Goal: Contribute content

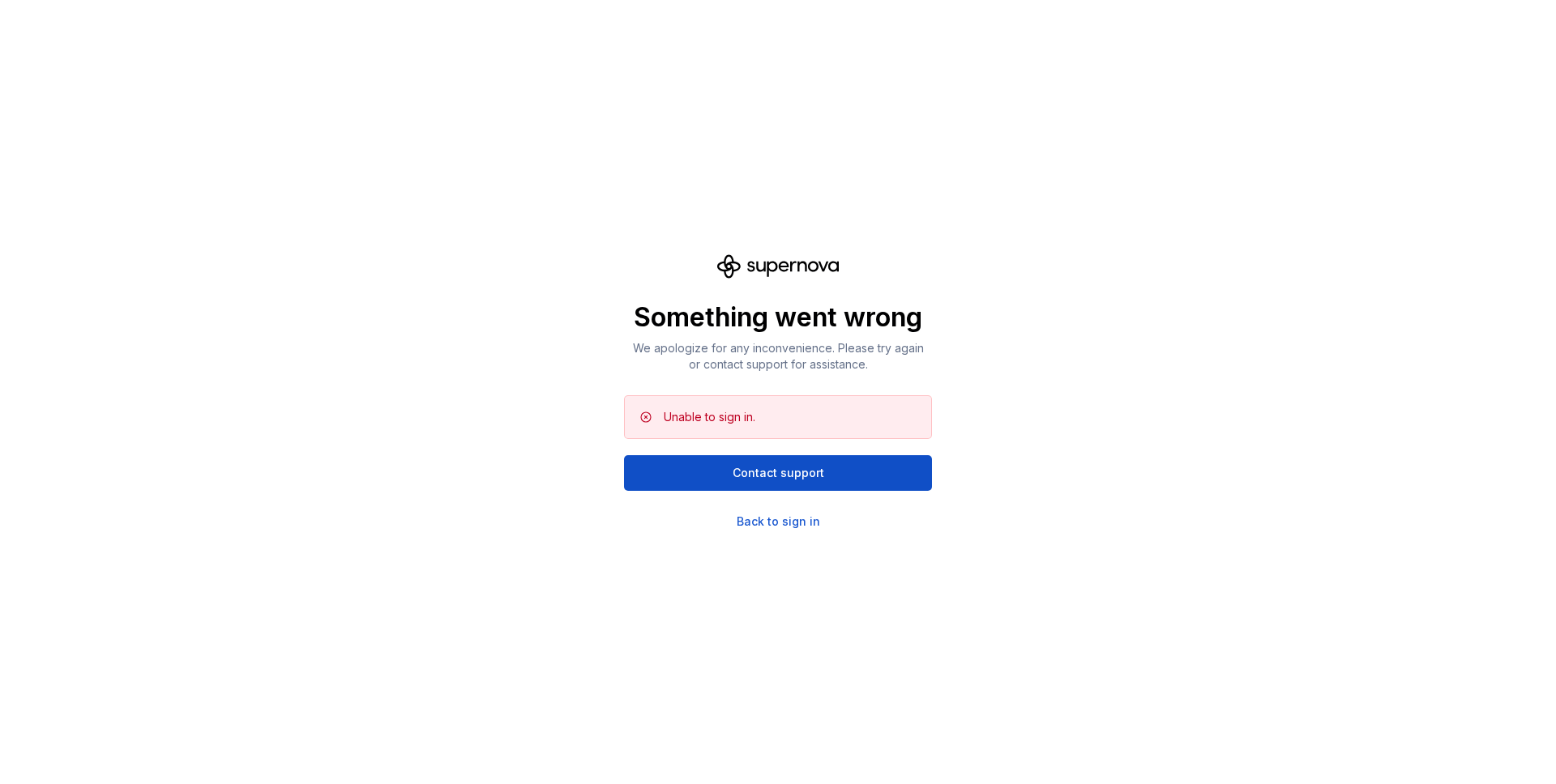
click at [789, 512] on div "Something went wrong We apologize for any inconvenience. Please try again or co…" at bounding box center [778, 392] width 308 height 275
click at [789, 519] on div "Back to sign in" at bounding box center [778, 521] width 83 height 16
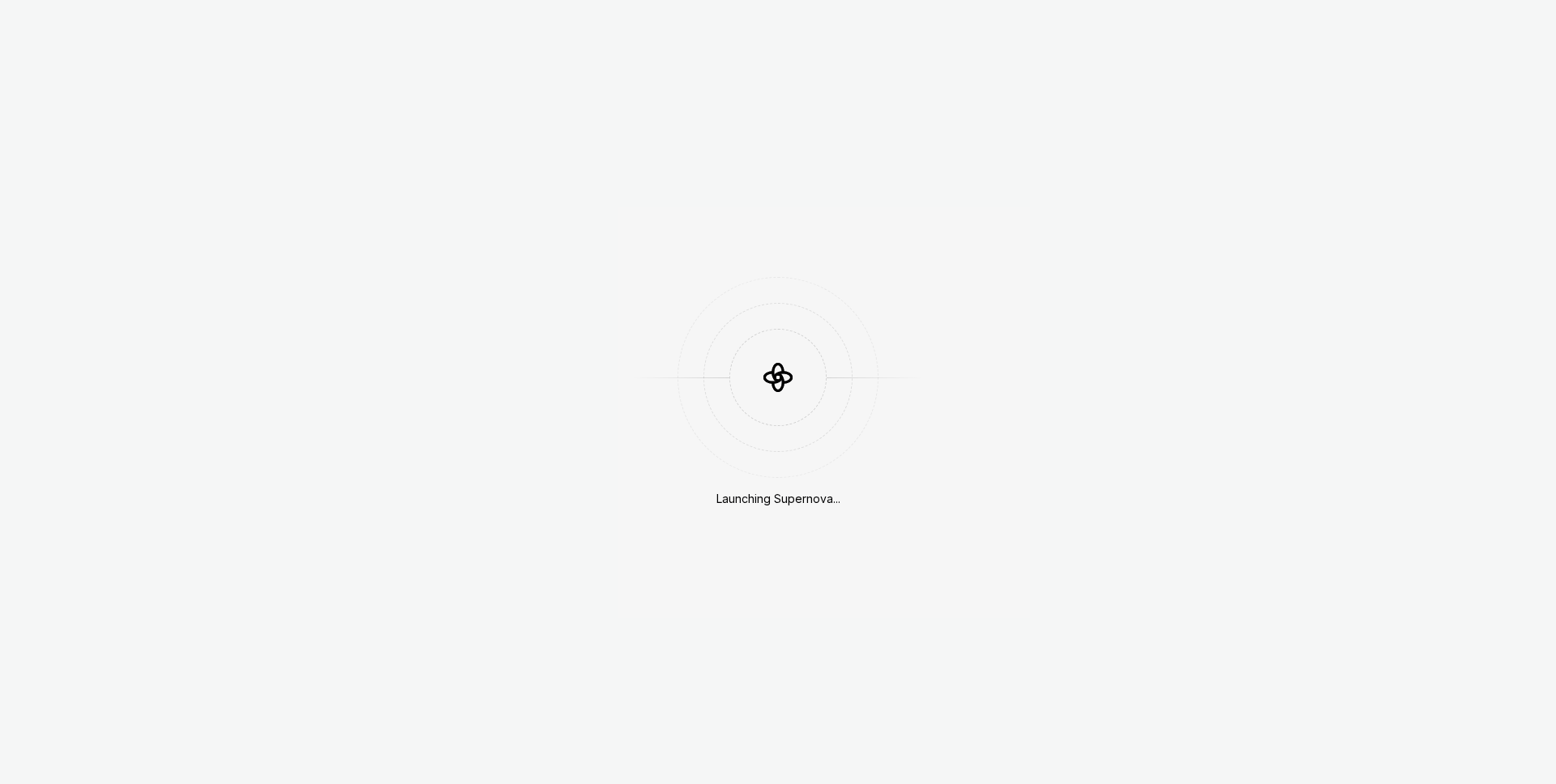
scroll to position [462, 0]
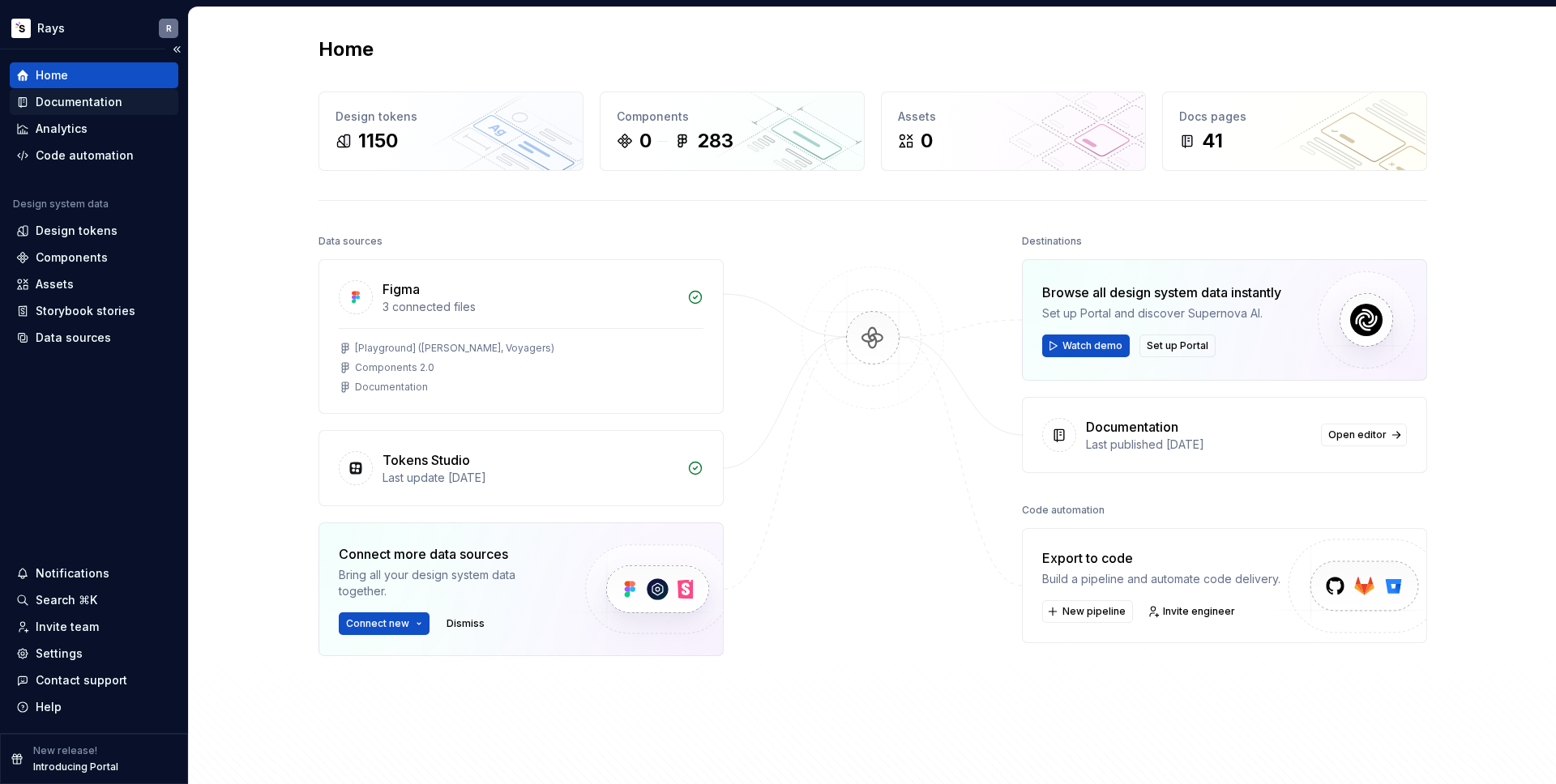
click at [84, 101] on div "Documentation" at bounding box center [78, 102] width 86 height 16
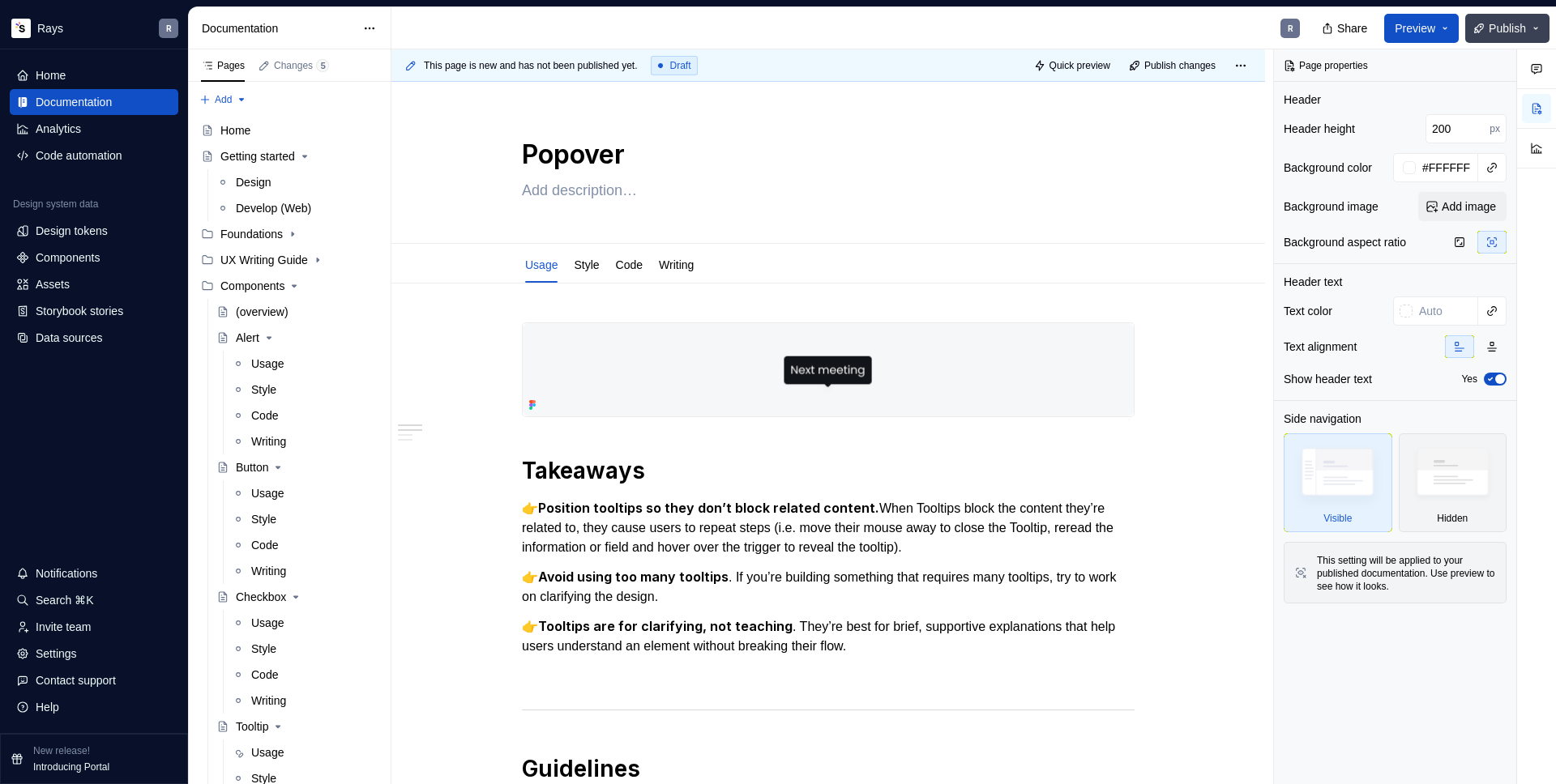
click at [1499, 33] on span "Publish" at bounding box center [1507, 28] width 37 height 16
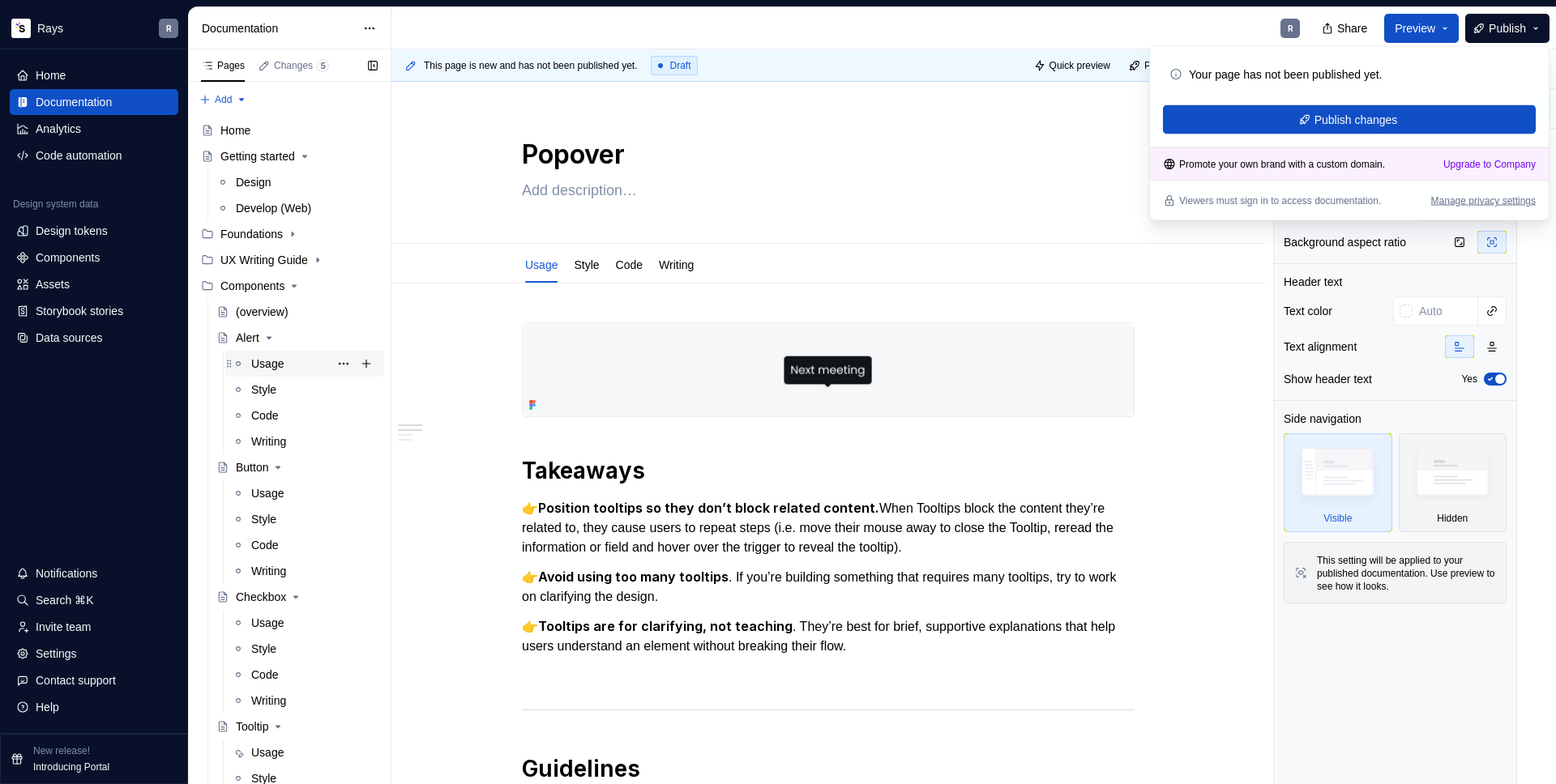
click at [287, 362] on div "Usage" at bounding box center [314, 363] width 127 height 23
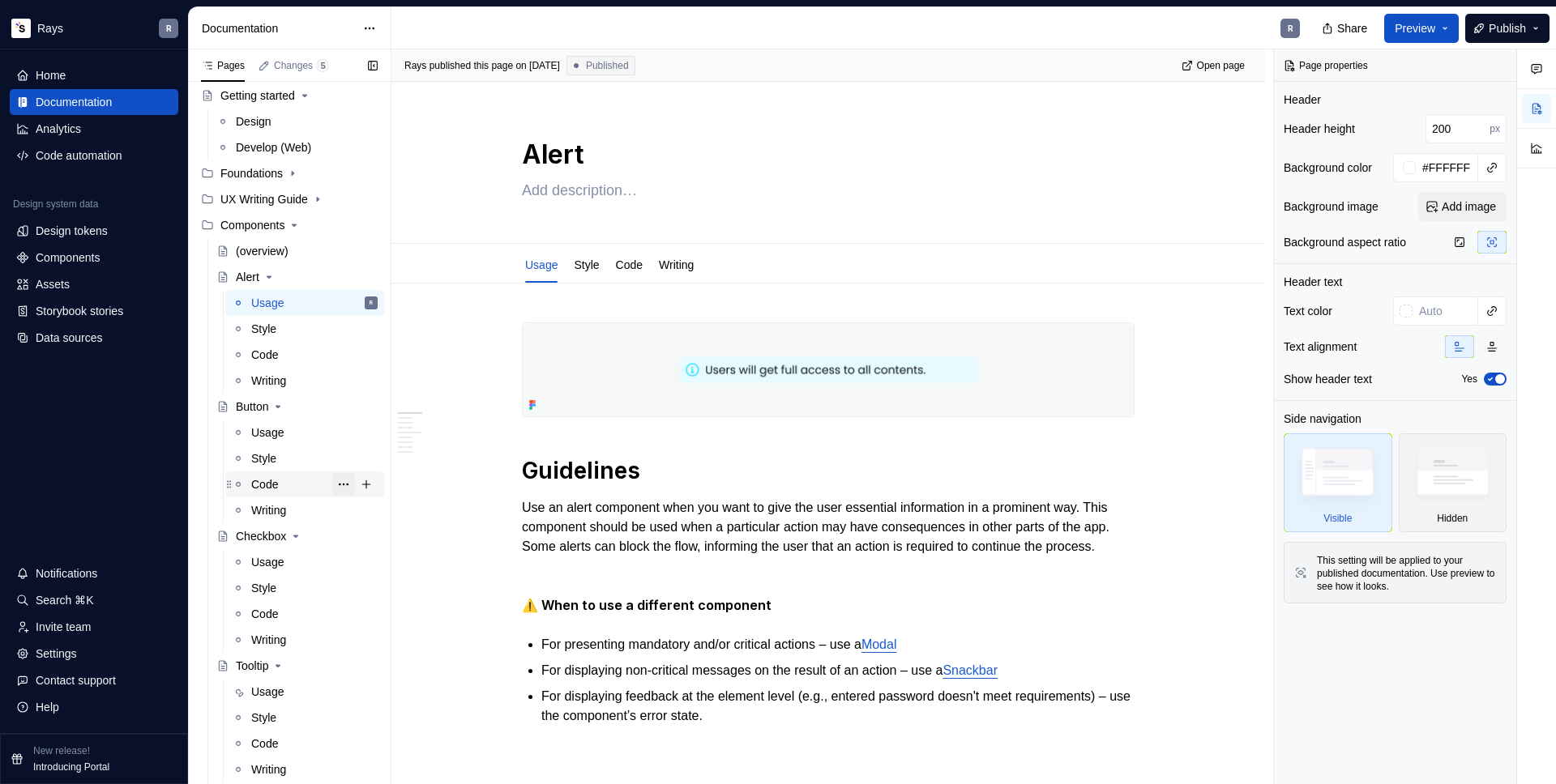
scroll to position [219, 0]
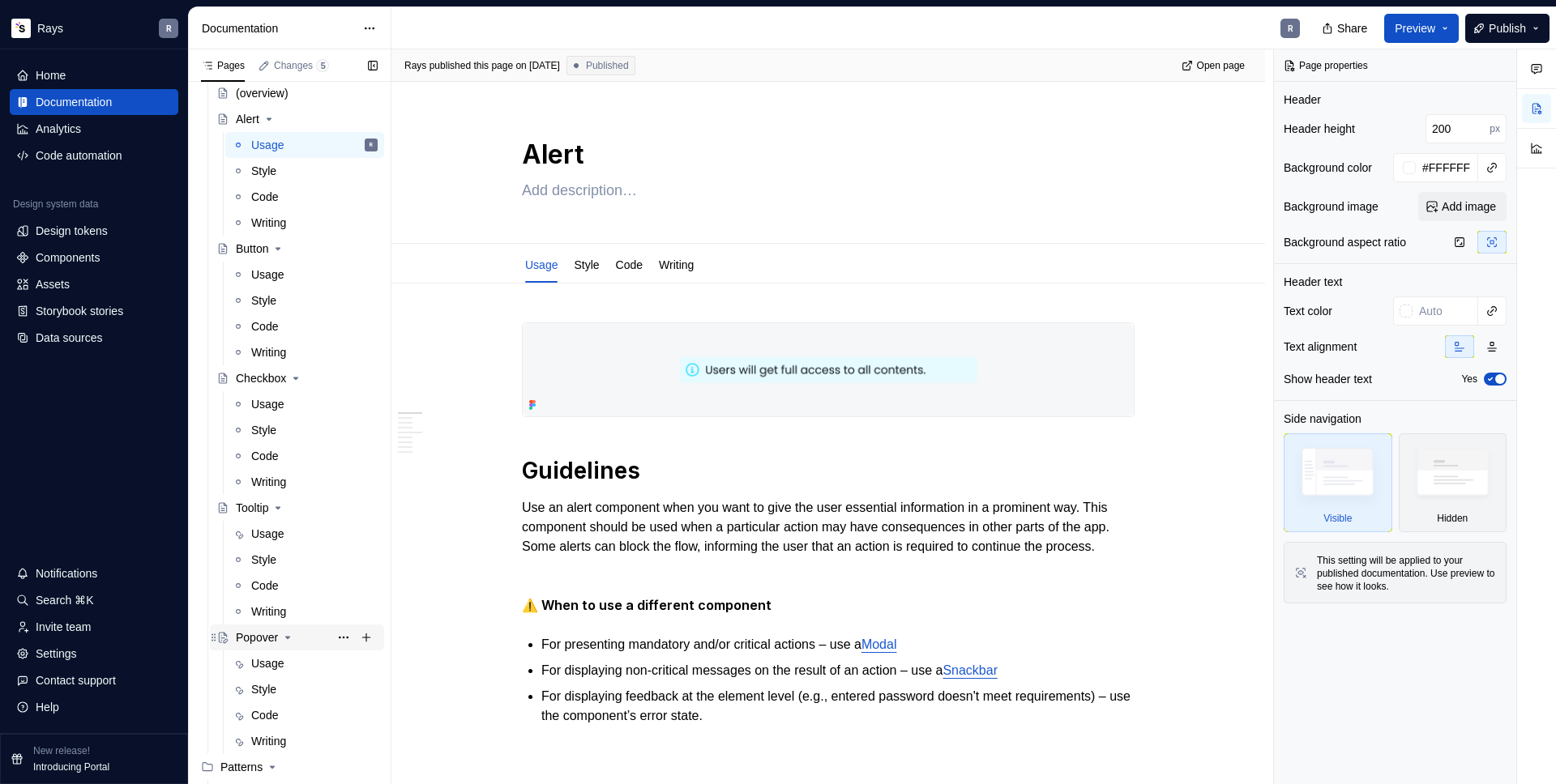
click at [264, 636] on div "Popover" at bounding box center [257, 637] width 42 height 16
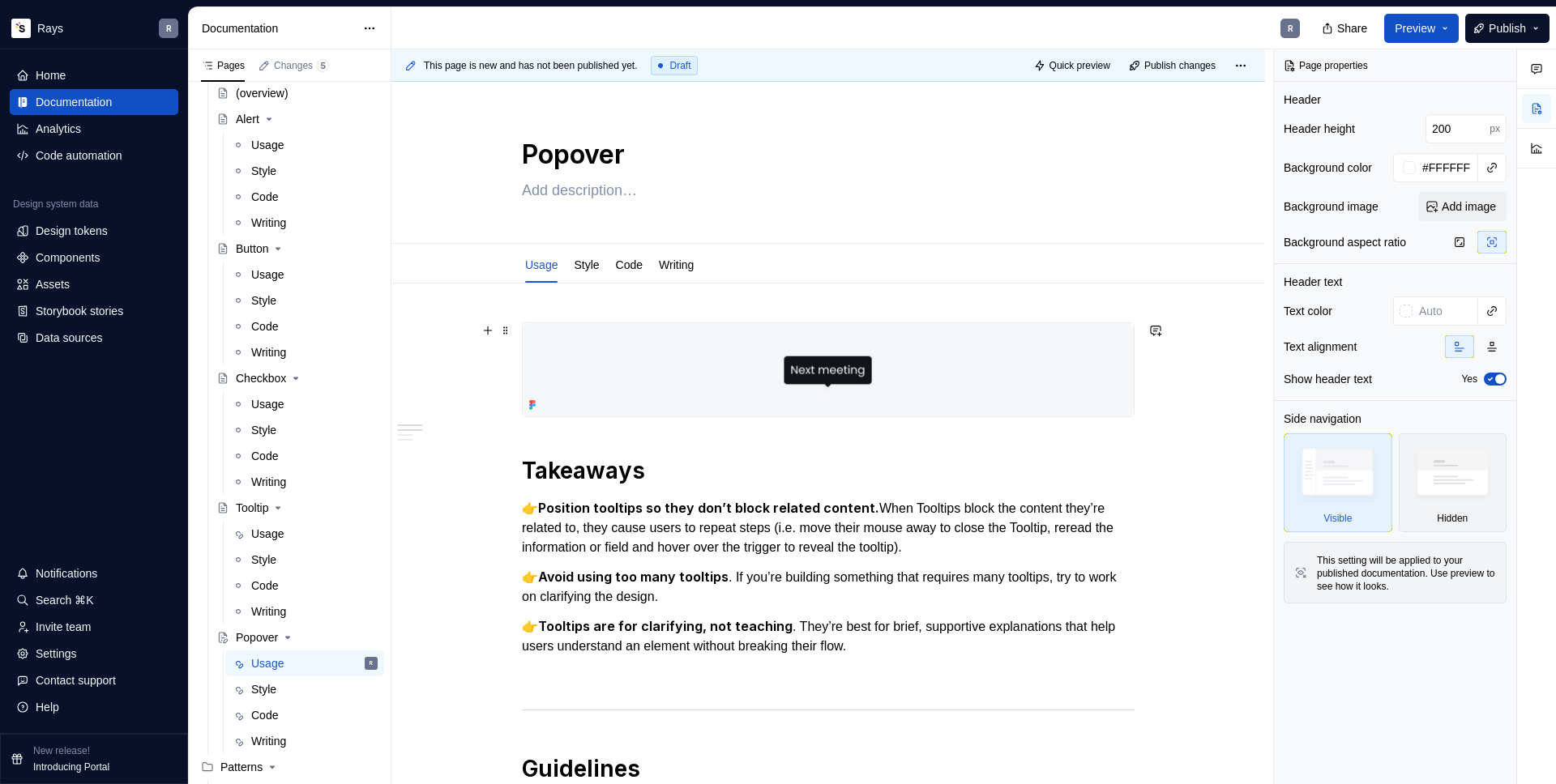
click at [714, 373] on img at bounding box center [829, 369] width 611 height 93
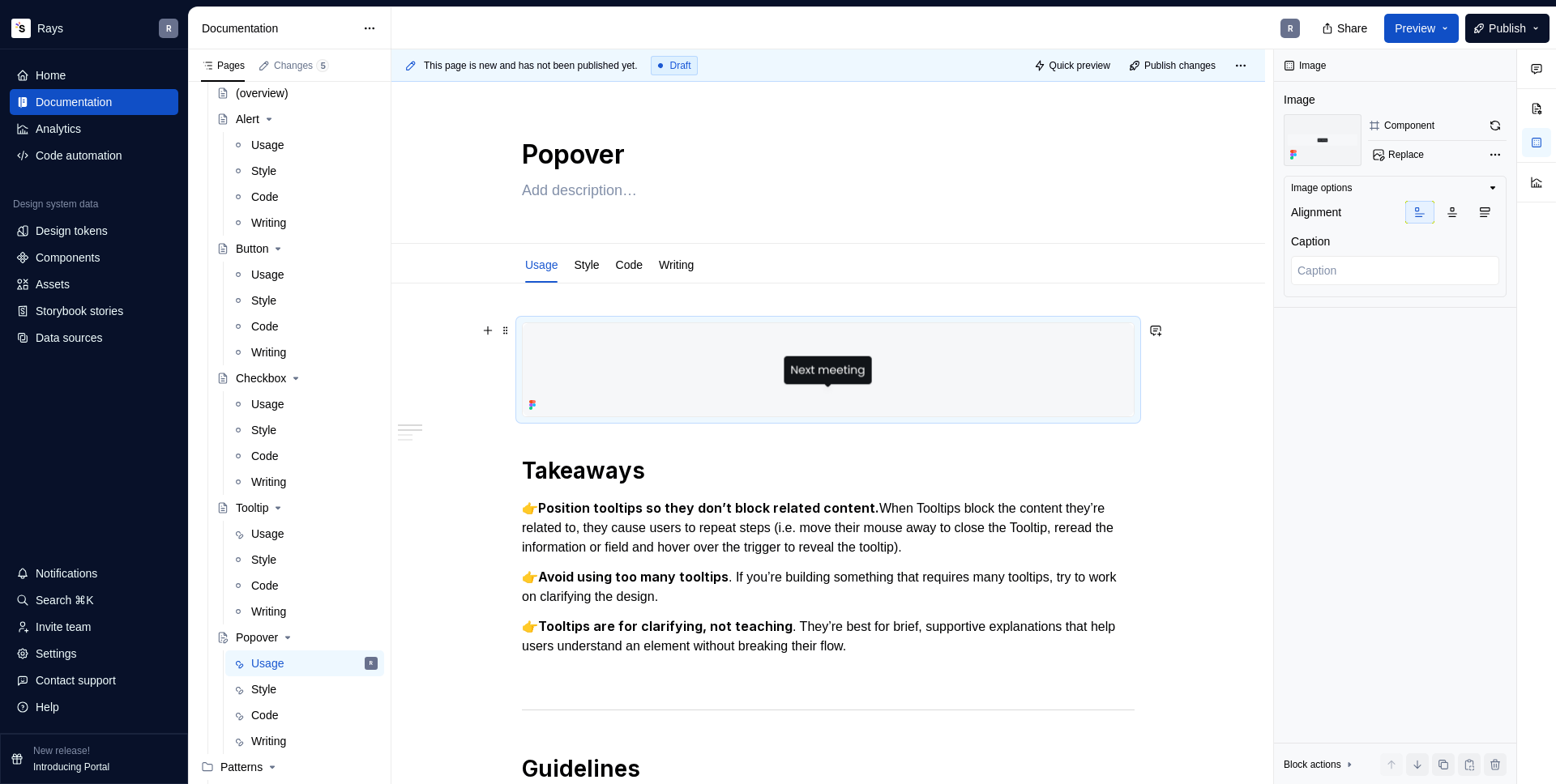
type textarea "*"
click at [572, 521] on p "👉 Position tooltips so they don’t block related content. When Tooltips block th…" at bounding box center [829, 528] width 613 height 59
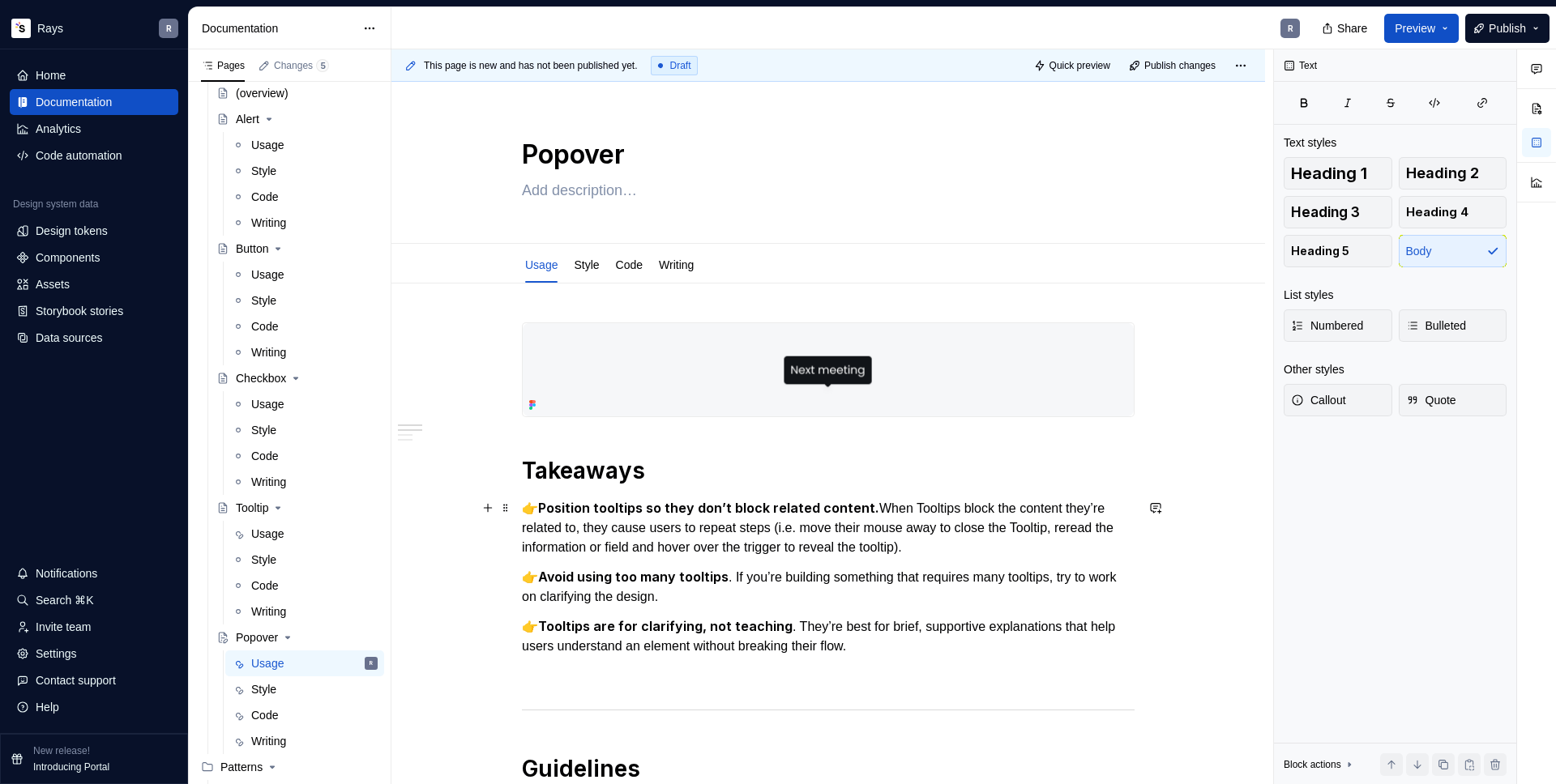
scroll to position [20, 0]
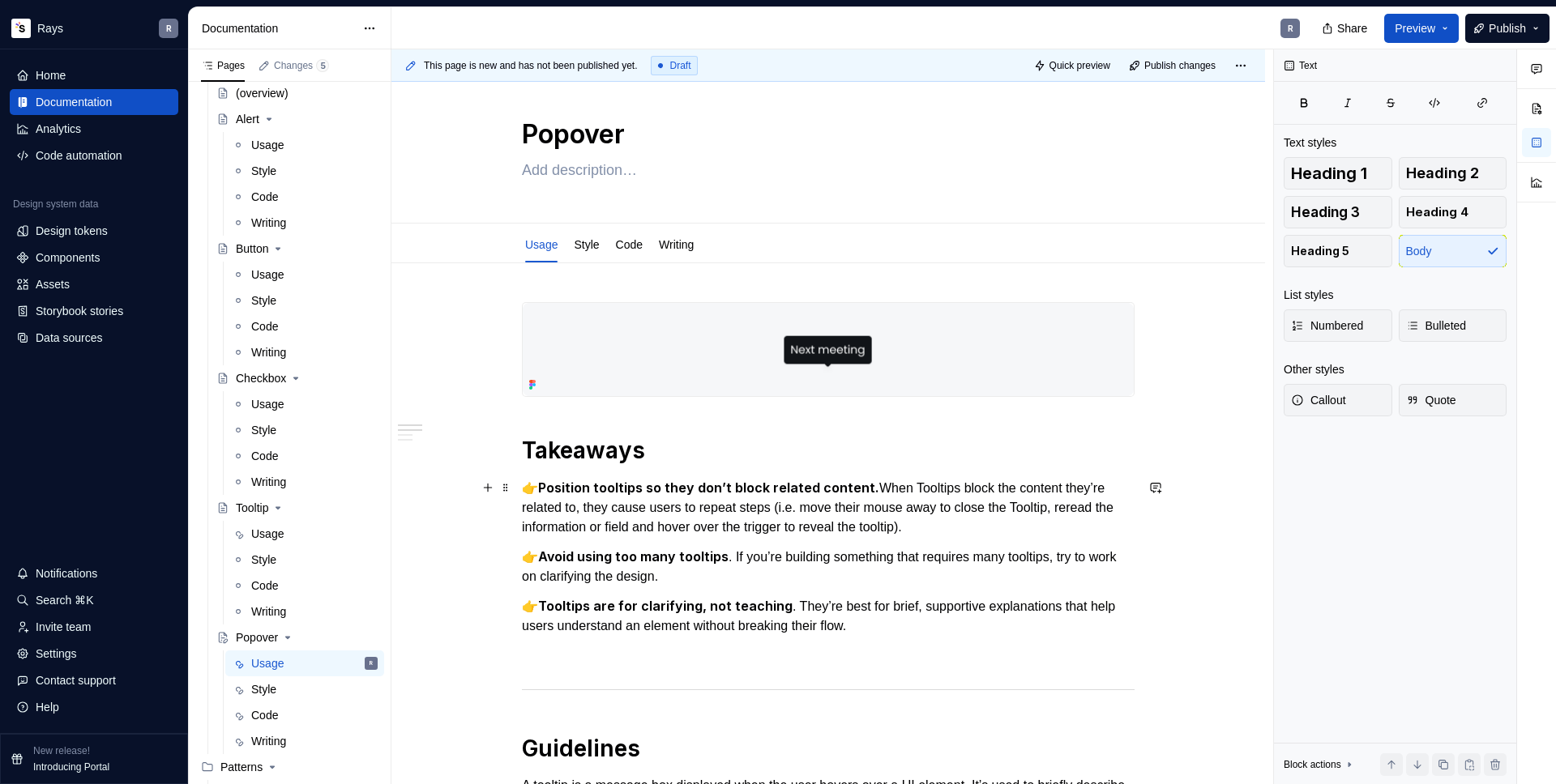
click at [989, 524] on p "👉 Position tooltips so they don’t block related content. When Tooltips block th…" at bounding box center [829, 508] width 613 height 59
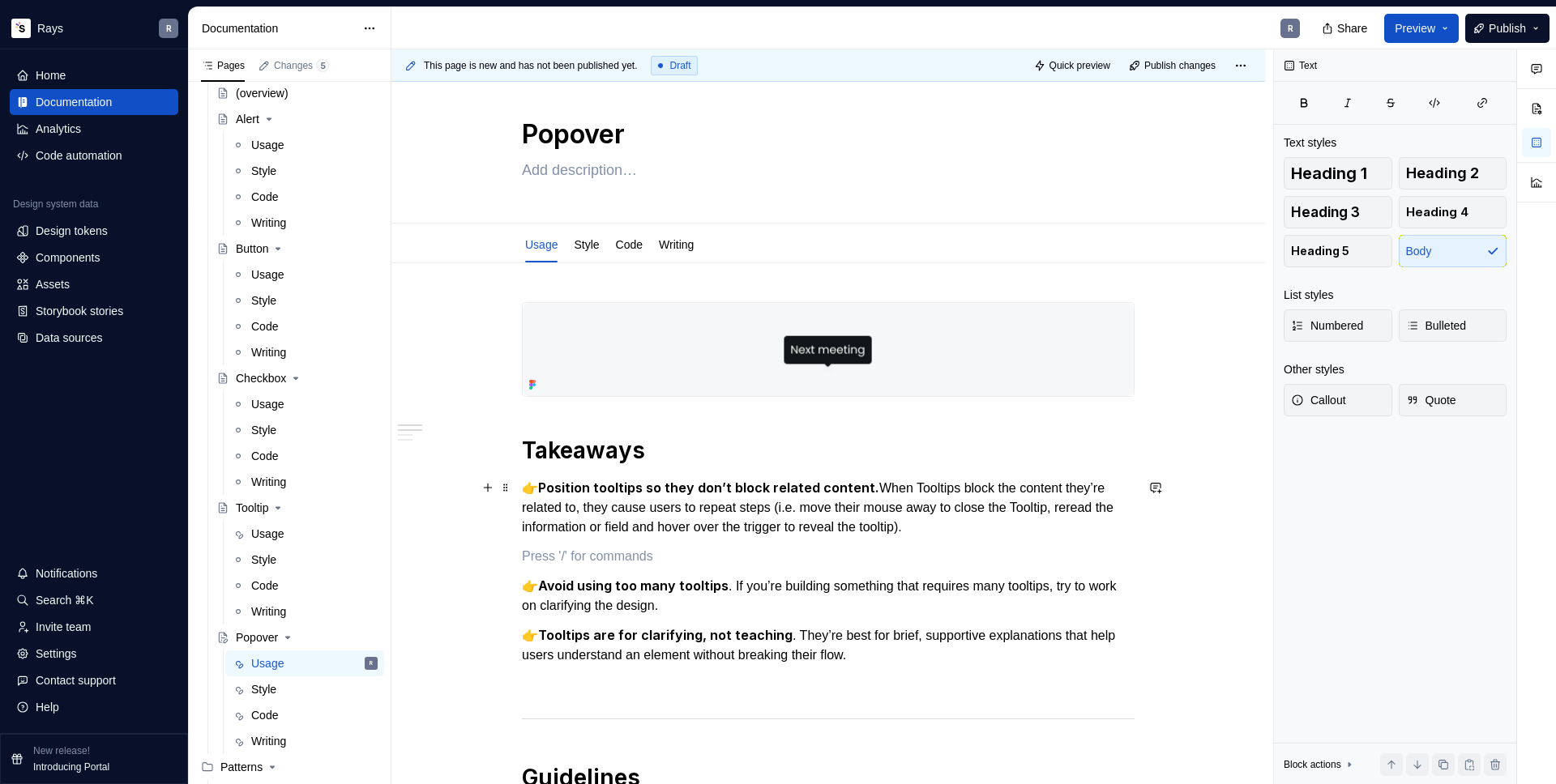
click at [538, 487] on strong "Position tooltips so they don’t block related content." at bounding box center [709, 487] width 341 height 16
click at [549, 547] on p "To enrich screen reader interactions, please activate Accessibility in Grammarl…" at bounding box center [829, 557] width 613 height 19
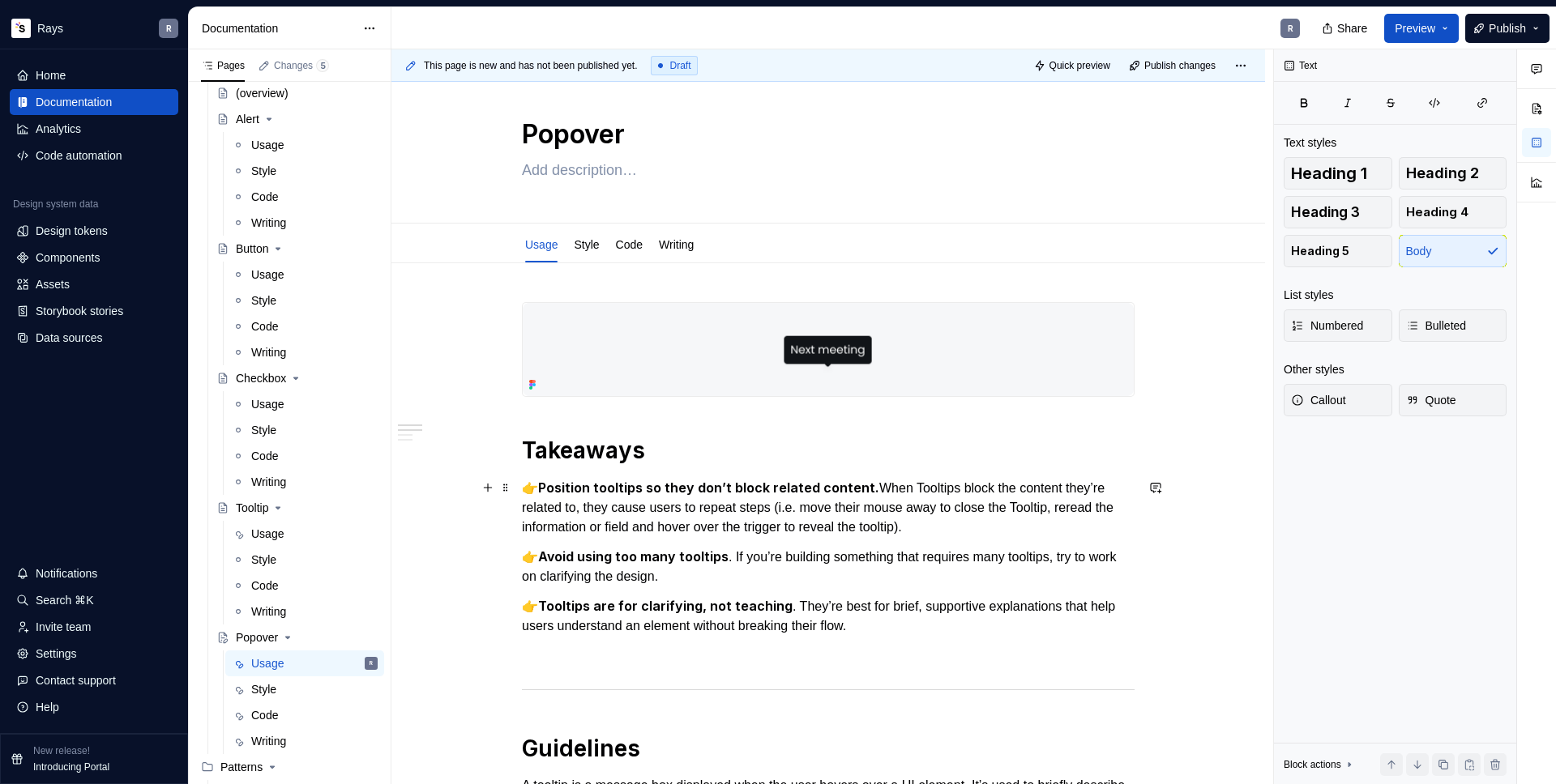
click at [957, 527] on p "👉 Position tooltips so they don’t block related content. When Tooltips block th…" at bounding box center [829, 508] width 613 height 59
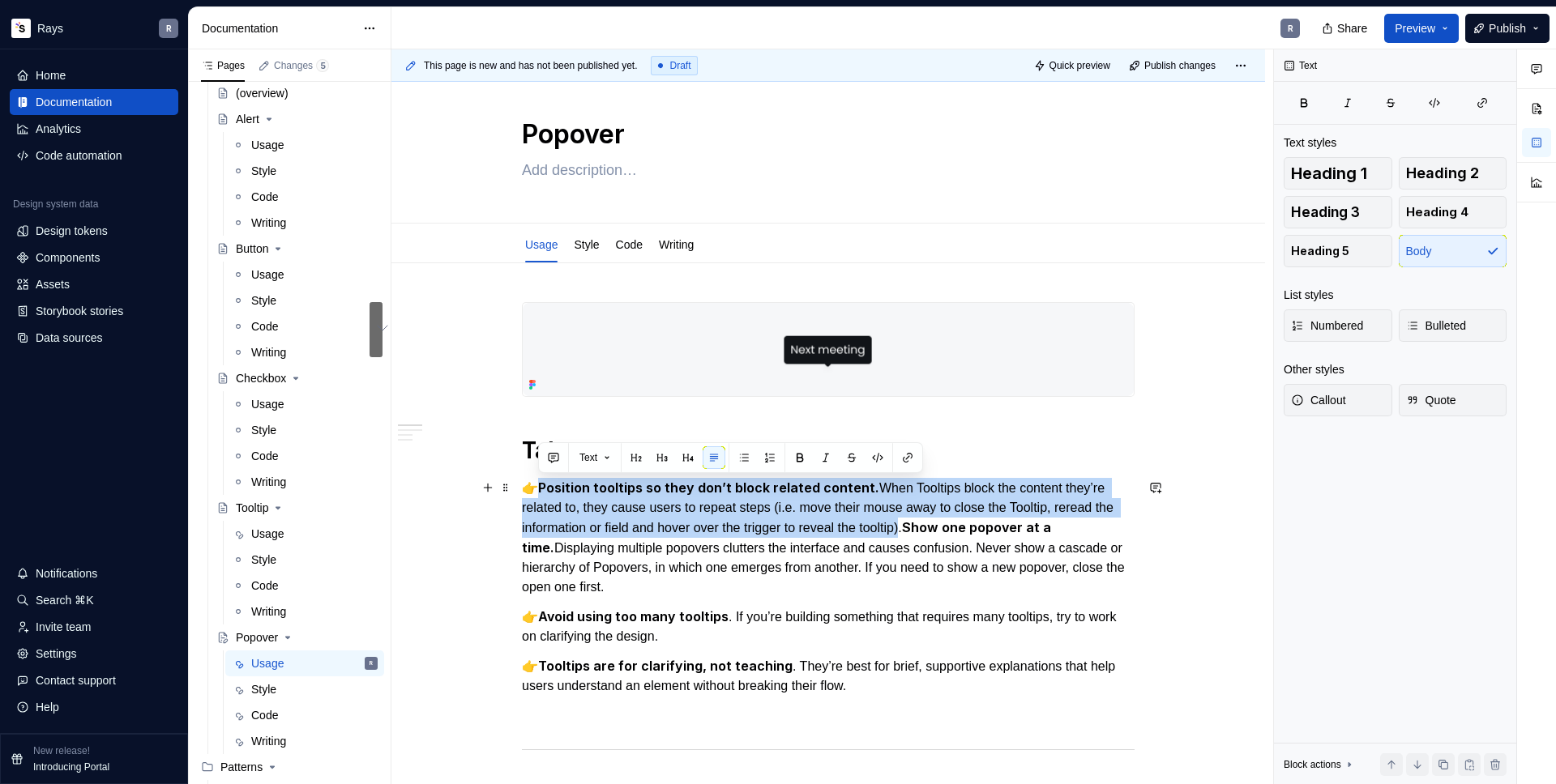
drag, startPoint x: 951, startPoint y: 530, endPoint x: 540, endPoint y: 489, distance: 413.0
click at [540, 489] on p "👉 Position tooltips so they don’t block related content. When Tooltips block th…" at bounding box center [829, 538] width 613 height 119
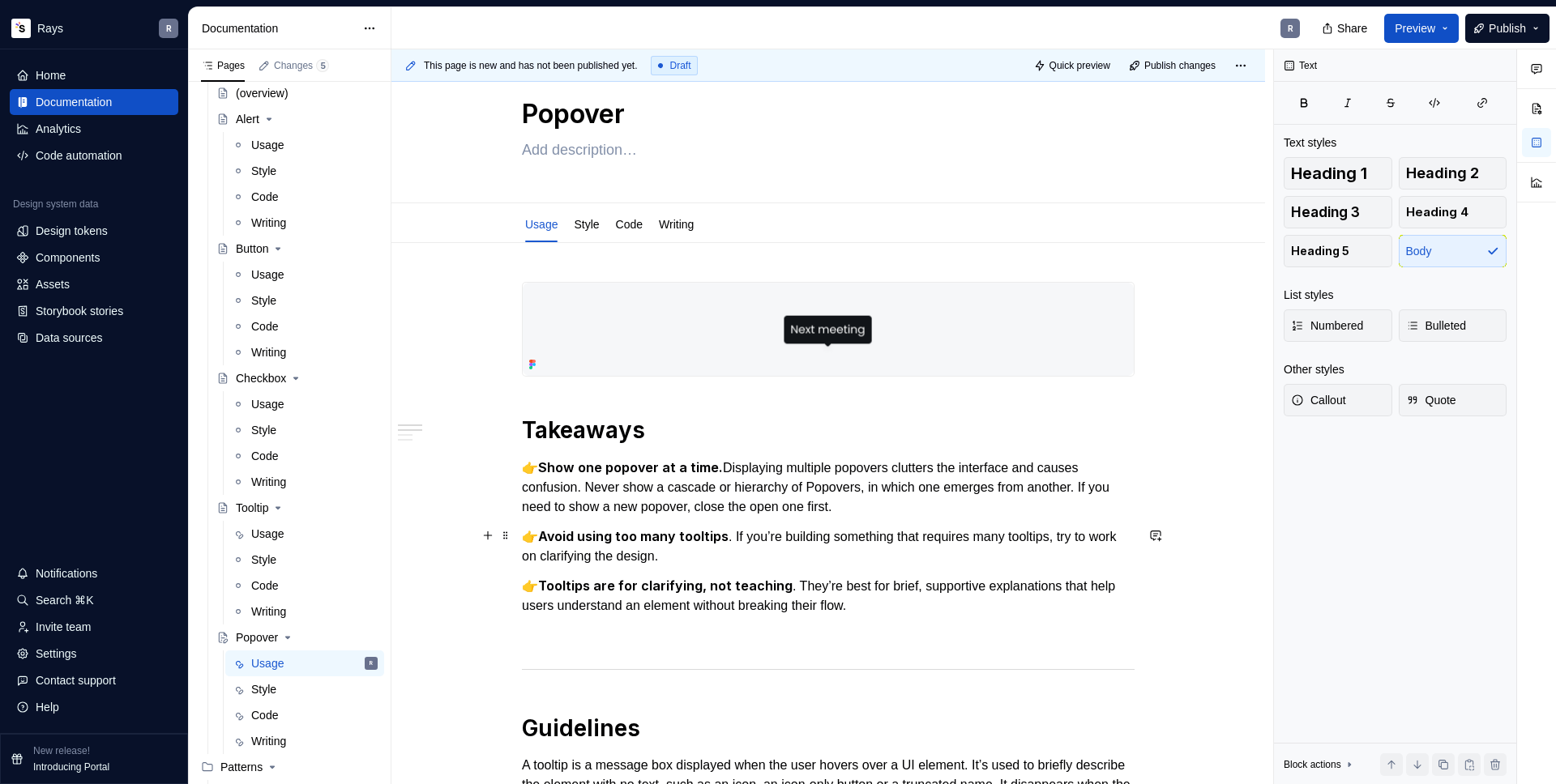
scroll to position [51, 0]
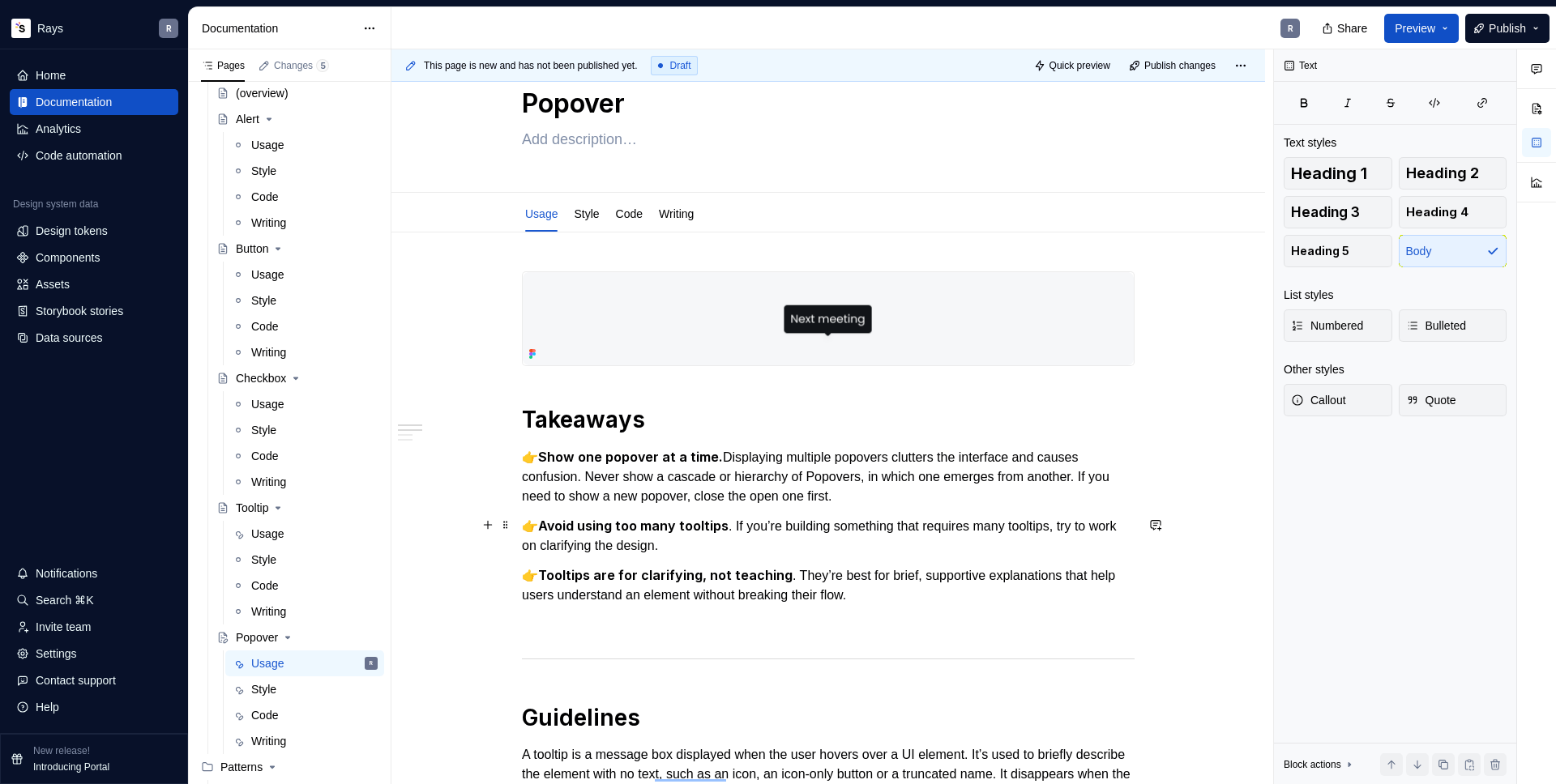
click at [705, 536] on p "👉 Avoid using too many tooltips . If you’re building something that requires ma…" at bounding box center [829, 536] width 613 height 39
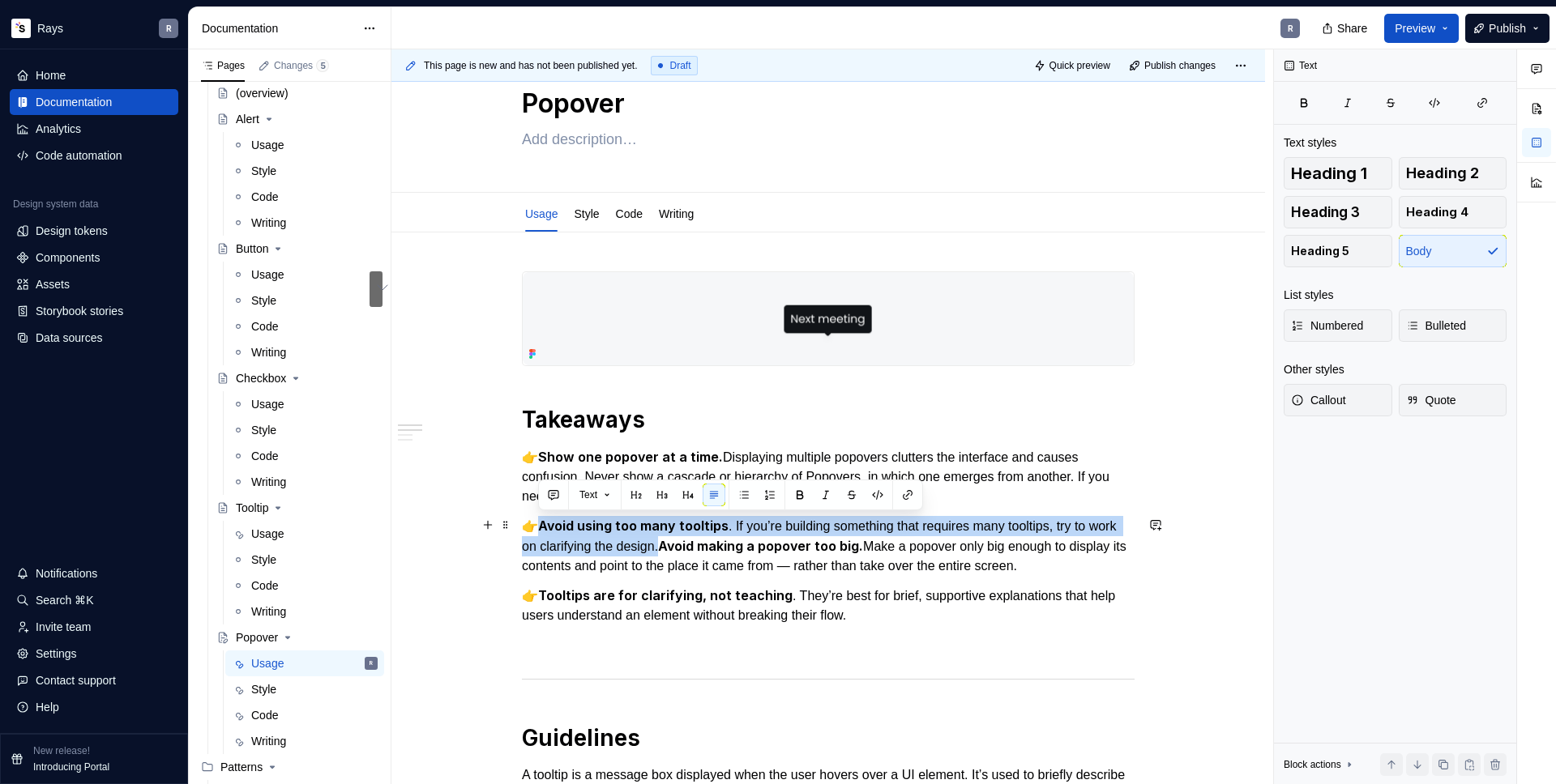
drag, startPoint x: 704, startPoint y: 545, endPoint x: 538, endPoint y: 527, distance: 167.0
click at [538, 527] on p "👉 Avoid using too many tooltips . If you’re building something that requires ma…" at bounding box center [829, 546] width 613 height 60
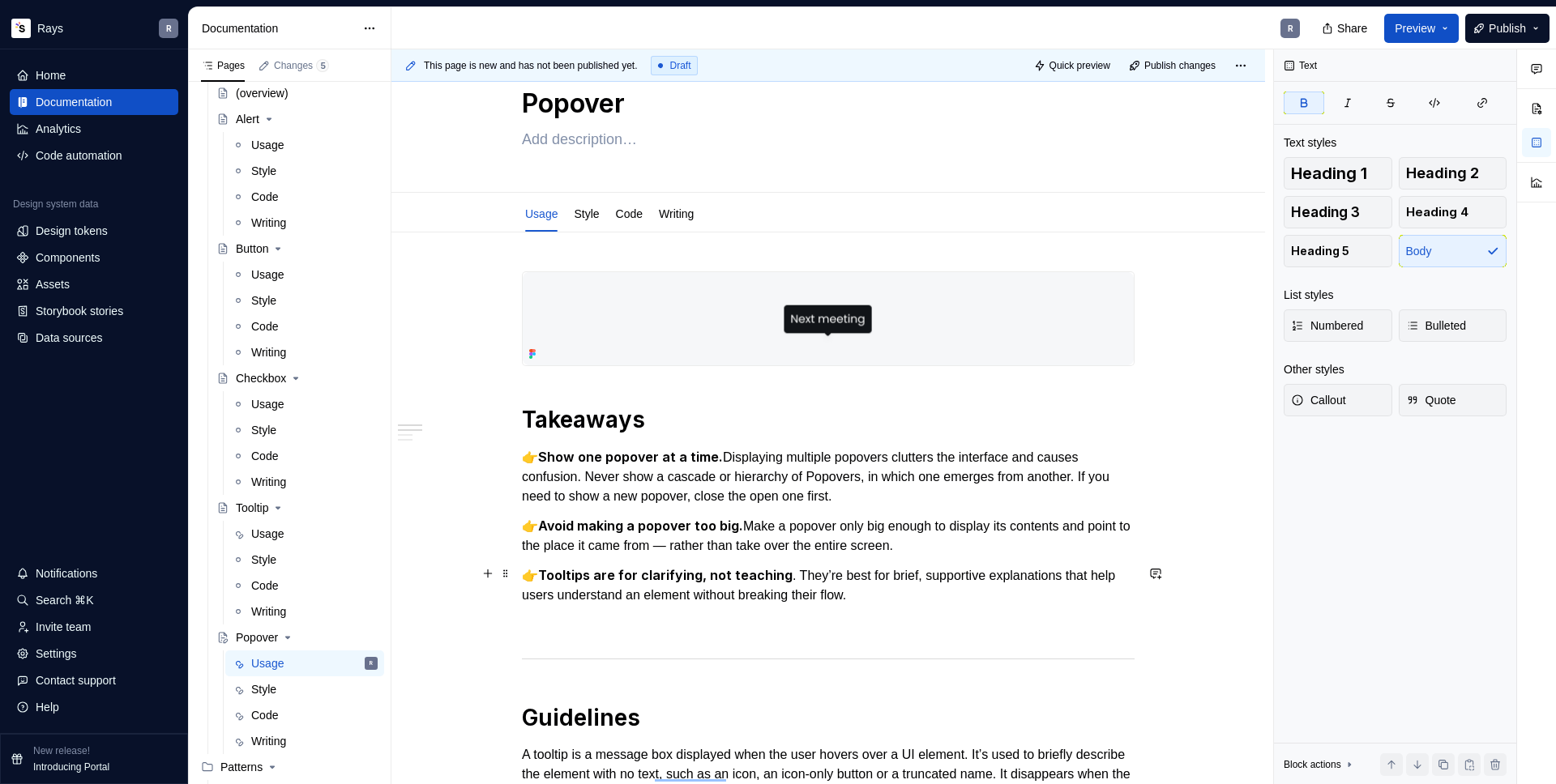
scroll to position [72, 0]
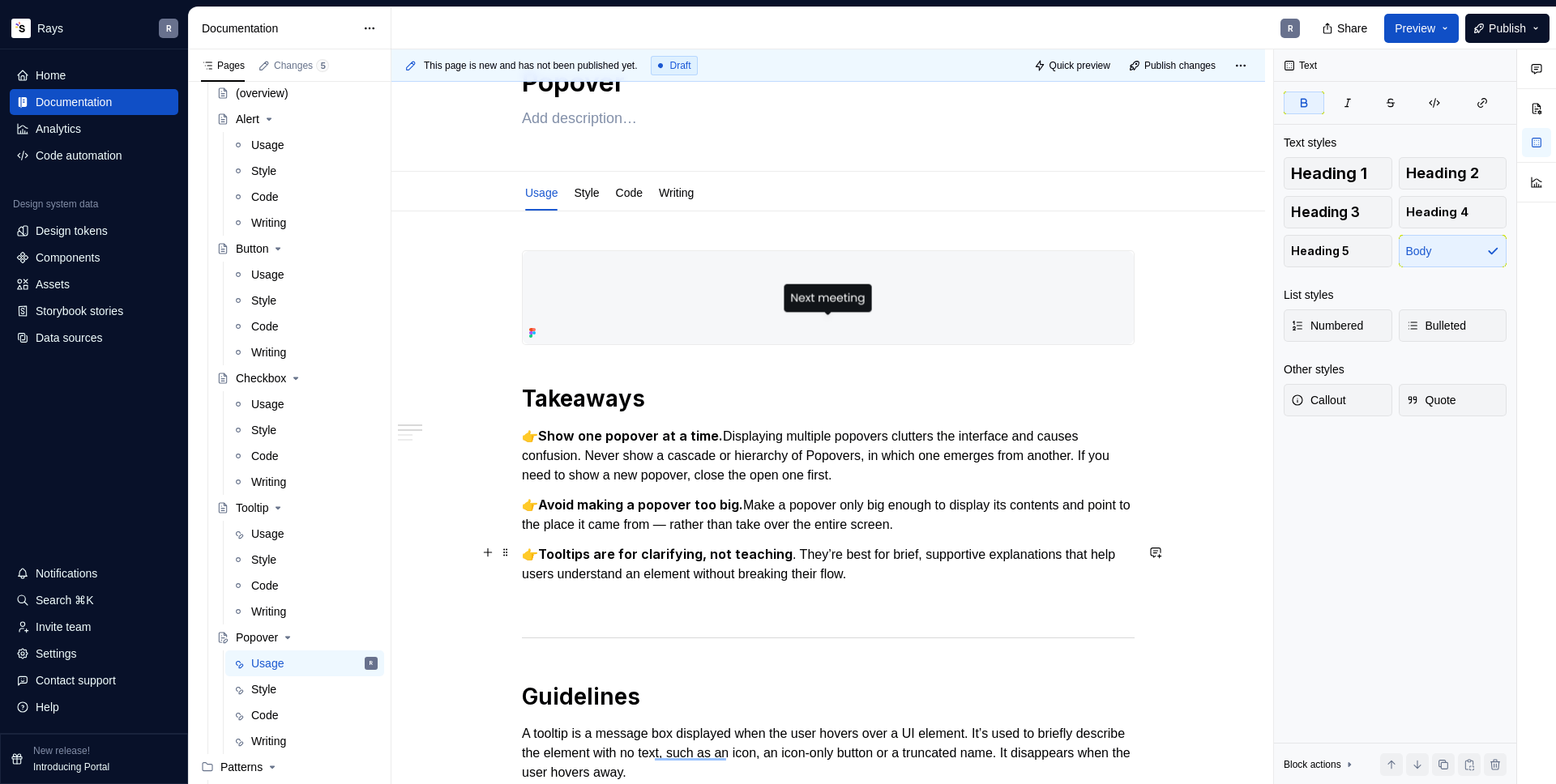
click at [871, 570] on p "👉 Tooltips are for clarifying, not teaching . They’re best for brief, supportiv…" at bounding box center [829, 564] width 613 height 39
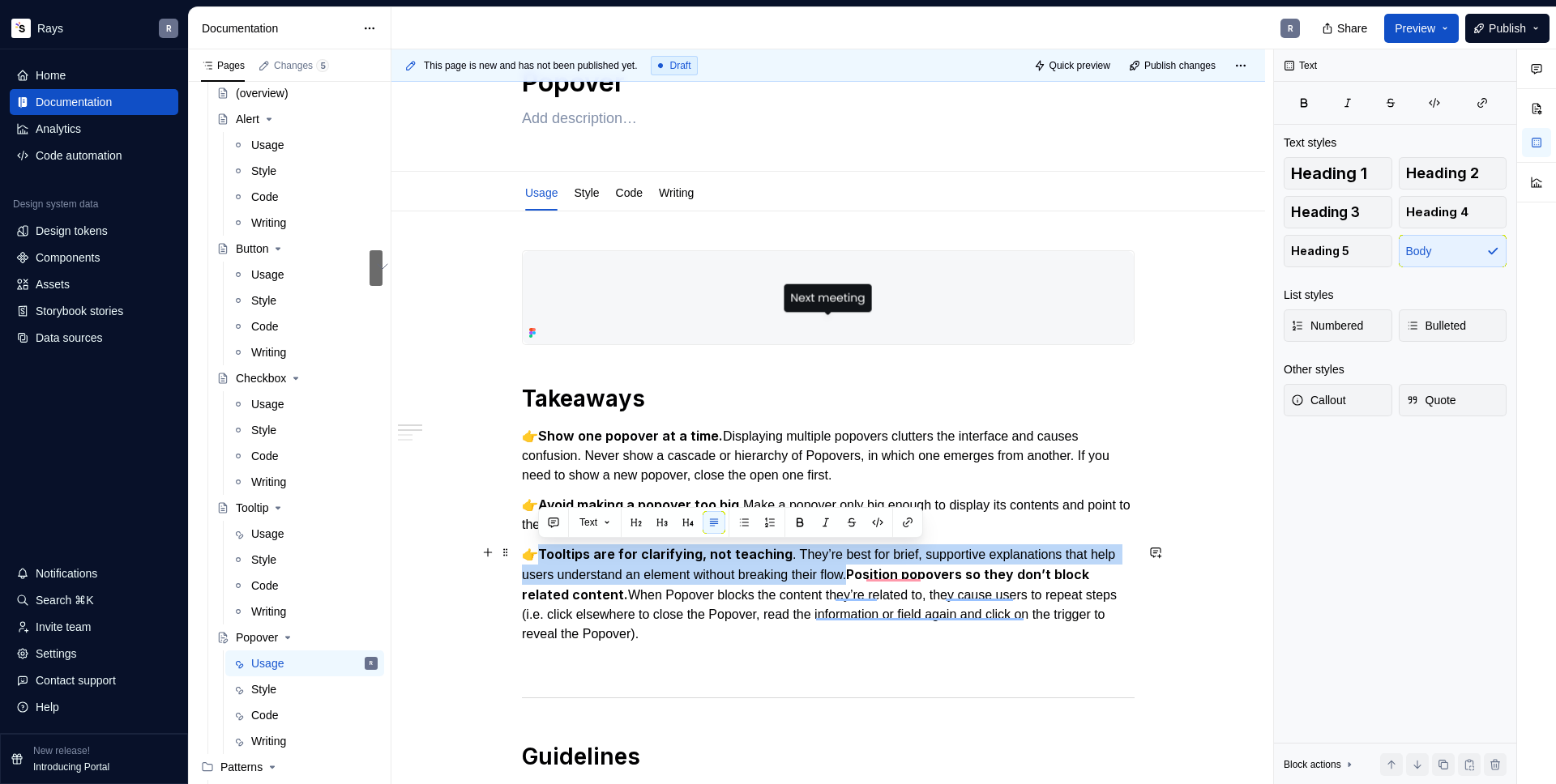
drag, startPoint x: 852, startPoint y: 574, endPoint x: 542, endPoint y: 549, distance: 311.0
click at [542, 549] on p "👉 Tooltips are for clarifying, not teaching . They’re best for brief, supportiv…" at bounding box center [829, 594] width 613 height 100
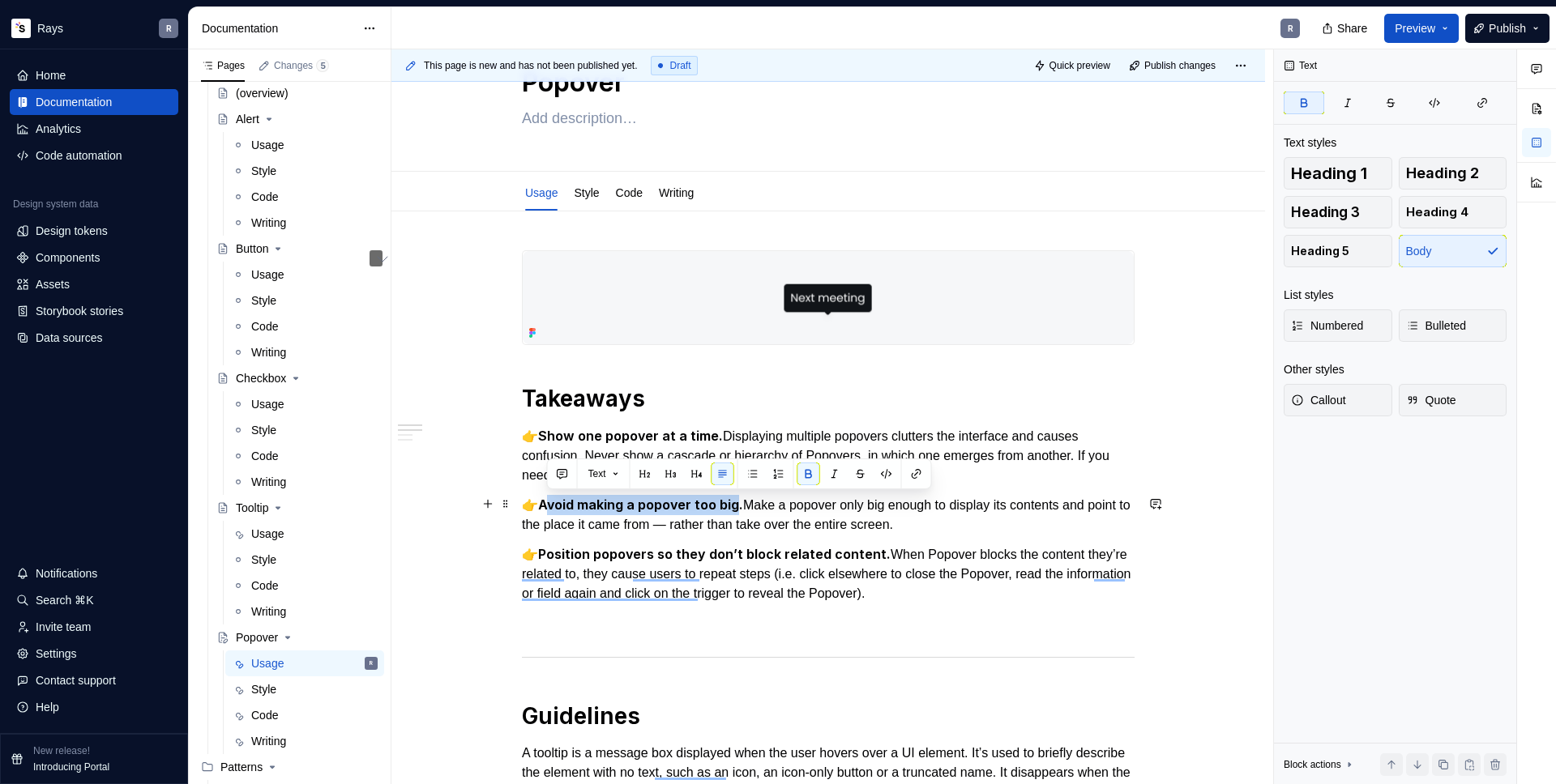
drag, startPoint x: 735, startPoint y: 502, endPoint x: 543, endPoint y: 504, distance: 192.0
click at [543, 504] on strong "Avoid making a popover too big." at bounding box center [641, 504] width 205 height 16
click at [542, 505] on strong "Avoid making a popover too big." at bounding box center [641, 504] width 205 height 16
drag, startPoint x: 544, startPoint y: 504, endPoint x: 637, endPoint y: 506, distance: 93.0
click at [637, 506] on strong "Avoid making a popover too big." at bounding box center [641, 504] width 205 height 16
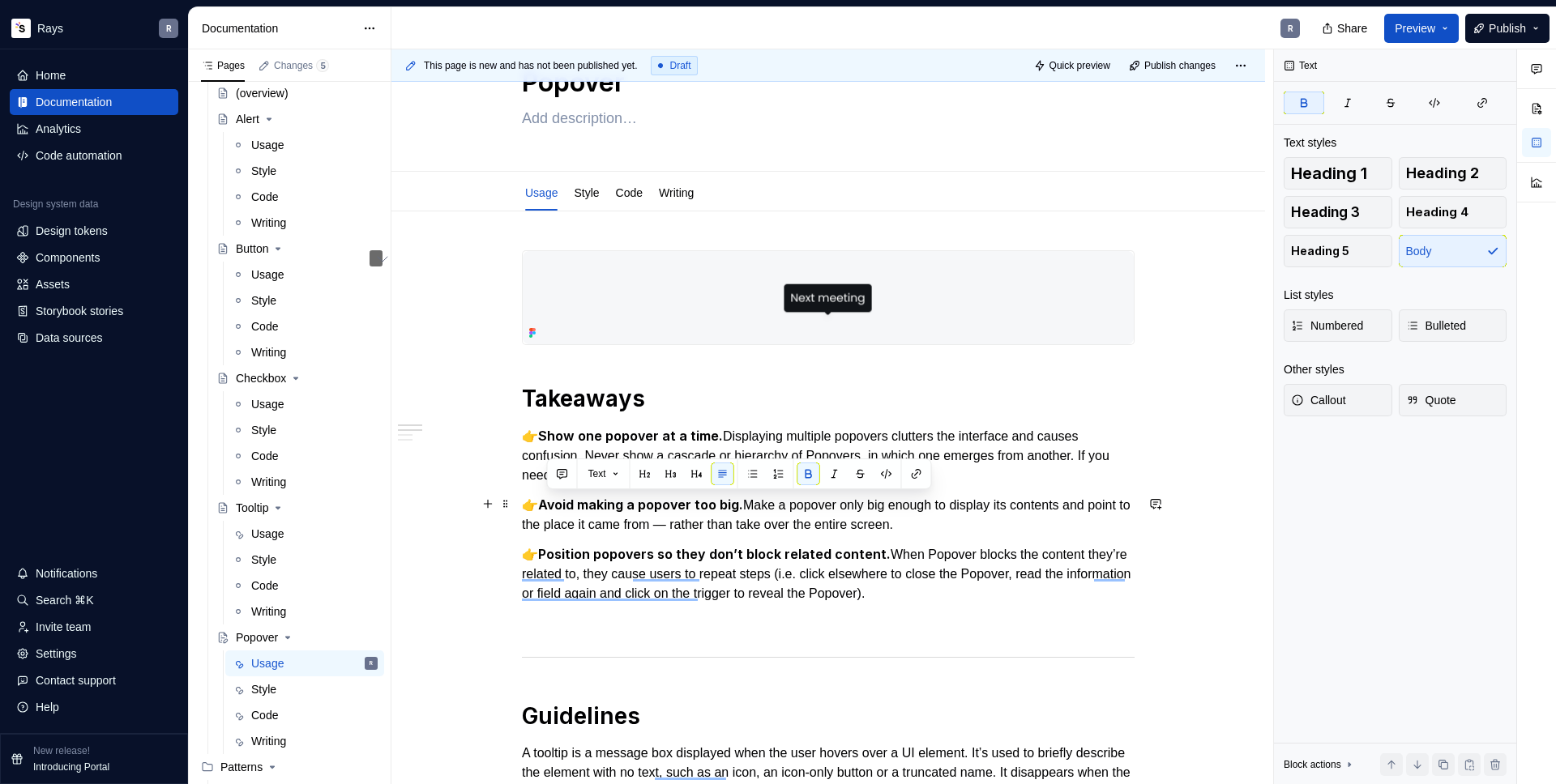
click at [645, 510] on strong "Avoid making a popover too big." at bounding box center [641, 504] width 205 height 16
drag, startPoint x: 992, startPoint y: 518, endPoint x: 526, endPoint y: 507, distance: 466.1
click at [526, 507] on p "👉 Avoid making a popover too big. Make a popover only big enough to display its…" at bounding box center [829, 515] width 613 height 39
click at [831, 519] on p "👉 Avoid making a popover too big. Make a popover only big enough to display its…" at bounding box center [829, 515] width 613 height 39
click at [639, 508] on strong "Avoid making a popover too big." at bounding box center [641, 504] width 205 height 16
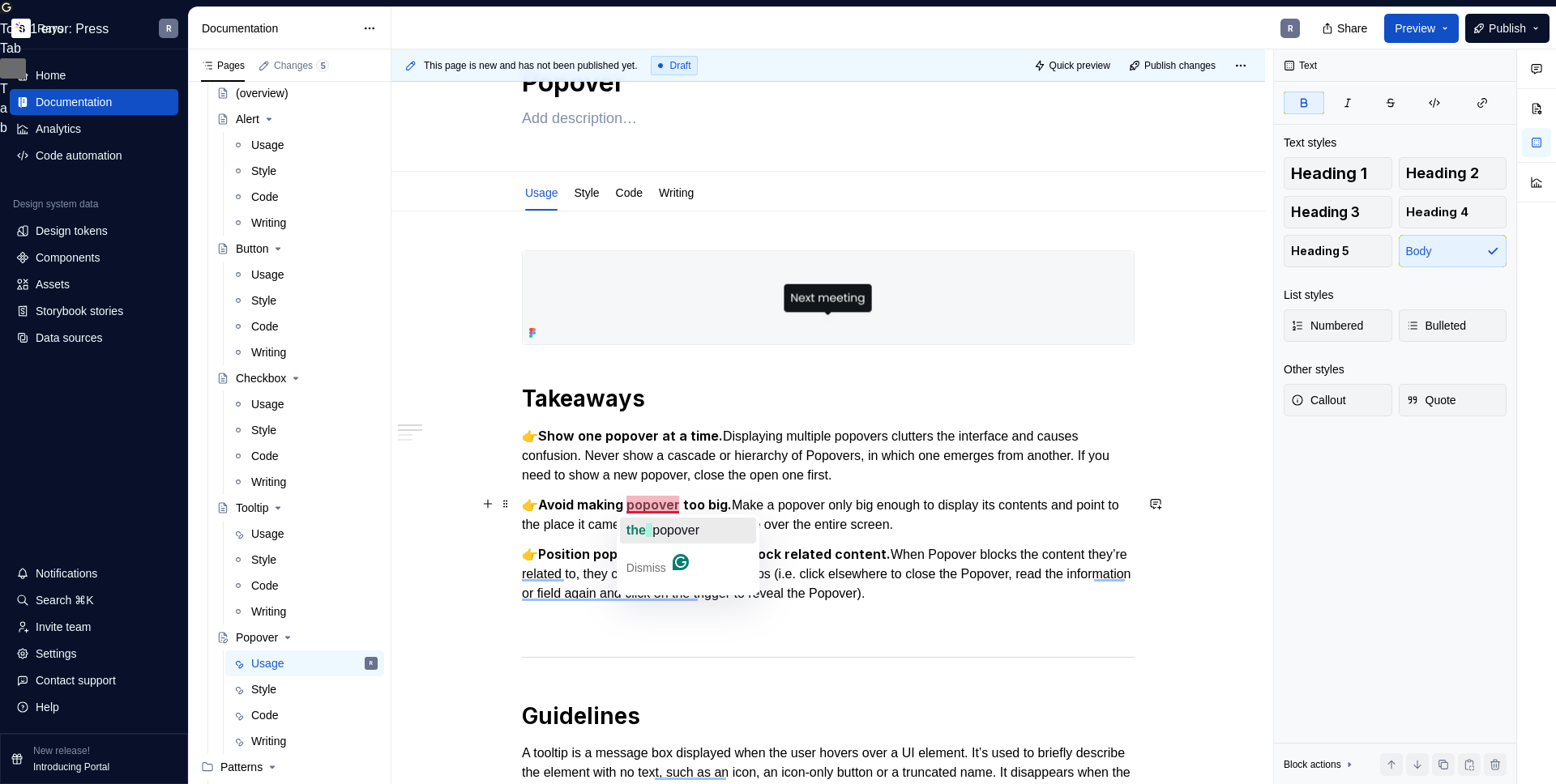
click at [660, 525] on span "popover" at bounding box center [676, 531] width 47 height 13
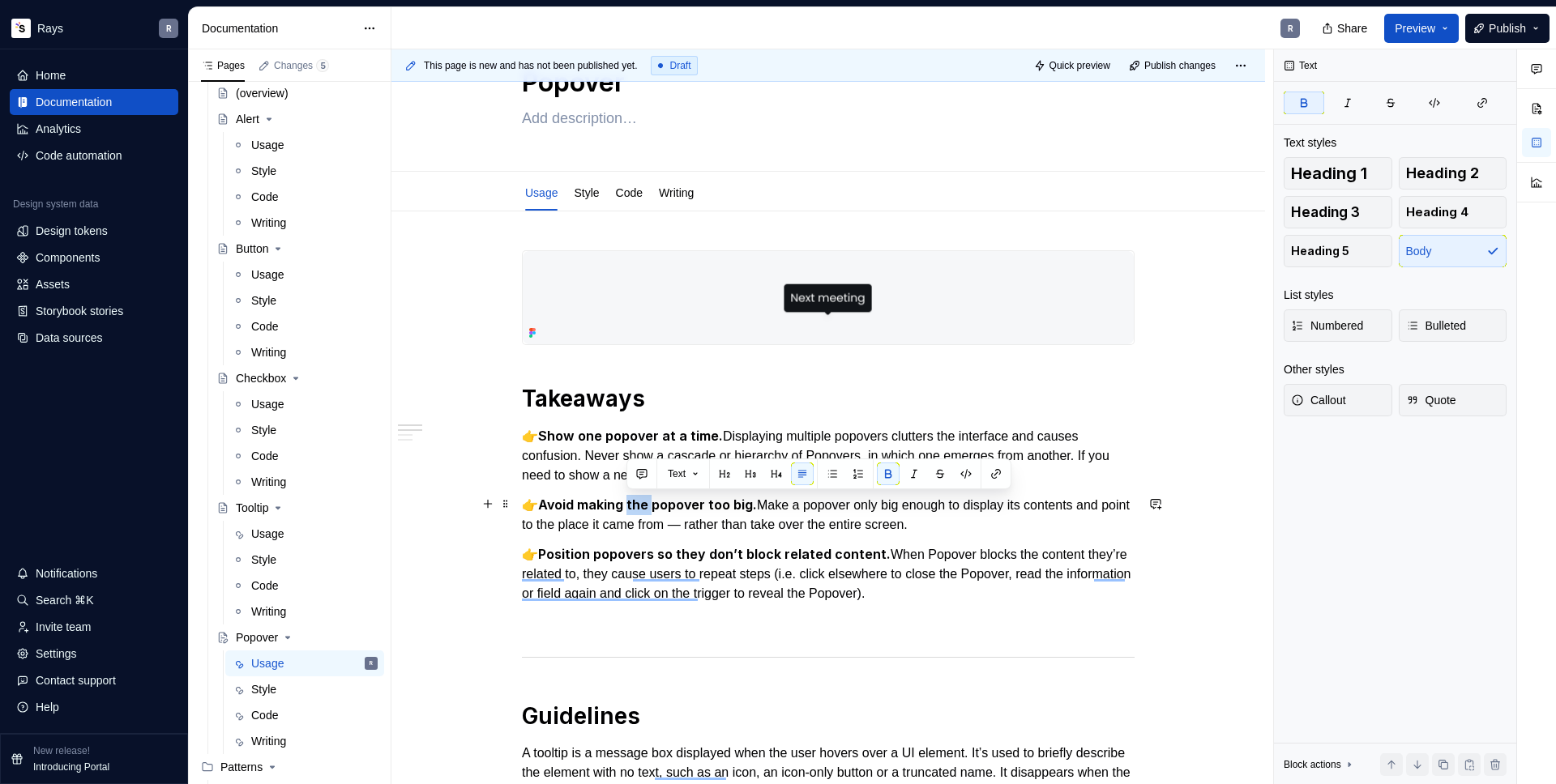
click at [667, 525] on p "👉 Avoid making the popover too big. Make a popover only big enough to display i…" at bounding box center [829, 515] width 613 height 39
drag, startPoint x: 539, startPoint y: 504, endPoint x: 747, endPoint y: 505, distance: 208.0
click at [747, 505] on strong "Avoid making the popover too big." at bounding box center [647, 504] width 219 height 16
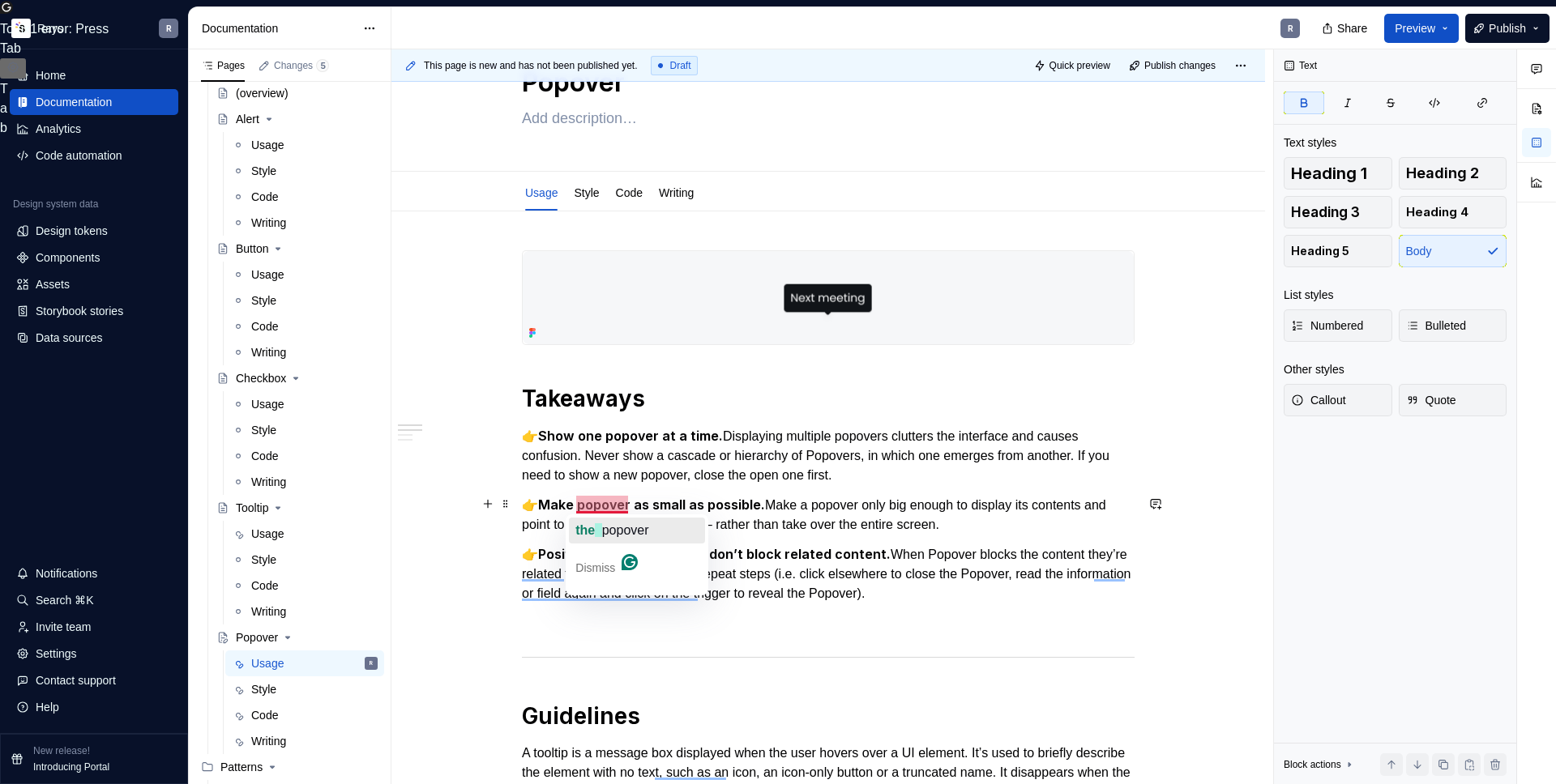
click at [598, 525] on span "button" at bounding box center [599, 531] width 7 height 13
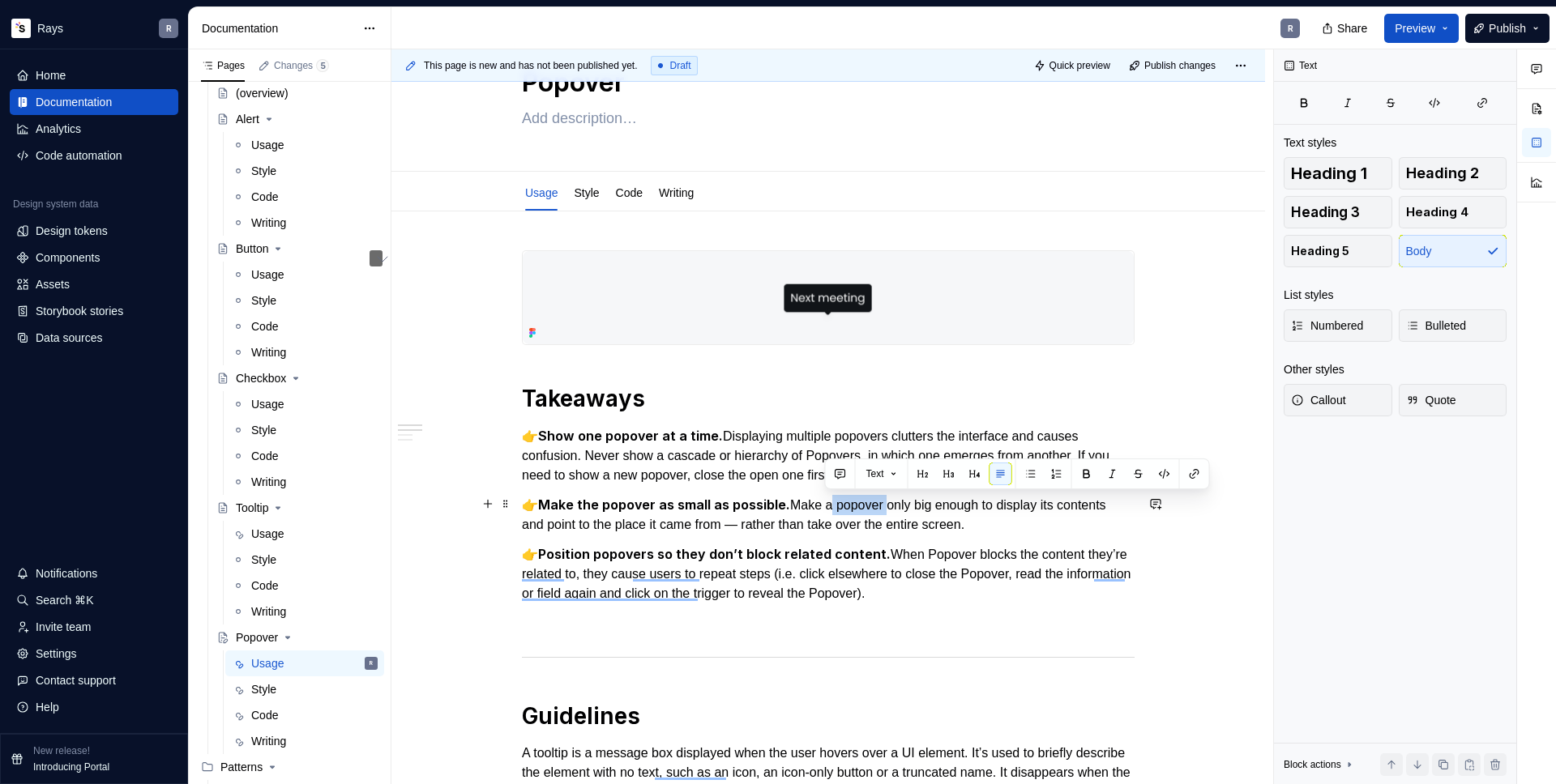
drag, startPoint x: 884, startPoint y: 504, endPoint x: 825, endPoint y: 505, distance: 59.0
click at [825, 505] on p "👉 Make the popover as small as possible. Make a popover only big enough to disp…" at bounding box center [829, 515] width 613 height 39
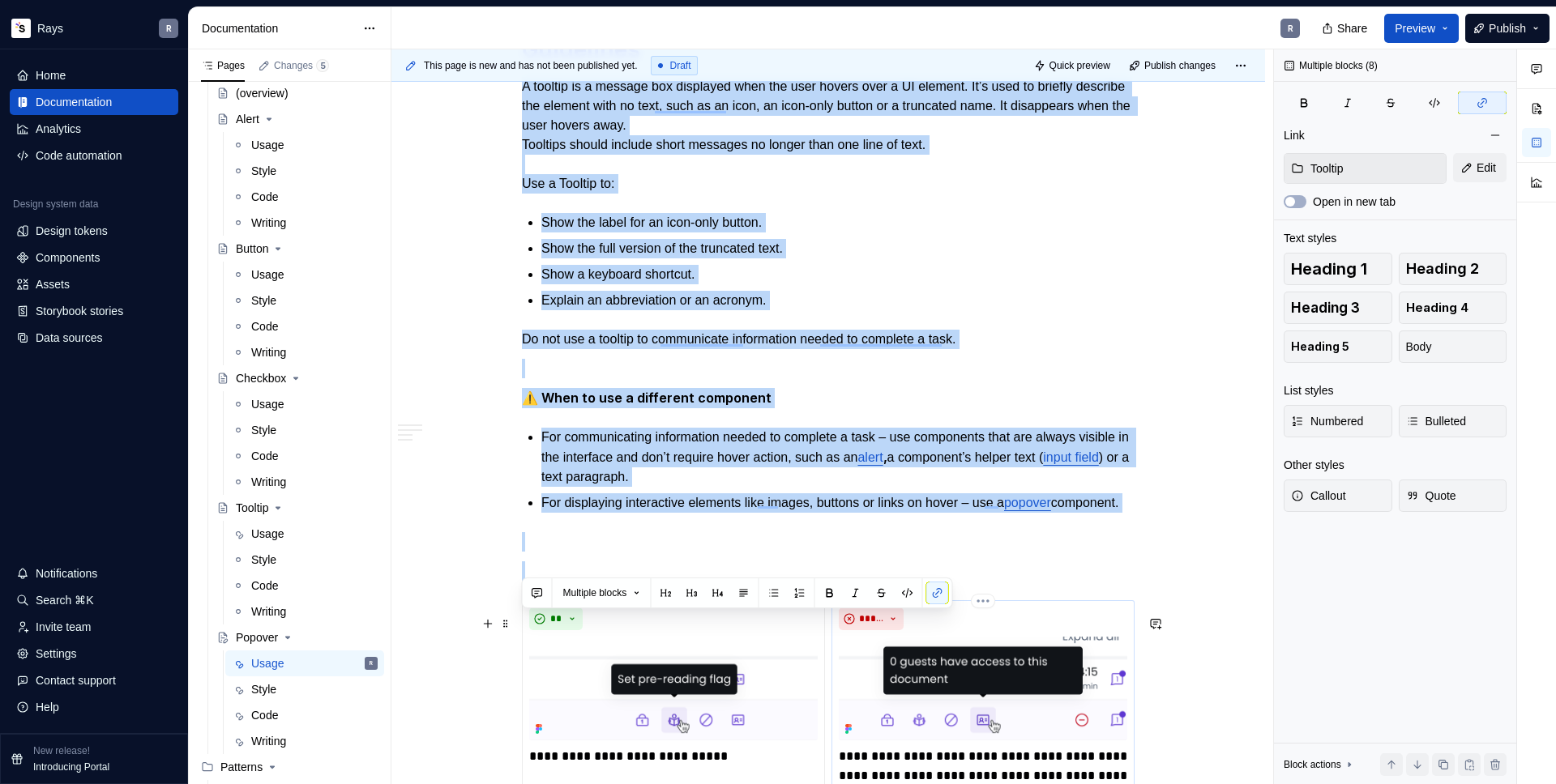
scroll to position [830, 0]
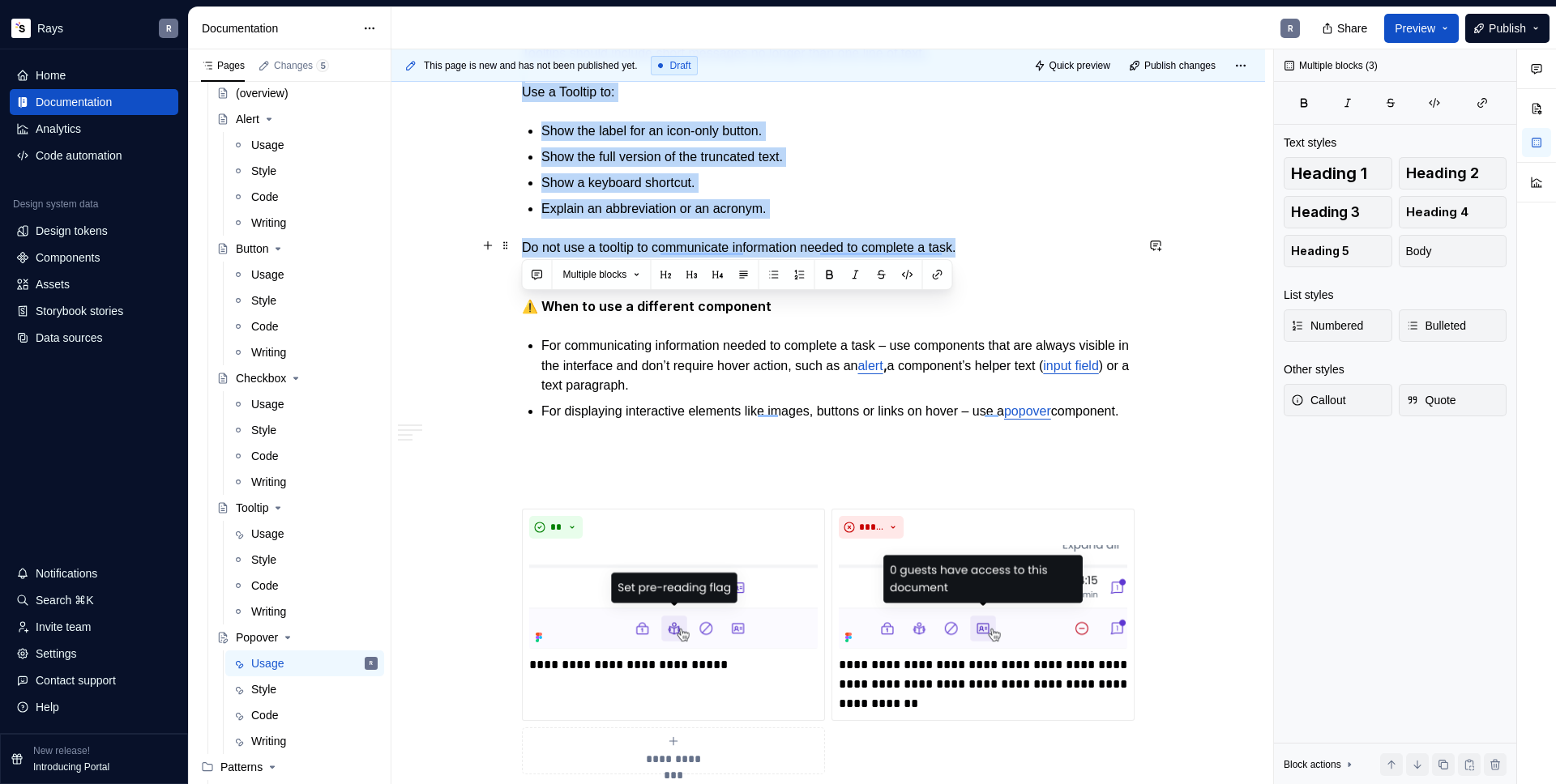
drag, startPoint x: 553, startPoint y: 533, endPoint x: 1026, endPoint y: 254, distance: 549.2
click at [1026, 254] on div "Takeaways 👉 Show one popover at a time. Displaying multiple popovers clutters t…" at bounding box center [829, 775] width 613 height 2566
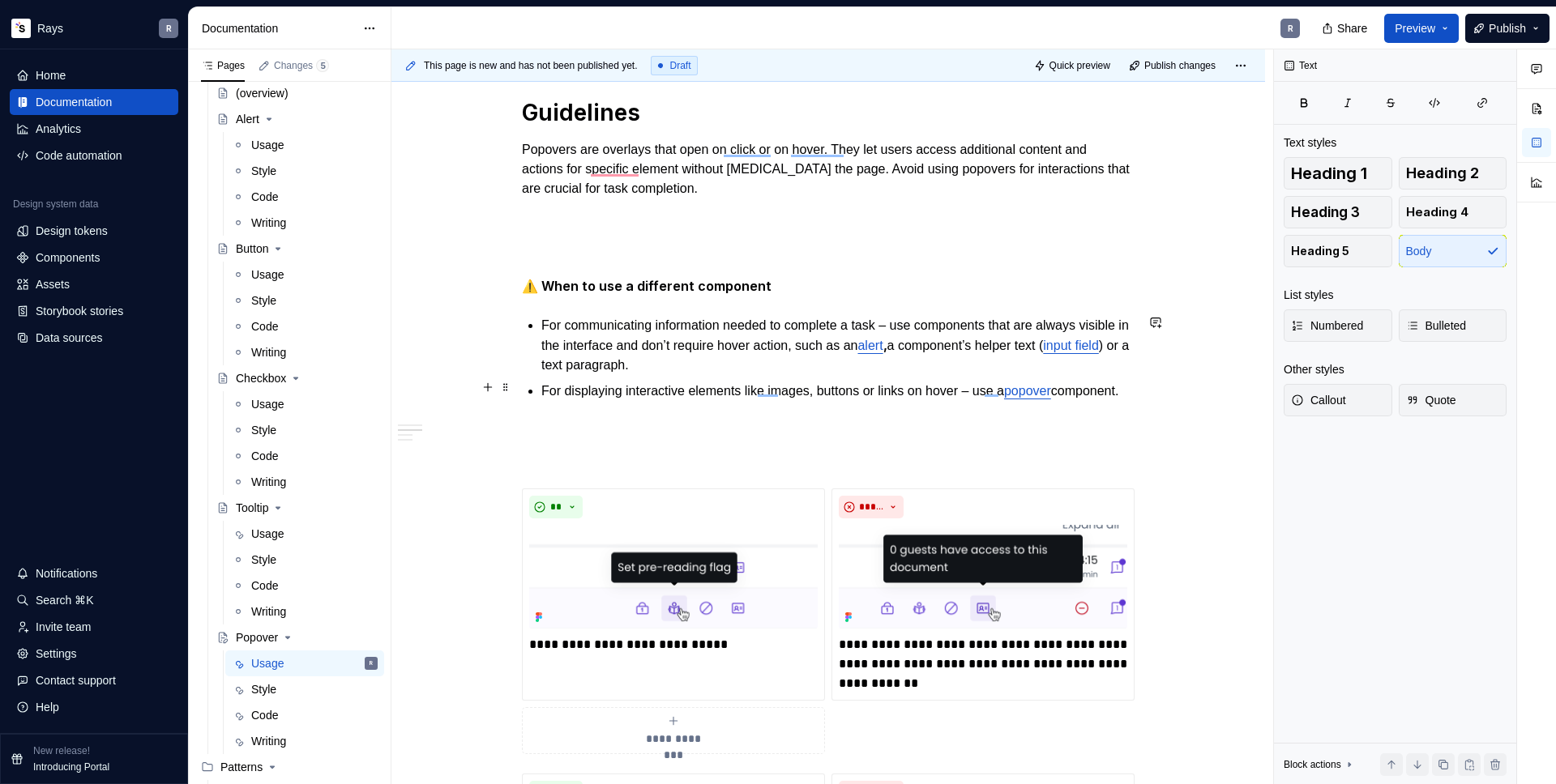
scroll to position [0, 0]
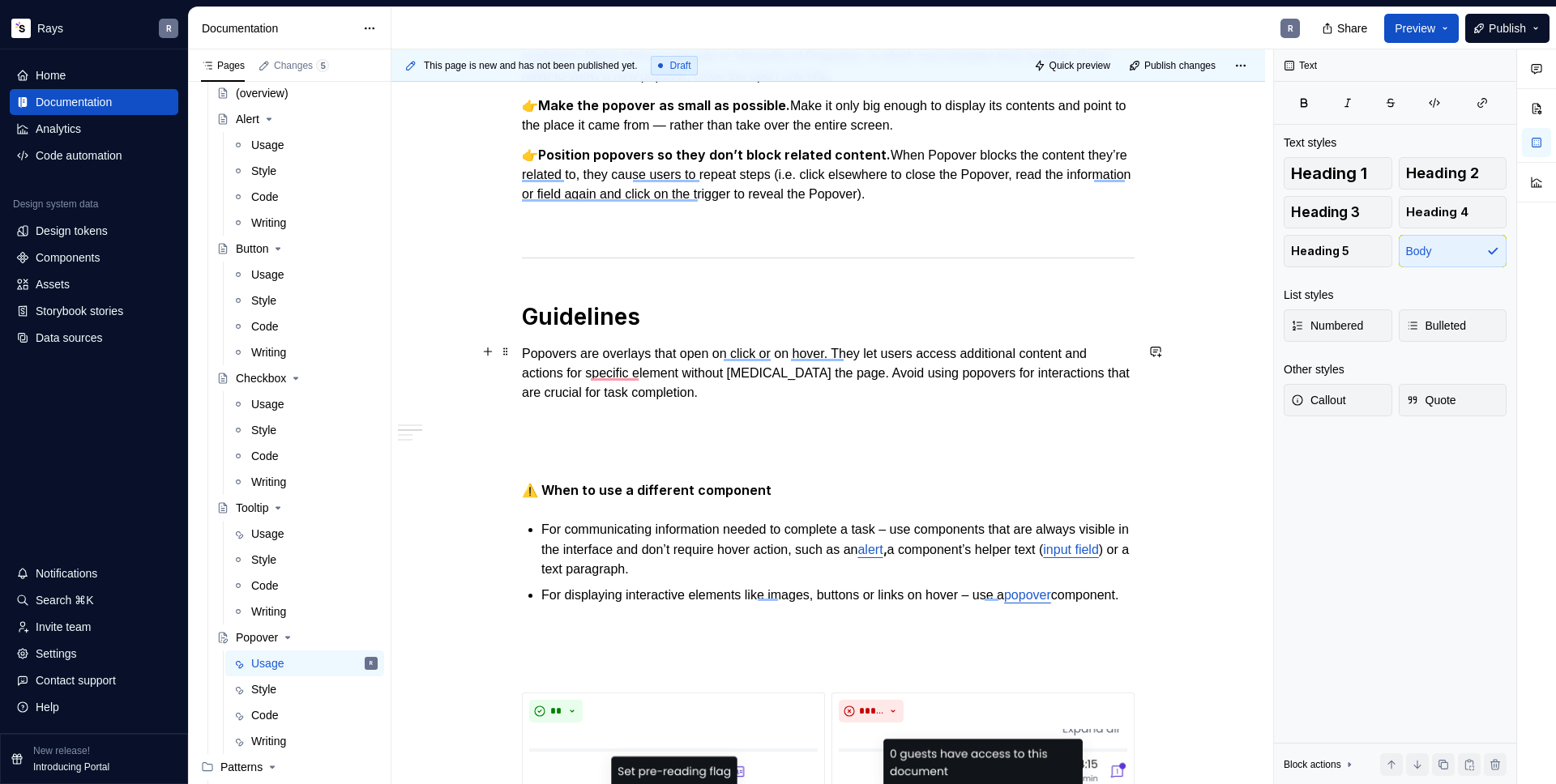
click at [736, 380] on p "Popovers are overlays that open on click or on hover. They let users access add…" at bounding box center [829, 393] width 613 height 97
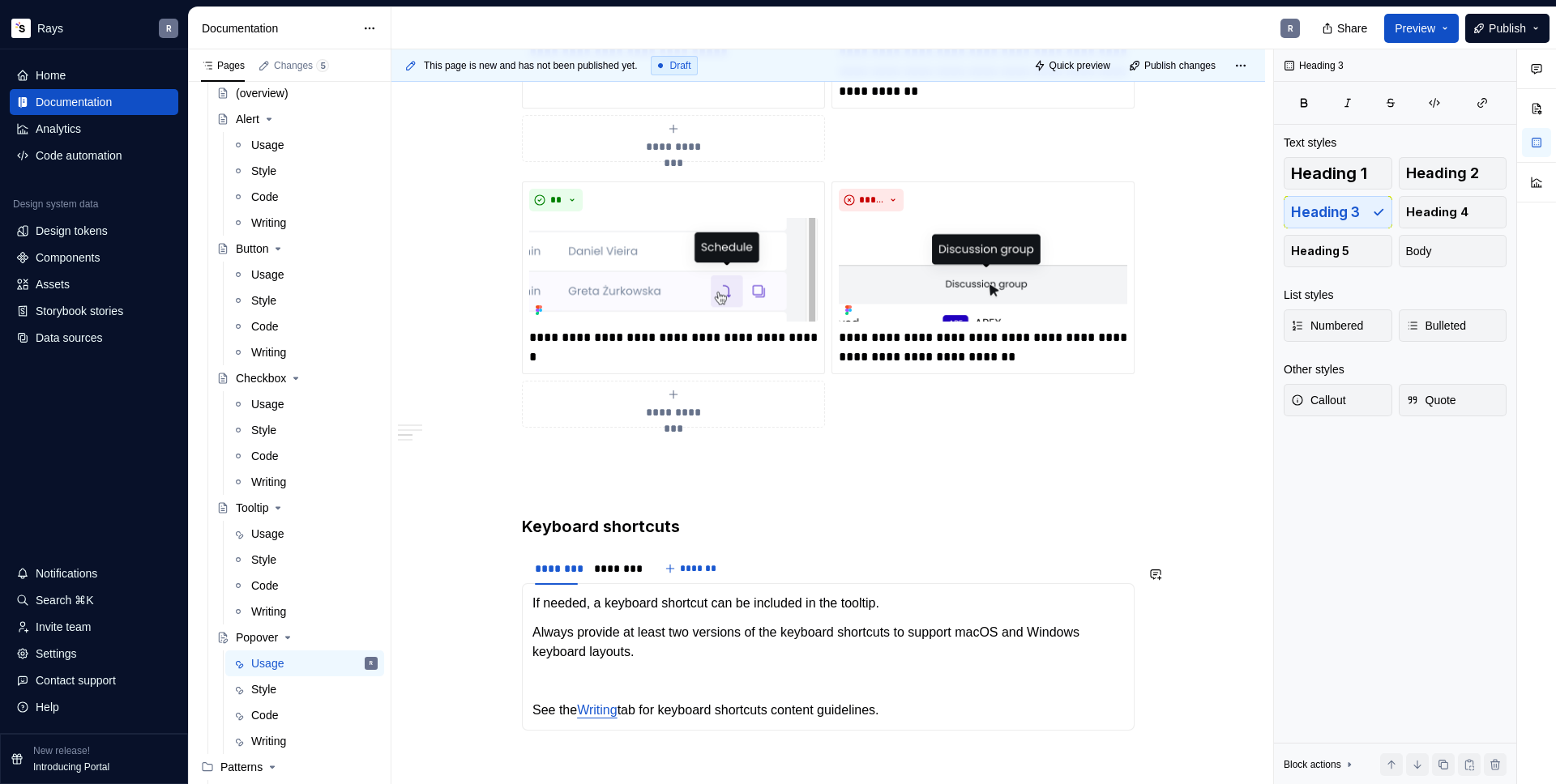
click at [567, 554] on div "Takeaways 👉 Show one popover at a time. Displaying multiple popovers clutters t…" at bounding box center [829, 249] width 613 height 2391
click at [507, 579] on span at bounding box center [506, 576] width 13 height 23
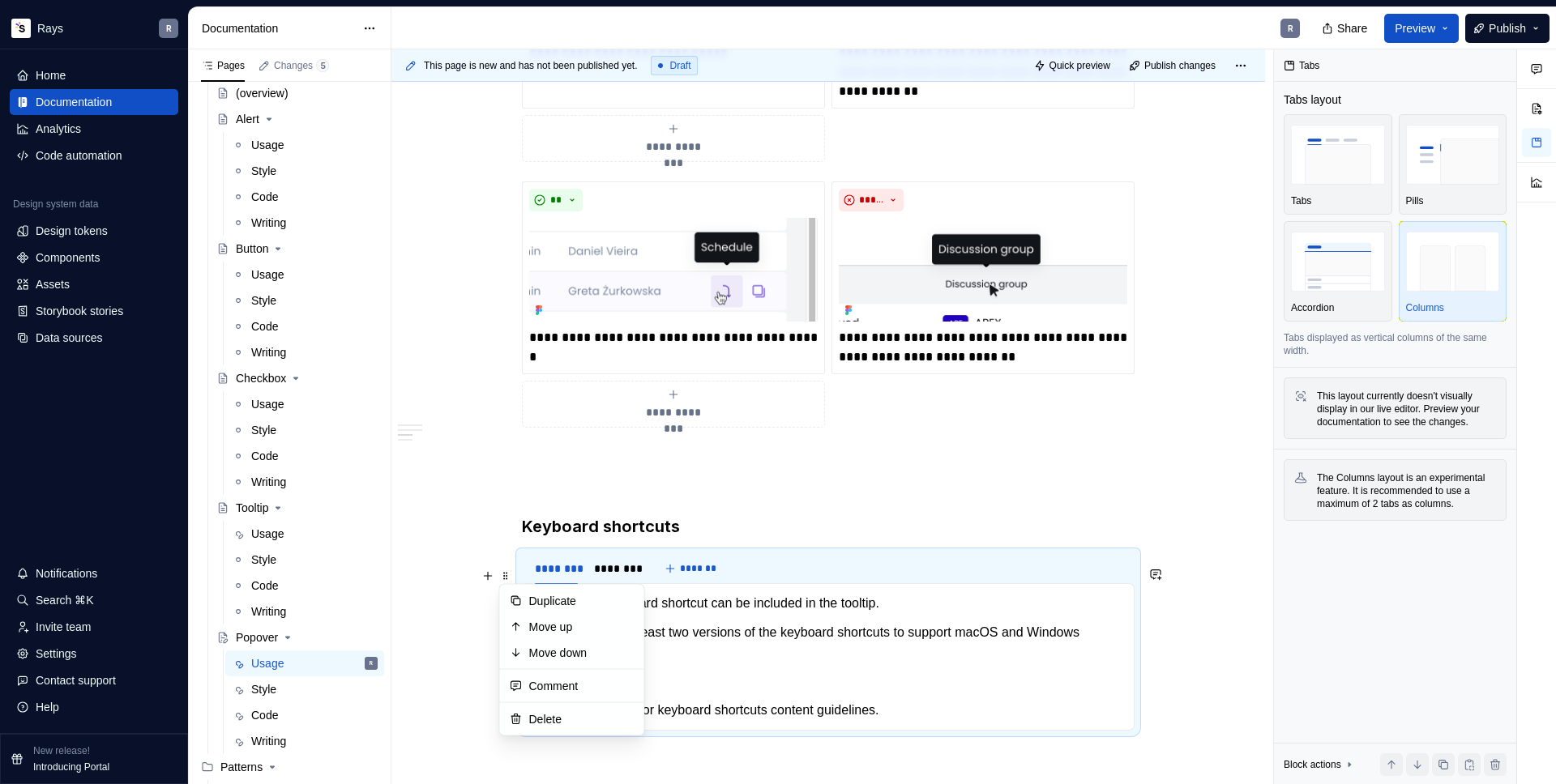
click at [595, 496] on p "To enrich screen reader interactions, please activate Accessibility in Grammarl…" at bounding box center [829, 486] width 613 height 19
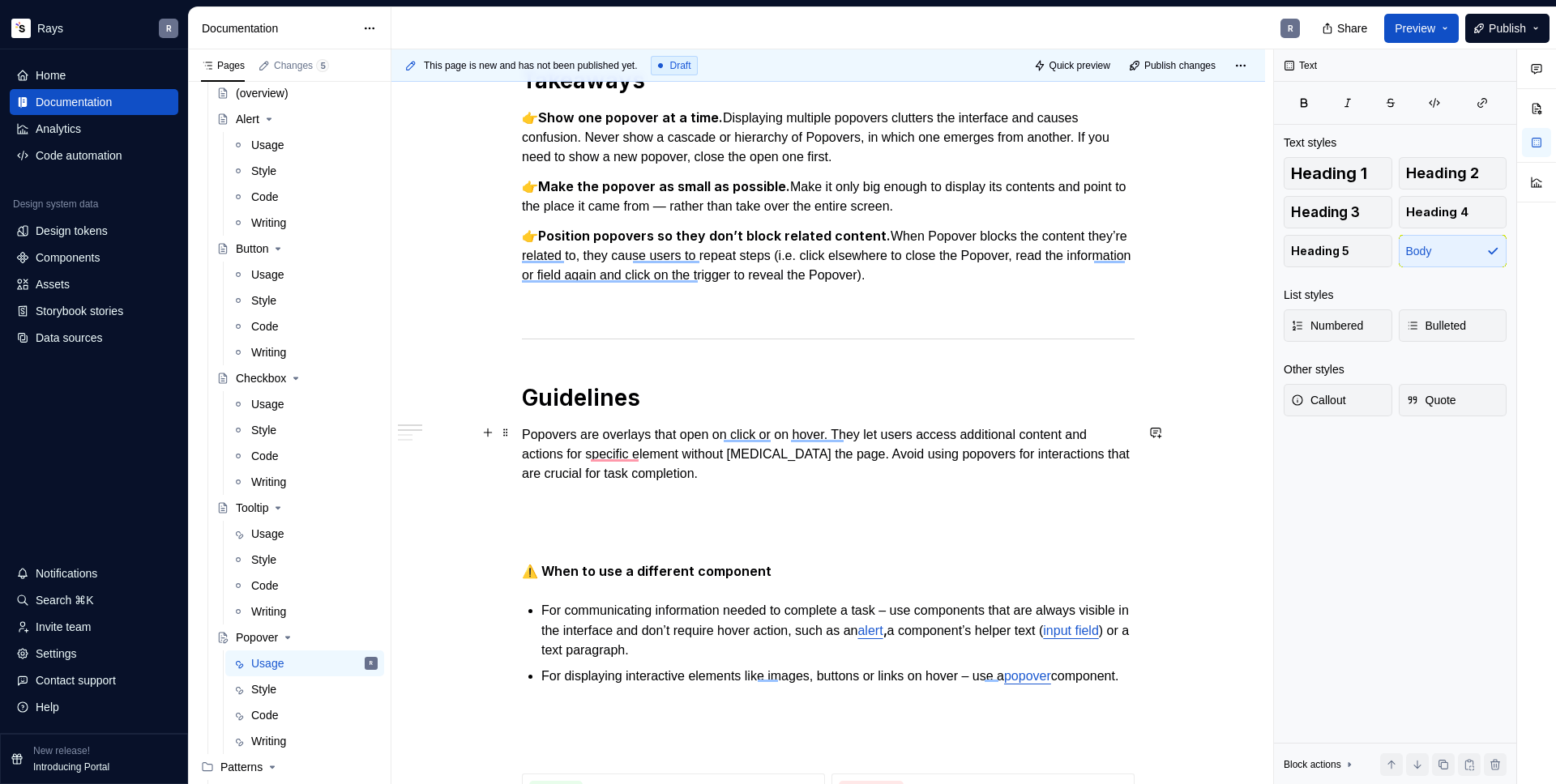
click at [766, 488] on p "Popovers are overlays that open on click or on hover. They let users access add…" at bounding box center [829, 474] width 613 height 97
drag, startPoint x: 565, startPoint y: 487, endPoint x: 515, endPoint y: 487, distance: 50.0
click at [575, 490] on p "Popovers are overlays that open on click or on hover. They let users access add…" at bounding box center [829, 474] width 613 height 97
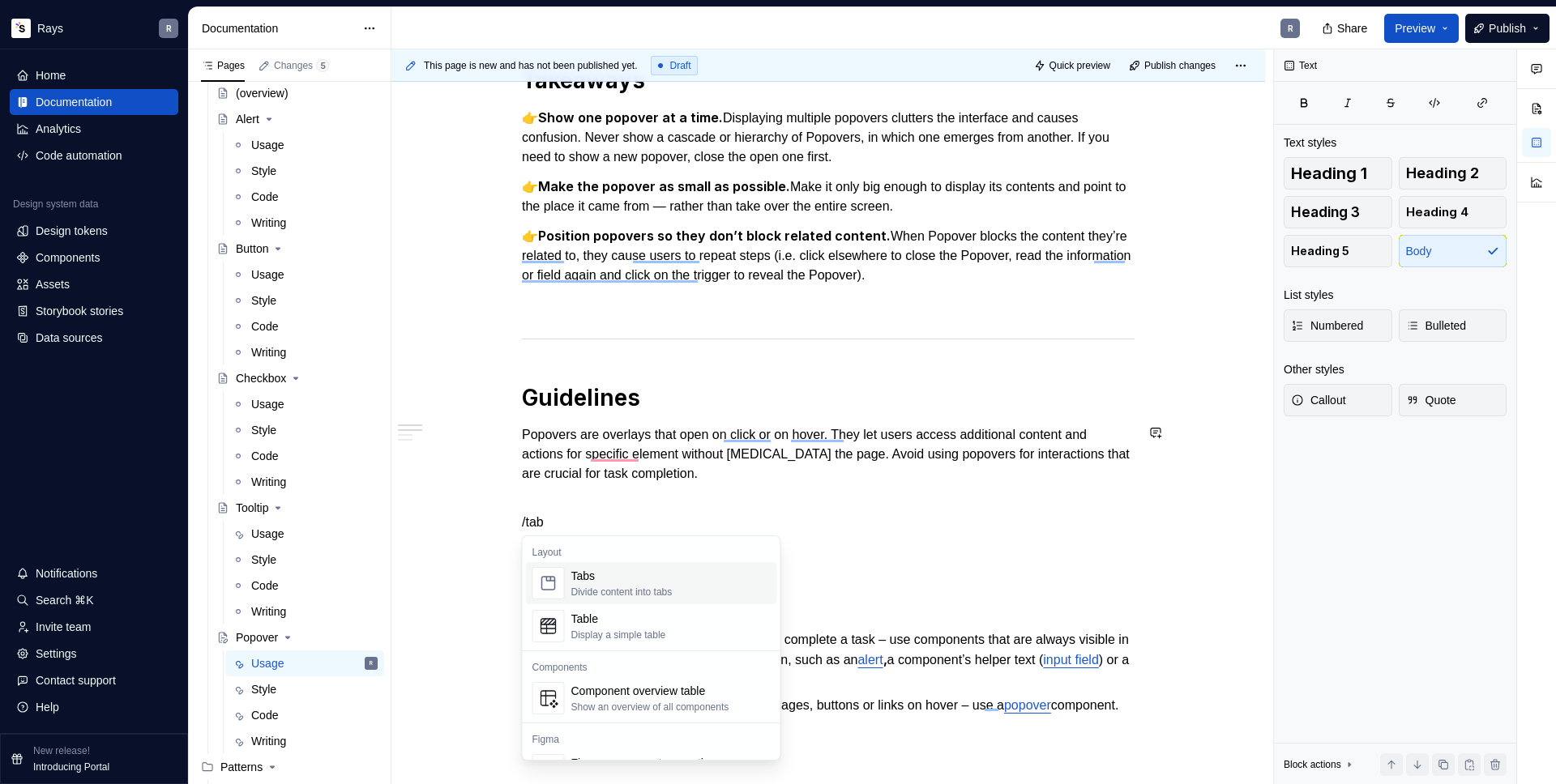
click at [606, 592] on div "Divide content into tabs" at bounding box center [622, 592] width 102 height 13
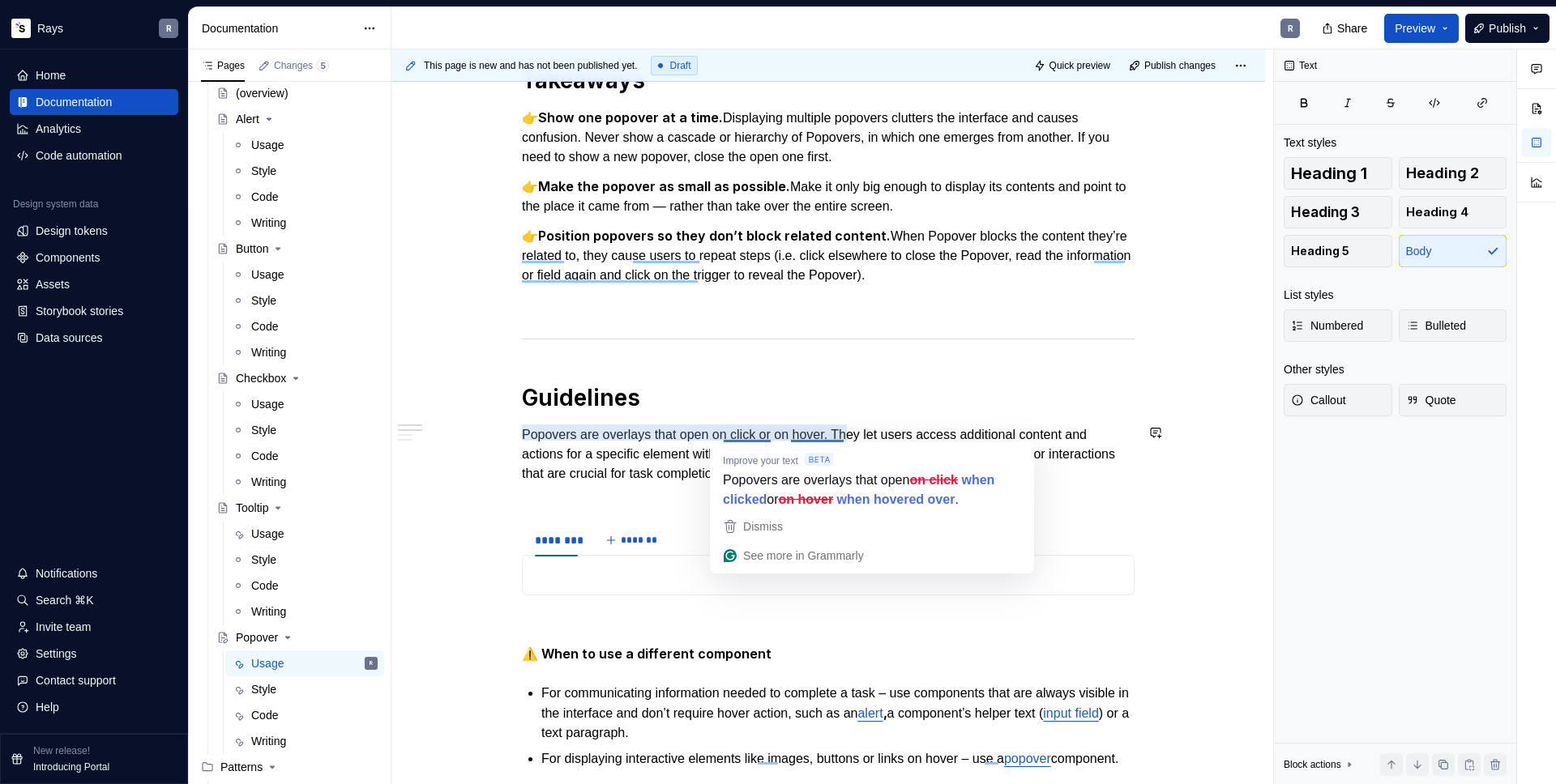
click at [622, 447] on p "Popovers are overlays that open on click or on hover. They let users access add…" at bounding box center [829, 464] width 613 height 78
drag, startPoint x: 723, startPoint y: 433, endPoint x: 768, endPoint y: 432, distance: 45.0
click at [768, 432] on p "Popovers are overlays that open on click or on hover. They let users access add…" at bounding box center [829, 464] width 613 height 78
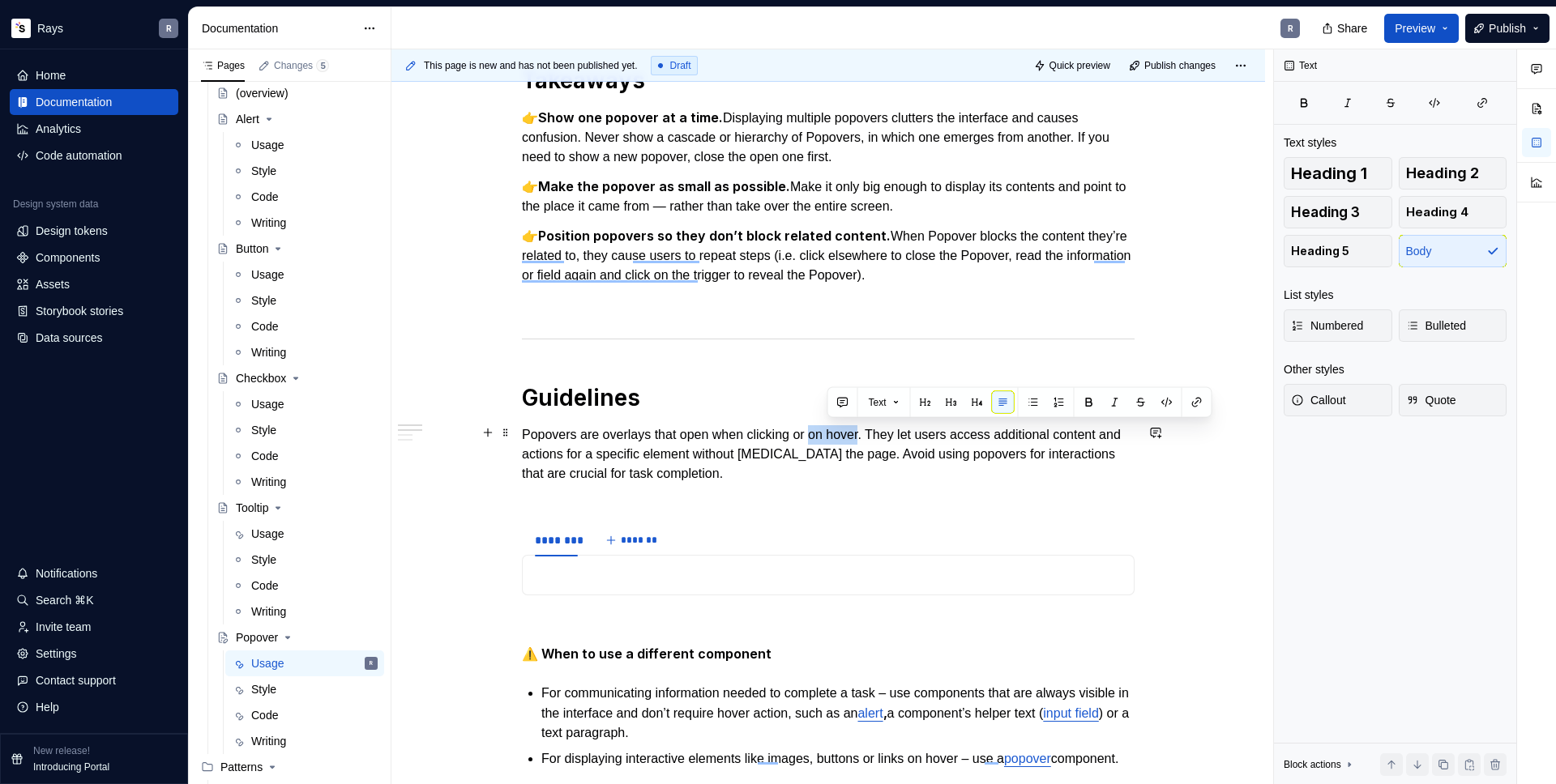
drag, startPoint x: 830, startPoint y: 432, endPoint x: 879, endPoint y: 433, distance: 49.0
click at [879, 433] on p "Popovers are overlays that open when clicking or on hover. They let users acces…" at bounding box center [829, 464] width 613 height 78
drag, startPoint x: 931, startPoint y: 434, endPoint x: 916, endPoint y: 434, distance: 15.0
click at [916, 434] on p "Popovers are overlays that open when clicking or hovering over the trigger item…" at bounding box center [829, 464] width 613 height 78
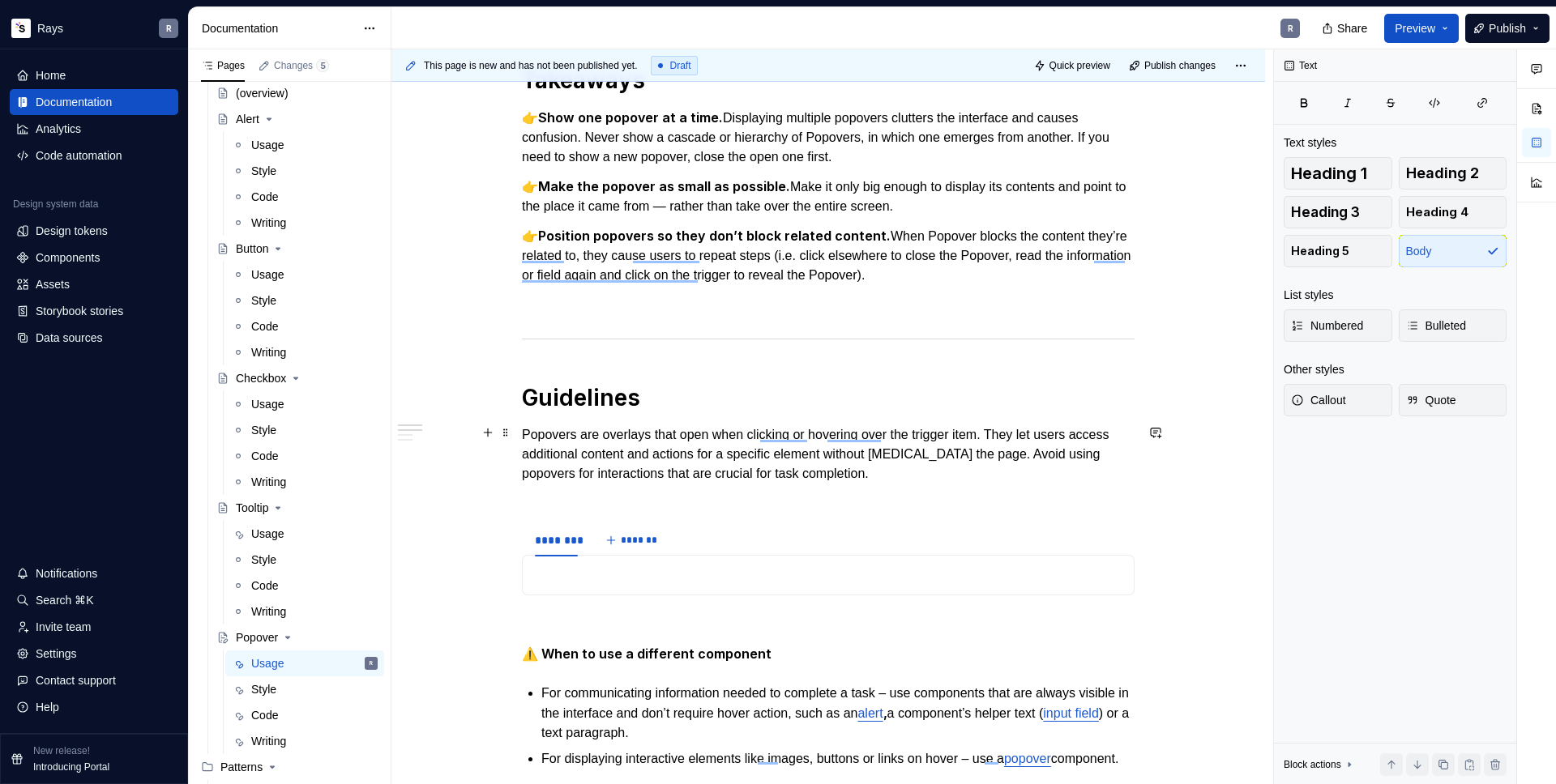
click at [898, 449] on p "Popovers are overlays that open when clicking or hovering over the trigger item…" at bounding box center [829, 464] width 613 height 78
drag, startPoint x: 782, startPoint y: 435, endPoint x: 758, endPoint y: 435, distance: 24.0
click at [758, 435] on p "Popovers are overlays that open when you click or hover over the trigger item. …" at bounding box center [829, 464] width 613 height 78
click at [844, 432] on p "Popovers are overlays that open when the user click or hover over the trigger i…" at bounding box center [829, 464] width 613 height 78
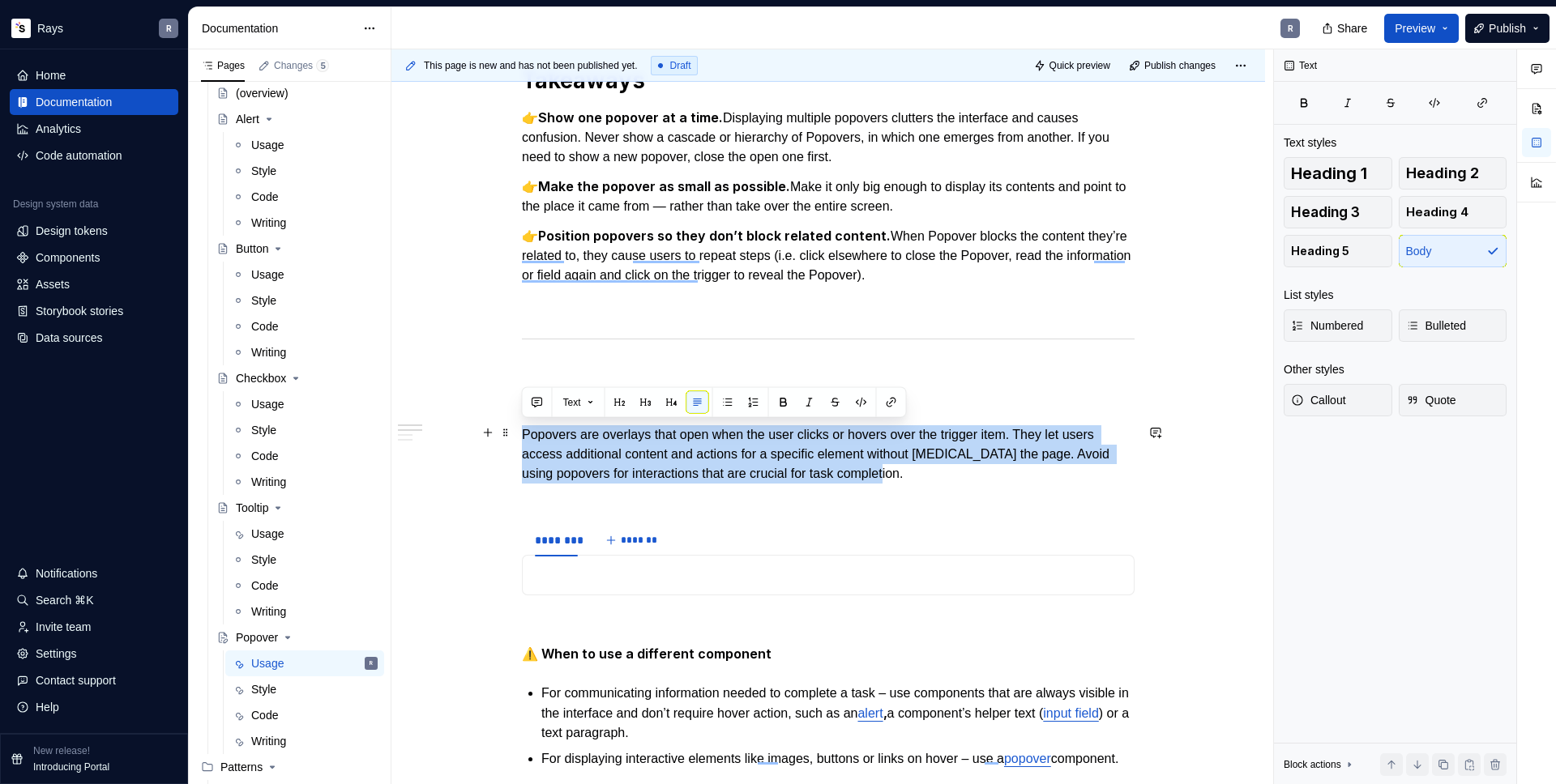
drag, startPoint x: 1022, startPoint y: 472, endPoint x: 519, endPoint y: 430, distance: 504.8
copy p "Popovers are overlays that open when the user clicks or hovers over the trigger…"
click at [574, 566] on p "To enrich screen reader interactions, please activate Accessibility in Grammarl…" at bounding box center [828, 575] width 592 height 19
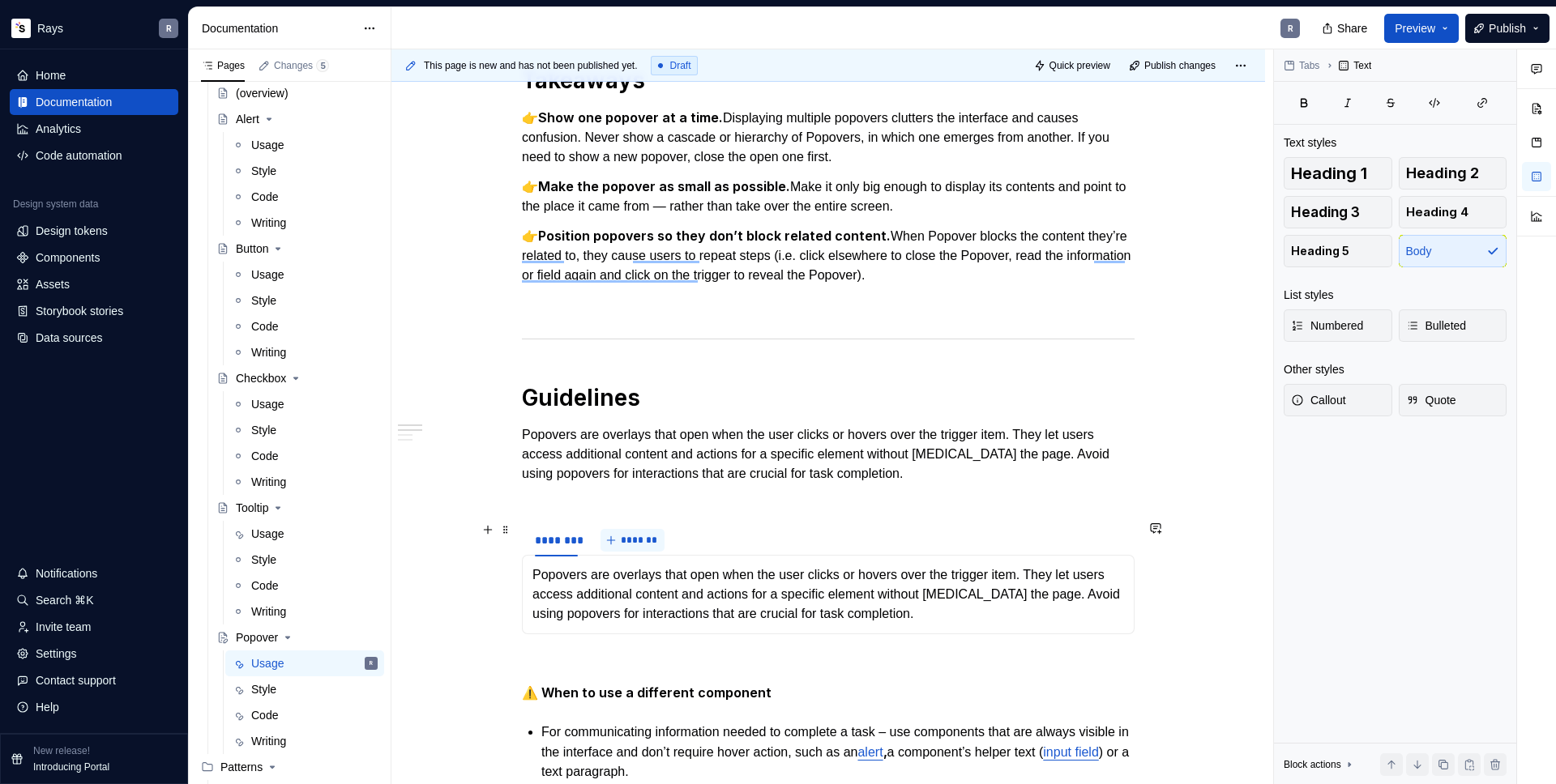
click at [629, 542] on span "*******" at bounding box center [638, 540] width 36 height 13
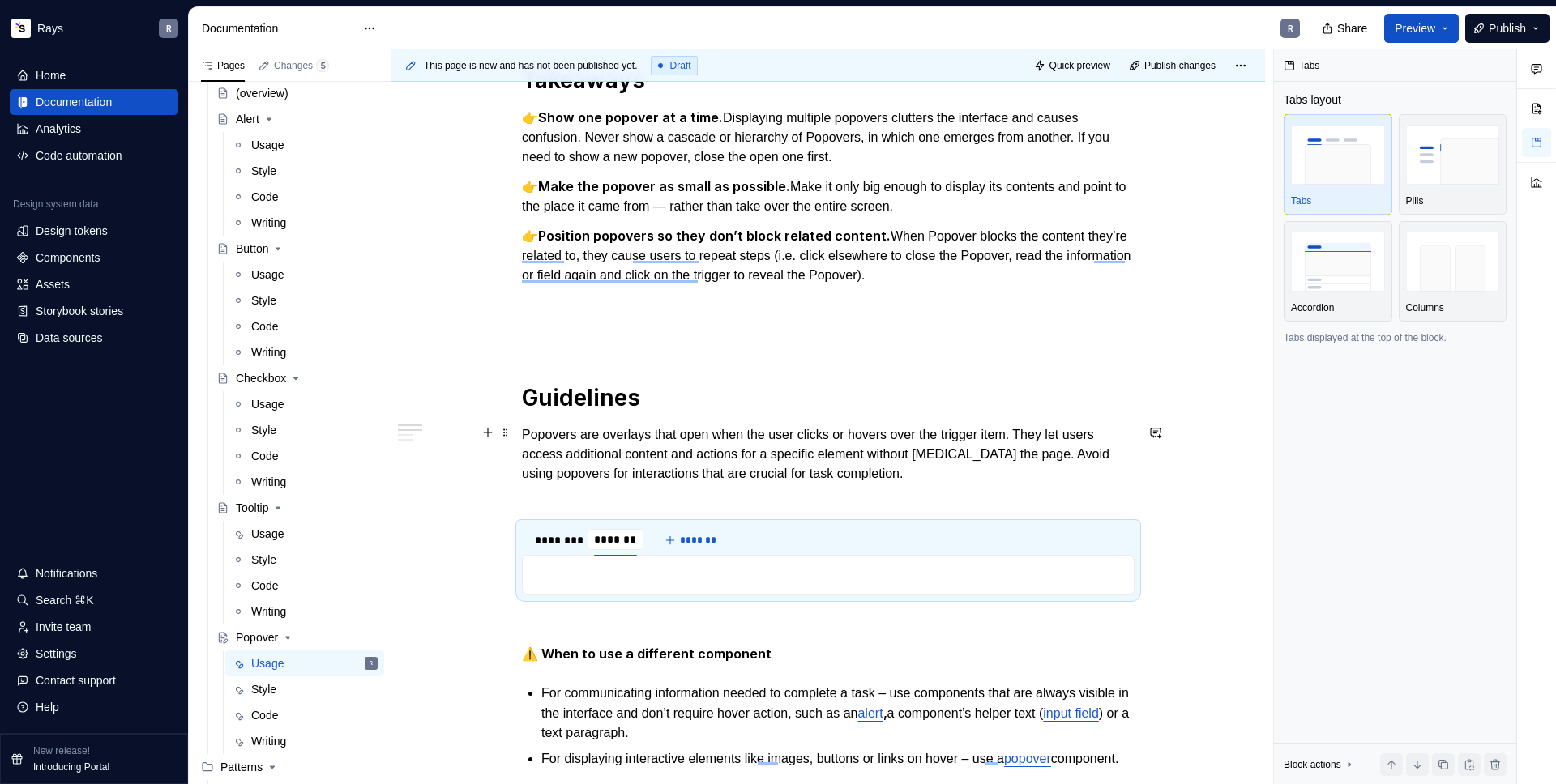
click at [652, 472] on p "Popovers are overlays that open when the user clicks or hovers over the trigger…" at bounding box center [829, 464] width 613 height 78
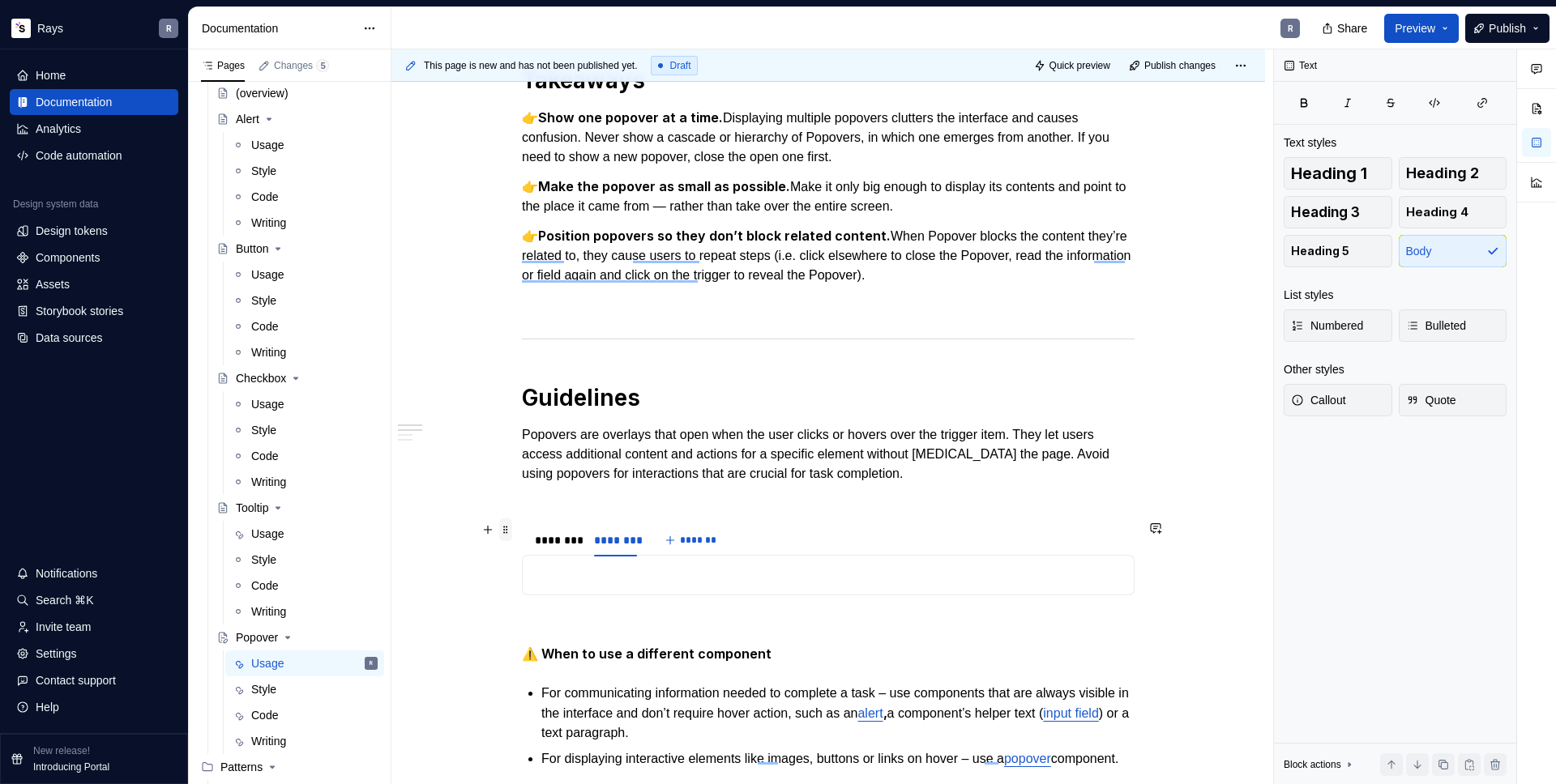
click at [507, 532] on span at bounding box center [506, 530] width 13 height 23
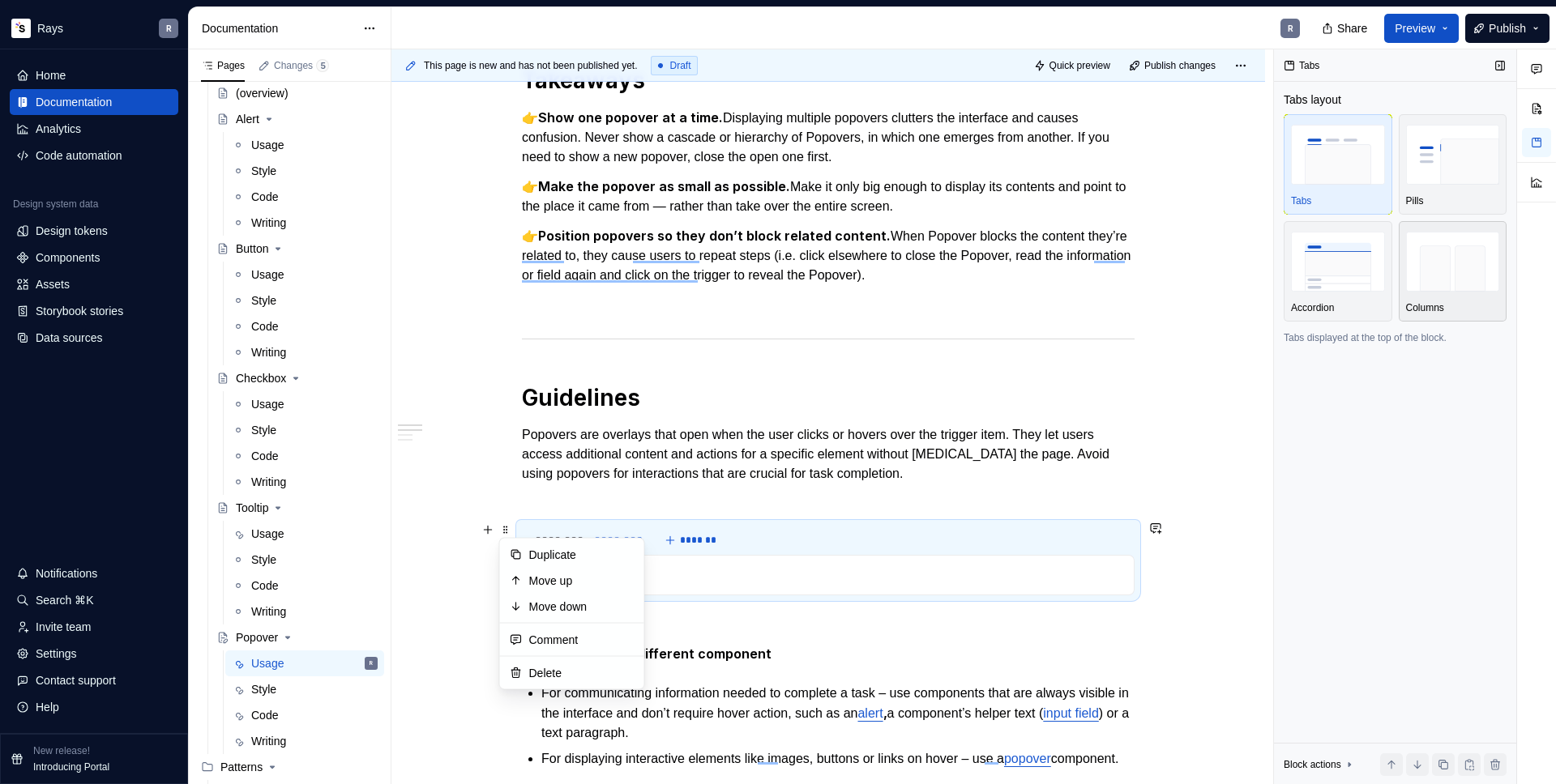
click at [1430, 259] on img "button" at bounding box center [1454, 261] width 94 height 59
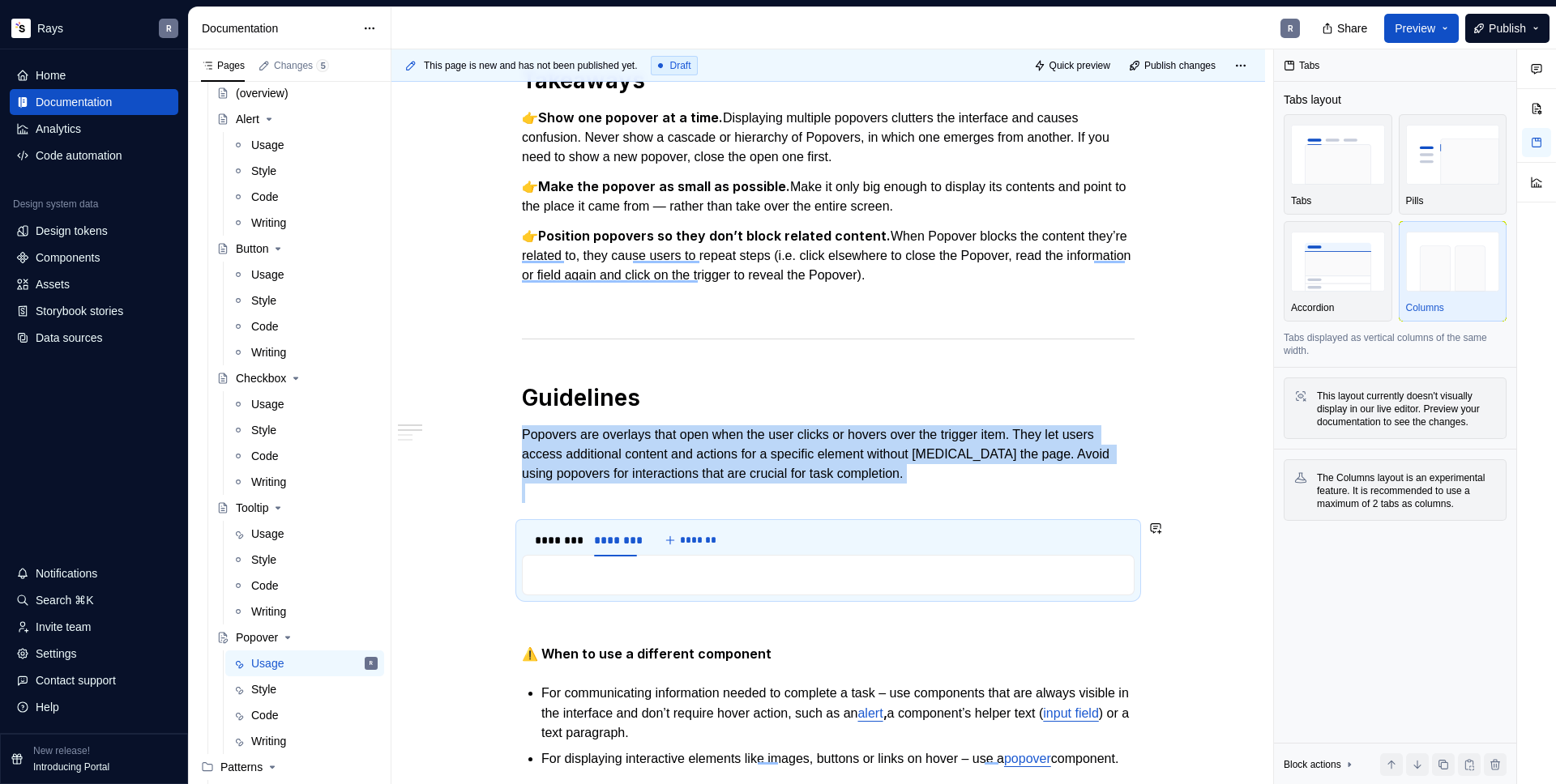
click at [616, 577] on p "To enrich screen reader interactions, please activate Accessibility in Grammarl…" at bounding box center [828, 575] width 592 height 19
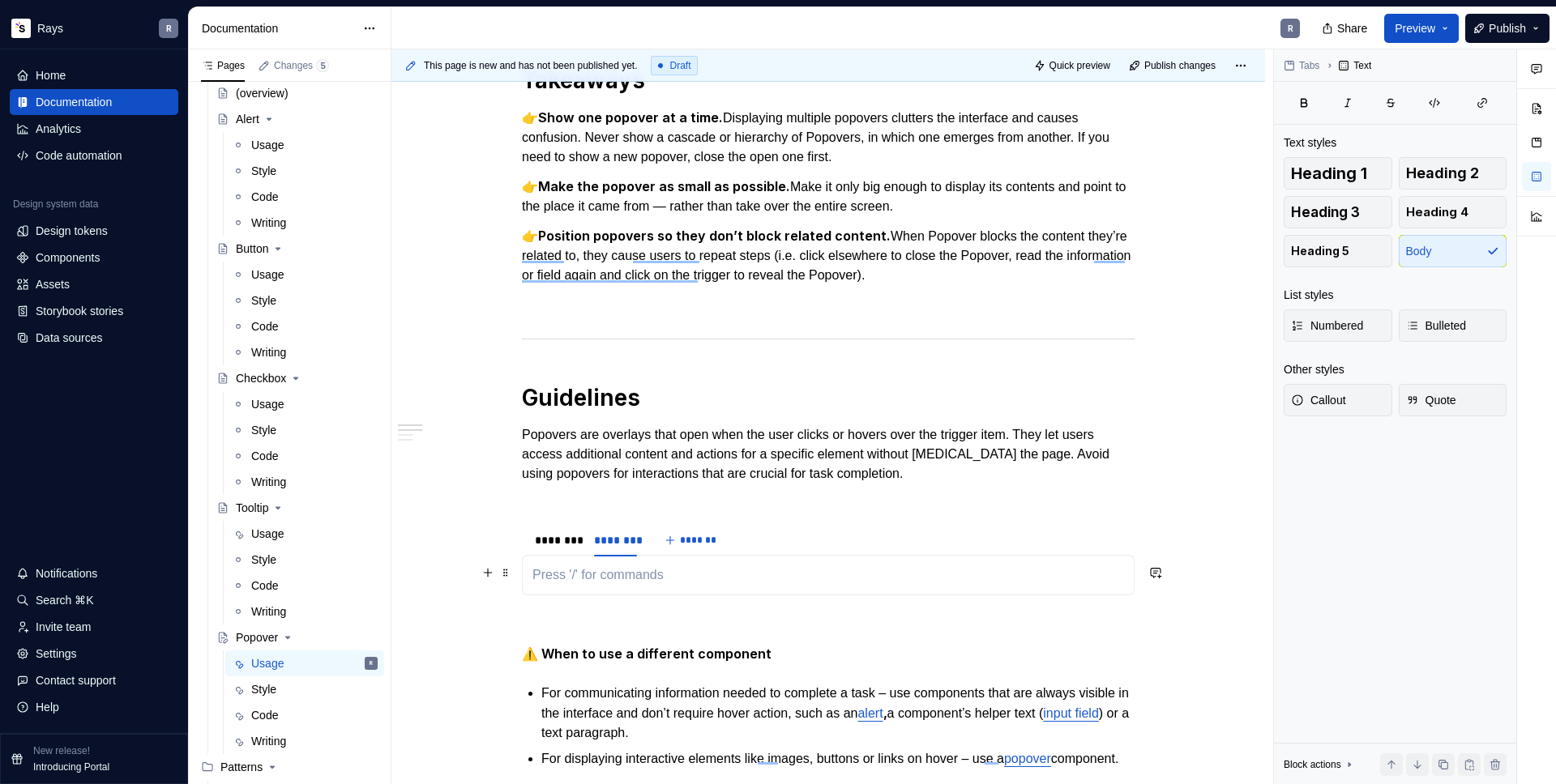
click at [608, 568] on p "To enrich screen reader interactions, please activate Accessibility in Grammarl…" at bounding box center [828, 575] width 592 height 19
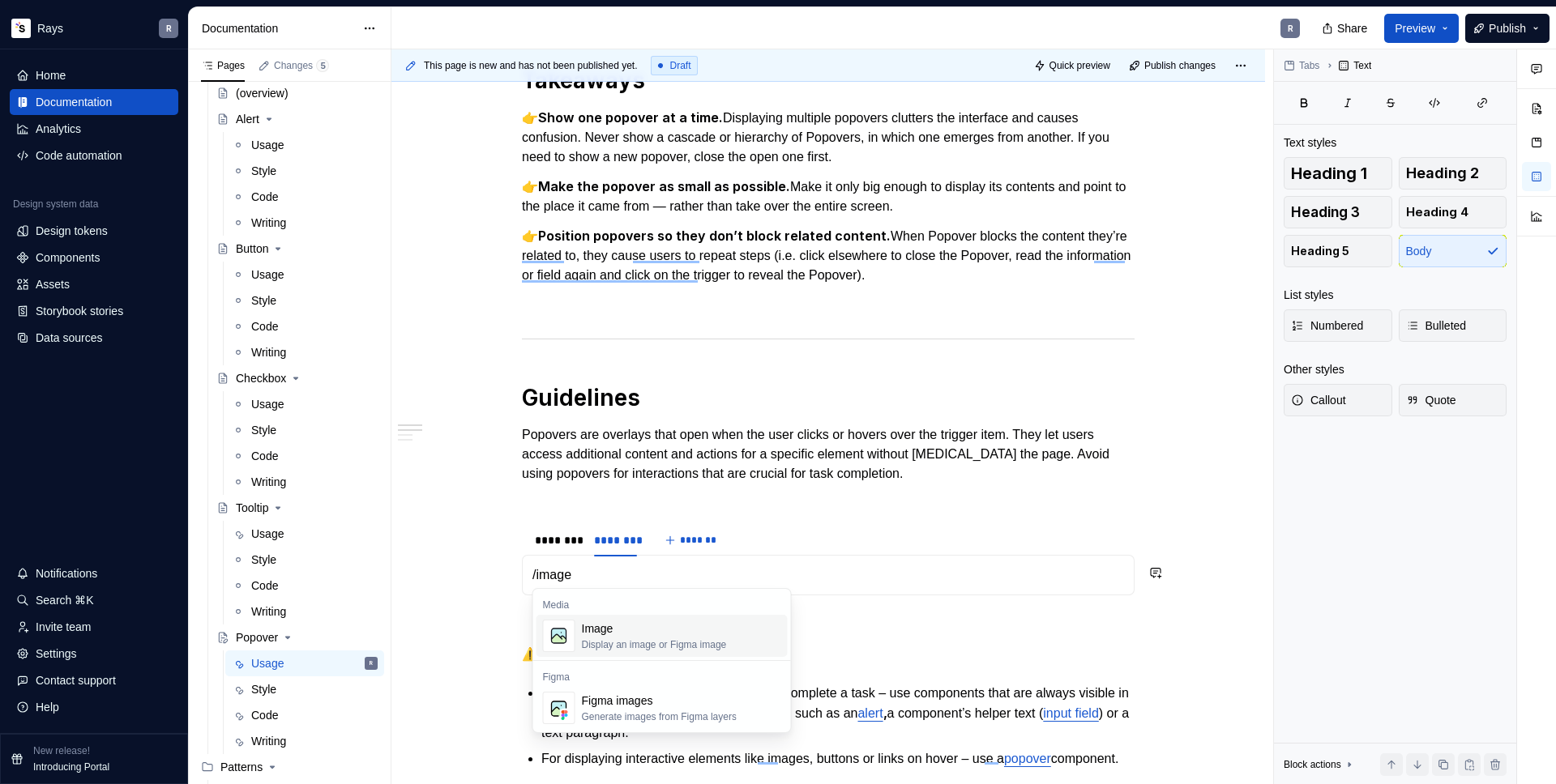
click at [615, 640] on div "Display an image or Figma image" at bounding box center [654, 645] width 145 height 13
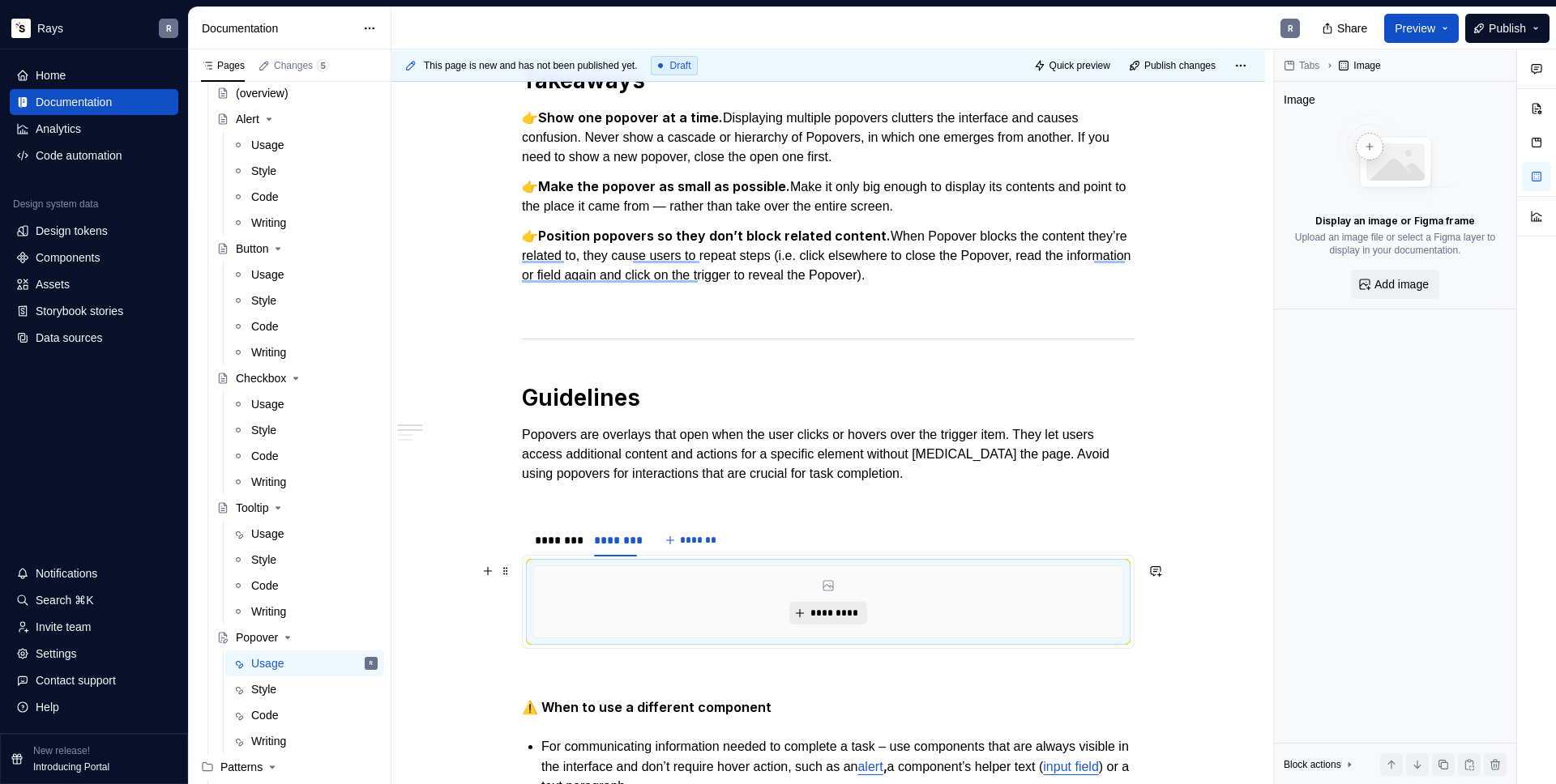
click at [833, 612] on span "*********" at bounding box center [834, 613] width 50 height 13
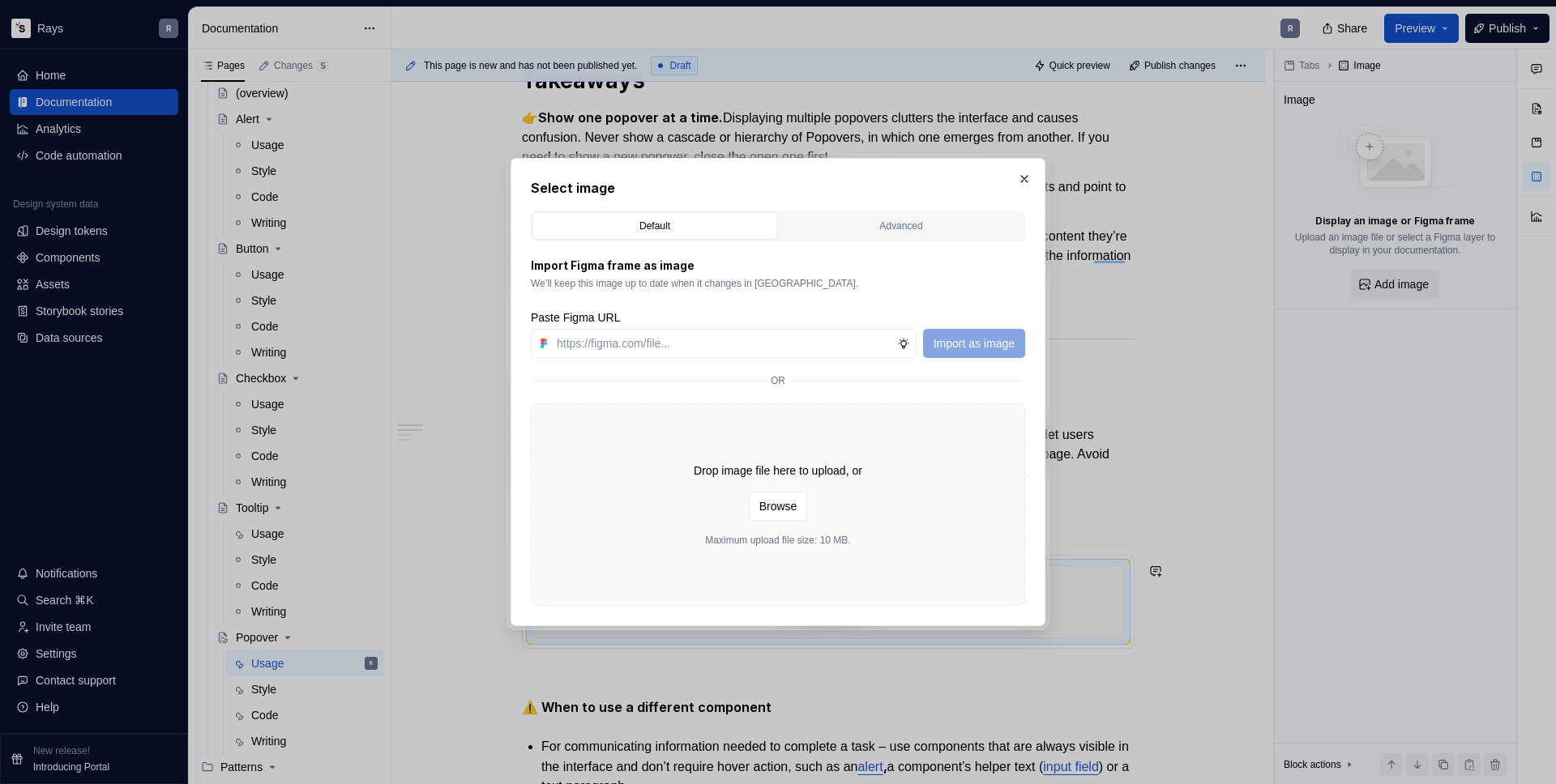
type textarea "*"
click at [636, 340] on input "text" at bounding box center [723, 343] width 347 height 29
type input "https://www.figma.com/design/Txi4seRtvtbRiOWhfuyfuq/Documentation?node-id=460-3…"
click at [974, 341] on span "Import as image" at bounding box center [974, 343] width 81 height 16
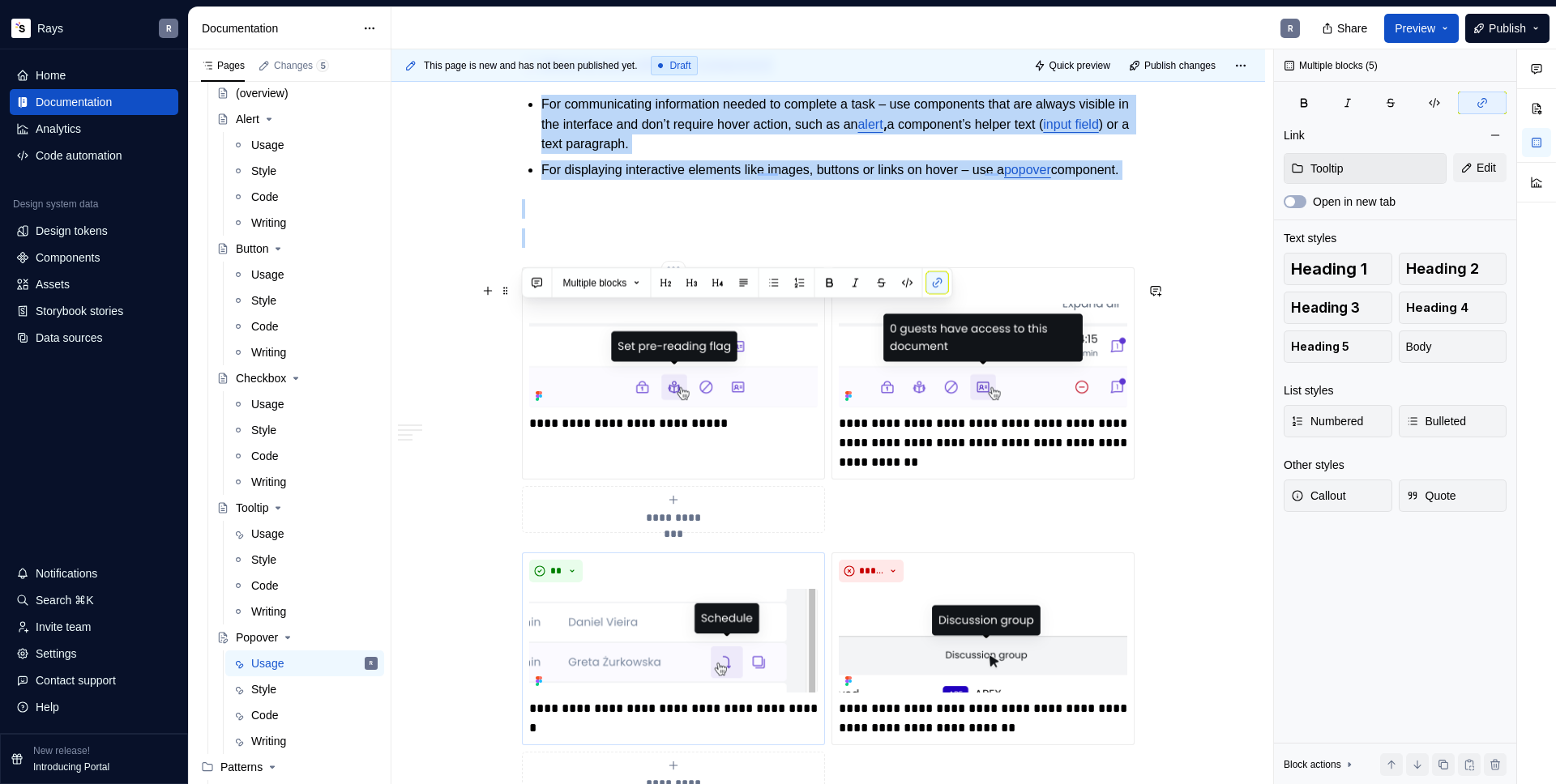
scroll to position [1214, 0]
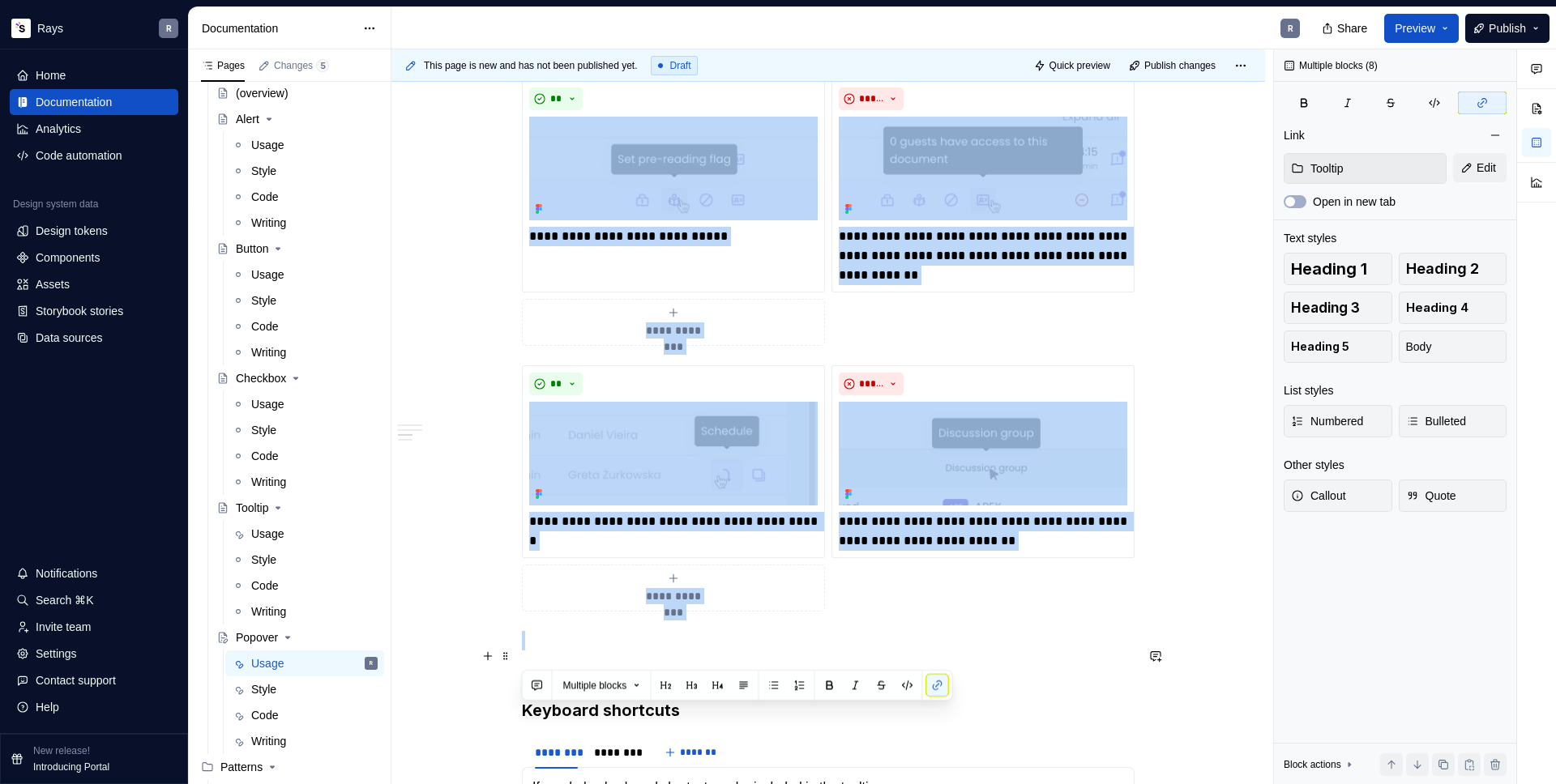
drag, startPoint x: 535, startPoint y: 337, endPoint x: 699, endPoint y: 661, distance: 363.1
click at [699, 661] on div "Takeaways 👉 Show one popover at a time. Displaying multiple popovers clutters t…" at bounding box center [829, 368] width 613 height 2521
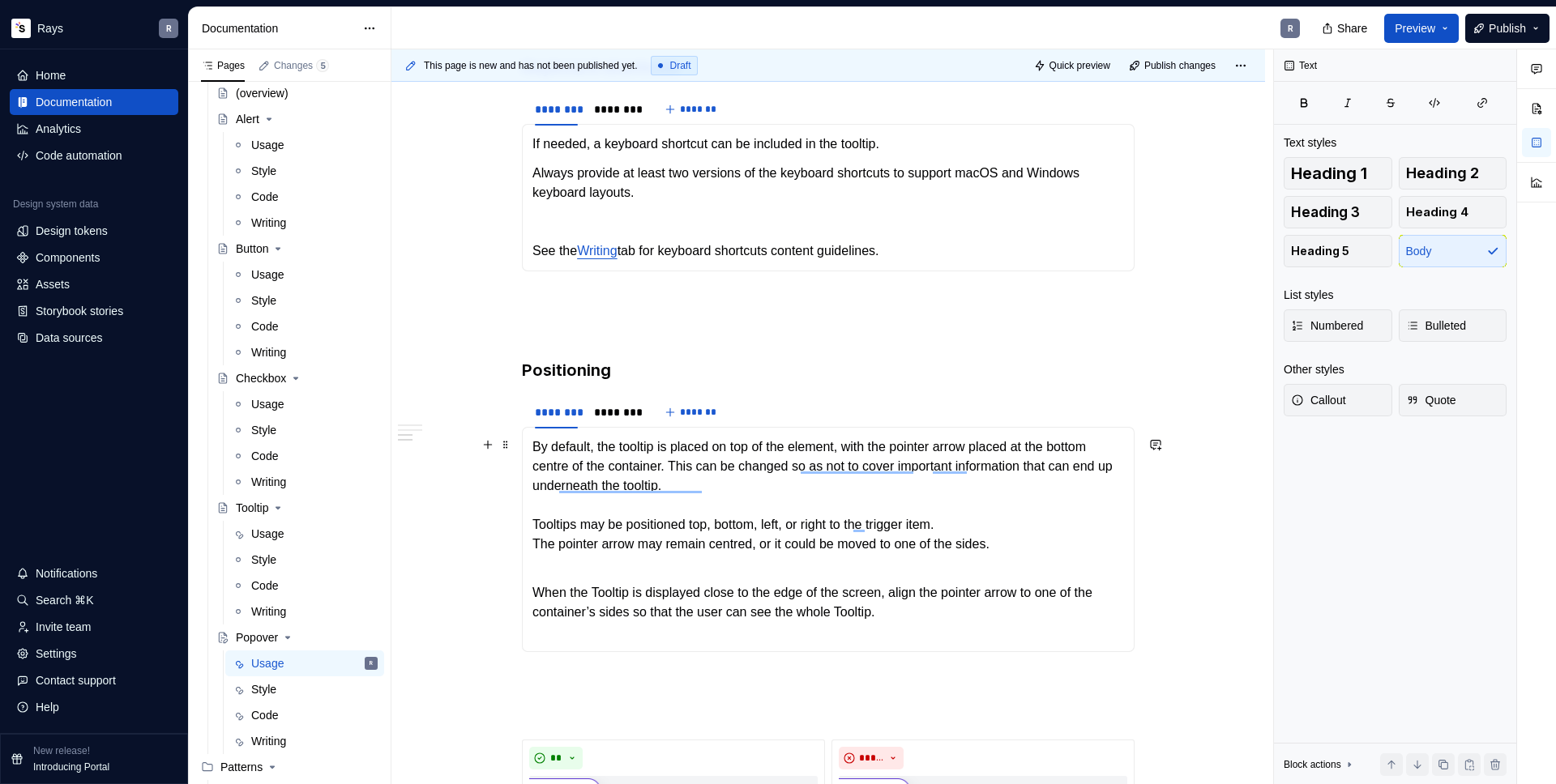
scroll to position [1064, 0]
click at [591, 280] on div "Takeaways 👉 Show one popover at a time. Displaying multiple popovers clutters t…" at bounding box center [829, 122] width 613 height 1728
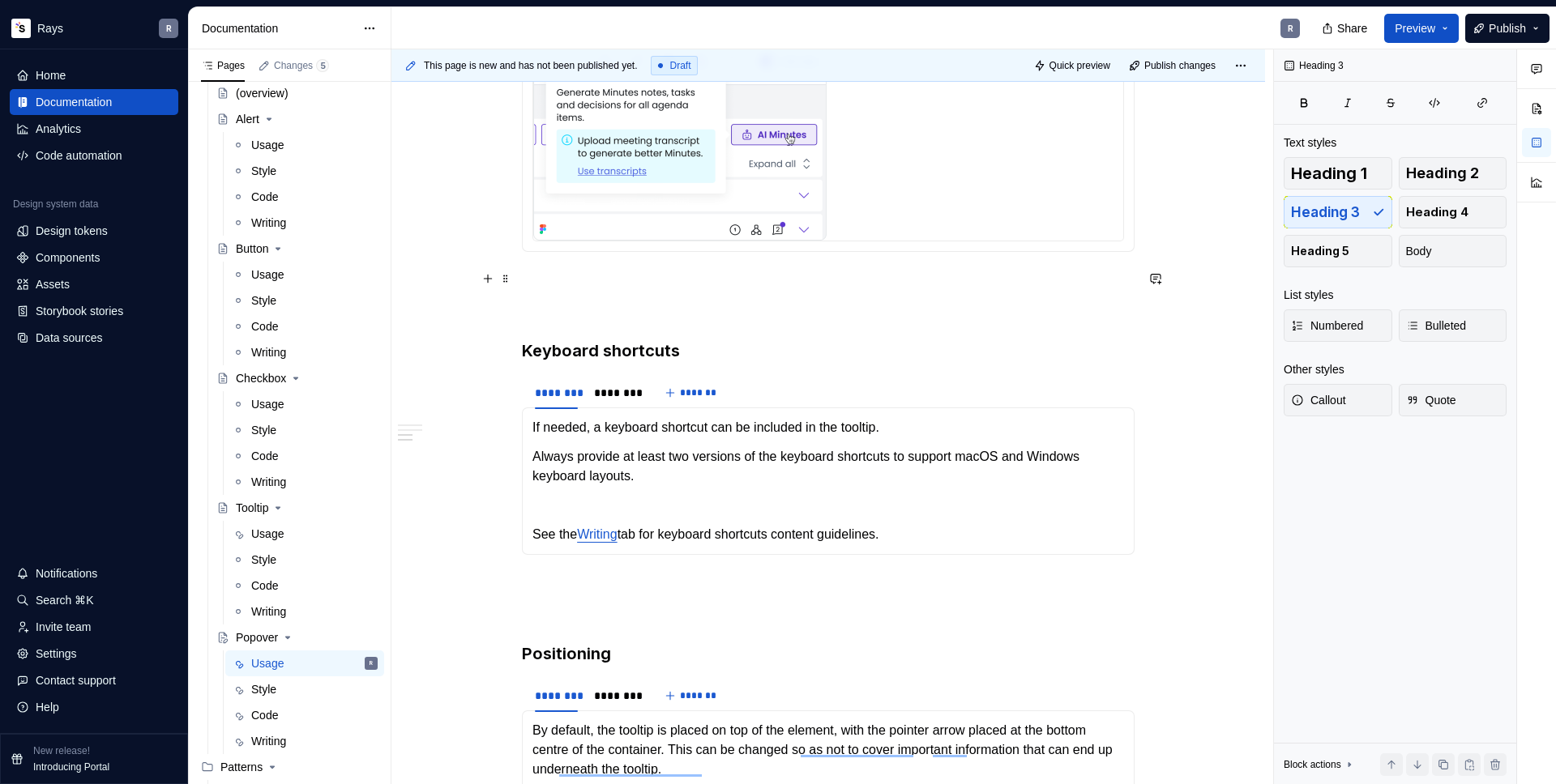
click at [589, 271] on p "To enrich screen reader interactions, please activate Accessibility in Grammarl…" at bounding box center [829, 280] width 613 height 19
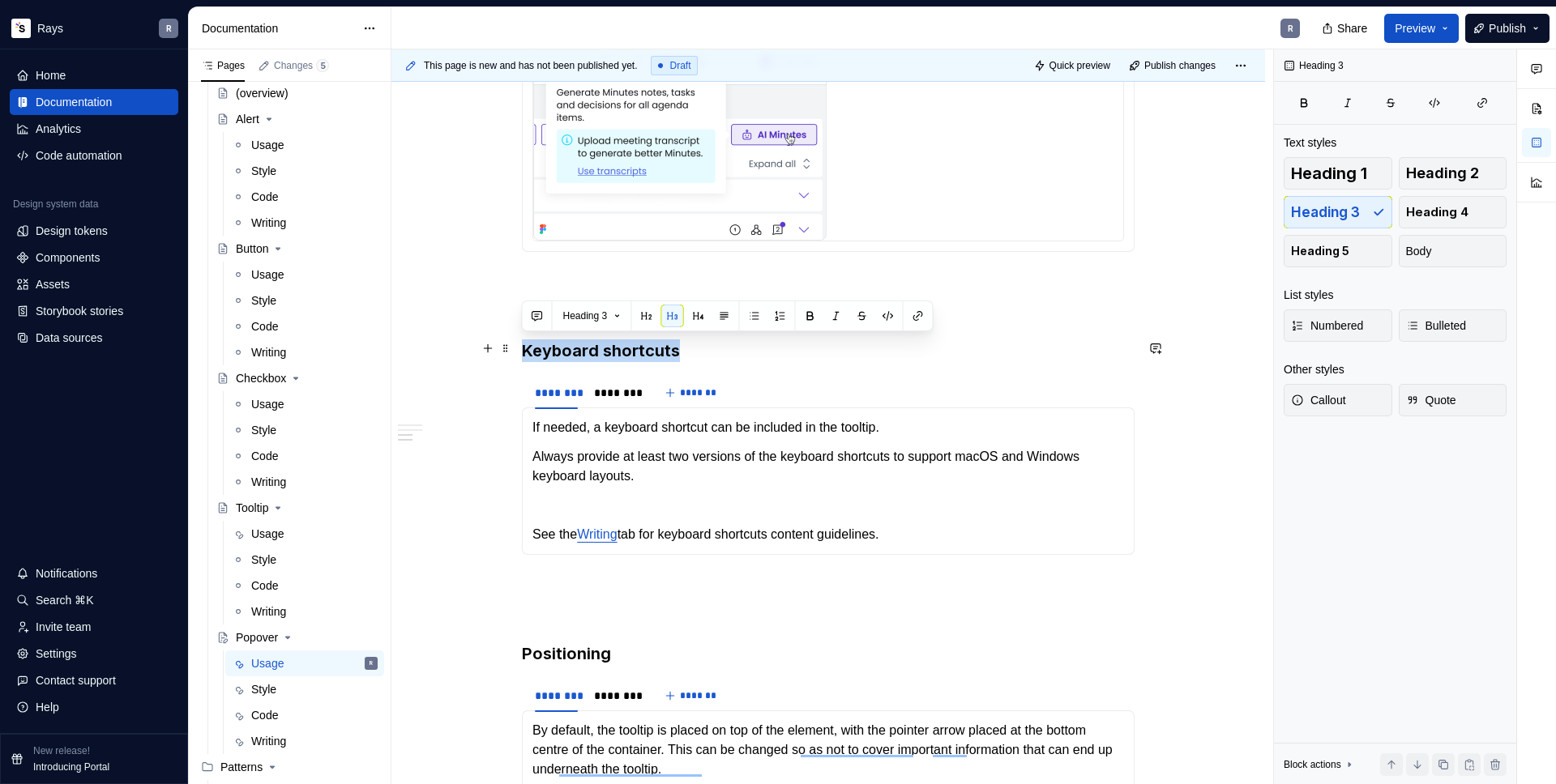
drag, startPoint x: 621, startPoint y: 345, endPoint x: 513, endPoint y: 346, distance: 108.0
click at [513, 346] on html "Rays R Home Documentation Analytics Code automation Design system data Design t…" at bounding box center [778, 392] width 1556 height 784
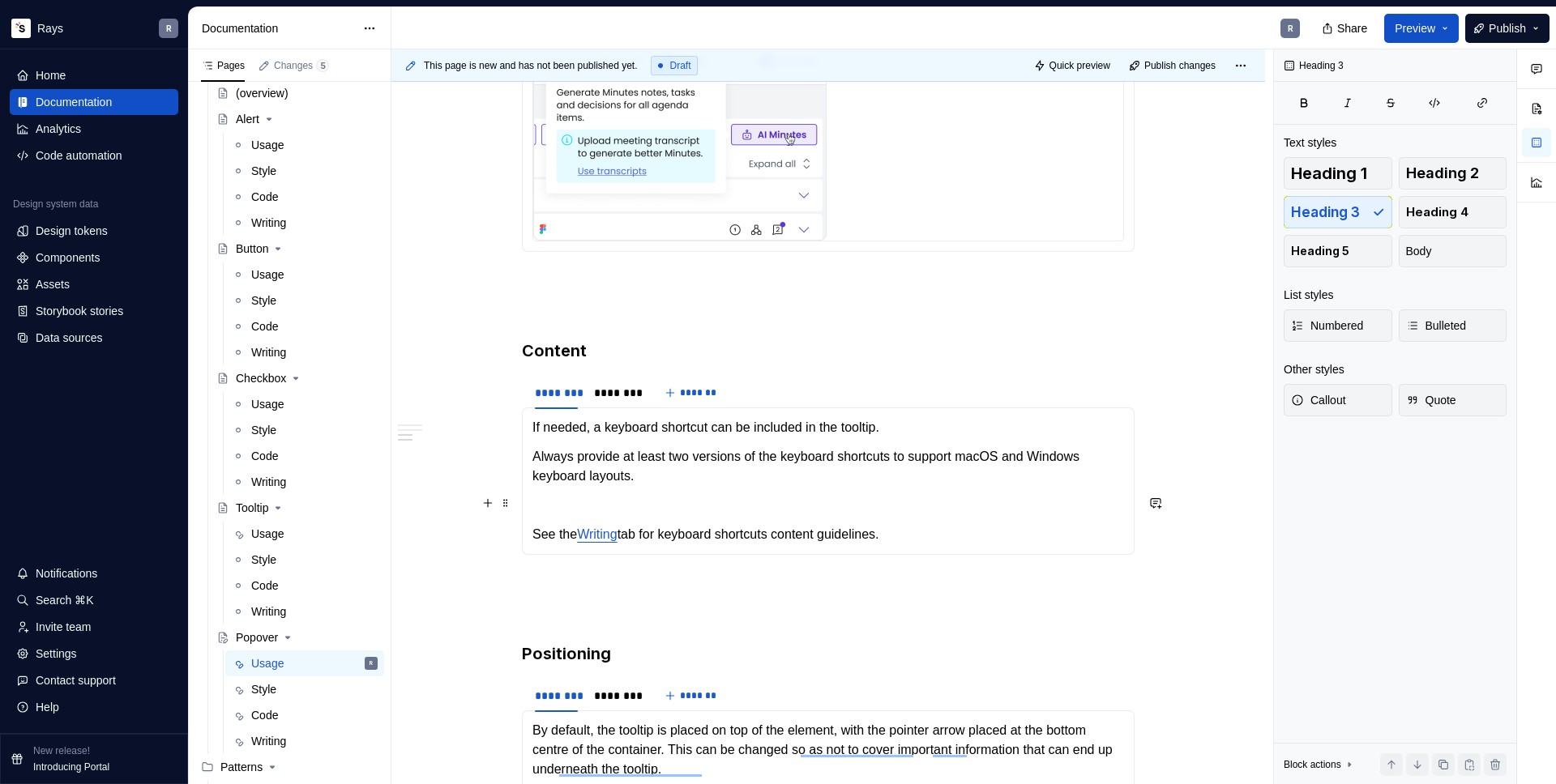
click at [588, 487] on section-item-column "If needed, a keyboard shortcut can be included in the tooltip. Always provide a…" at bounding box center [828, 481] width 592 height 127
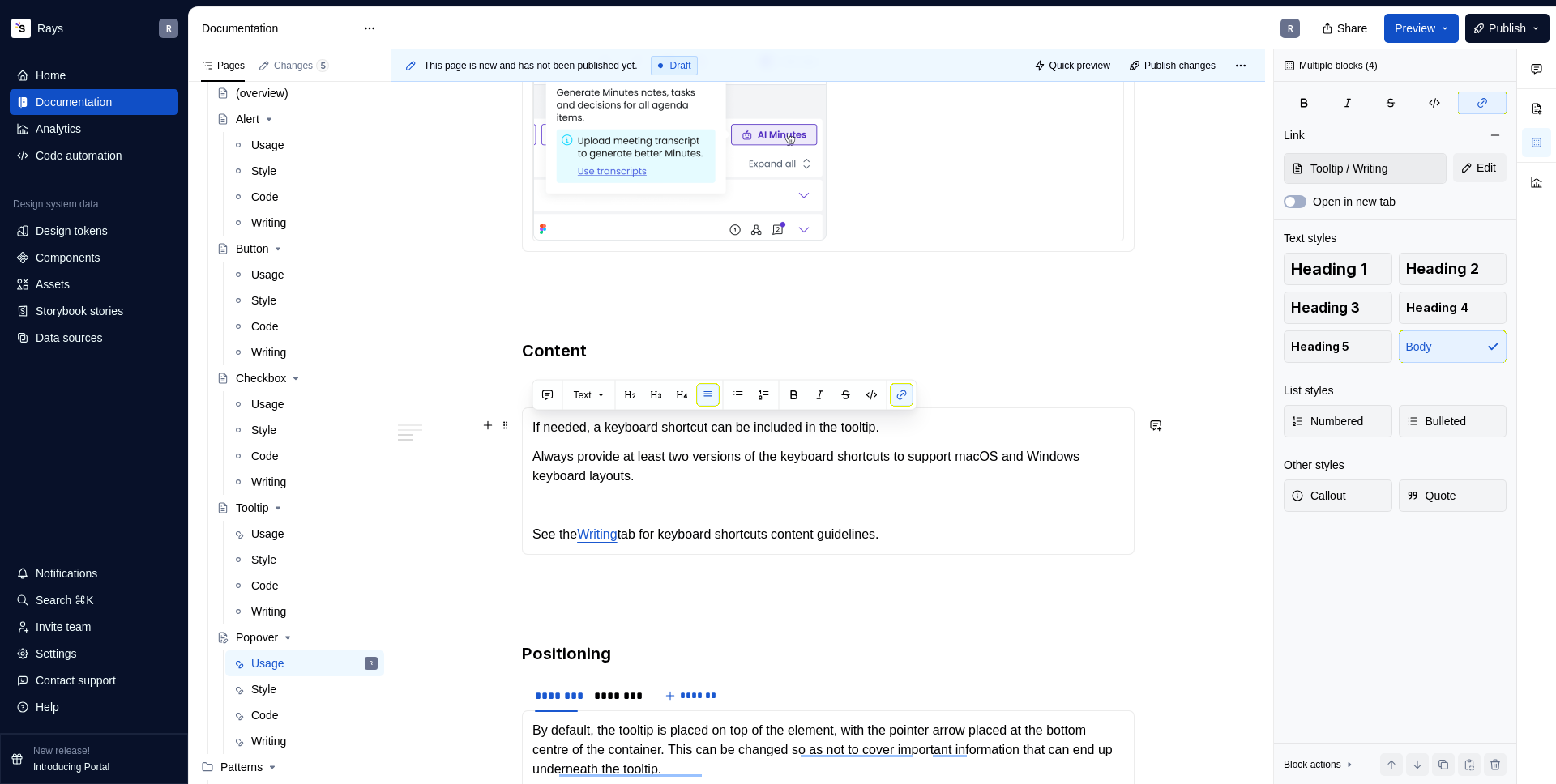
drag, startPoint x: 914, startPoint y: 533, endPoint x: 533, endPoint y: 428, distance: 395.2
click at [533, 428] on section-item-column "If needed, a keyboard shortcut can be included in the tooltip. Always provide a…" at bounding box center [828, 481] width 592 height 127
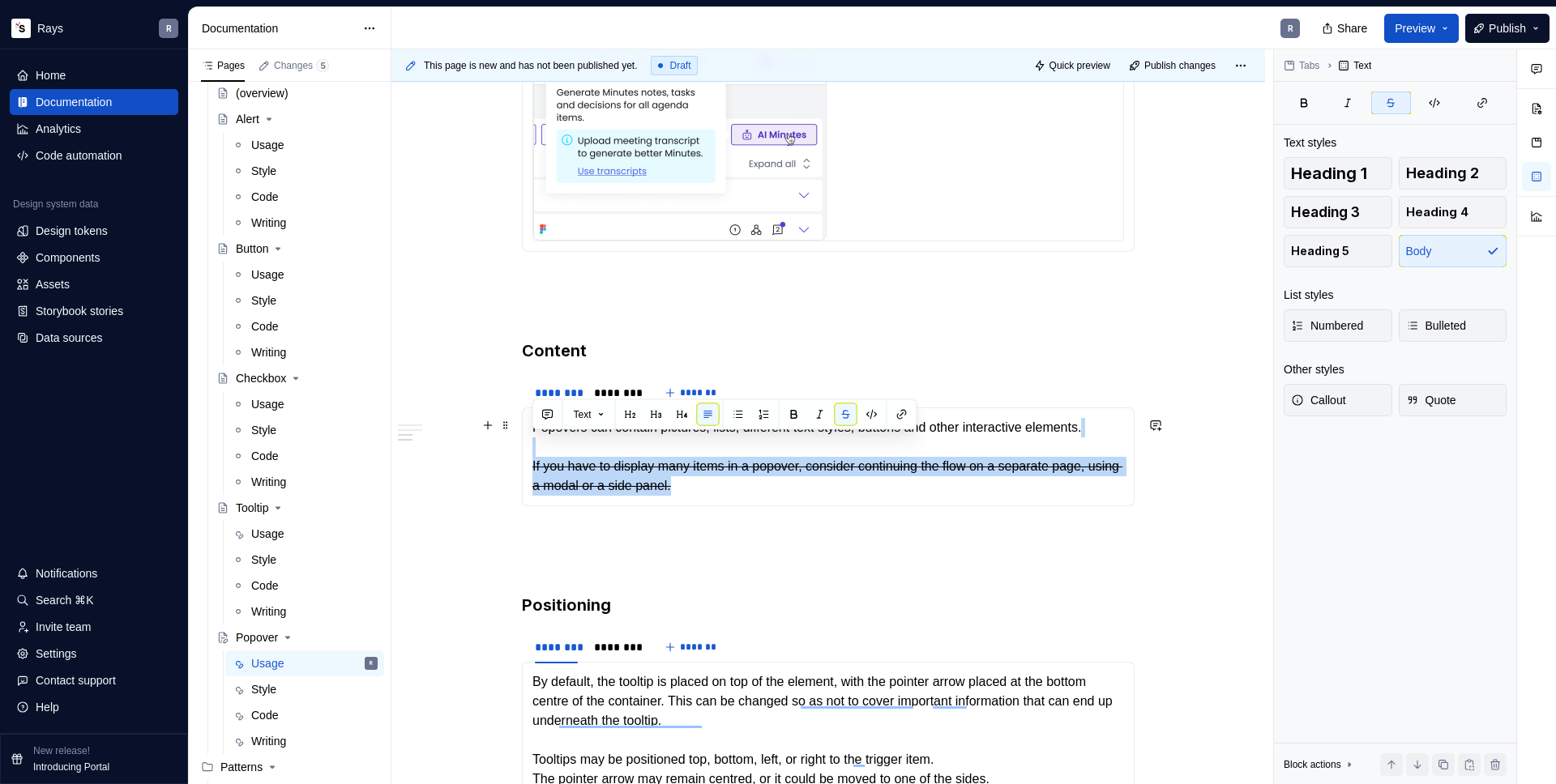
drag, startPoint x: 735, startPoint y: 485, endPoint x: 529, endPoint y: 452, distance: 208.6
click at [529, 452] on div "Popovers can contain pictures, lists, different text styles, buttons and other …" at bounding box center [829, 457] width 613 height 99
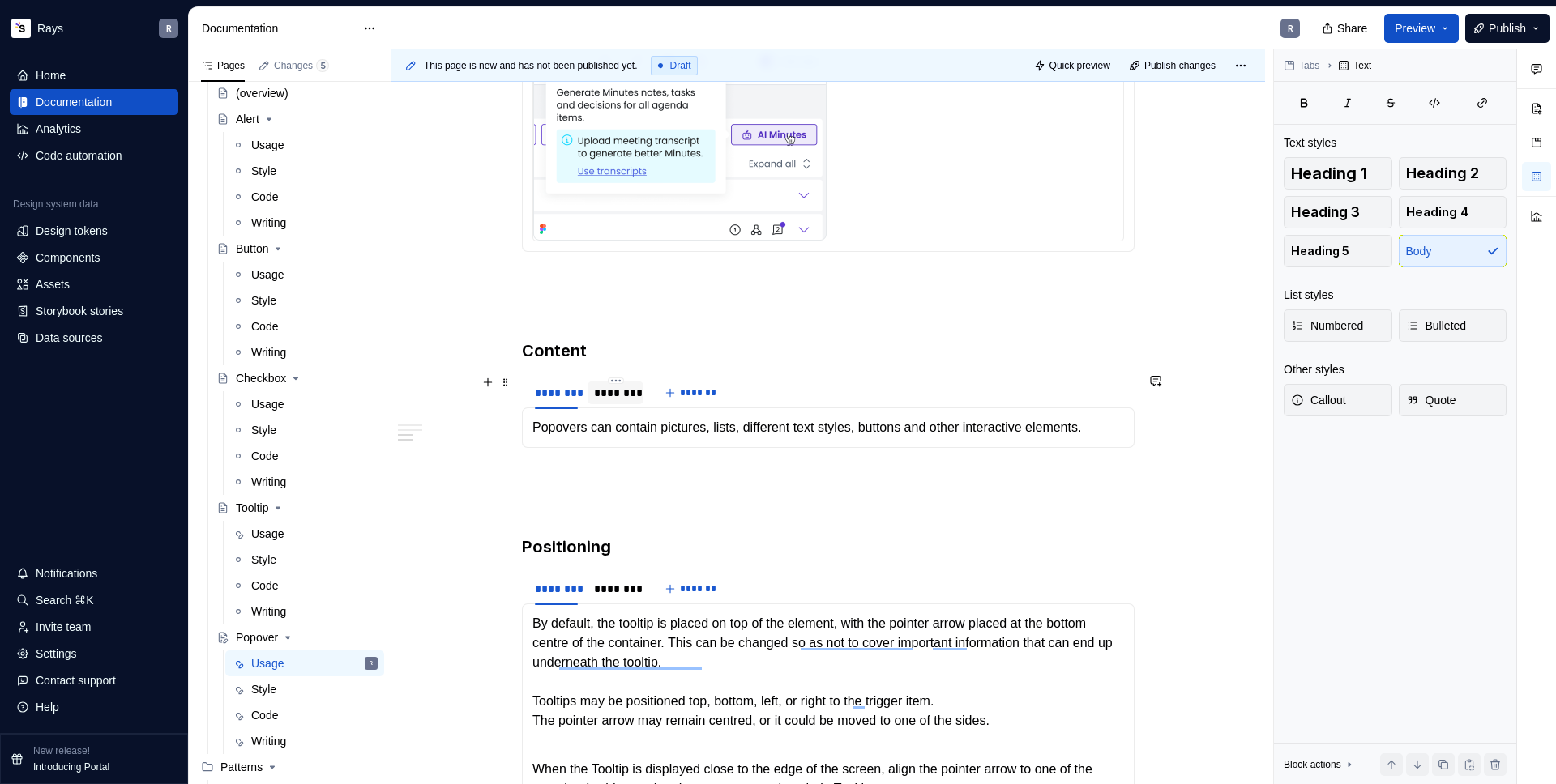
click at [605, 400] on div "********" at bounding box center [616, 393] width 56 height 23
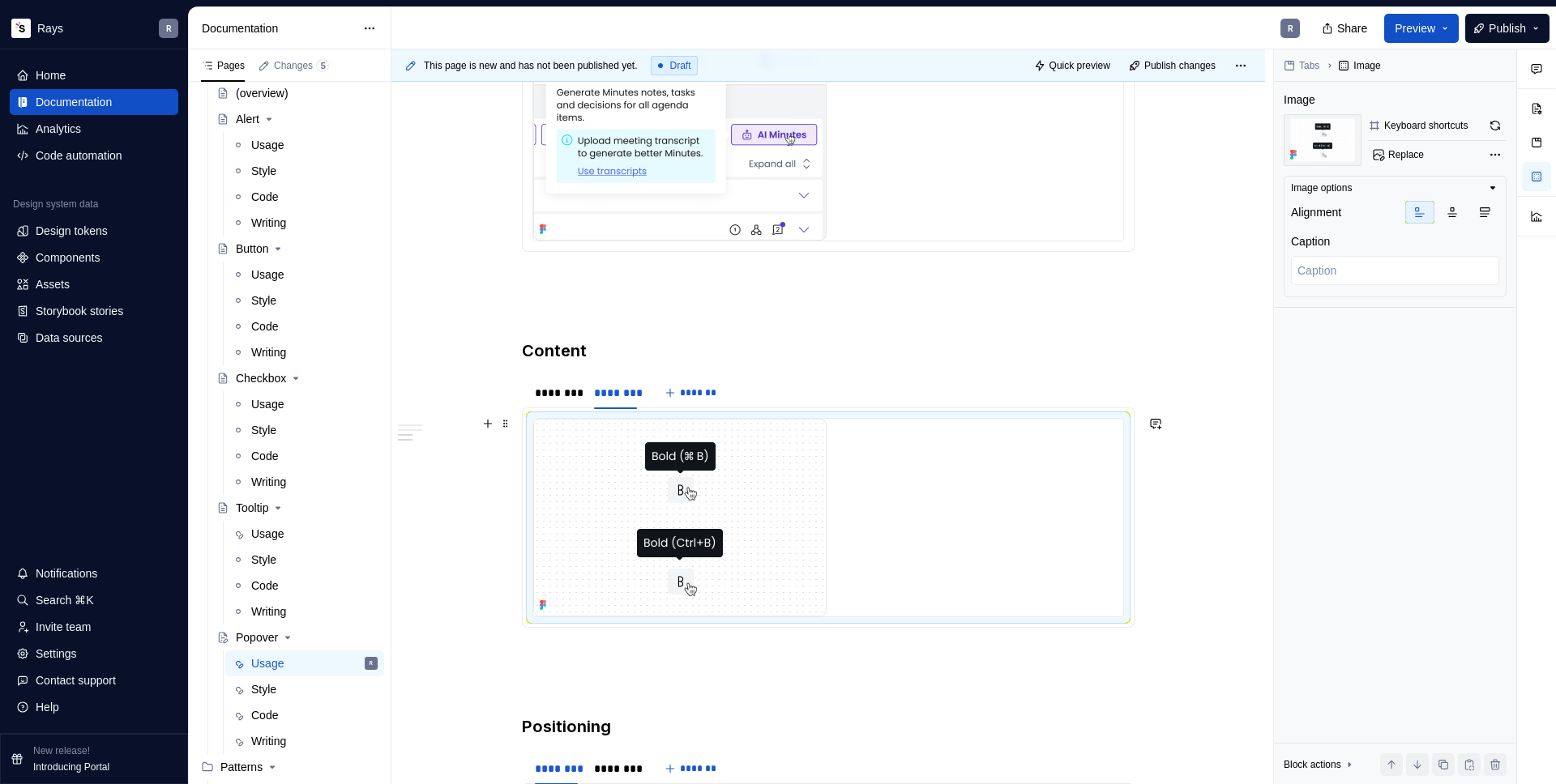
click at [712, 464] on img "To enrich screen reader interactions, please activate Accessibility in Grammarl…" at bounding box center [679, 518] width 293 height 198
click at [1396, 155] on span "Replace" at bounding box center [1407, 154] width 35 height 13
type textarea "*"
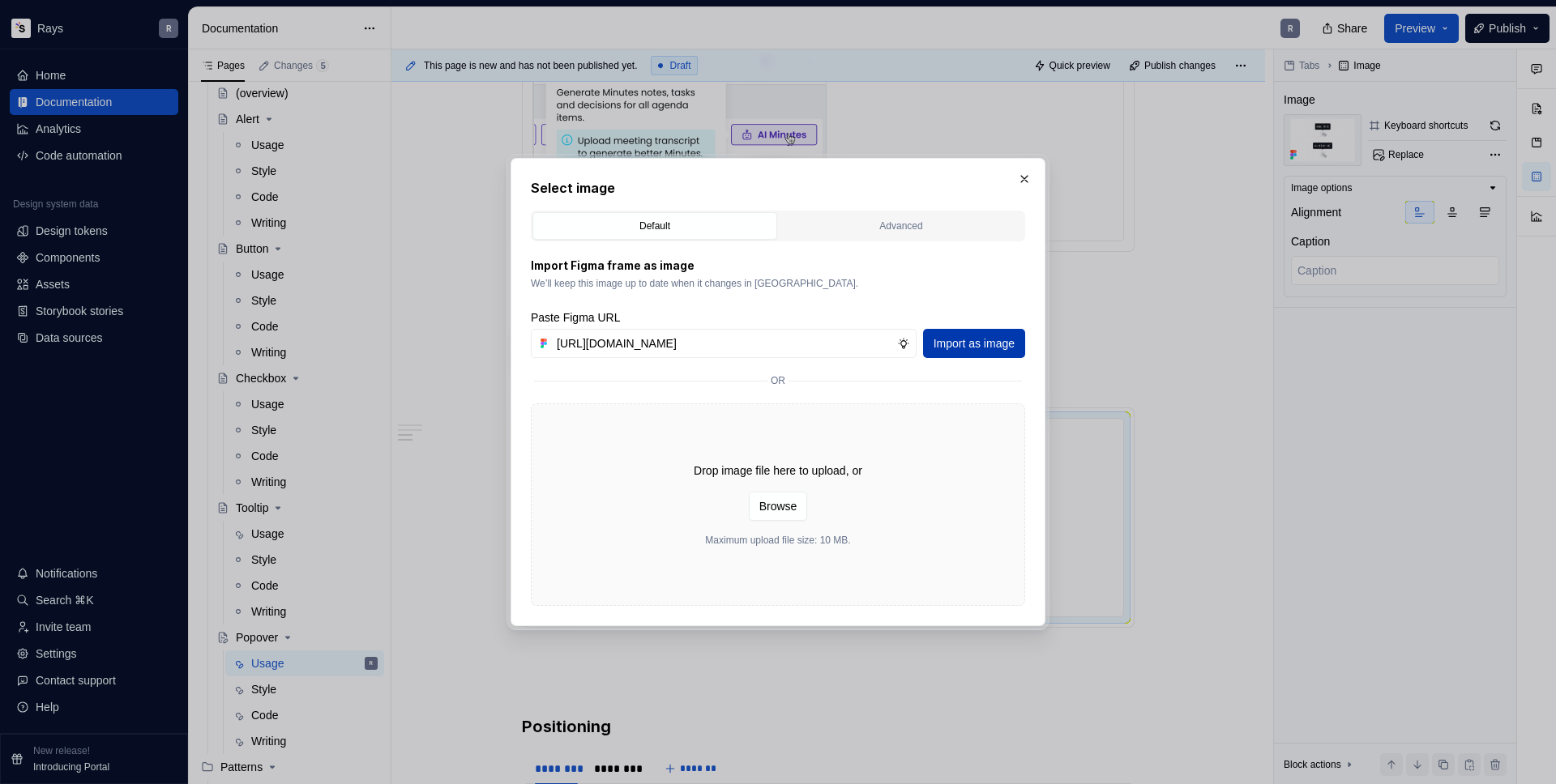
type input "https://www.figma.com/design/Txi4seRtvtbRiOWhfuyfuq/Documentation?node-id=460-3…"
click at [977, 333] on button "Import as image" at bounding box center [974, 343] width 102 height 29
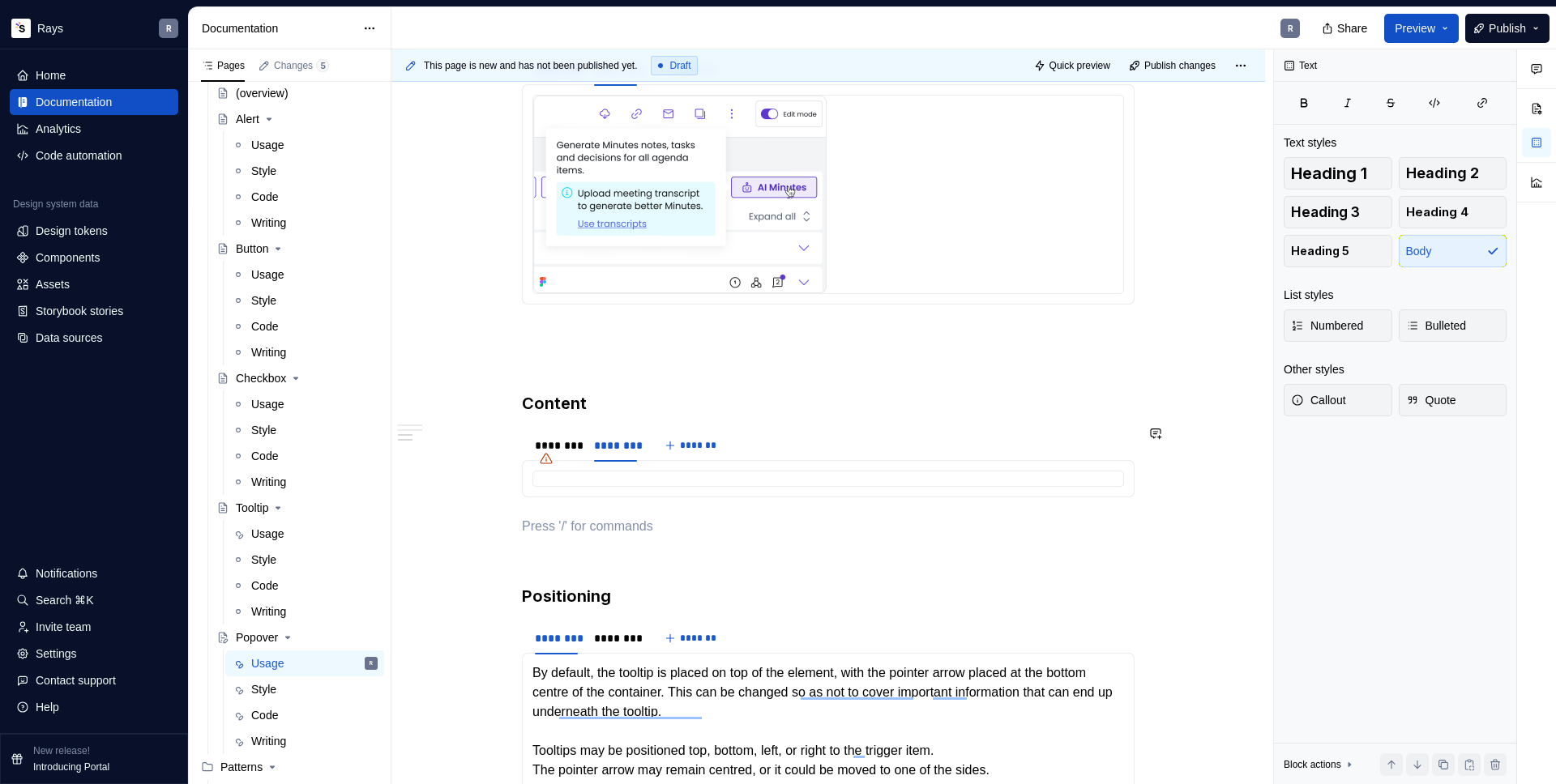
click at [579, 513] on div "Takeaways 👉 Show one popover at a time. Displaying multiple popovers clutters t…" at bounding box center [829, 337] width 613 height 1751
click at [571, 546] on p "To enrich screen reader interactions, please activate Accessibility in Grammarl…" at bounding box center [829, 556] width 613 height 19
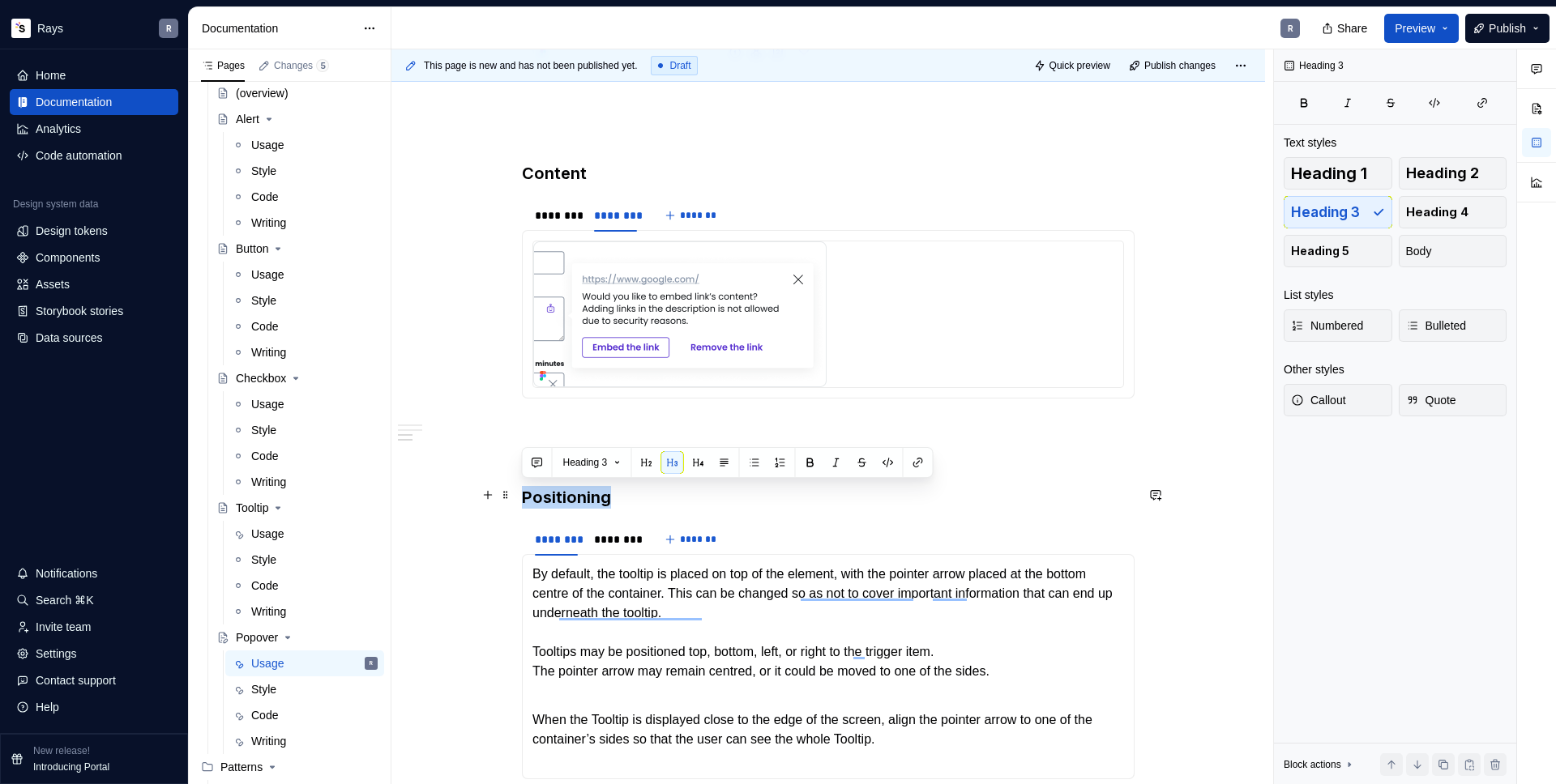
drag, startPoint x: 610, startPoint y: 497, endPoint x: 523, endPoint y: 496, distance: 87.0
click at [523, 496] on h3 "Positioning" at bounding box center [829, 497] width 613 height 23
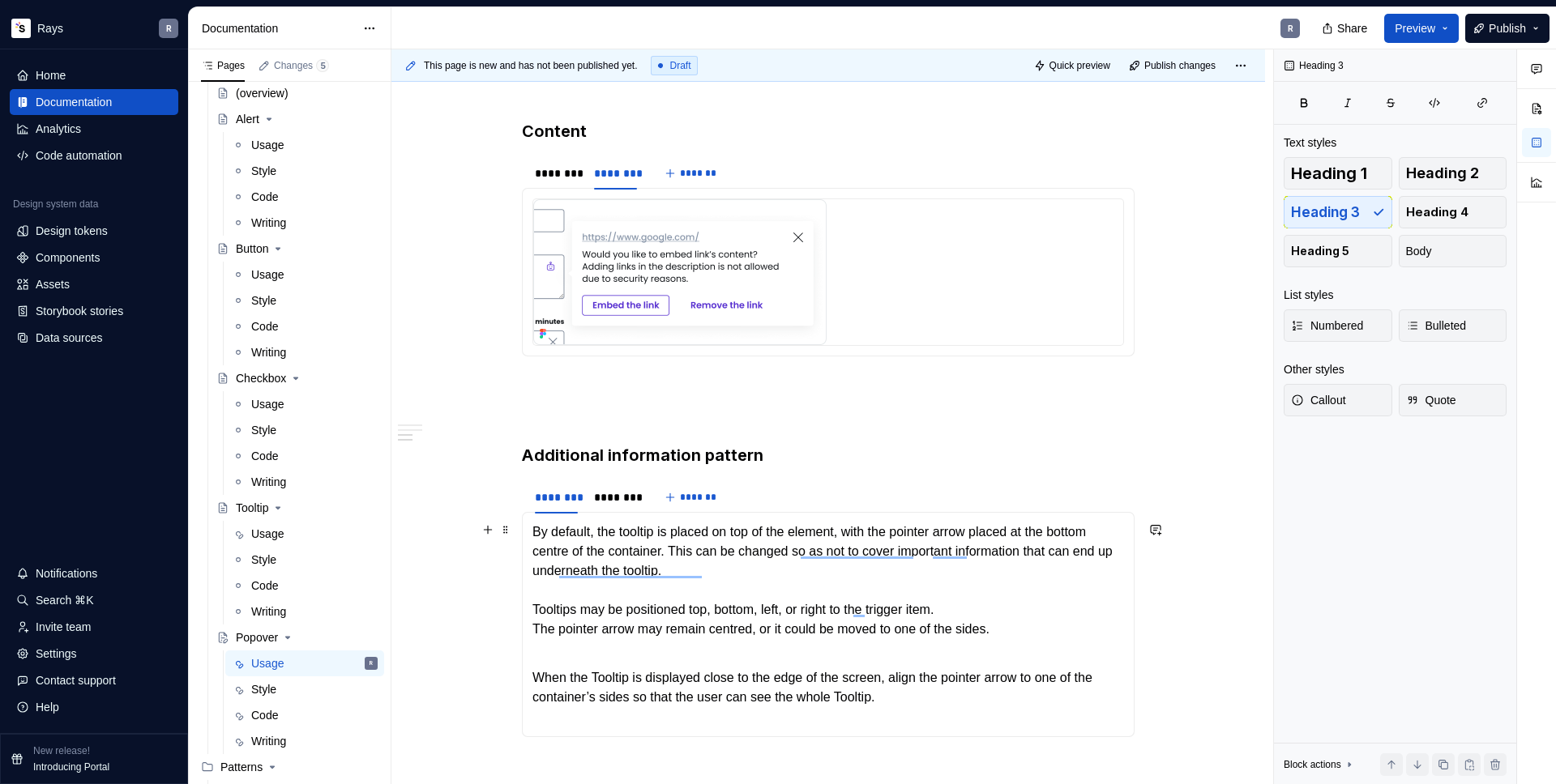
scroll to position [1201, 0]
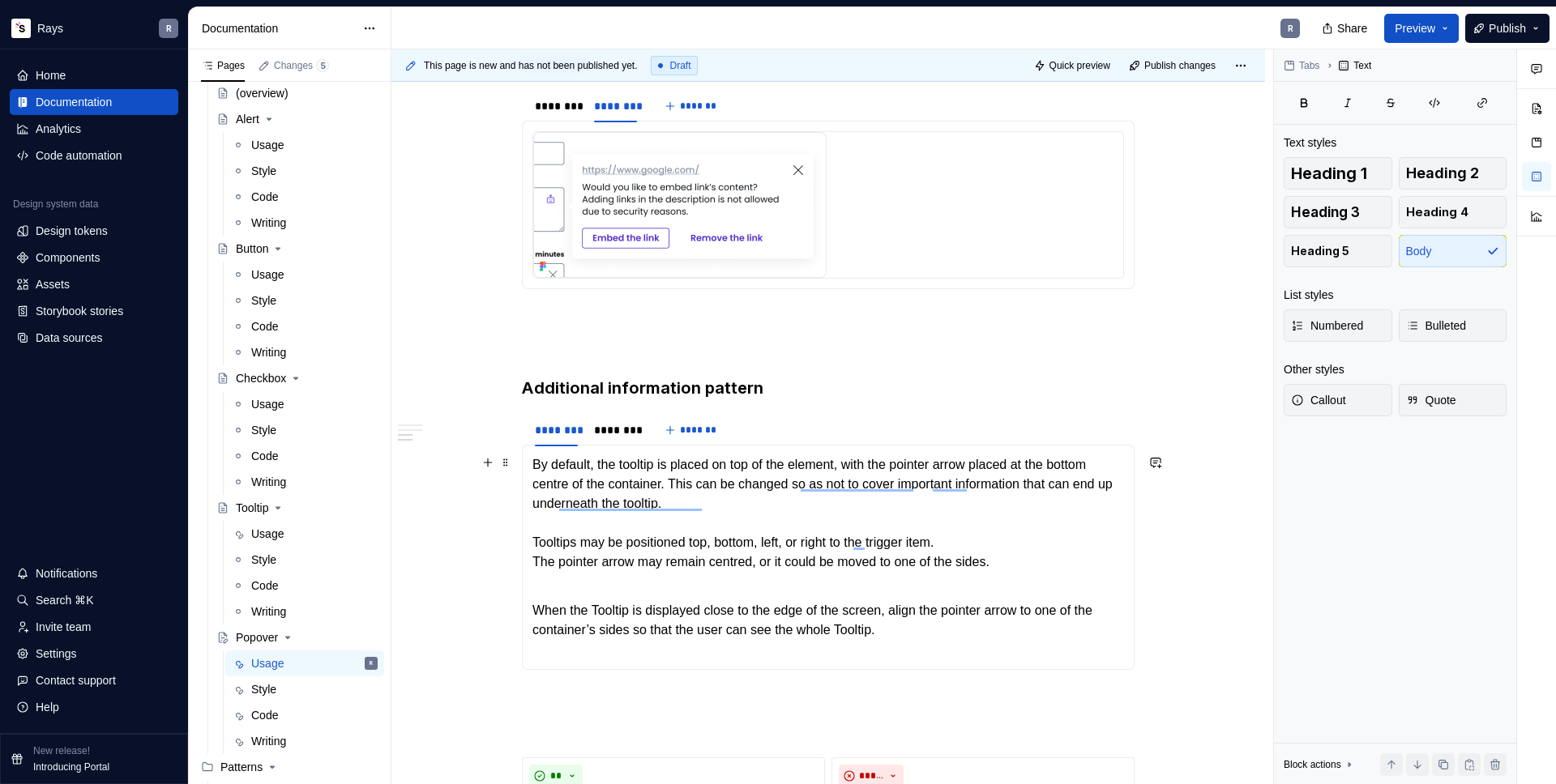
click at [545, 494] on p "By default, the tooltip is placed on top of the element, with the pointer arrow…" at bounding box center [828, 523] width 592 height 136
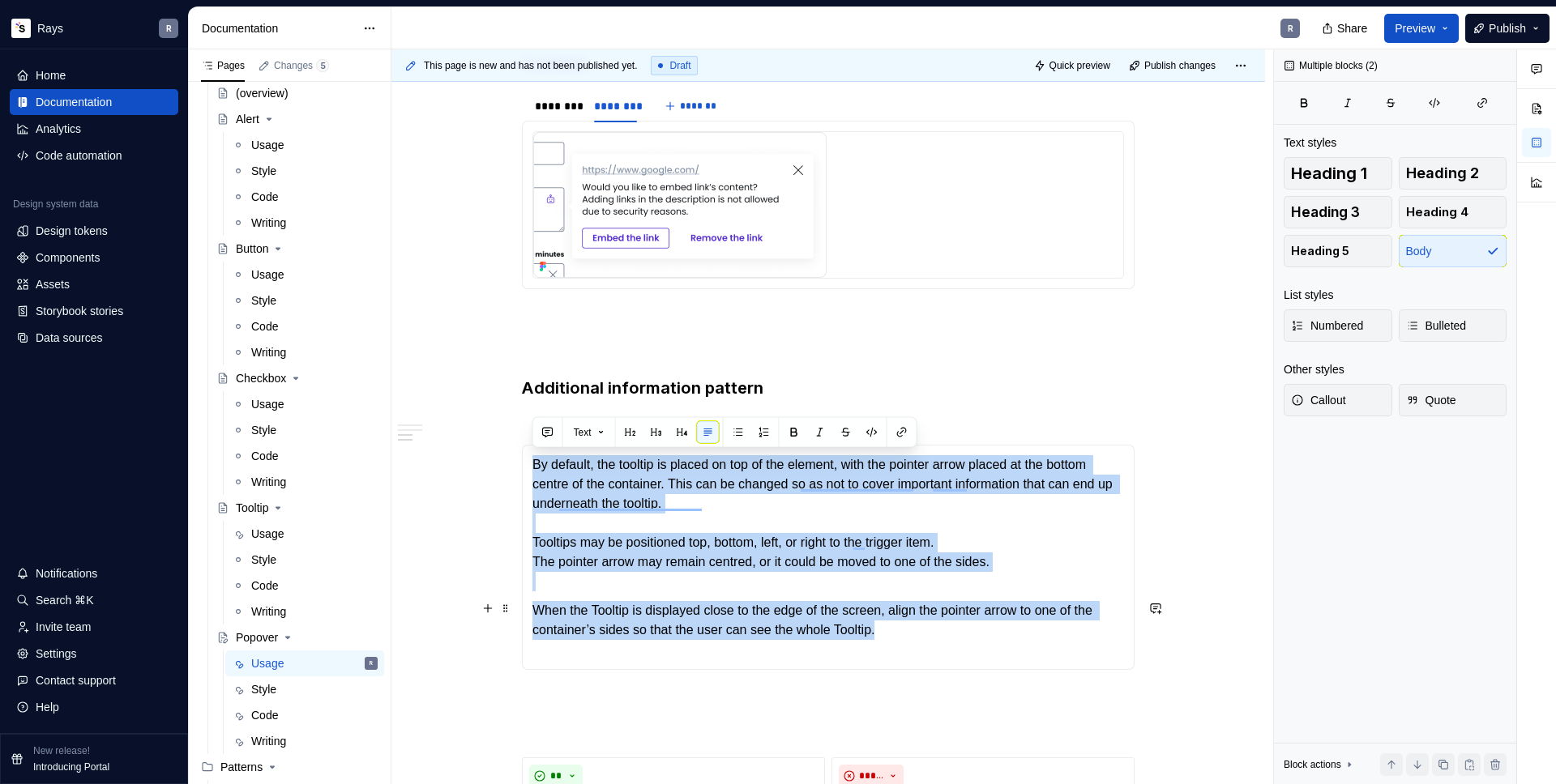
drag, startPoint x: 536, startPoint y: 462, endPoint x: 944, endPoint y: 626, distance: 439.7
click at [944, 626] on section-item-column "By default, the tooltip is placed on top of the element, with the pointer arrow…" at bounding box center [828, 557] width 592 height 204
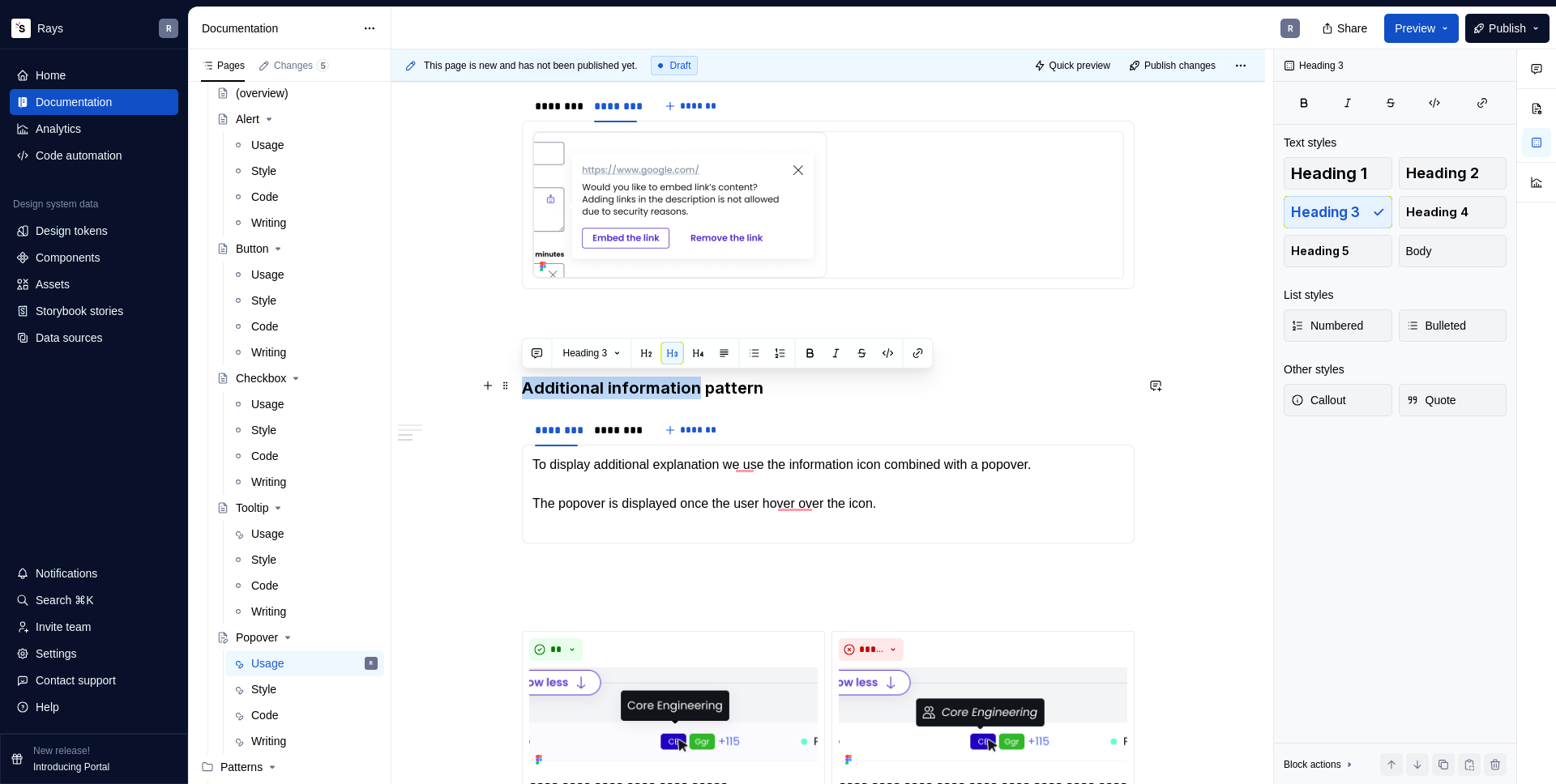
drag, startPoint x: 694, startPoint y: 387, endPoint x: 526, endPoint y: 389, distance: 168.0
click at [526, 389] on h3 "Additional information pattern" at bounding box center [829, 388] width 613 height 23
click at [846, 347] on button "button" at bounding box center [836, 353] width 23 height 23
type textarea "*"
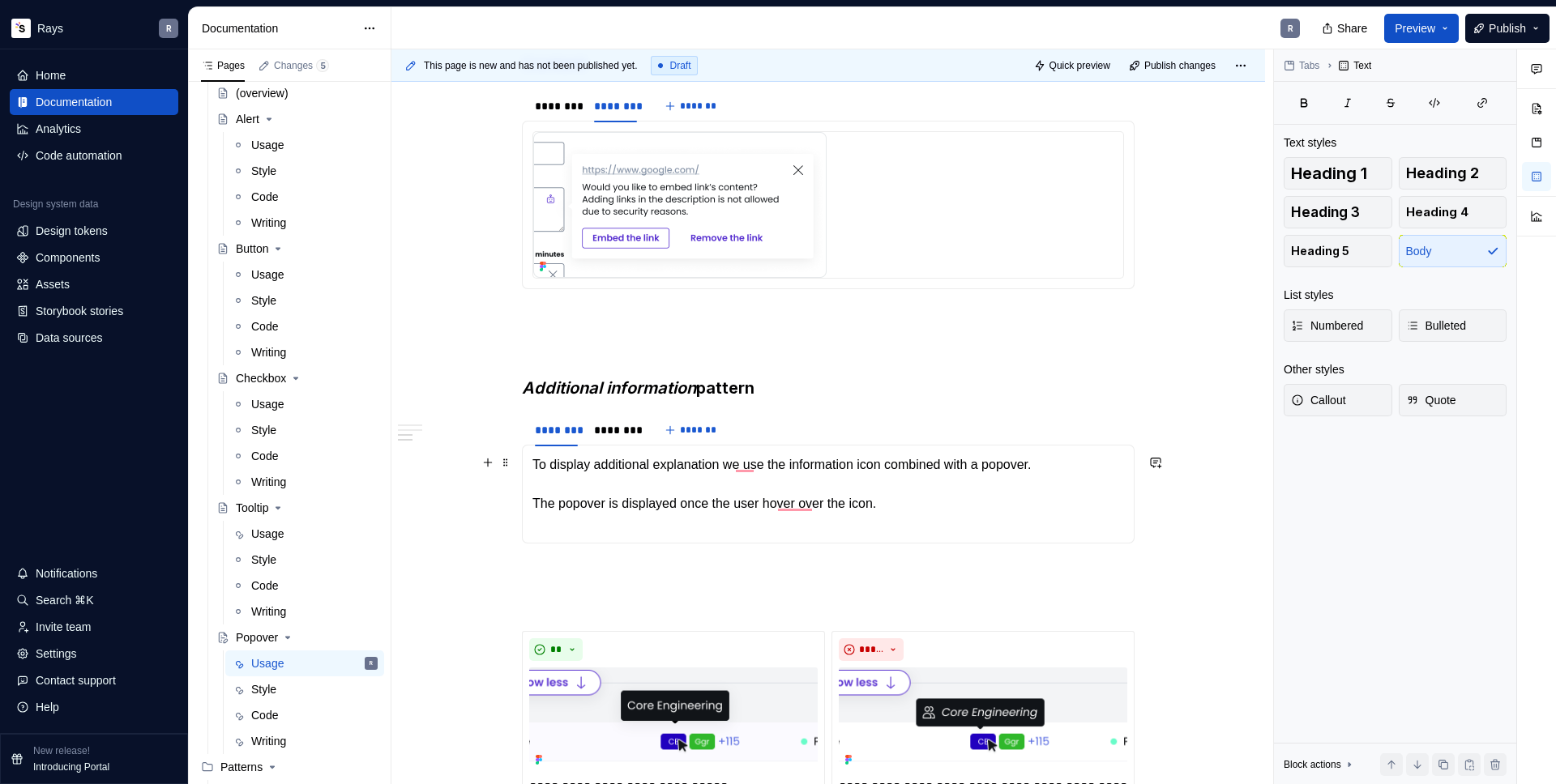
click at [773, 502] on p "To display additional explanation we use the information icon combined with a p…" at bounding box center [828, 494] width 592 height 78
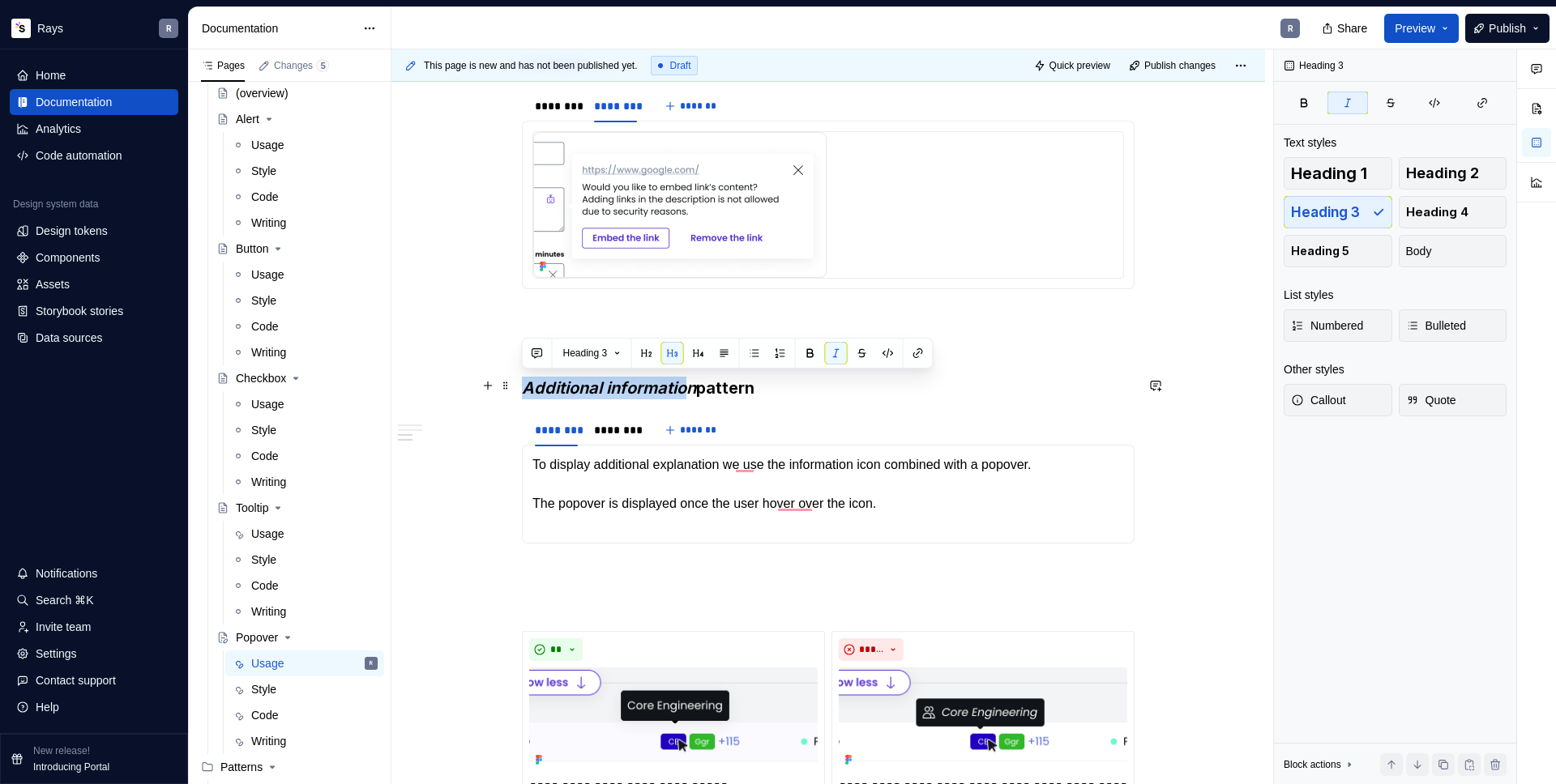
drag, startPoint x: 693, startPoint y: 385, endPoint x: 523, endPoint y: 395, distance: 170.3
click at [523, 395] on h3 "Additional information pattern" at bounding box center [829, 388] width 613 height 23
drag, startPoint x: 704, startPoint y: 386, endPoint x: 510, endPoint y: 388, distance: 194.0
click at [522, 388] on div "Takeaways 👉 Show one popover at a time. Displaying multiple popovers clutters t…" at bounding box center [829, 9] width 613 height 1775
drag, startPoint x: 526, startPoint y: 389, endPoint x: 705, endPoint y: 385, distance: 179.0
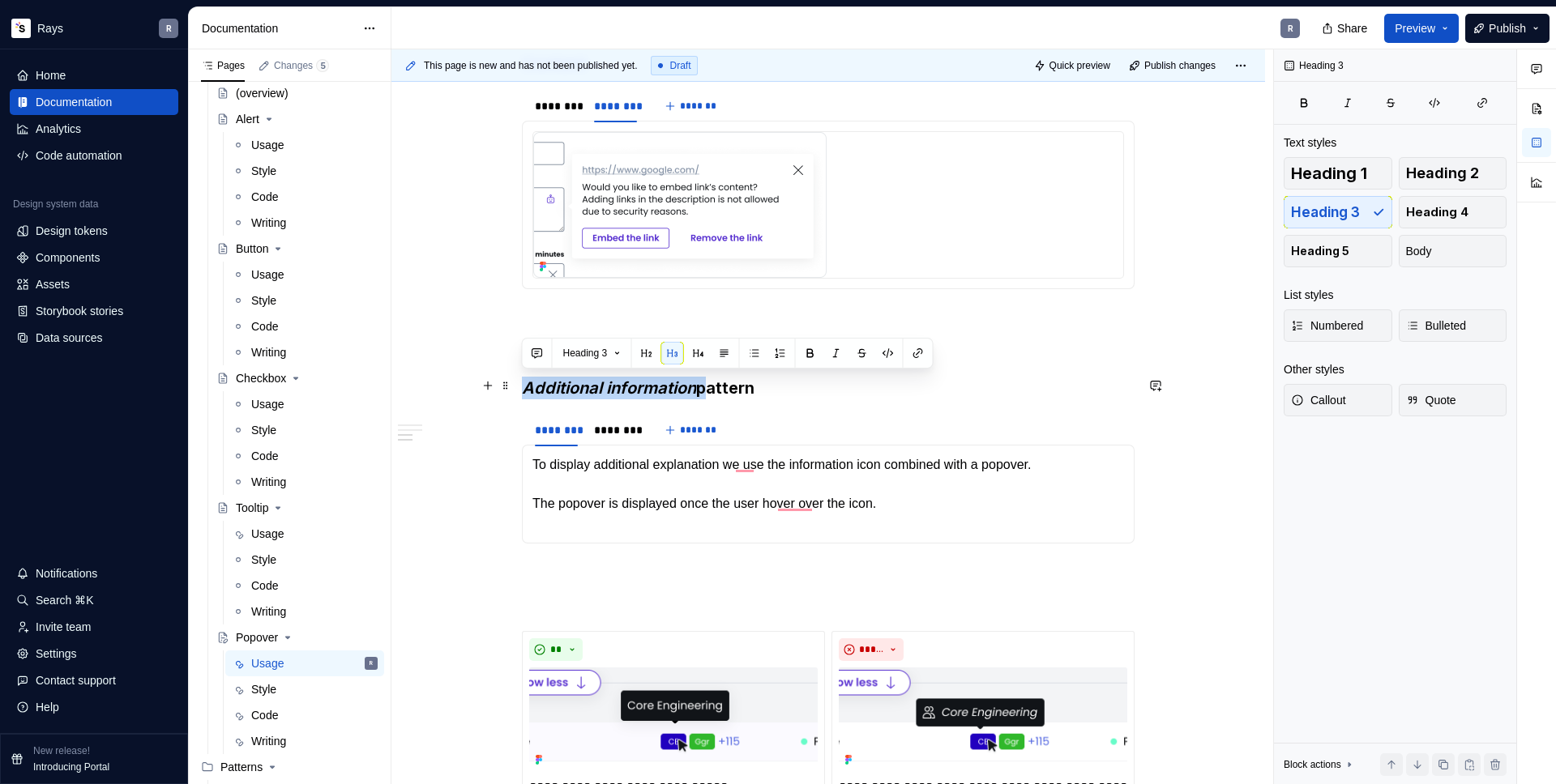
click at [705, 385] on h3 "Additional information pattern" at bounding box center [829, 388] width 613 height 23
click at [842, 350] on button "button" at bounding box center [836, 353] width 23 height 23
click at [841, 352] on button "button" at bounding box center [836, 353] width 23 height 23
click at [590, 495] on p "To display additional explanation we use the information icon combined with a p…" at bounding box center [828, 494] width 592 height 78
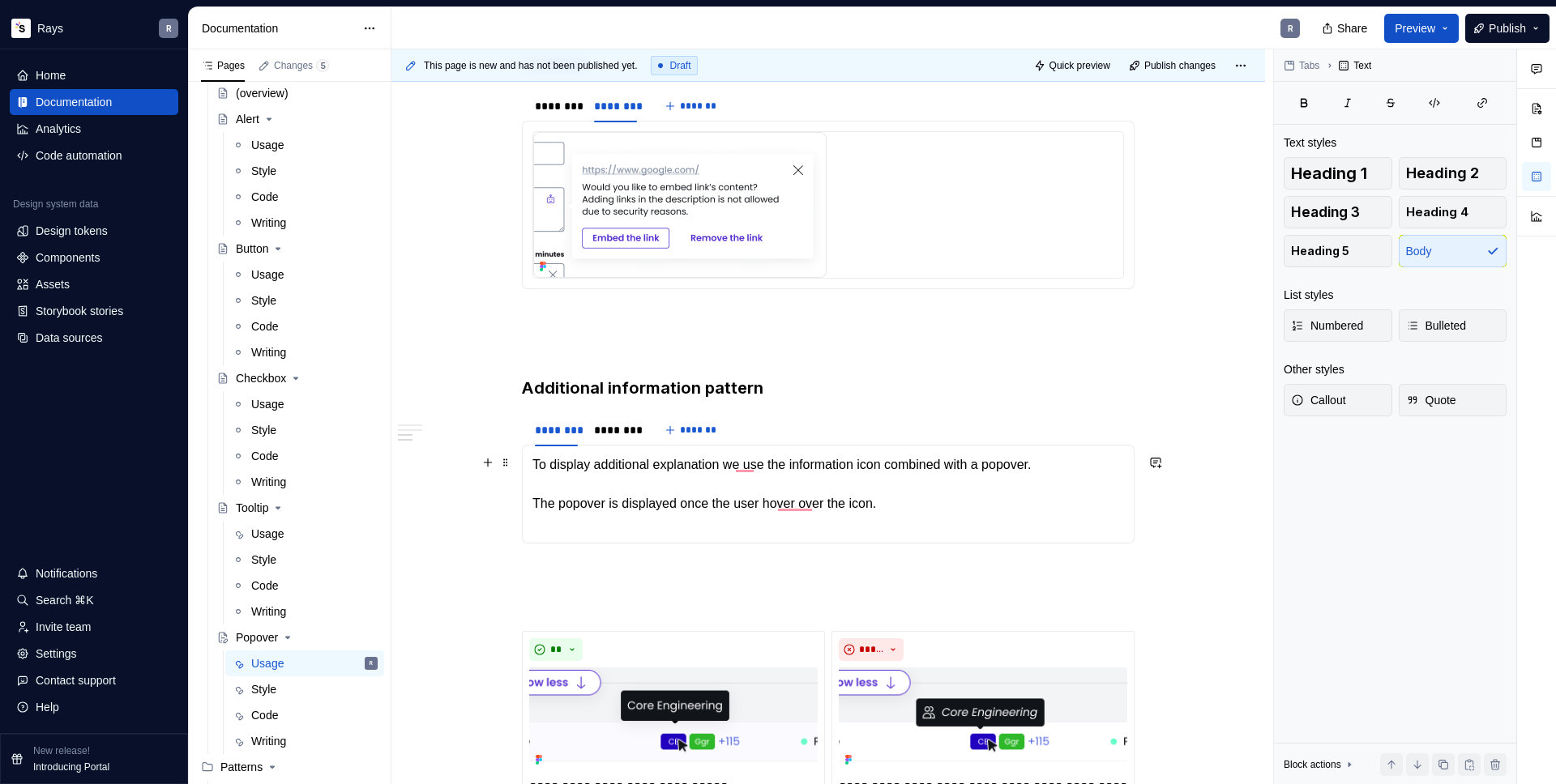
click at [686, 482] on p "To display additional explanation we use the information icon combined with a p…" at bounding box center [828, 494] width 592 height 78
click at [610, 430] on div "********" at bounding box center [616, 430] width 43 height 16
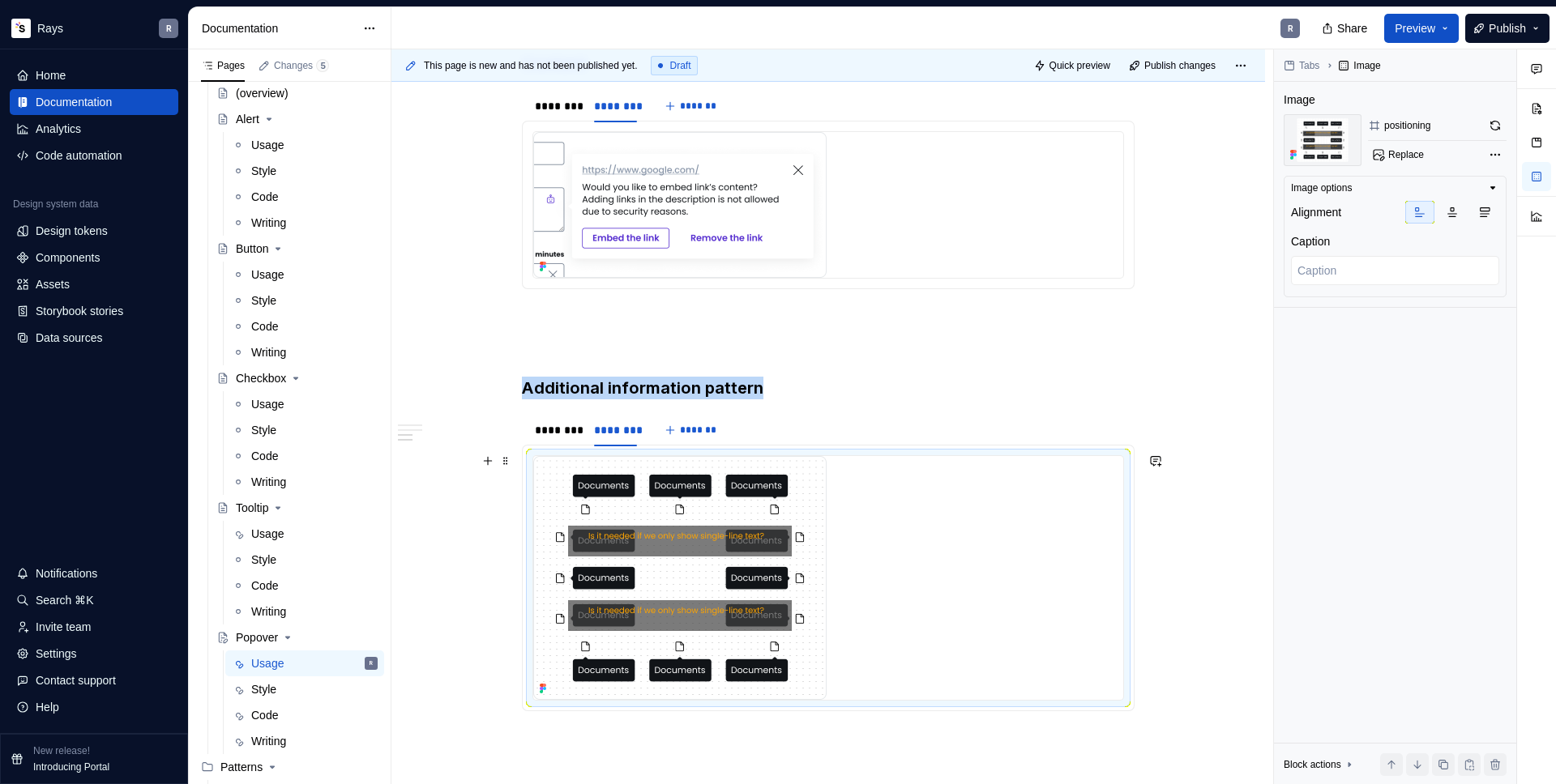
click at [674, 549] on img "To enrich screen reader interactions, please activate Accessibility in Grammarl…" at bounding box center [679, 578] width 293 height 244
click at [1395, 150] on span "Replace" at bounding box center [1407, 154] width 35 height 13
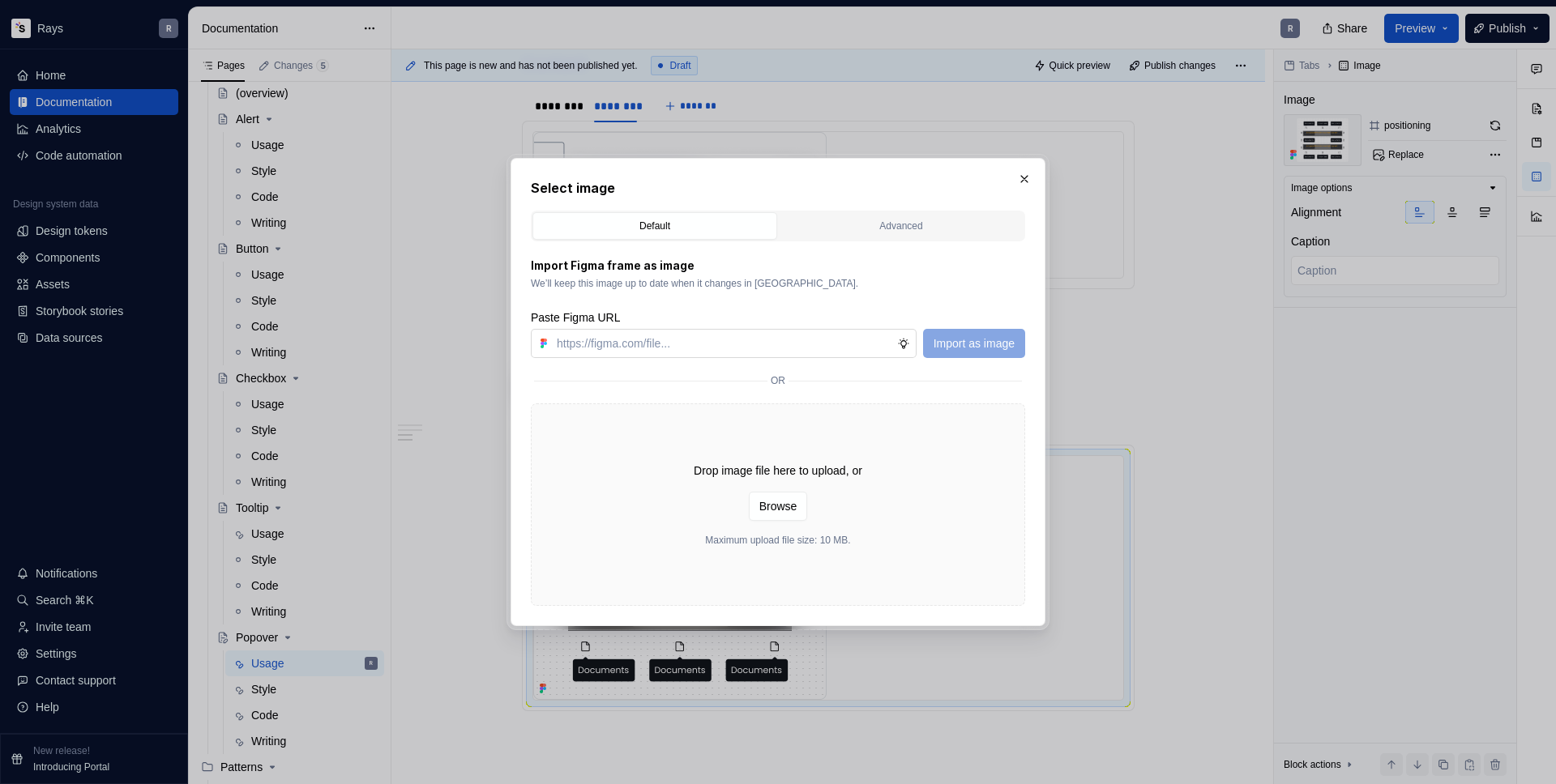
type textarea "*"
type input "[URL][DOMAIN_NAME]"
click at [979, 342] on span "Import as image" at bounding box center [974, 343] width 81 height 16
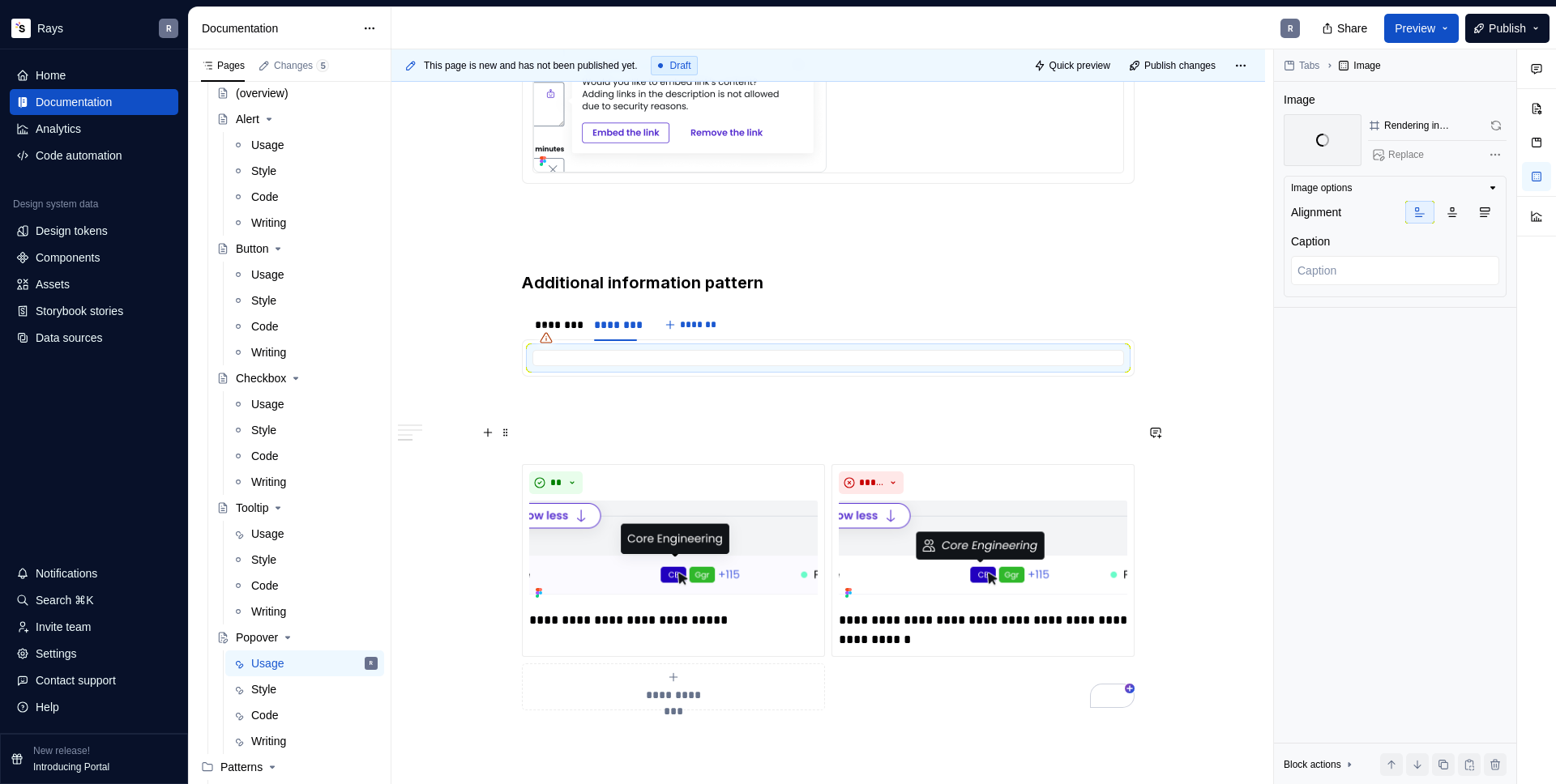
scroll to position [1389, 0]
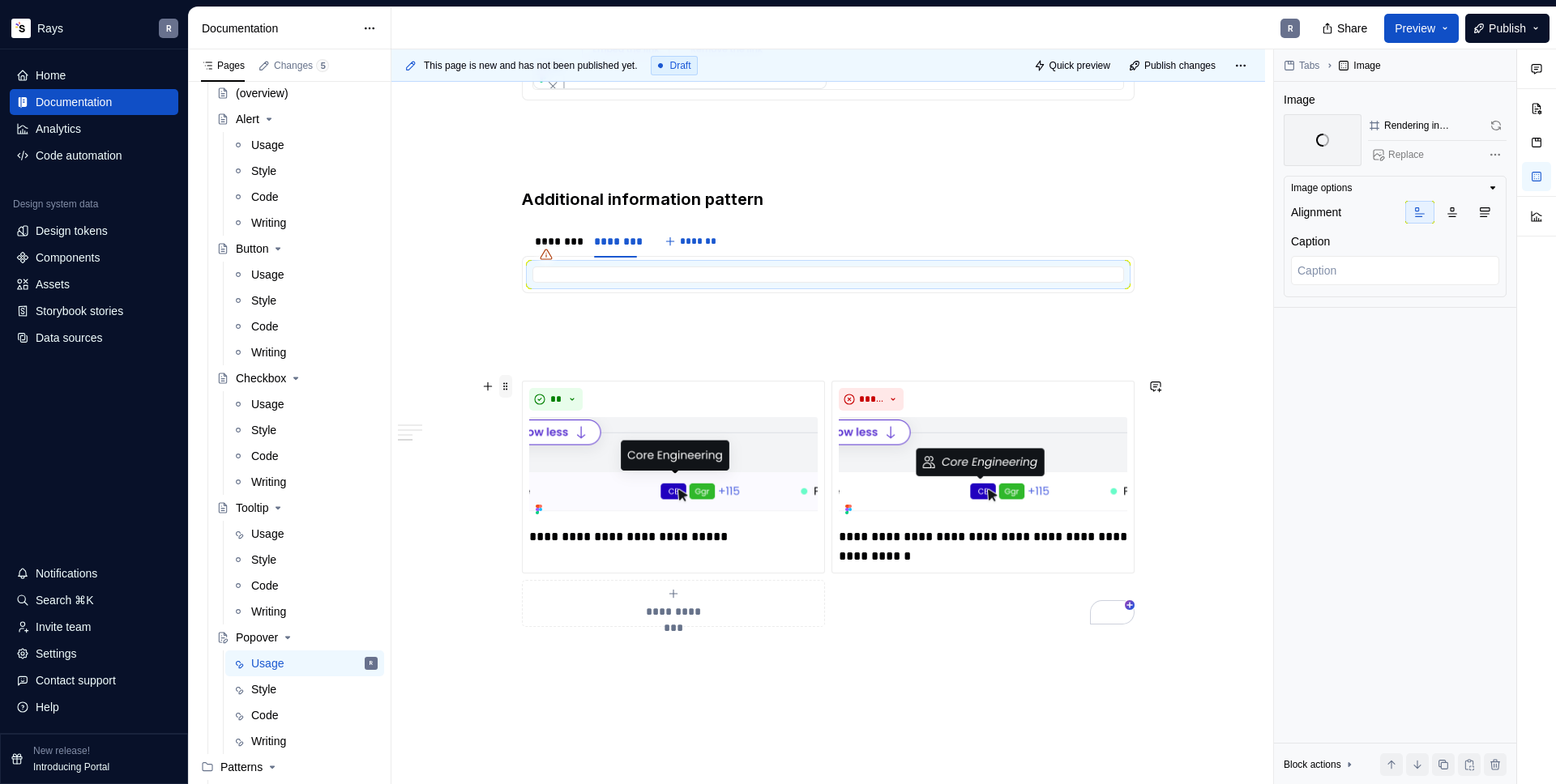
click at [506, 386] on span at bounding box center [506, 386] width 13 height 23
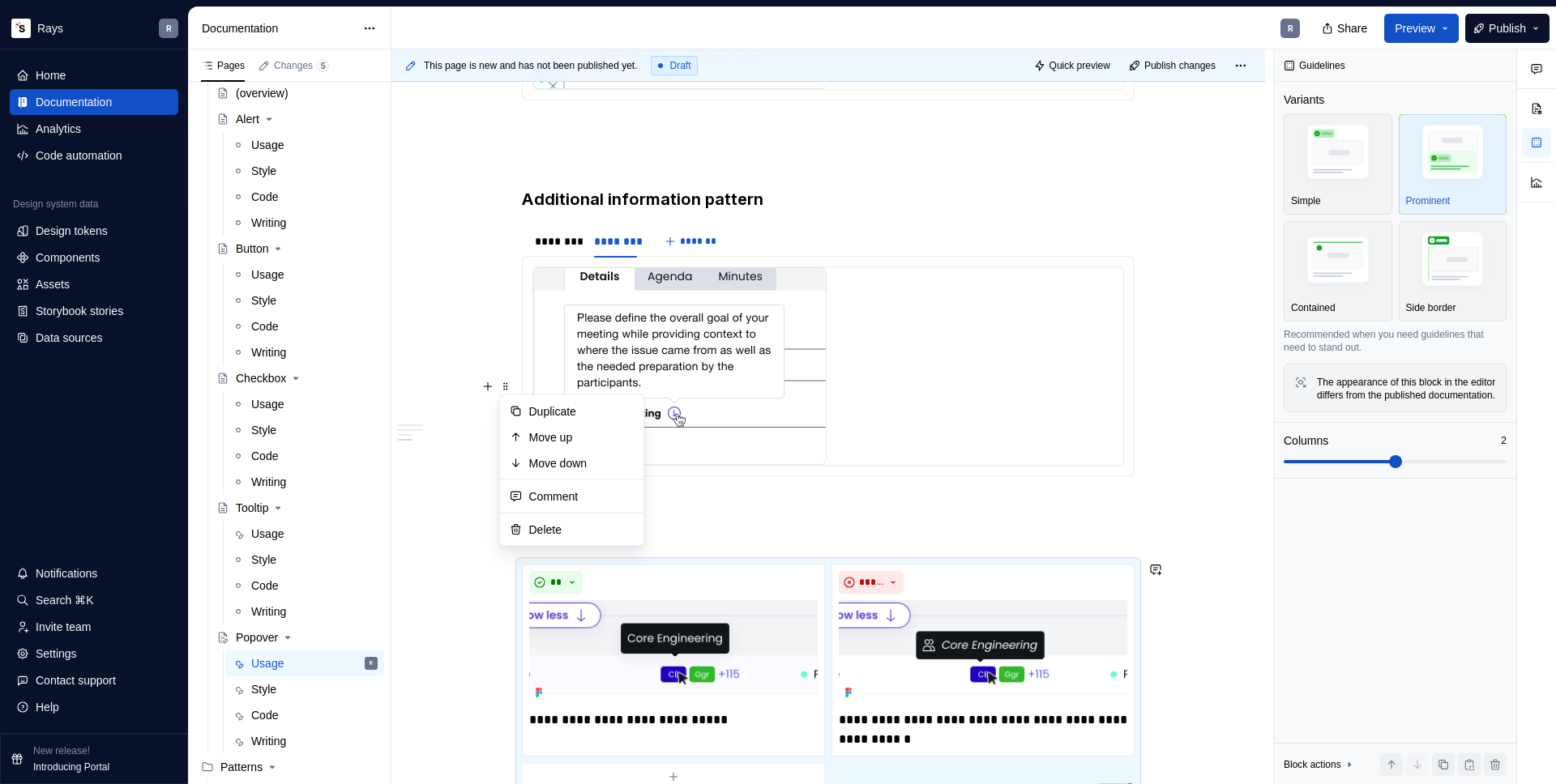
click at [480, 260] on div "This page is new and has not been published yet. Draft Quick preview Publish ch…" at bounding box center [832, 417] width 882 height 735
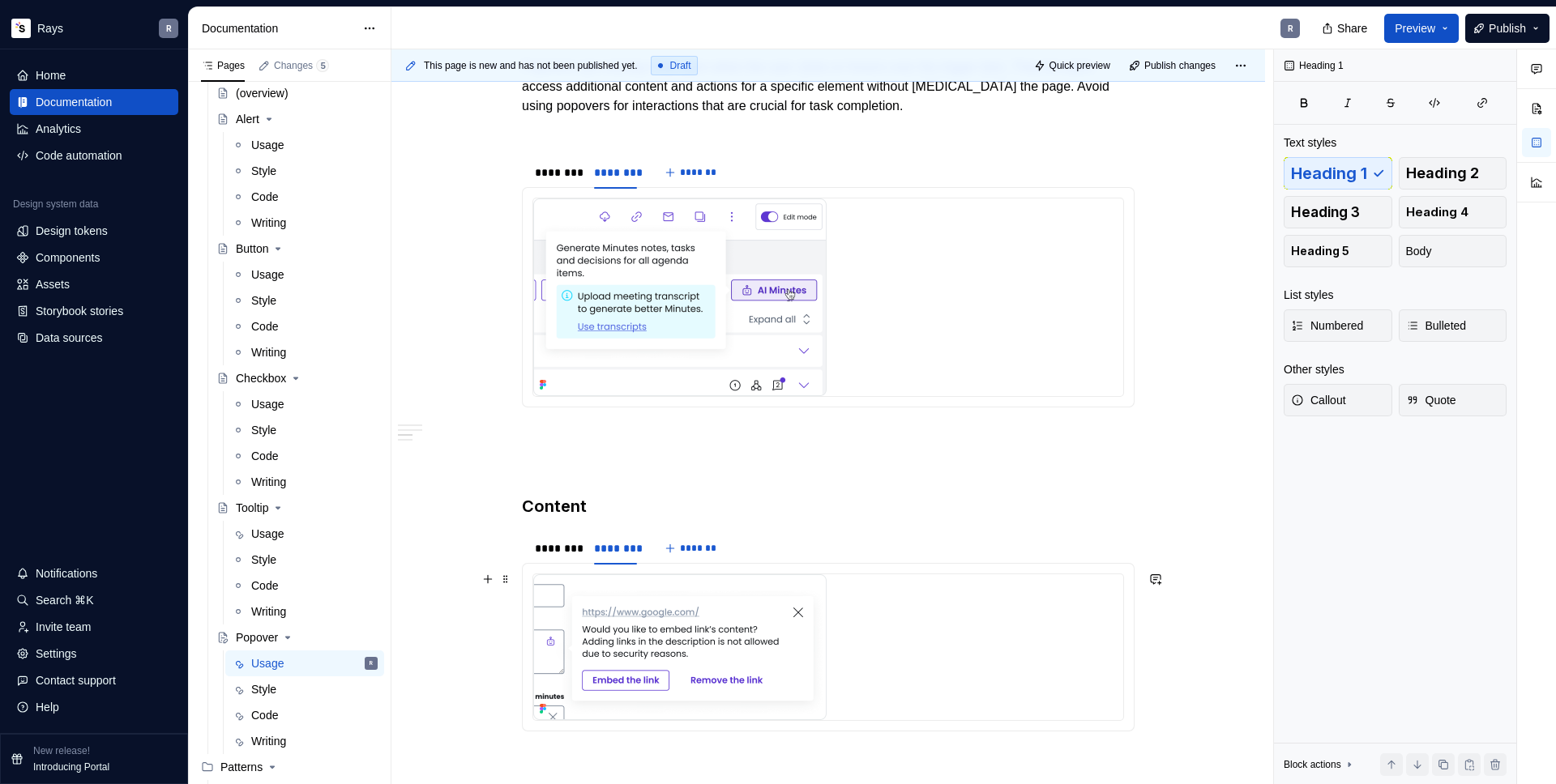
scroll to position [1029, 0]
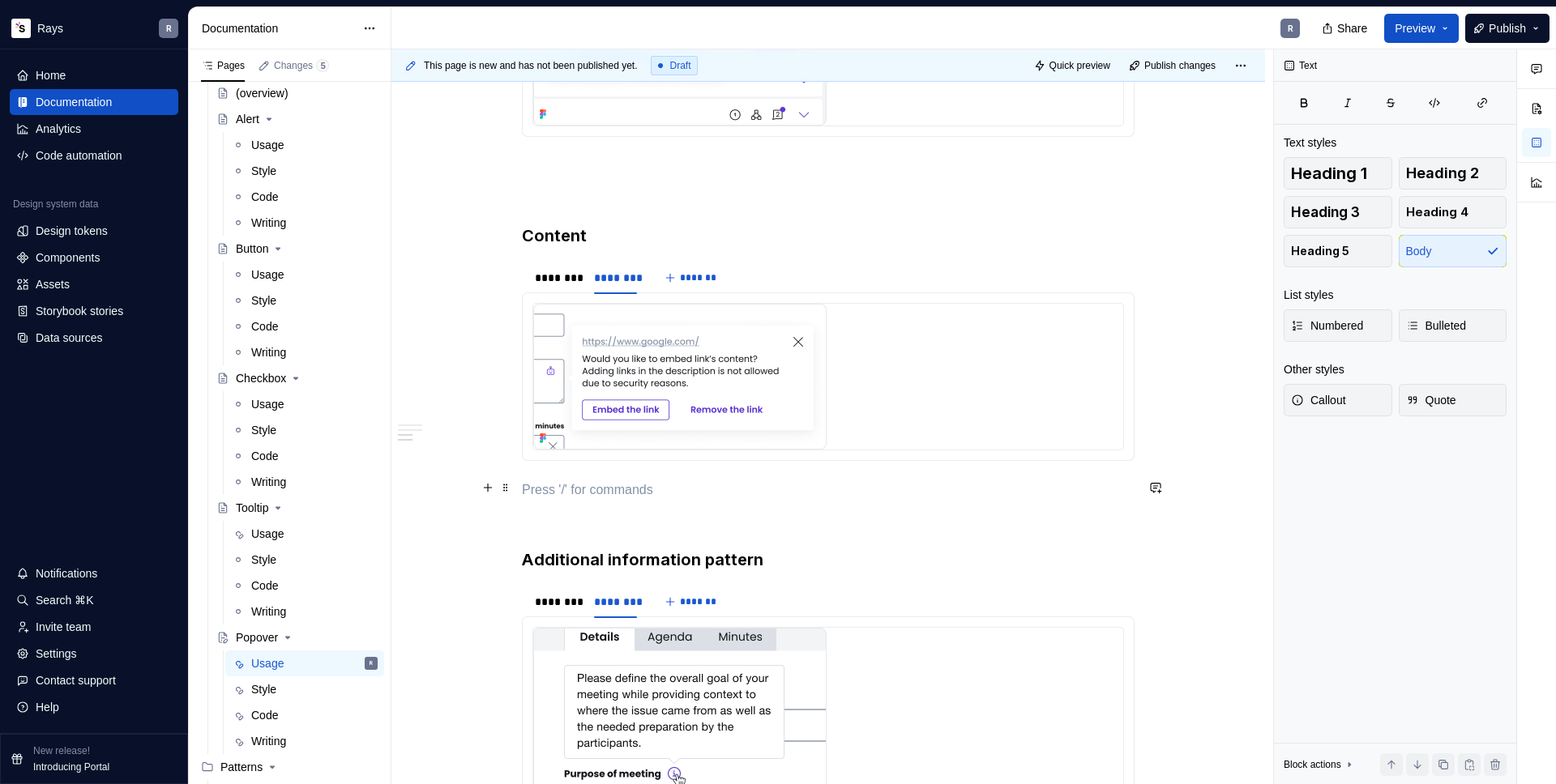
click at [579, 487] on p "To enrich screen reader interactions, please activate Accessibility in Grammarl…" at bounding box center [829, 489] width 613 height 19
click at [580, 519] on p "To enrich screen reader interactions, please activate Accessibility in Grammarl…" at bounding box center [829, 519] width 613 height 19
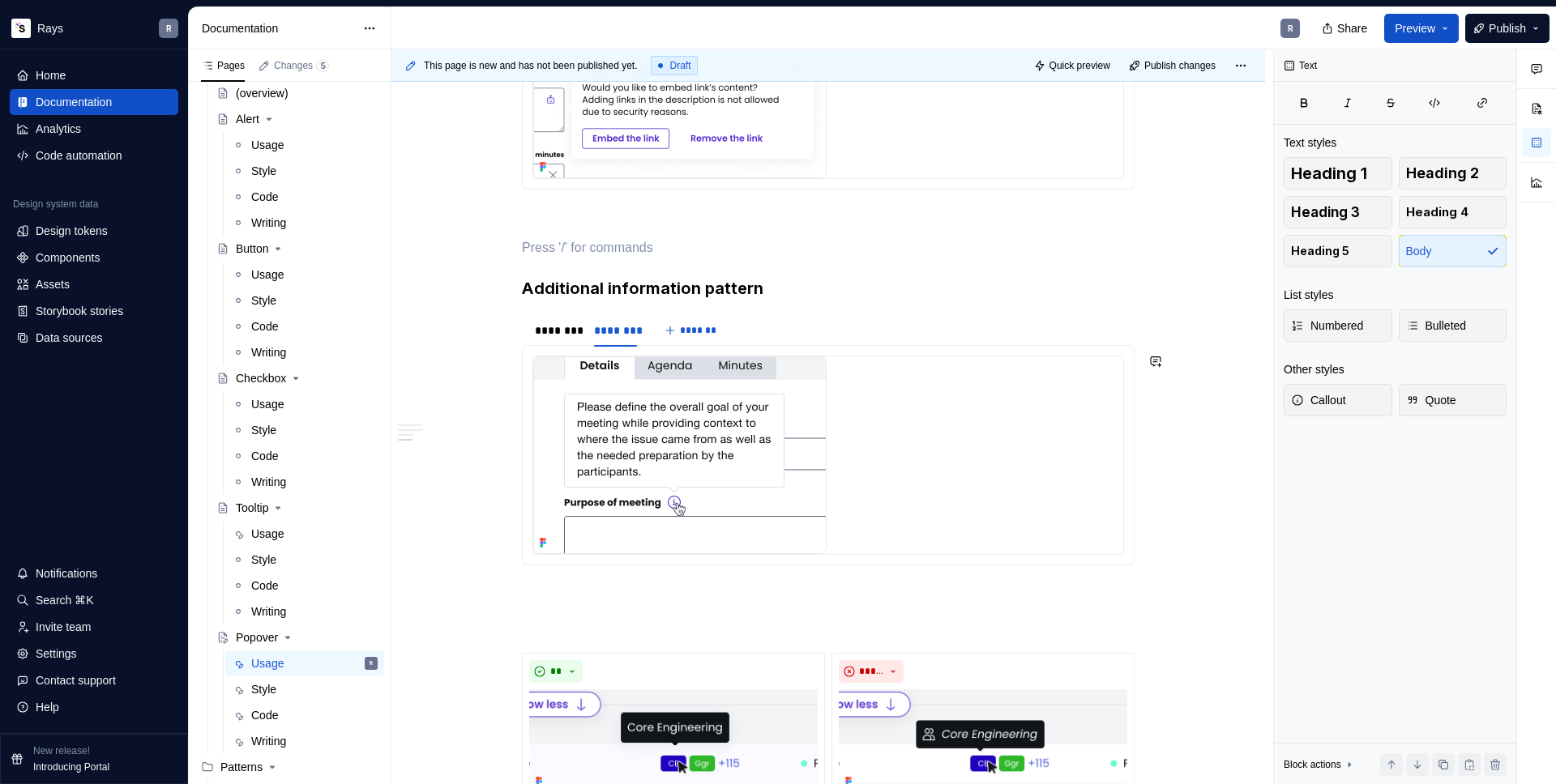
scroll to position [0, 0]
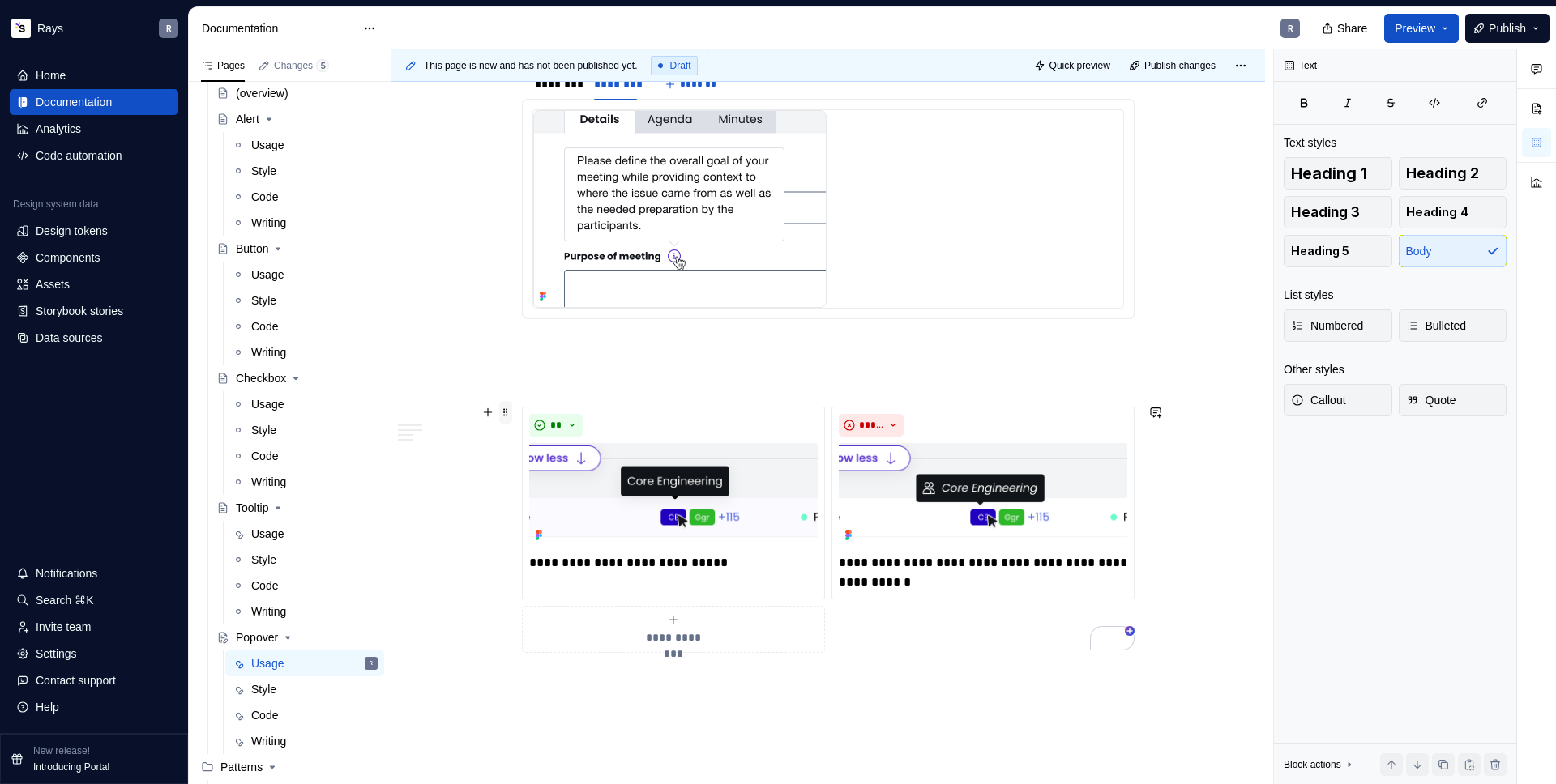
click at [507, 419] on span at bounding box center [506, 412] width 13 height 23
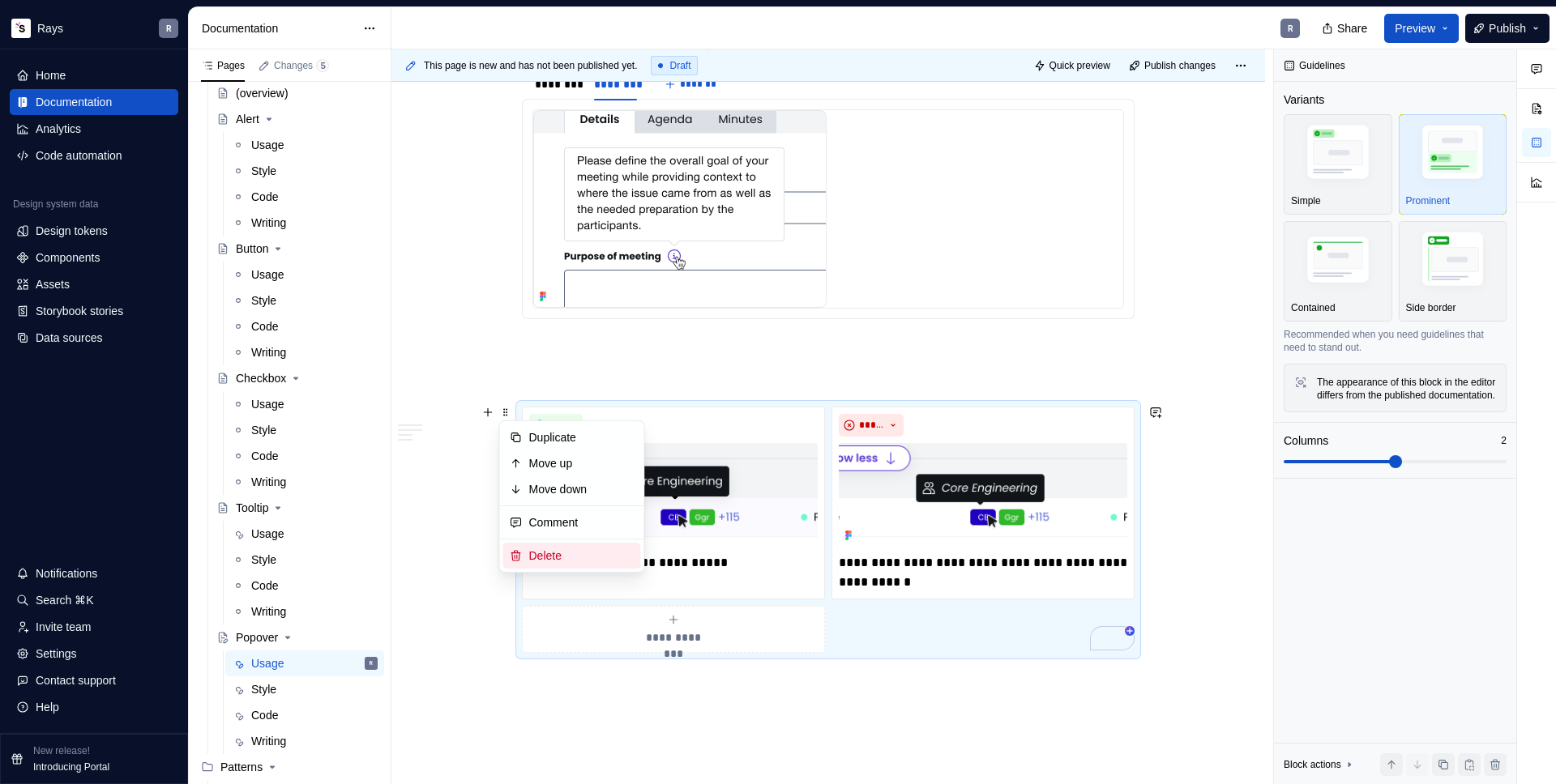
click at [547, 550] on div "Delete" at bounding box center [581, 556] width 105 height 16
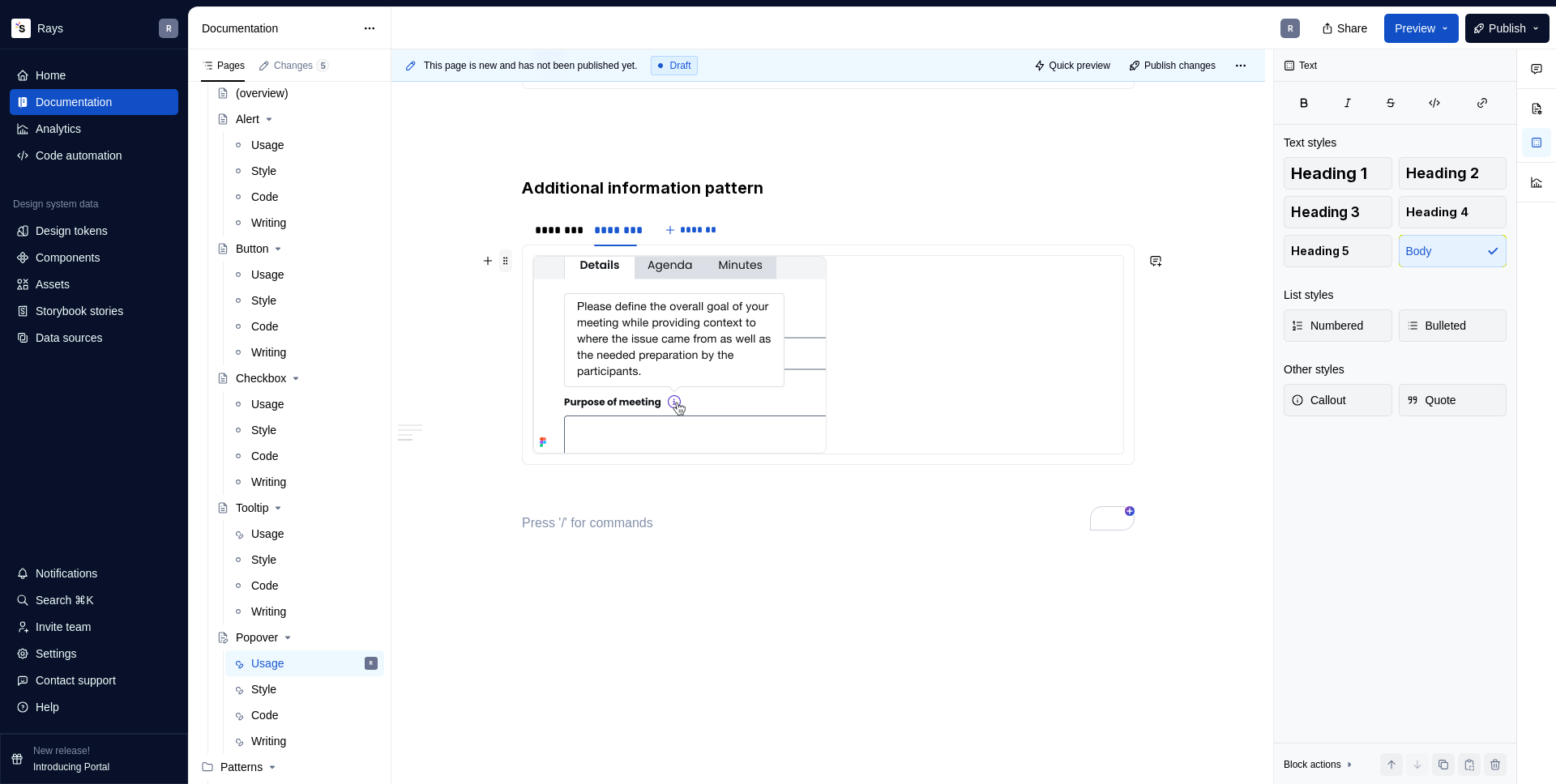
click at [505, 257] on span at bounding box center [506, 260] width 13 height 23
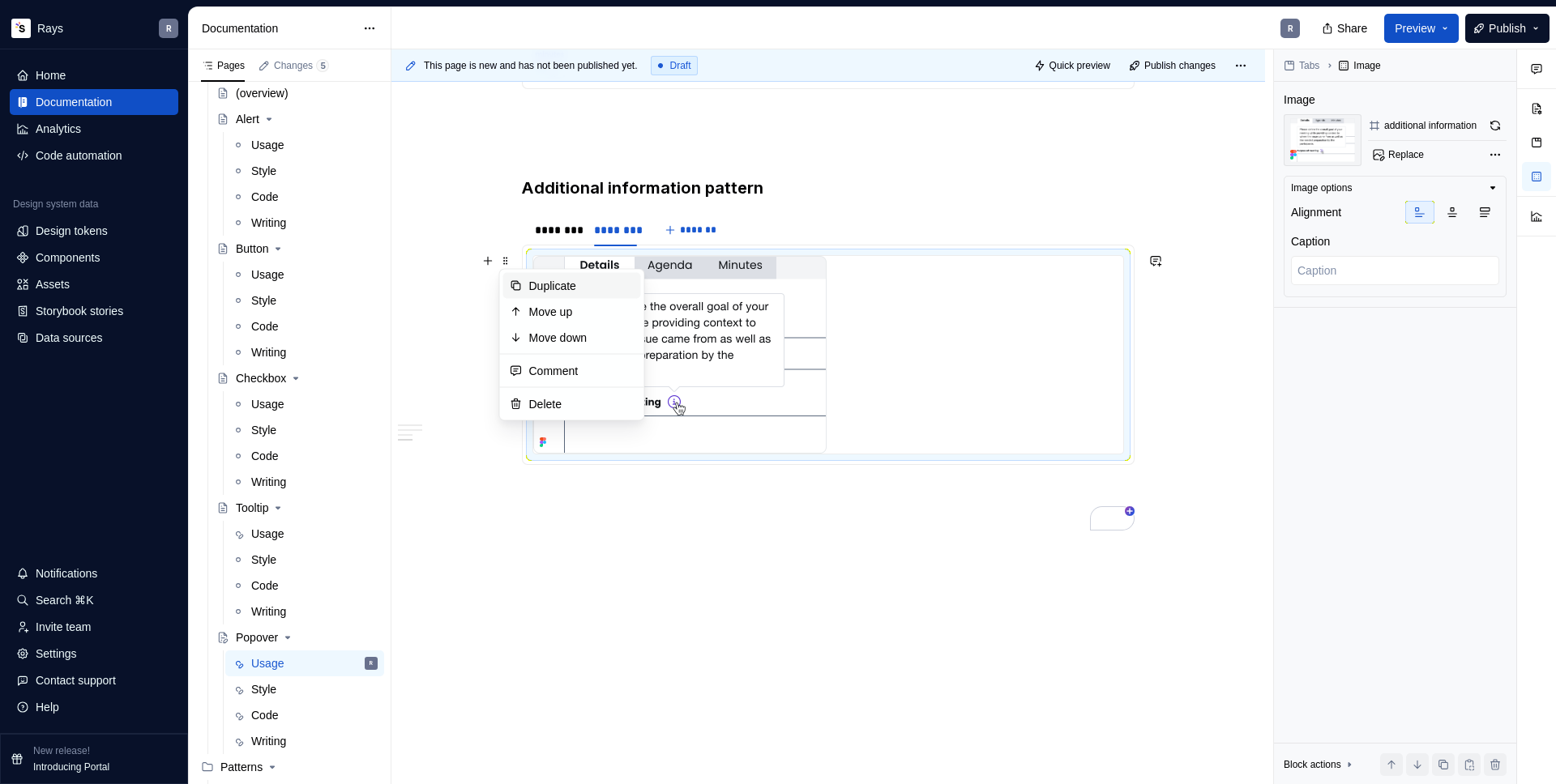
click at [568, 292] on div "Duplicate" at bounding box center [581, 285] width 105 height 16
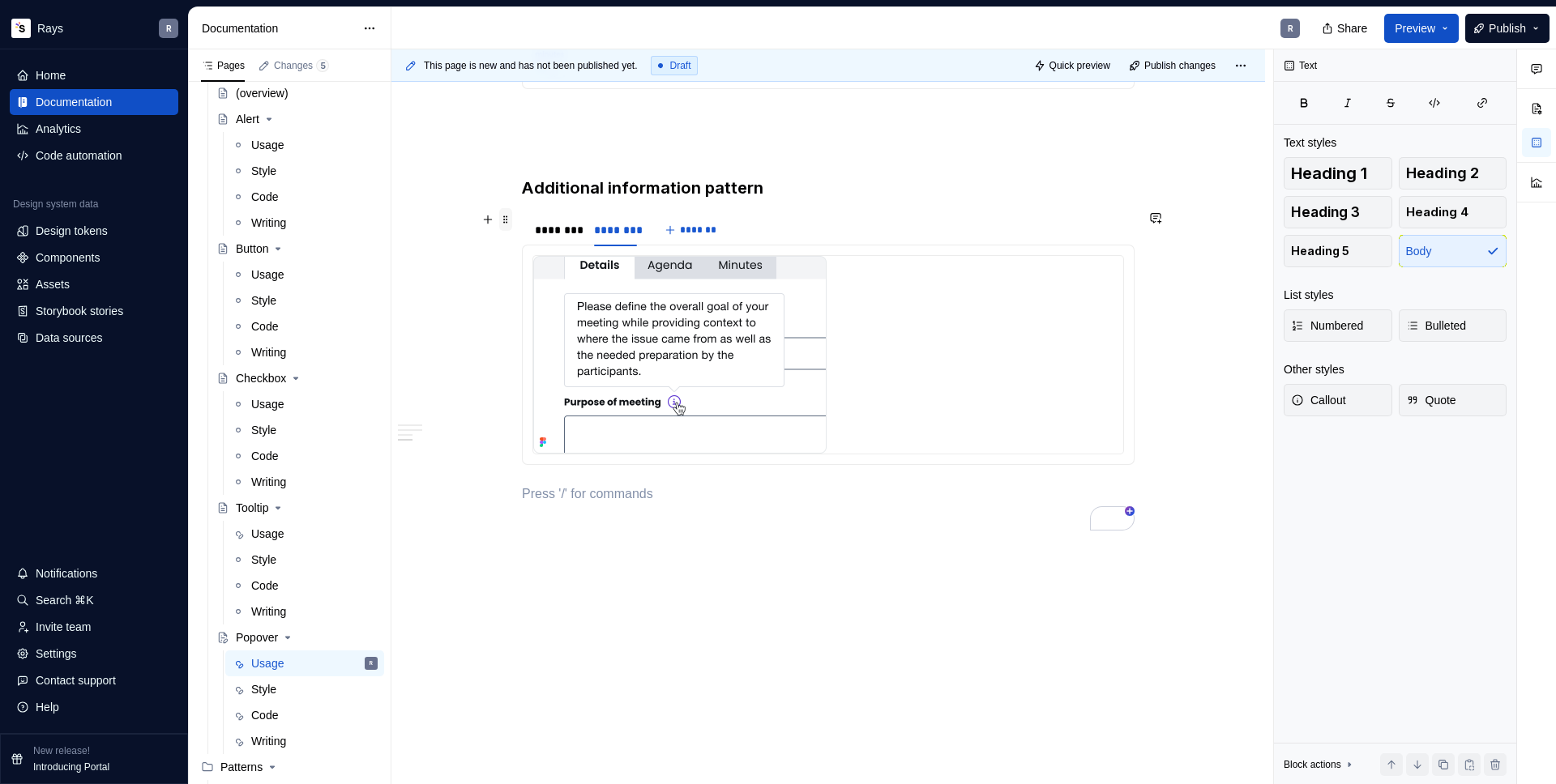
click at [506, 220] on span at bounding box center [506, 219] width 13 height 23
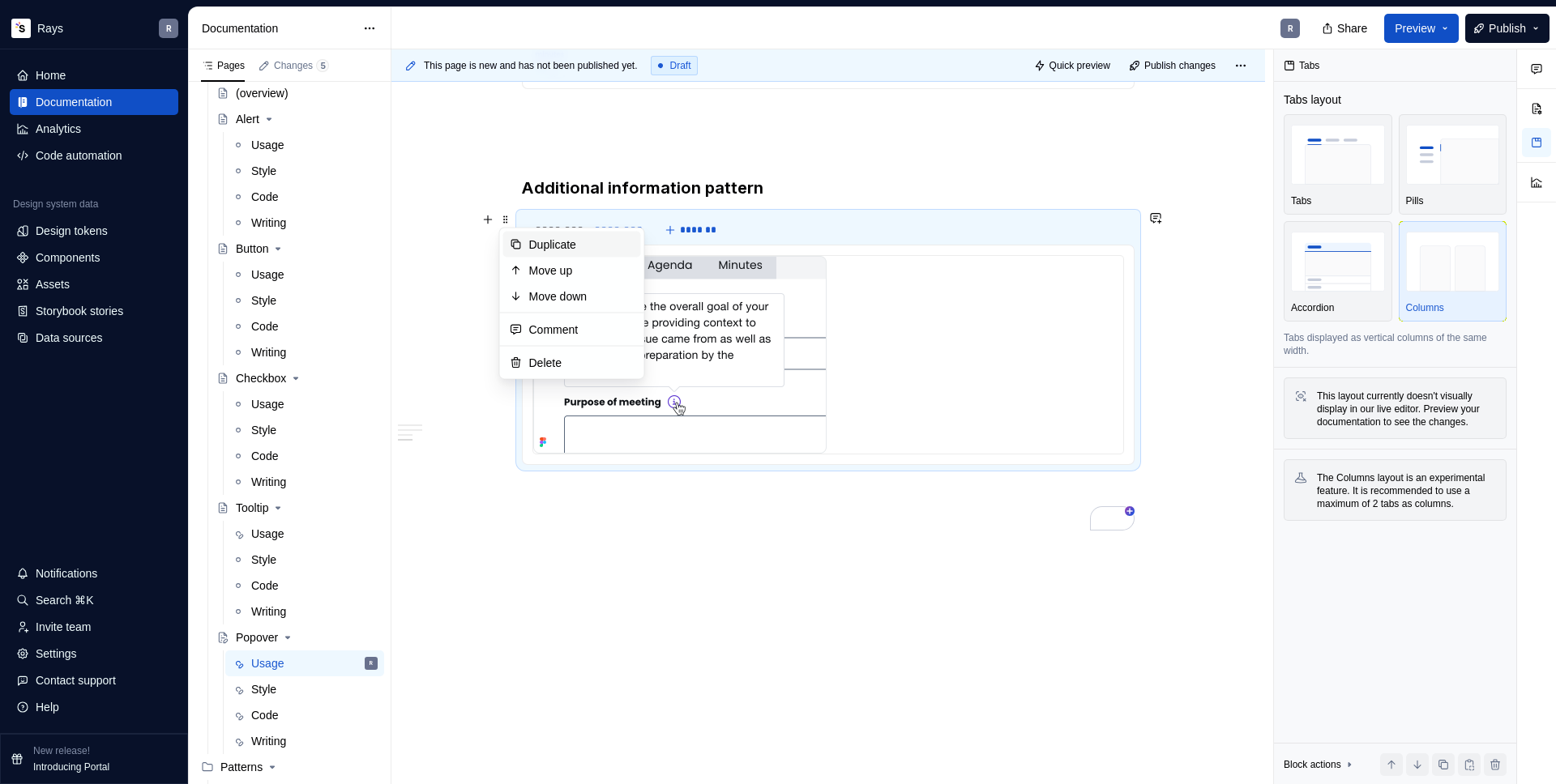
click at [522, 236] on div "Duplicate" at bounding box center [572, 244] width 138 height 26
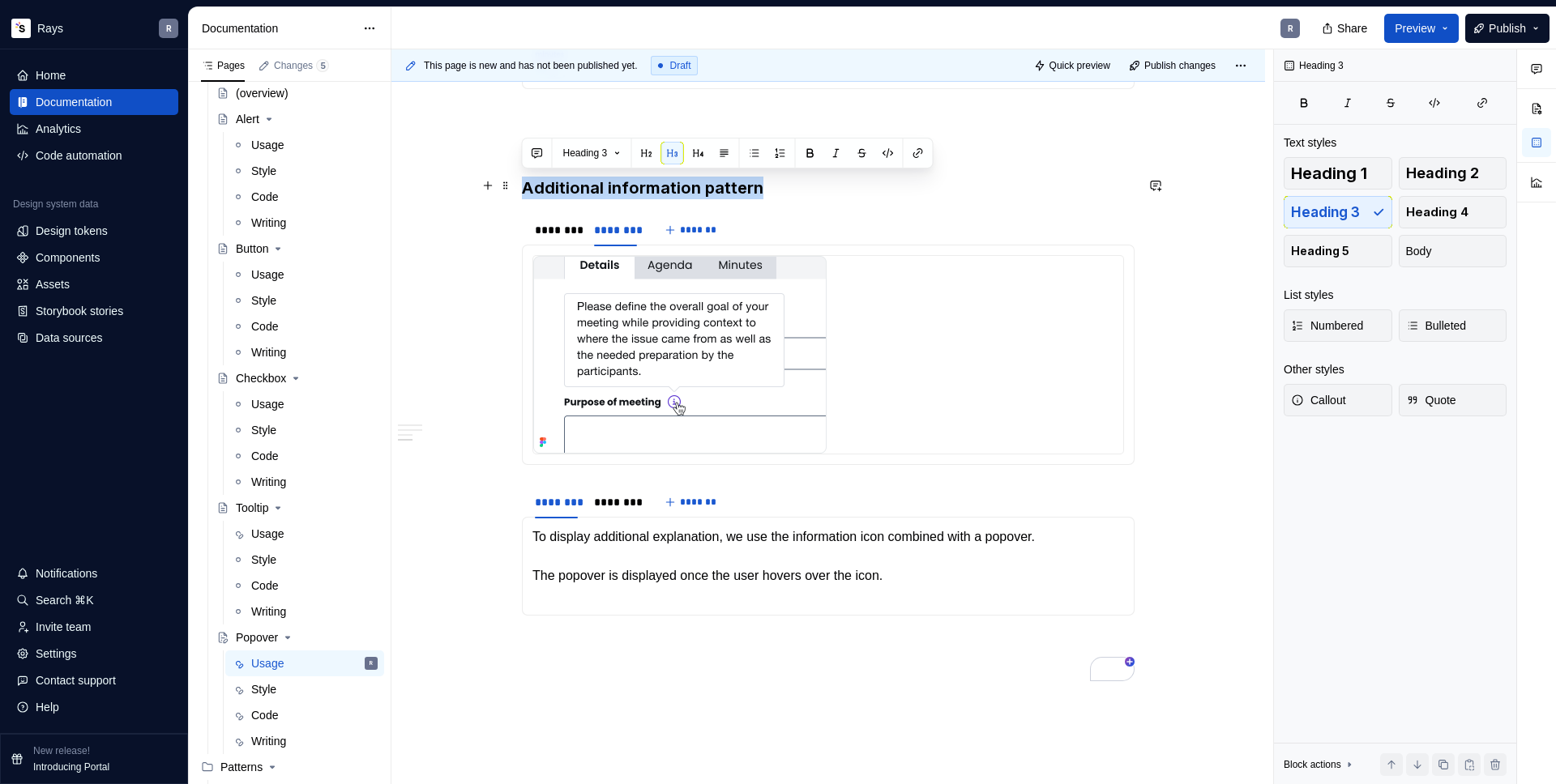
drag, startPoint x: 769, startPoint y: 185, endPoint x: 523, endPoint y: 195, distance: 246.2
click at [523, 195] on h3 "Additional information pattern" at bounding box center [829, 187] width 613 height 23
click at [589, 527] on p "To display additional explanation, we use the information icon combined with a …" at bounding box center [828, 566] width 592 height 78
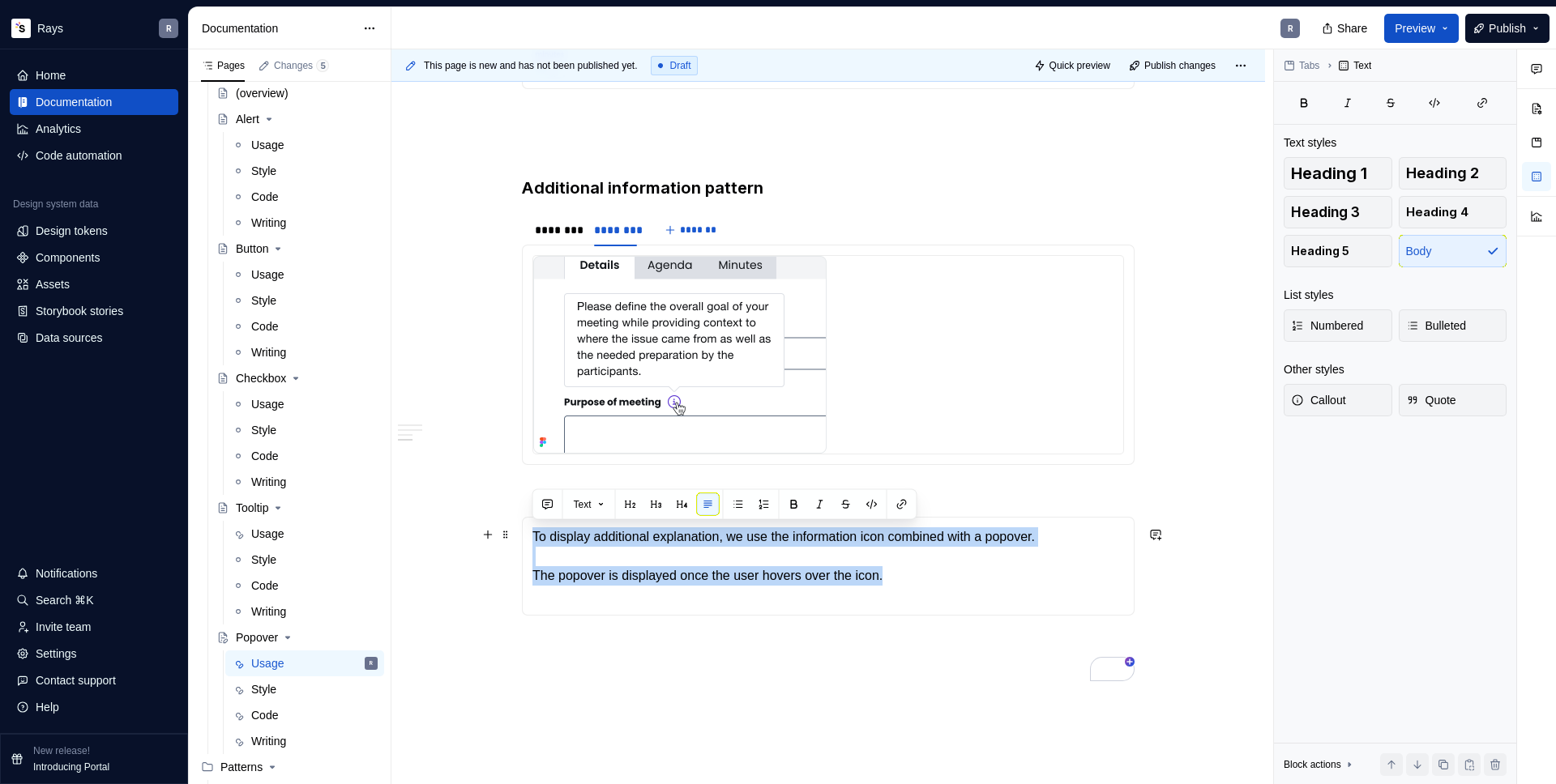
drag, startPoint x: 902, startPoint y: 572, endPoint x: 535, endPoint y: 533, distance: 369.1
click at [534, 533] on p "To display additional explanation, we use the information icon combined with a …" at bounding box center [828, 566] width 592 height 78
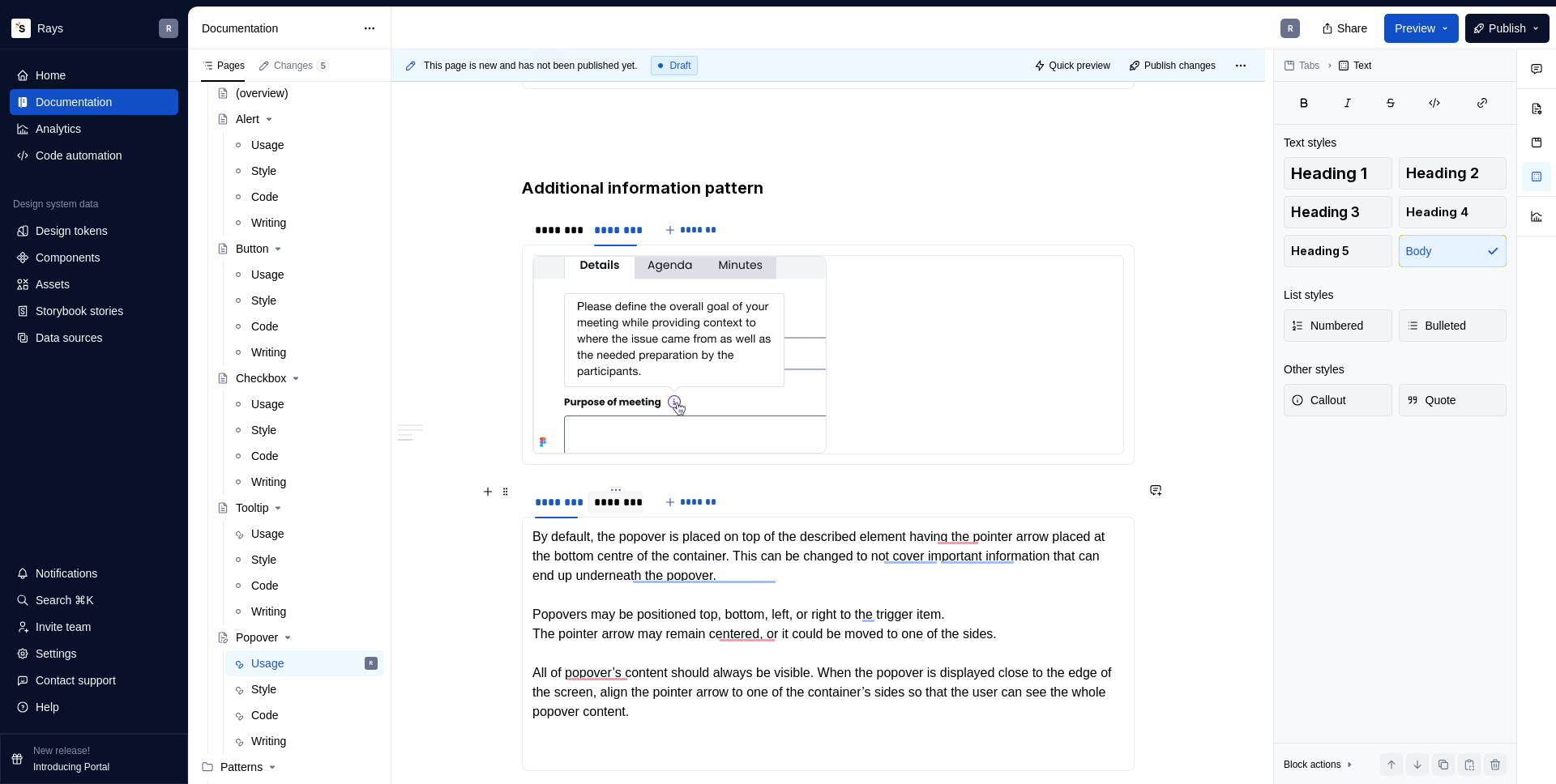
click at [621, 504] on div "********" at bounding box center [616, 502] width 43 height 16
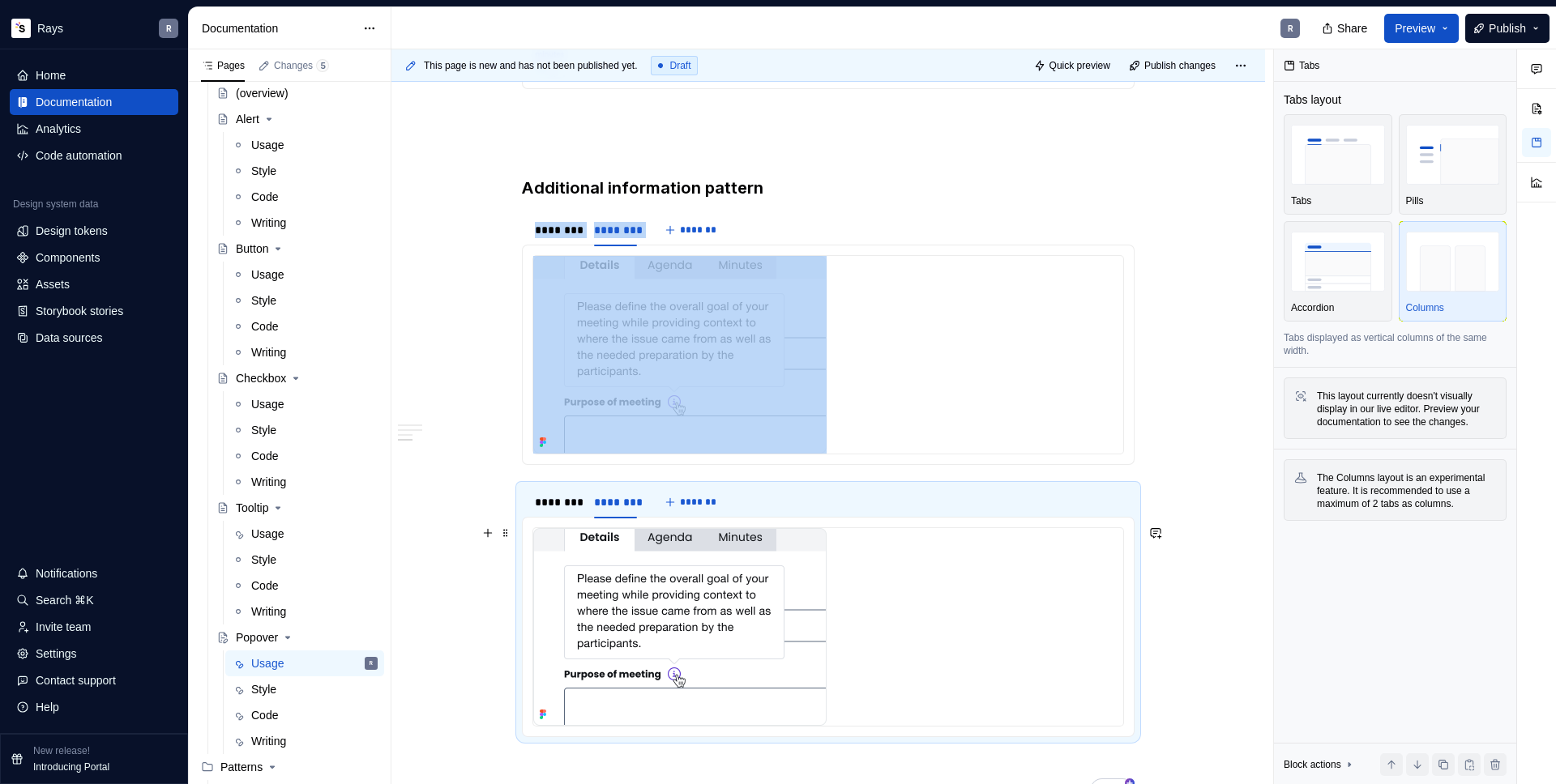
click at [646, 593] on img "To enrich screen reader interactions, please activate Accessibility in Grammarl…" at bounding box center [679, 627] width 293 height 198
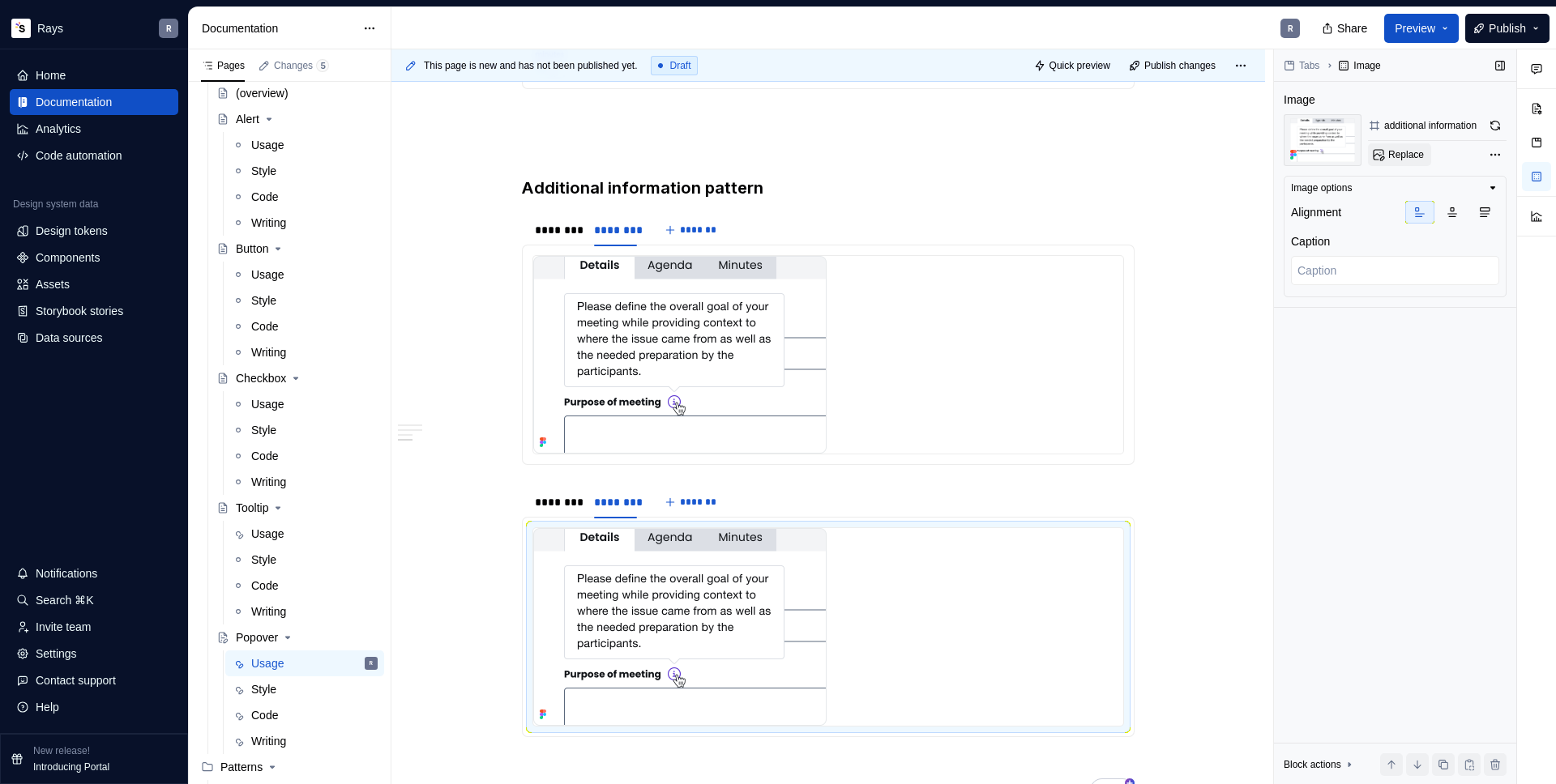
click at [1402, 157] on span "Replace" at bounding box center [1407, 154] width 35 height 13
type textarea "*"
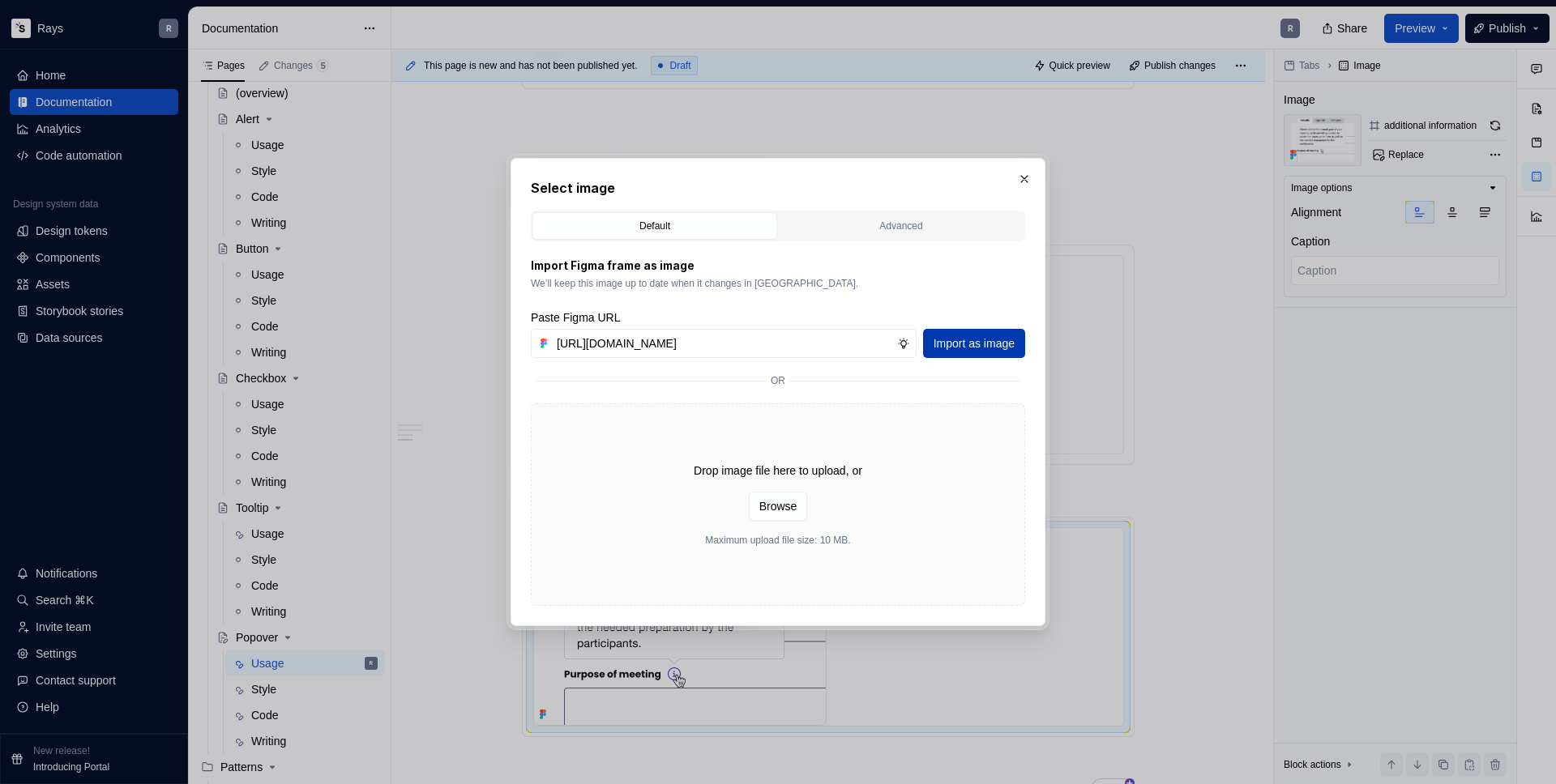
type input "[URL][DOMAIN_NAME]"
click at [994, 337] on span "Import as image" at bounding box center [974, 343] width 81 height 16
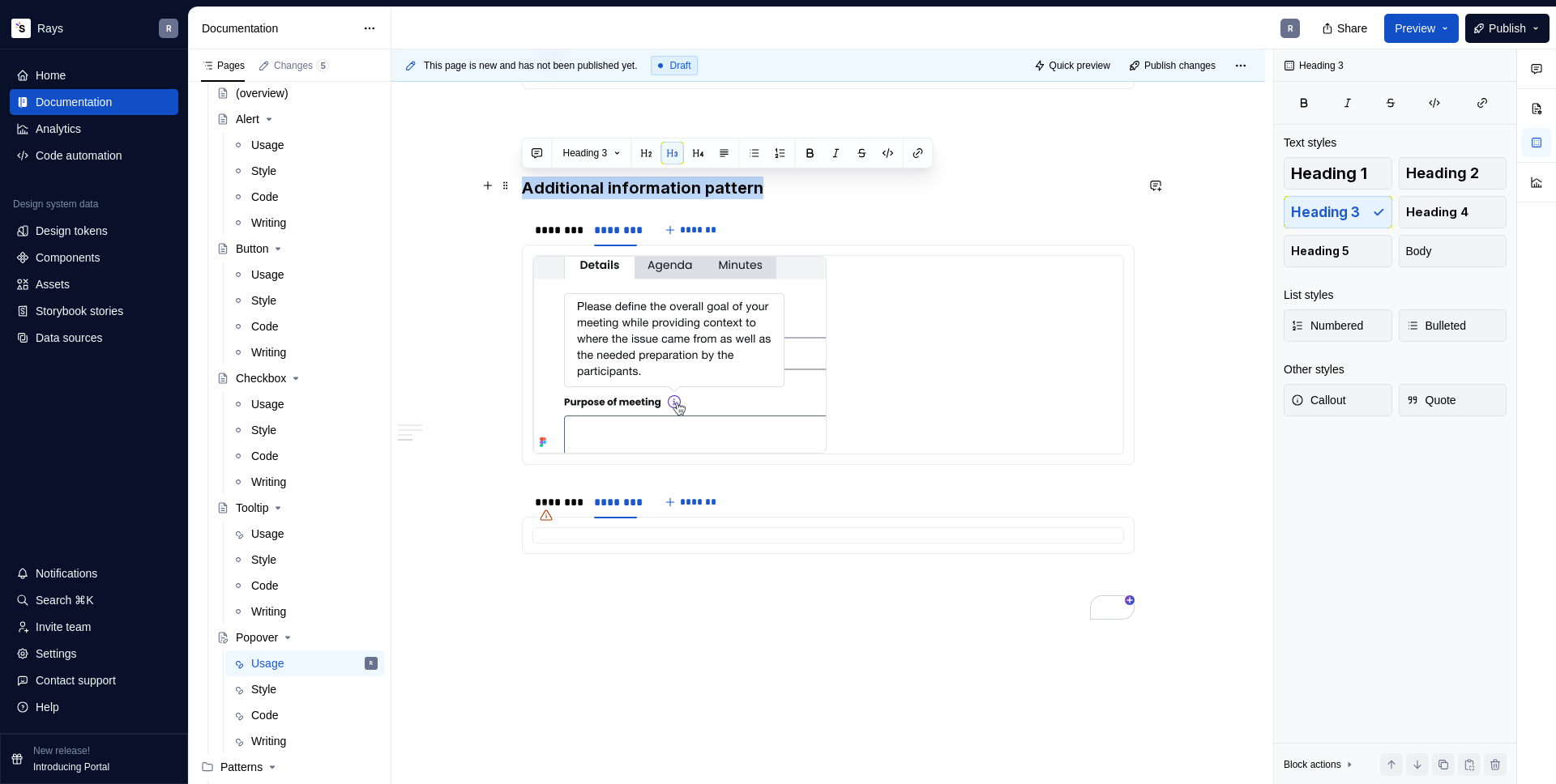
drag, startPoint x: 715, startPoint y: 183, endPoint x: 526, endPoint y: 183, distance: 189.0
click at [526, 183] on h3 "Additional information pattern" at bounding box center [829, 187] width 613 height 23
click at [553, 484] on section "******** ******** ******* By default, the popover is placed on top of the descr…" at bounding box center [829, 519] width 613 height 70
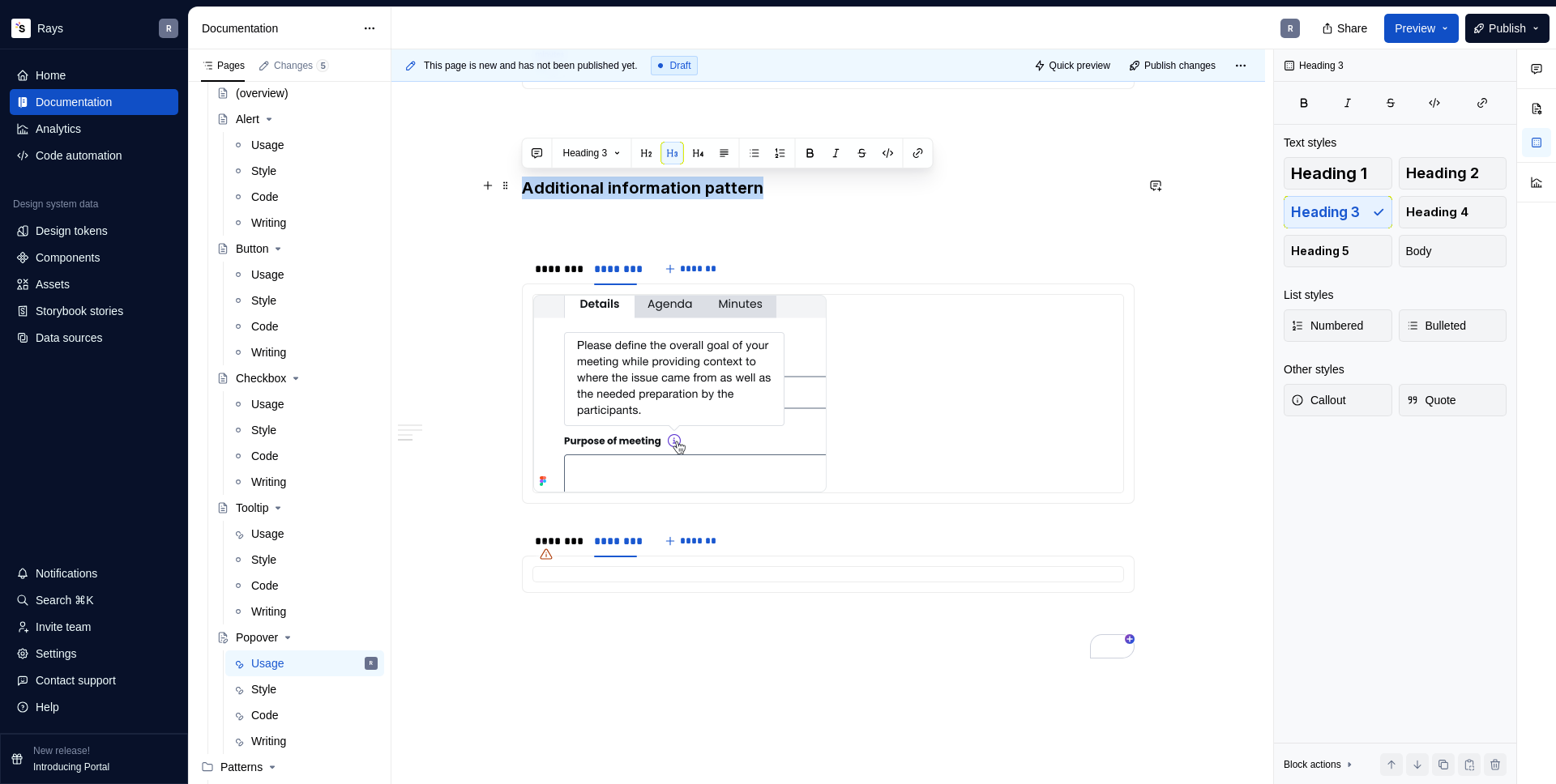
drag, startPoint x: 773, startPoint y: 182, endPoint x: 524, endPoint y: 191, distance: 249.2
click at [524, 191] on h3 "Additional information pattern" at bounding box center [829, 187] width 613 height 23
copy h3 "Additional information pattern"
click at [547, 217] on p "To enrich screen reader interactions, please activate Accessibility in Grammarl…" at bounding box center [829, 222] width 613 height 19
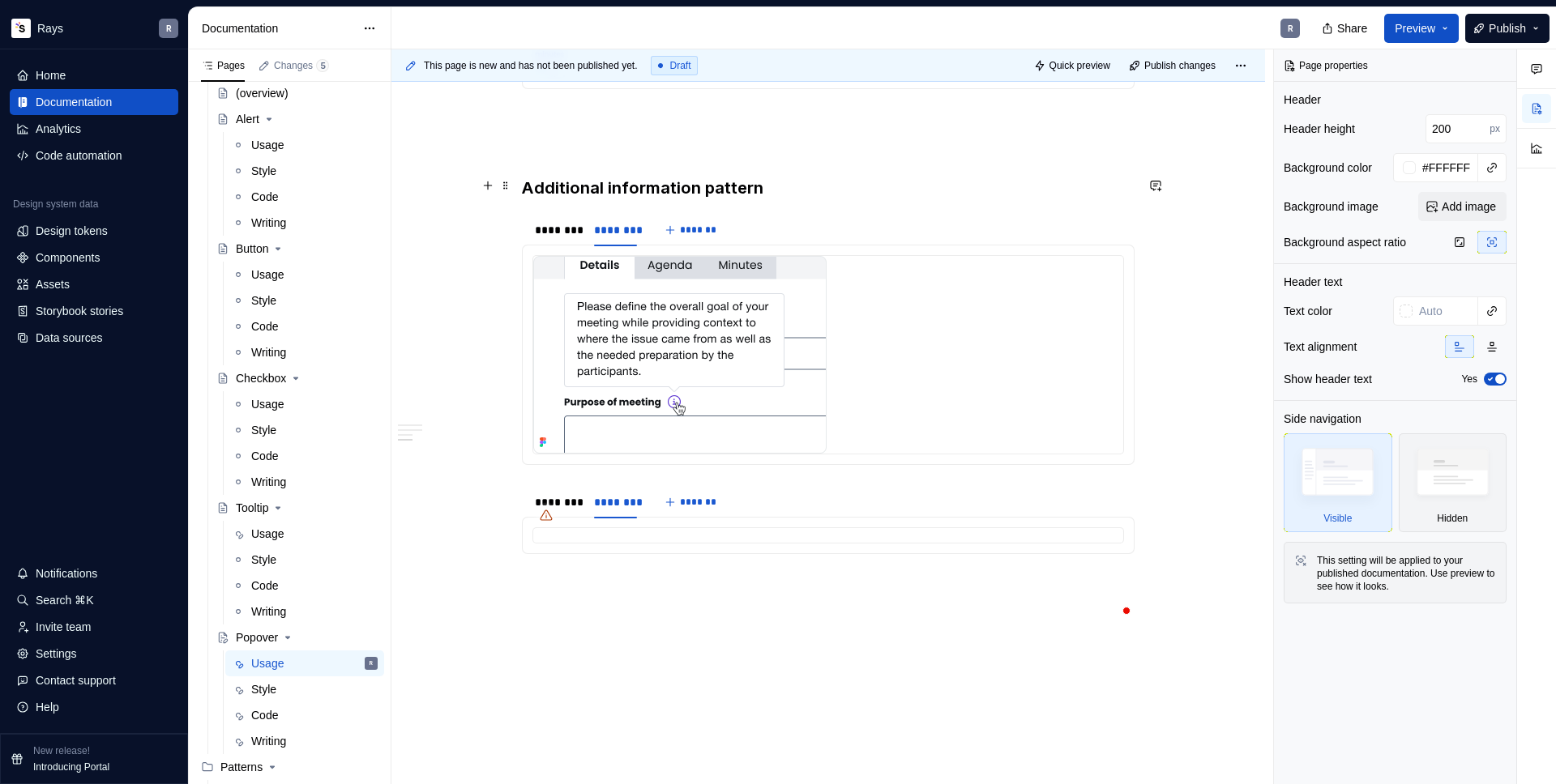
click at [522, 181] on h3 "Additional information pattern" at bounding box center [829, 187] width 613 height 23
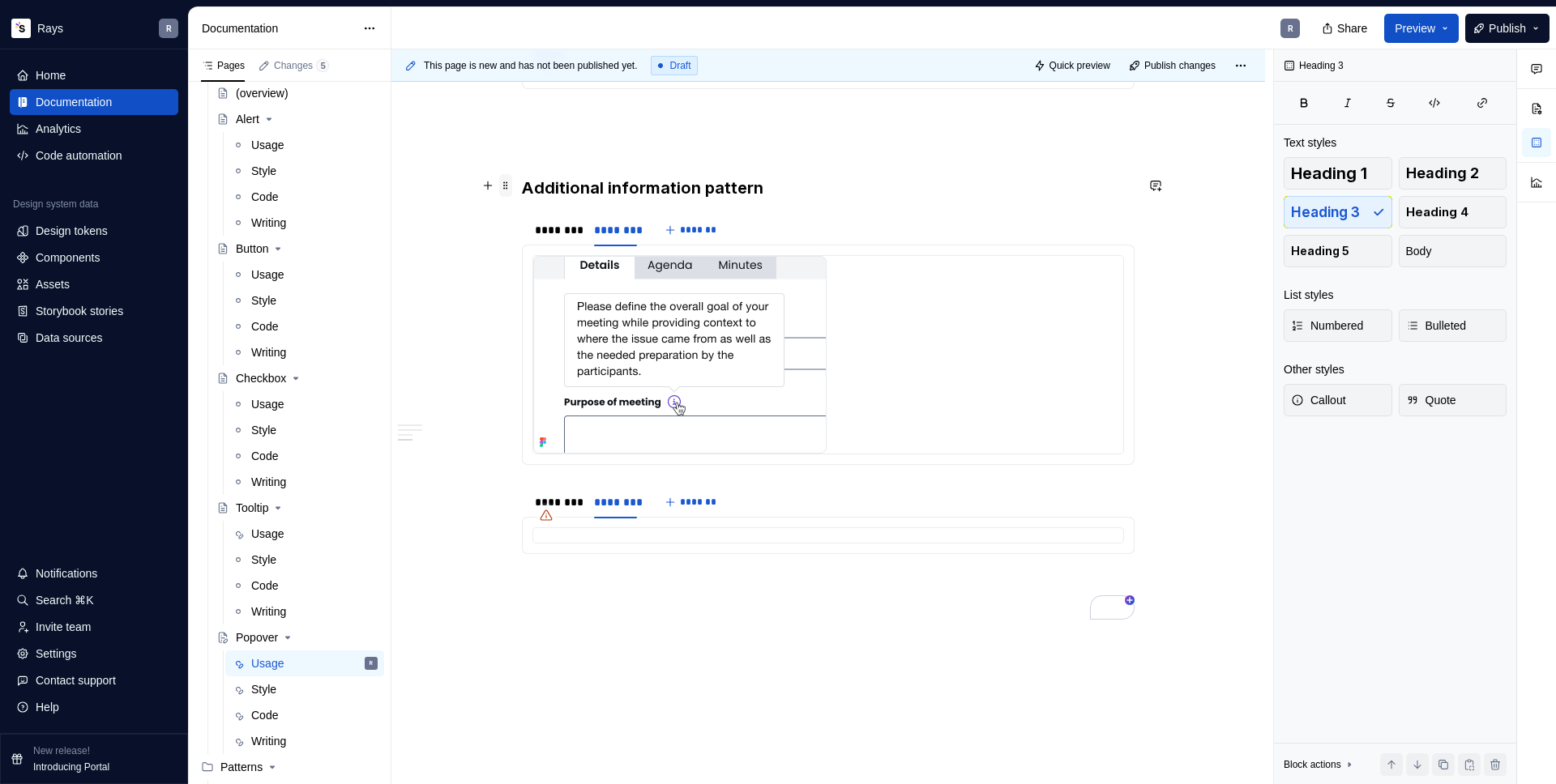
click at [508, 185] on span at bounding box center [506, 186] width 13 height 23
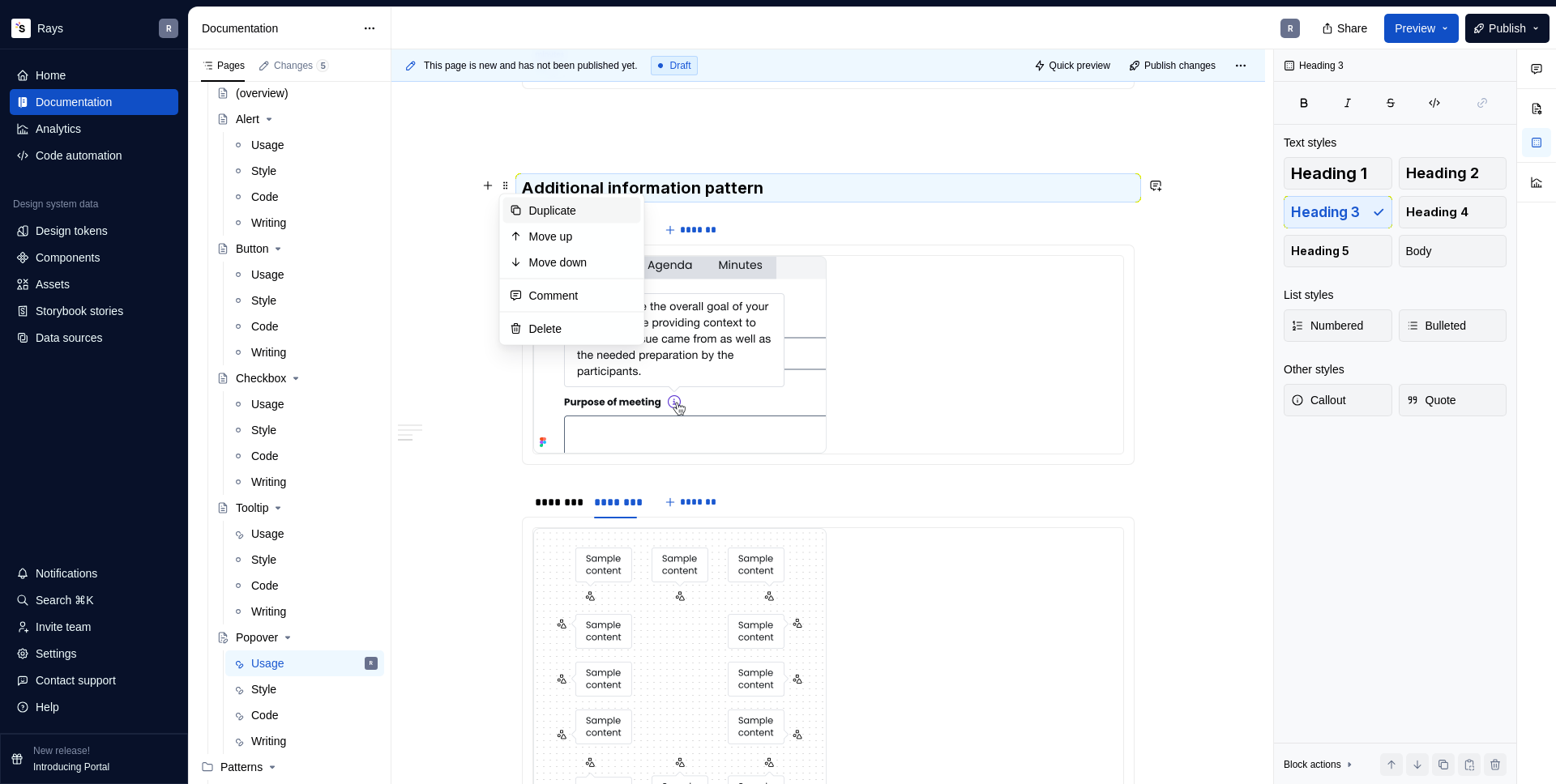
click at [523, 198] on div "Duplicate" at bounding box center [572, 211] width 138 height 26
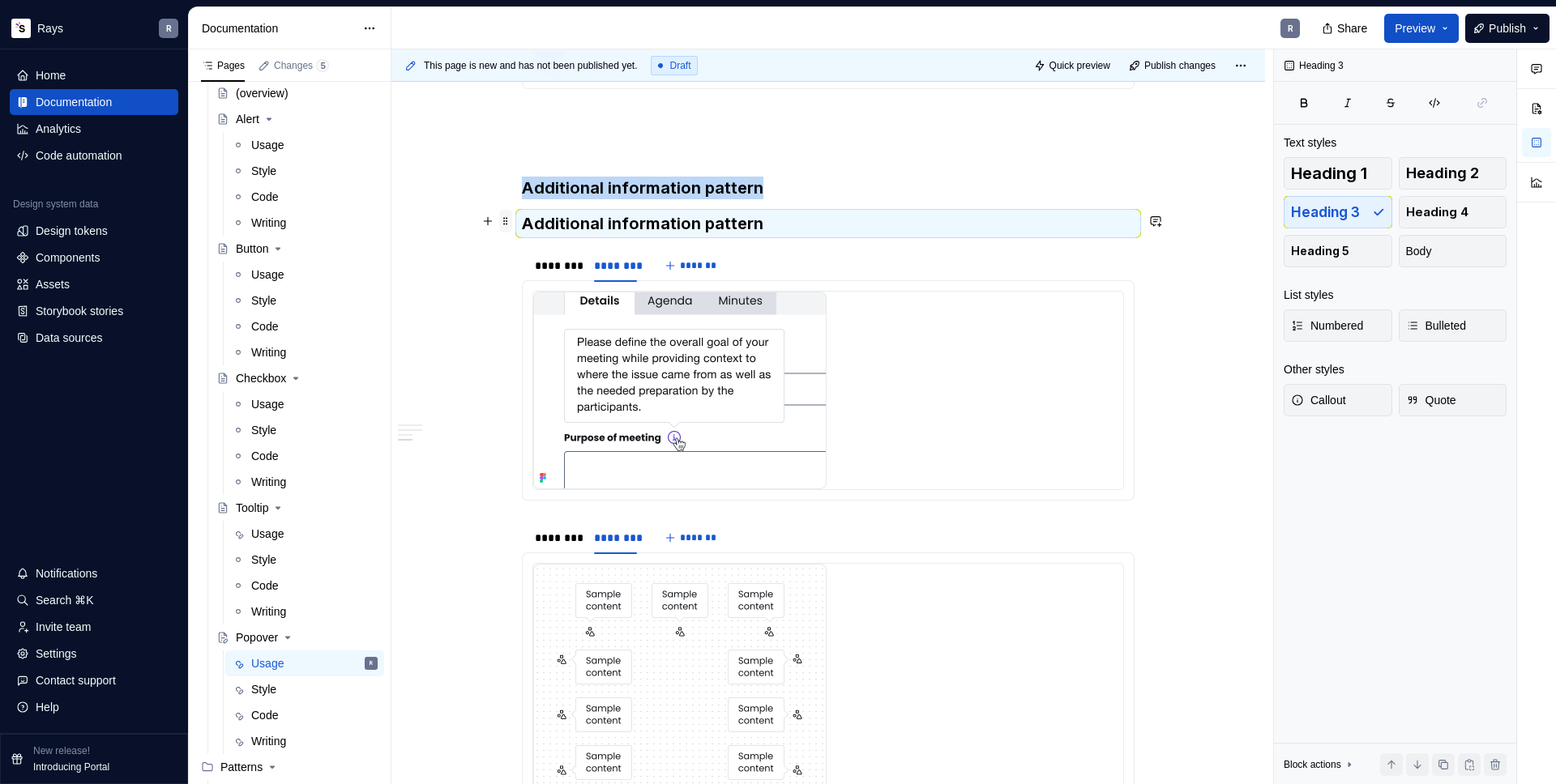
type textarea "*"
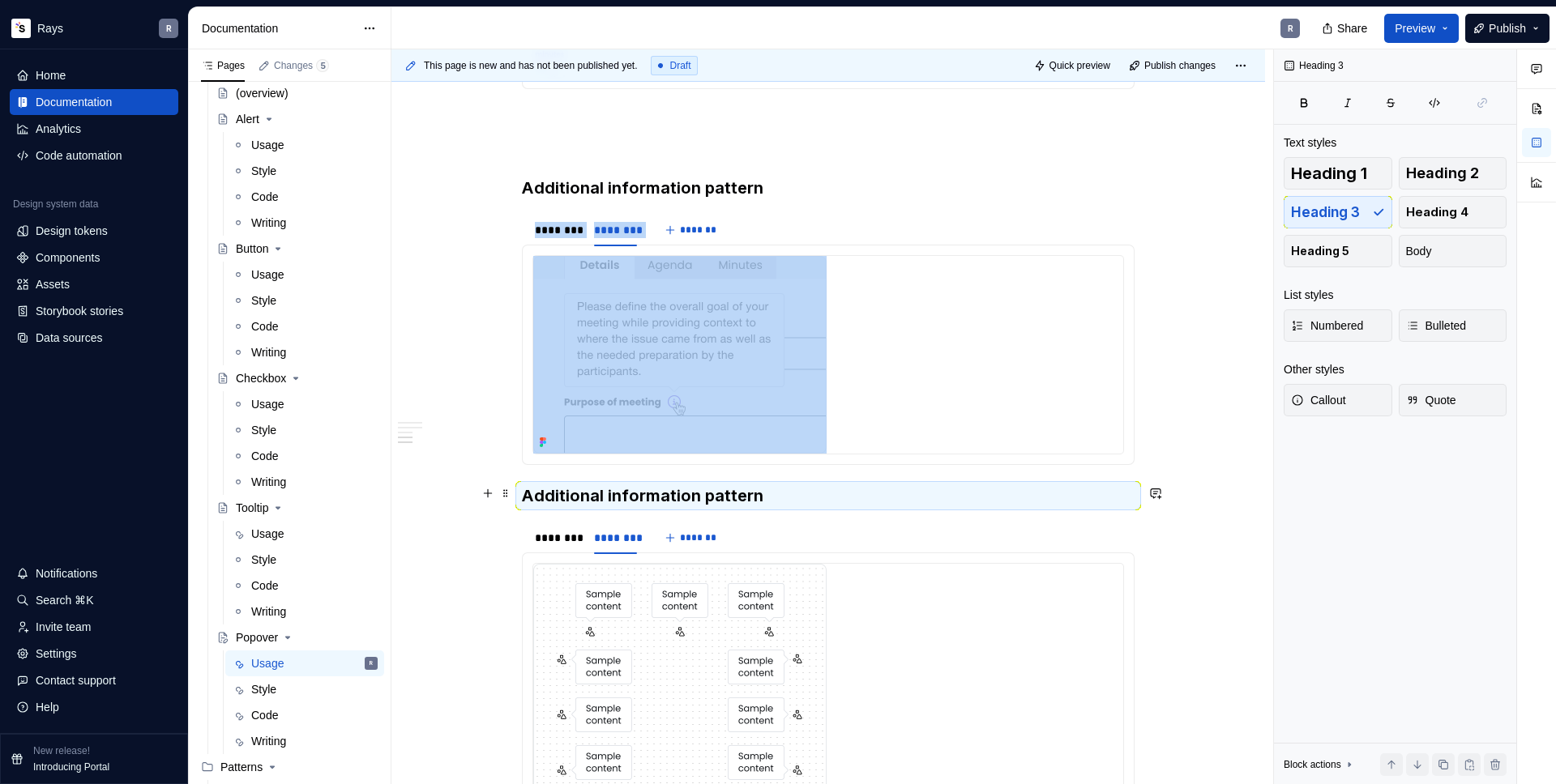
click at [532, 484] on h3 "Additional information pattern" at bounding box center [829, 495] width 613 height 23
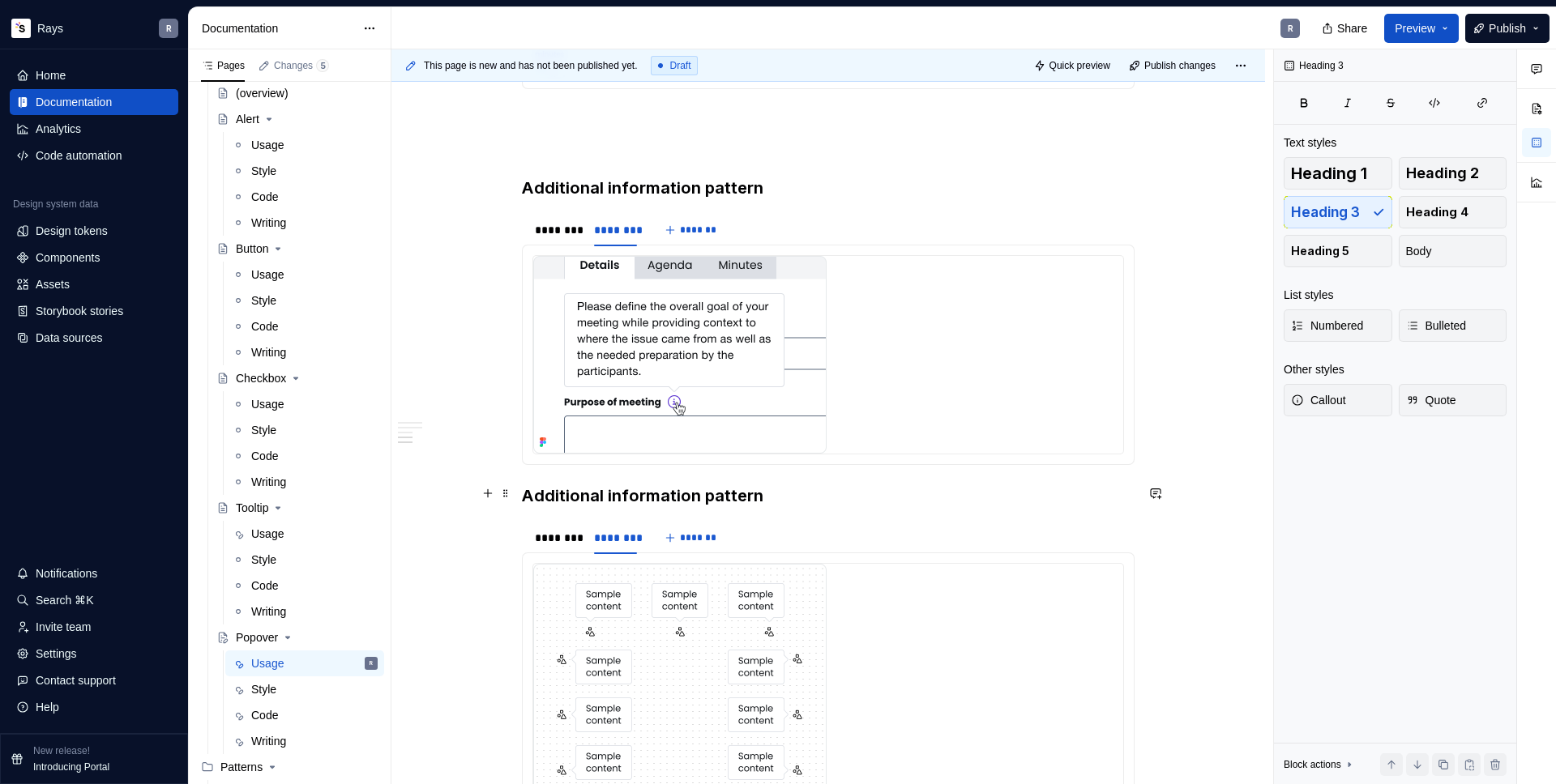
click at [526, 492] on h3 "Additional information pattern" at bounding box center [829, 495] width 613 height 23
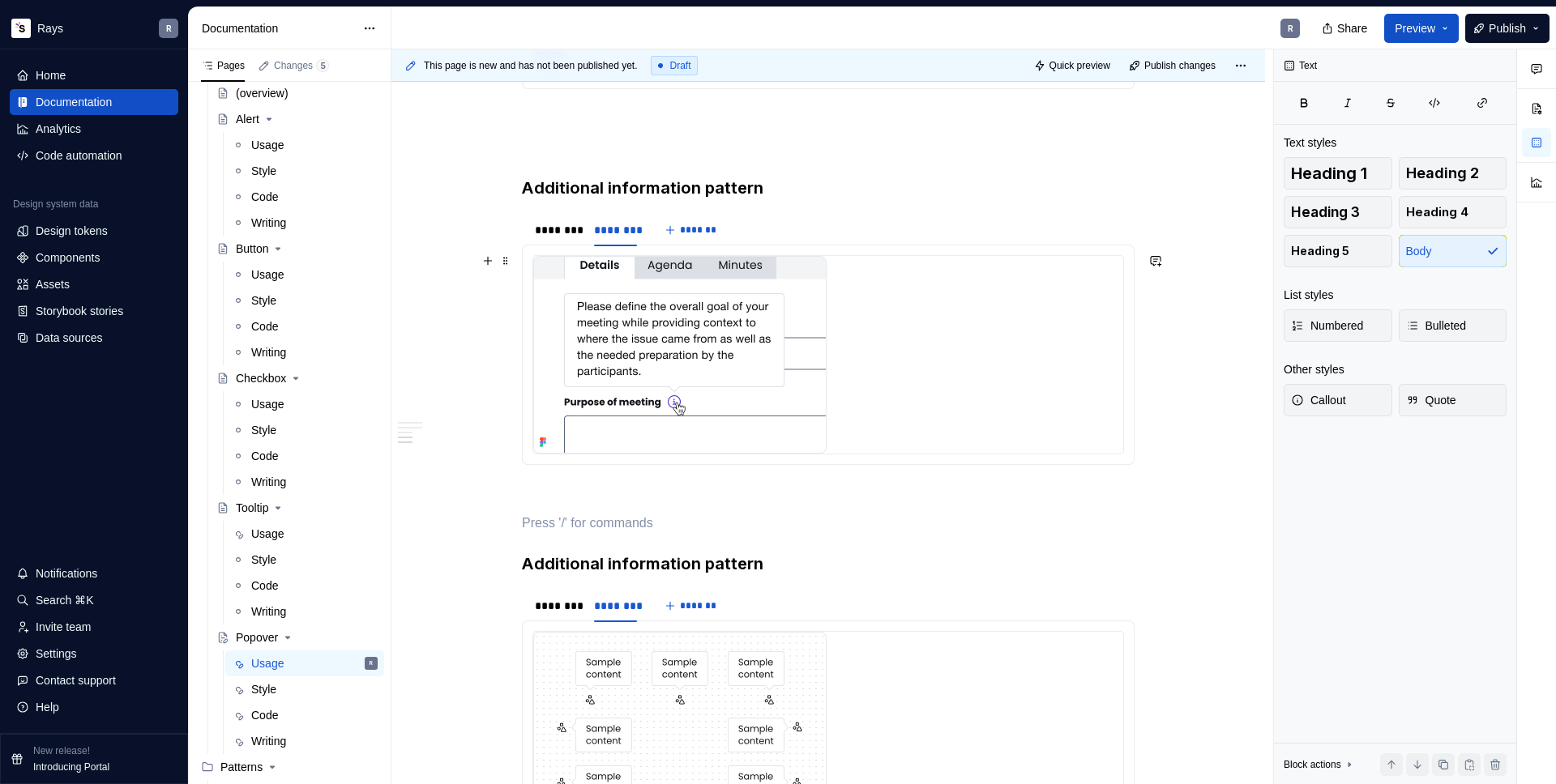
scroll to position [1332, 0]
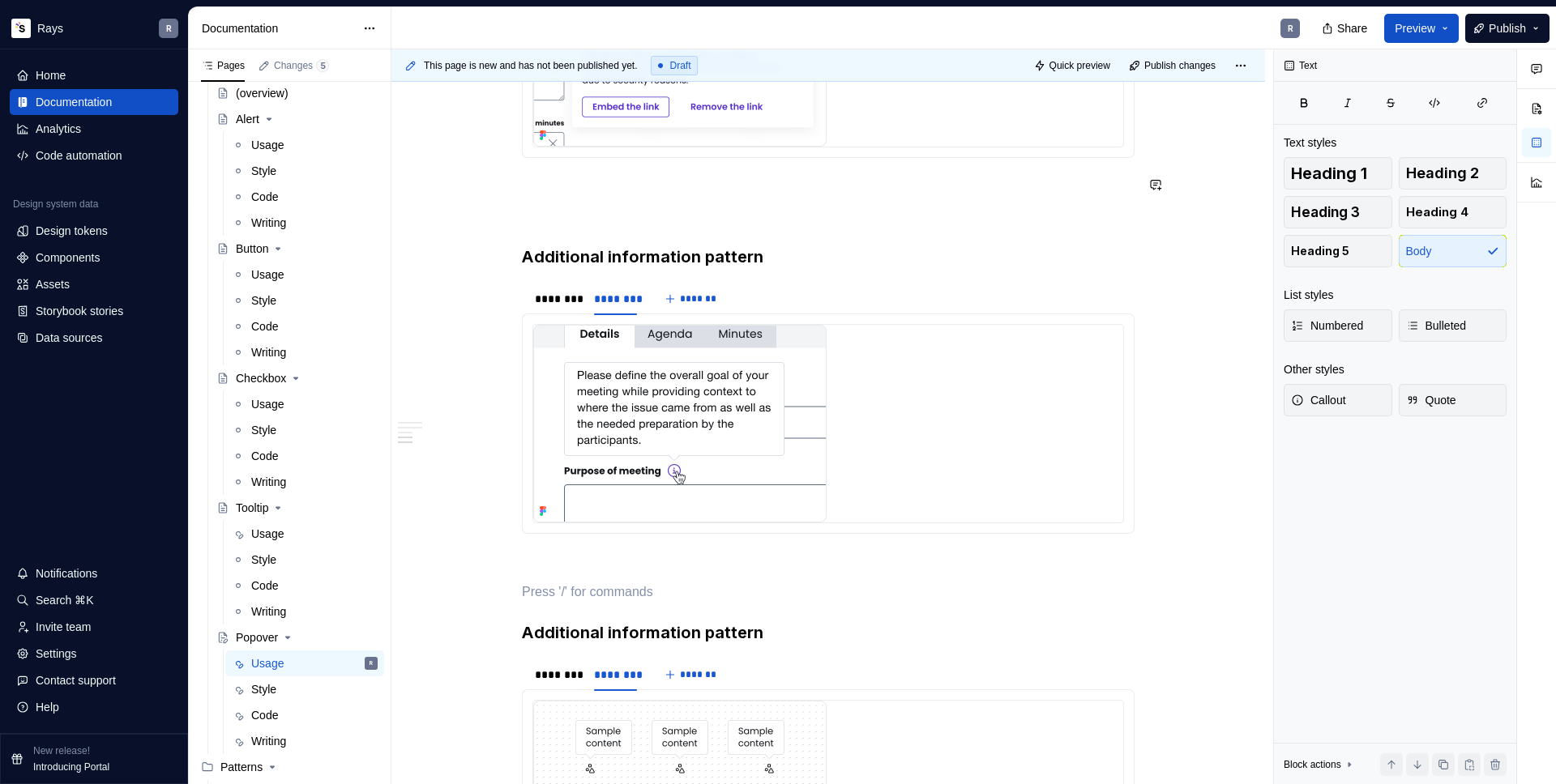
click at [585, 167] on div "Takeaways 👉 Show one popover at a time. Displaying multiple popovers clutters t…" at bounding box center [829, 36] width 613 height 2092
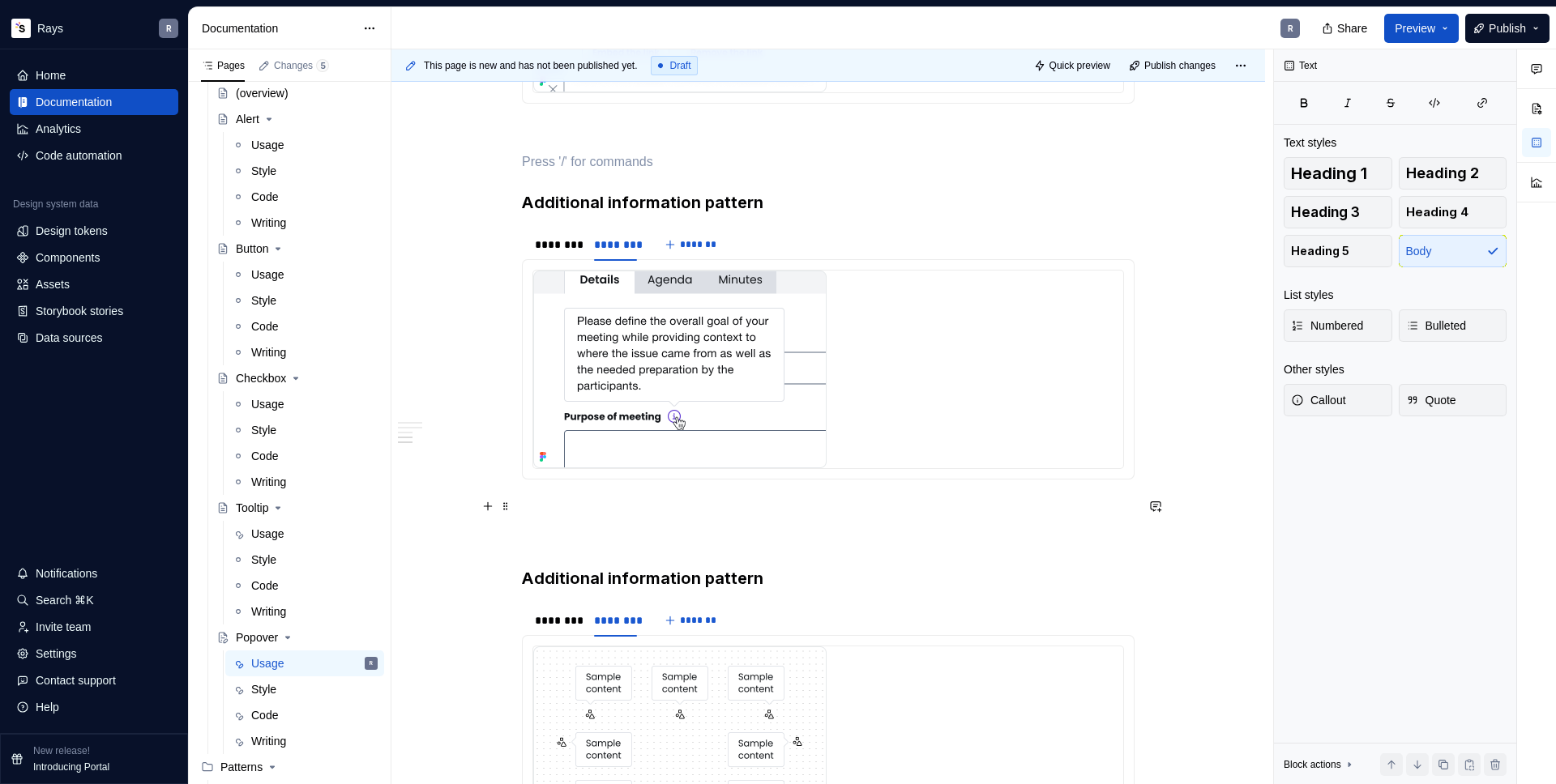
click at [586, 499] on p "To enrich screen reader interactions, please activate Accessibility in Grammarl…" at bounding box center [829, 509] width 613 height 19
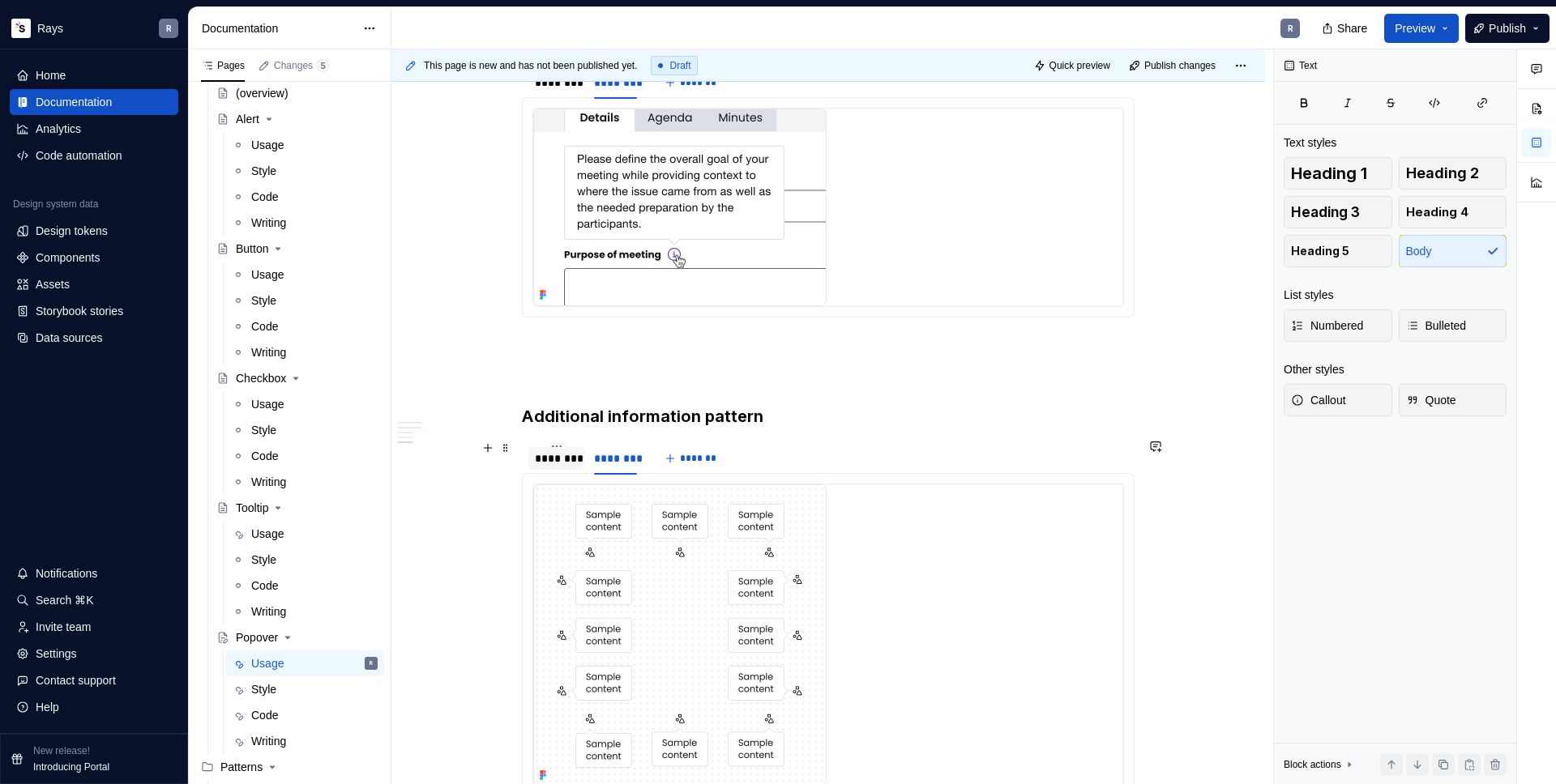
click at [555, 455] on div "********" at bounding box center [556, 458] width 43 height 16
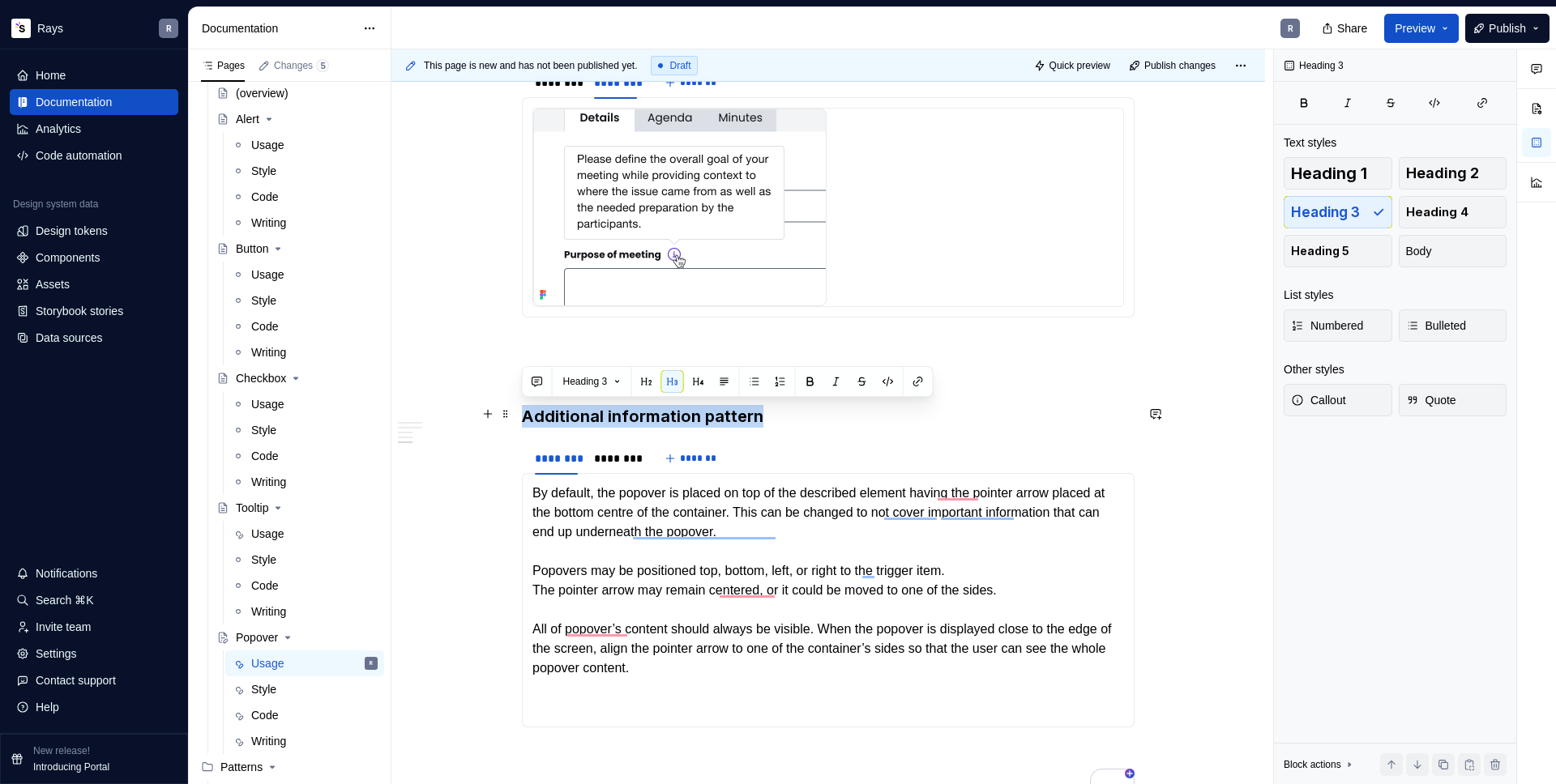
drag, startPoint x: 732, startPoint y: 414, endPoint x: 526, endPoint y: 418, distance: 206.0
click at [526, 418] on h3 "Additional information pattern" at bounding box center [829, 416] width 613 height 23
drag, startPoint x: 613, startPoint y: 410, endPoint x: 534, endPoint y: 410, distance: 79.0
click at [534, 410] on h3 "Placement" at bounding box center [829, 416] width 613 height 23
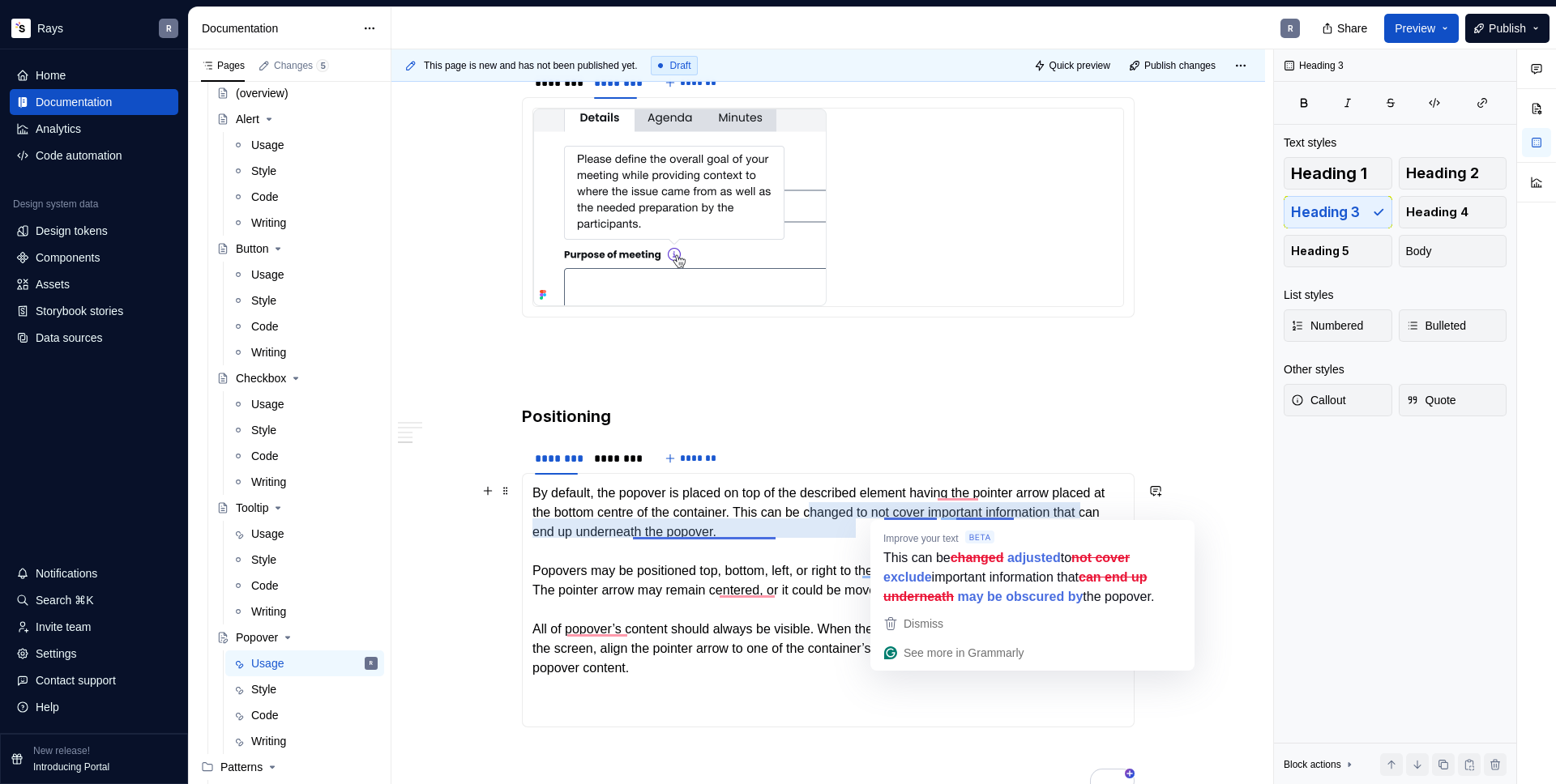
click at [687, 578] on p "By default, the popover is placed on top of the described element having the po…" at bounding box center [828, 600] width 592 height 233
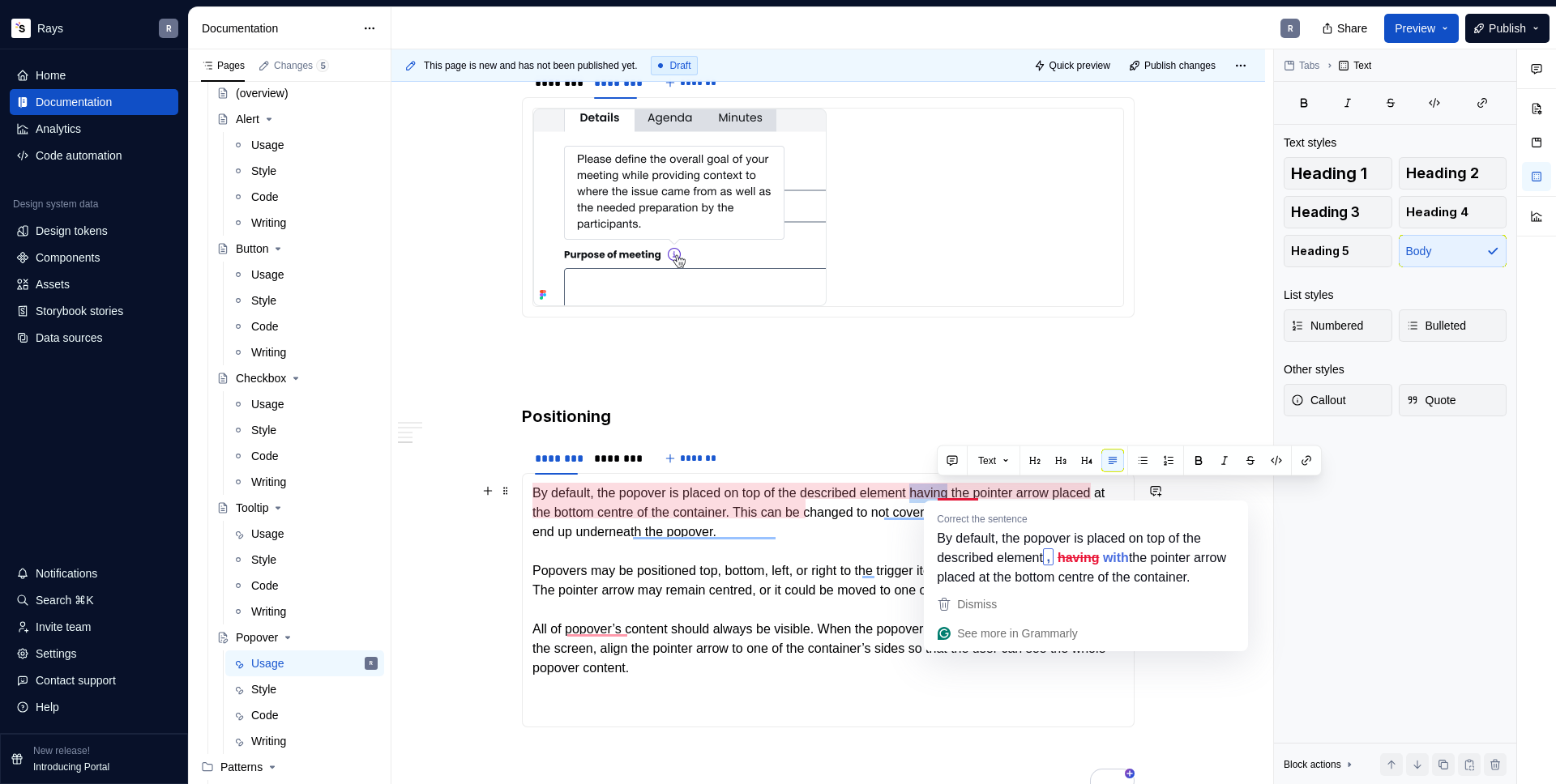
drag, startPoint x: 937, startPoint y: 492, endPoint x: 975, endPoint y: 492, distance: 38.0
click at [975, 492] on p "By default, the popover is placed on top of the described element having the po…" at bounding box center [828, 600] width 592 height 233
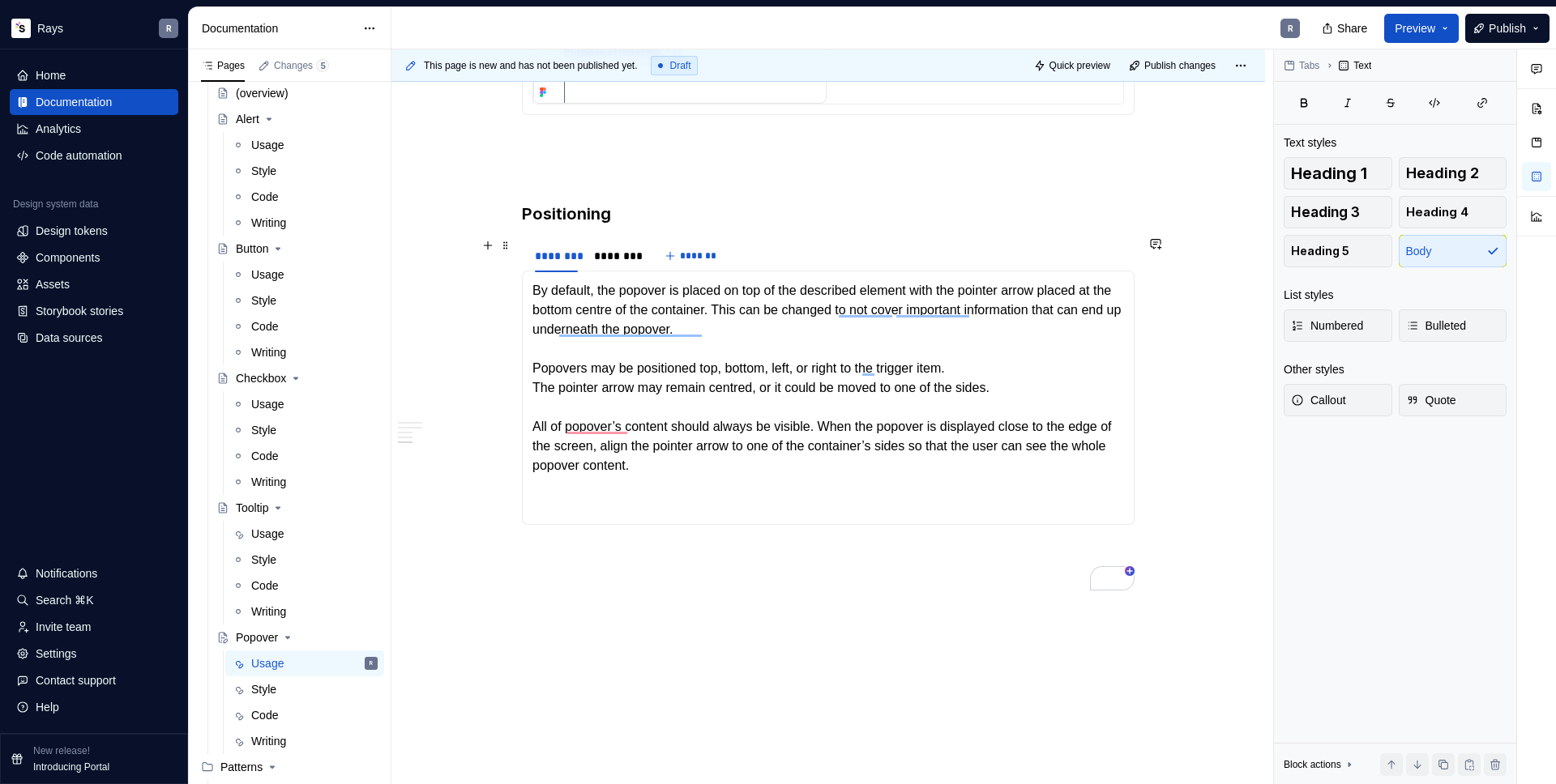
scroll to position [1751, 0]
click at [254, 531] on div "Usage" at bounding box center [267, 533] width 33 height 16
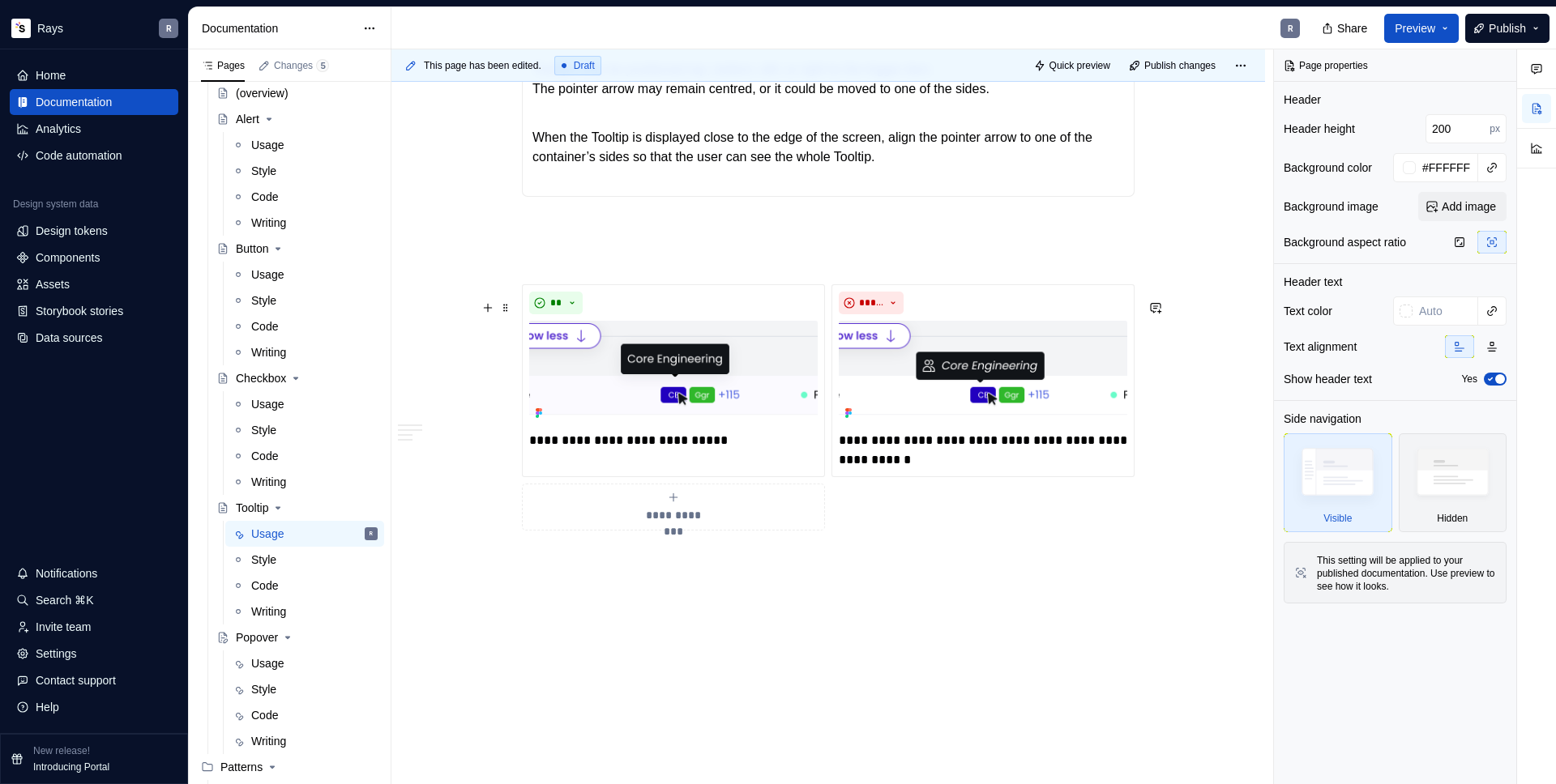
scroll to position [1962, 0]
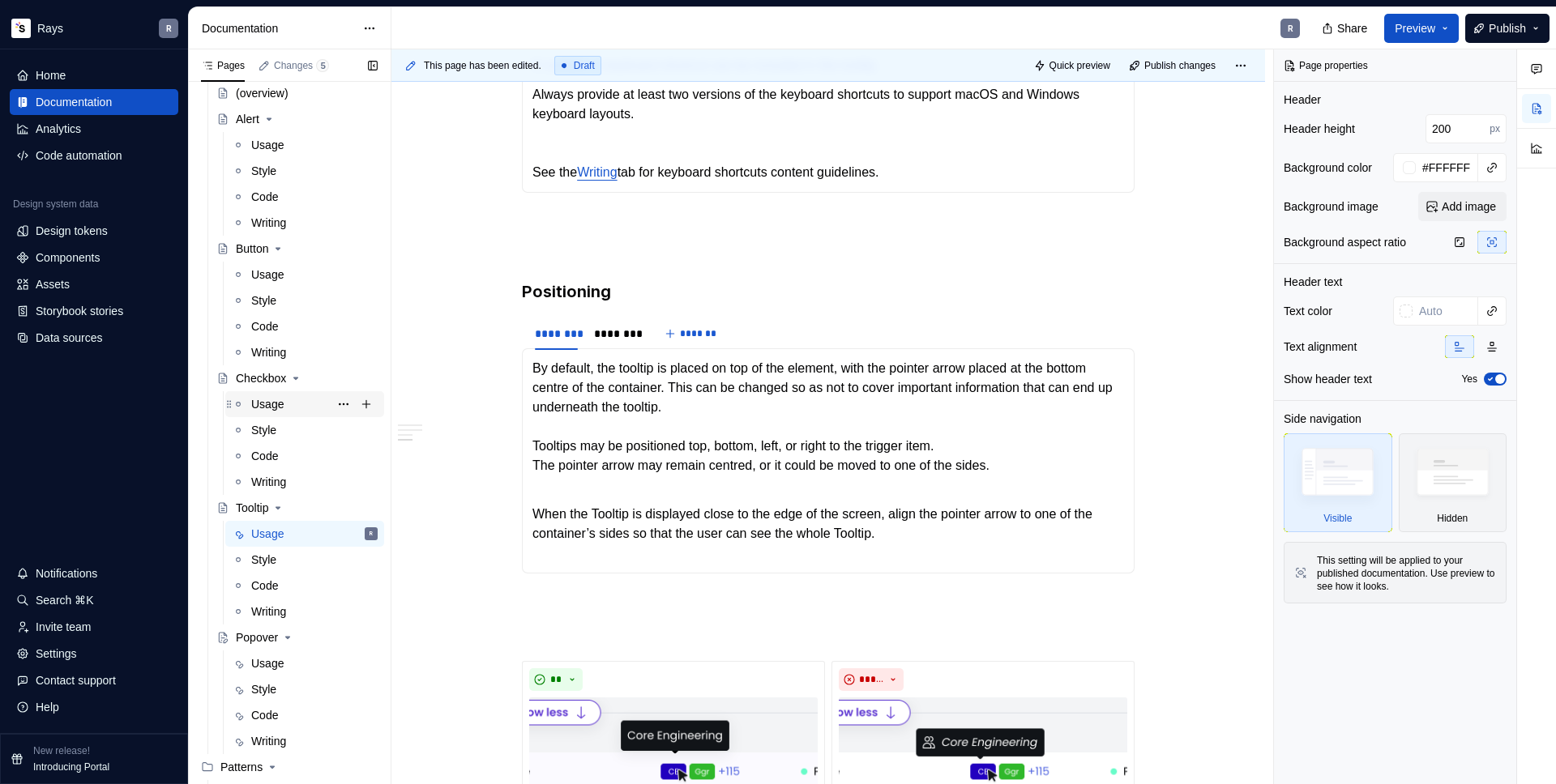
click at [299, 408] on div "Usage" at bounding box center [314, 404] width 127 height 23
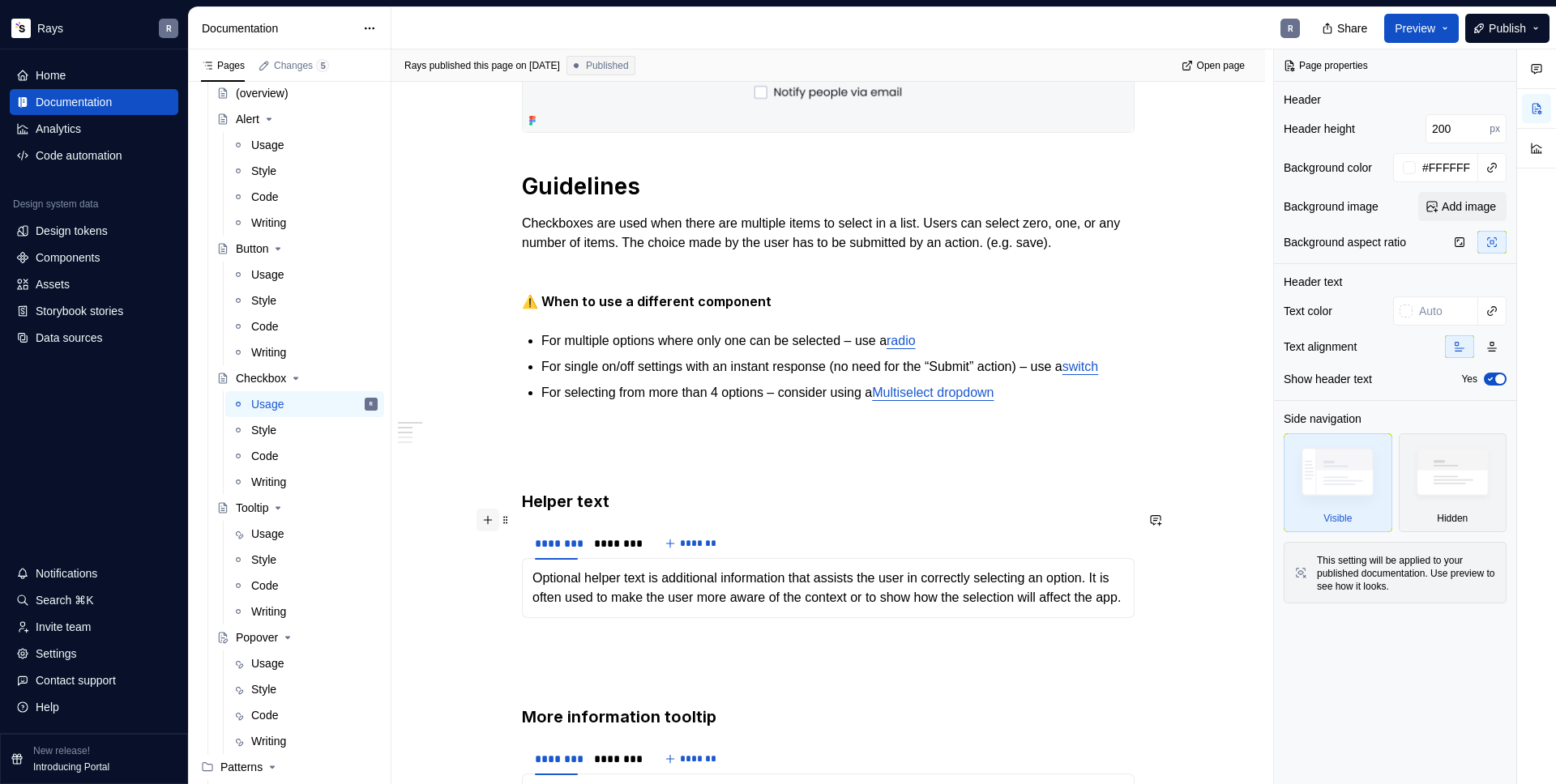
scroll to position [353, 0]
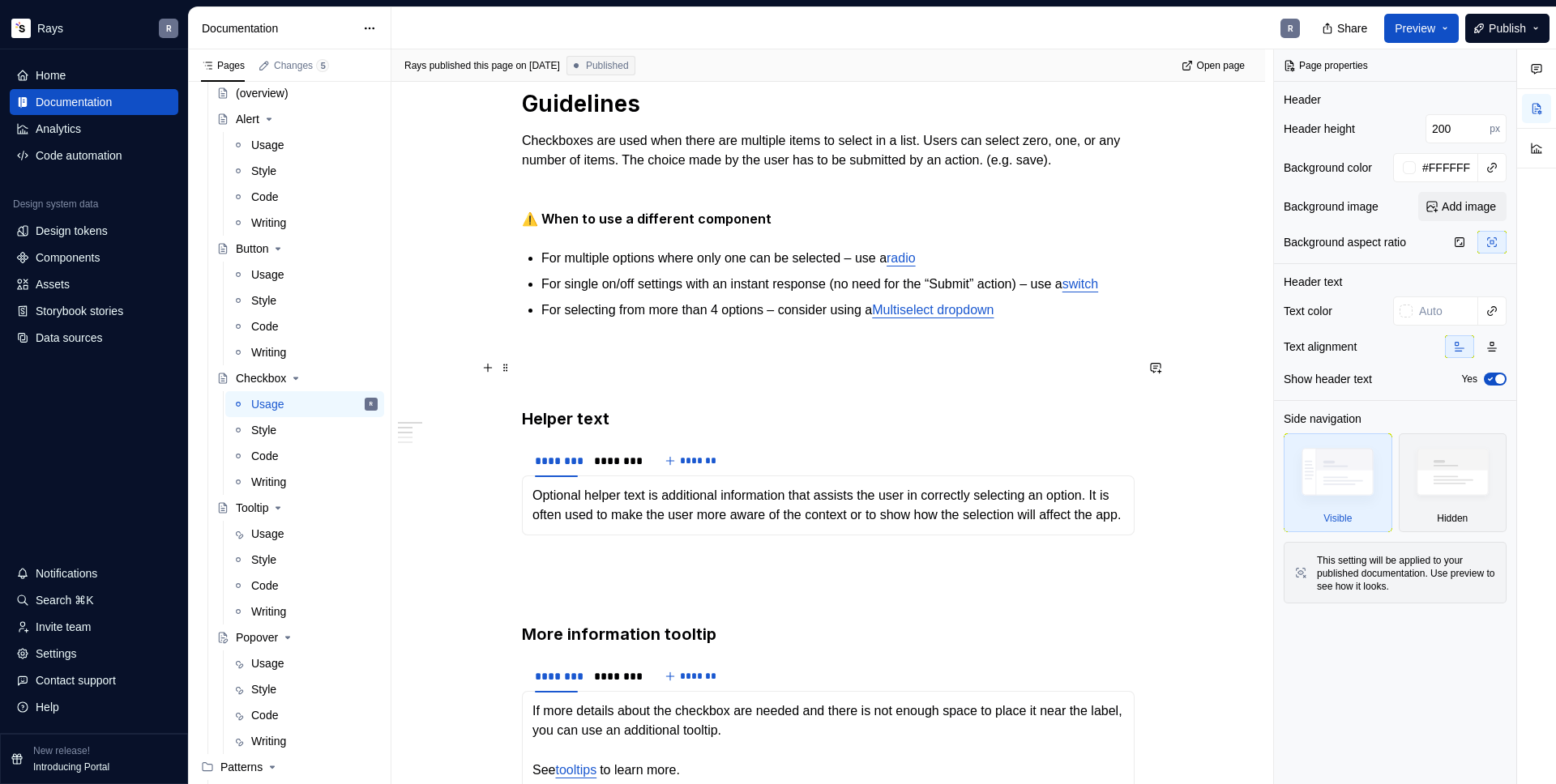
click at [584, 359] on p at bounding box center [829, 348] width 613 height 19
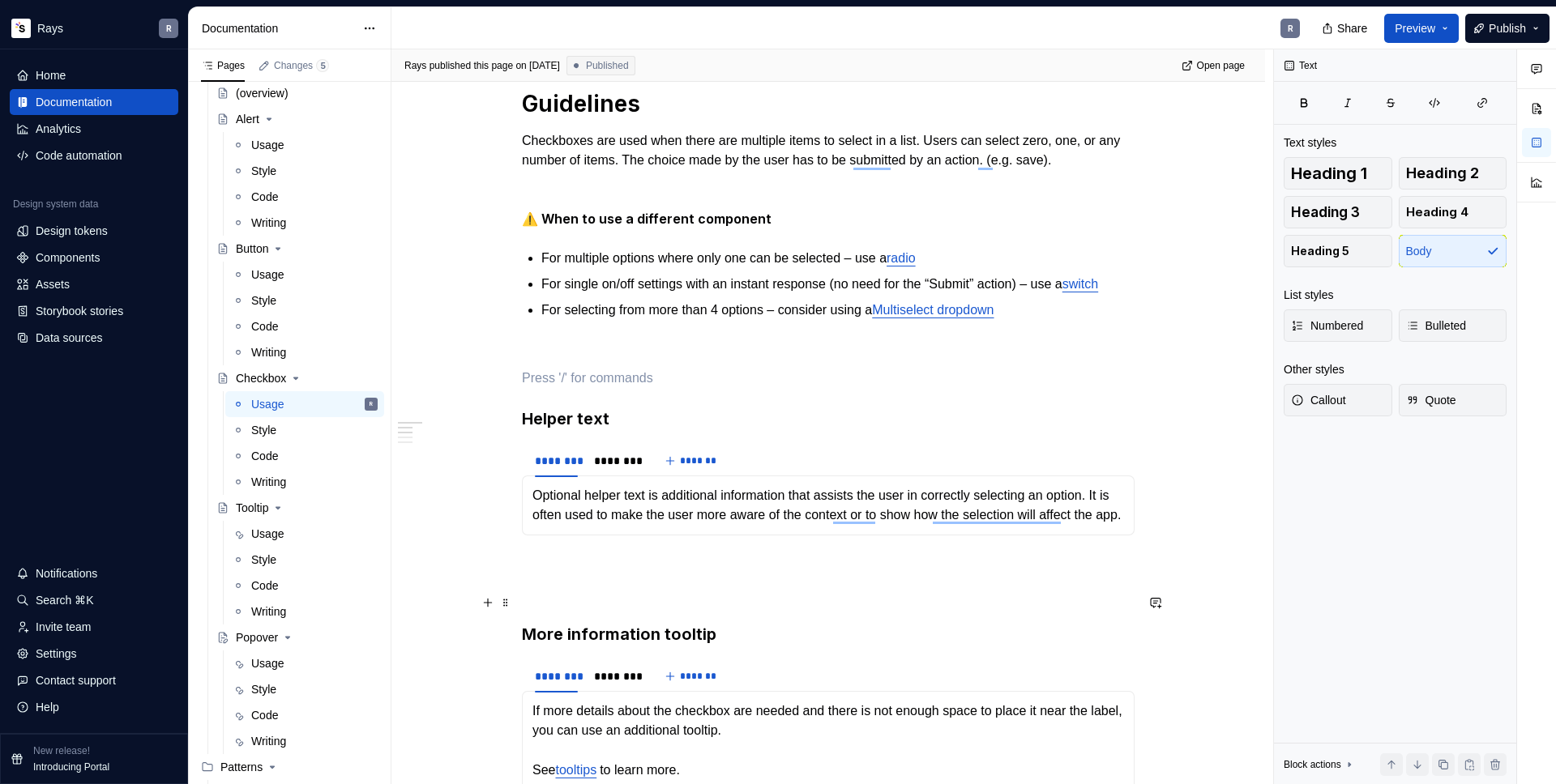
click at [589, 574] on p "To enrich screen reader interactions, please activate Accessibility in Grammarl…" at bounding box center [829, 564] width 613 height 19
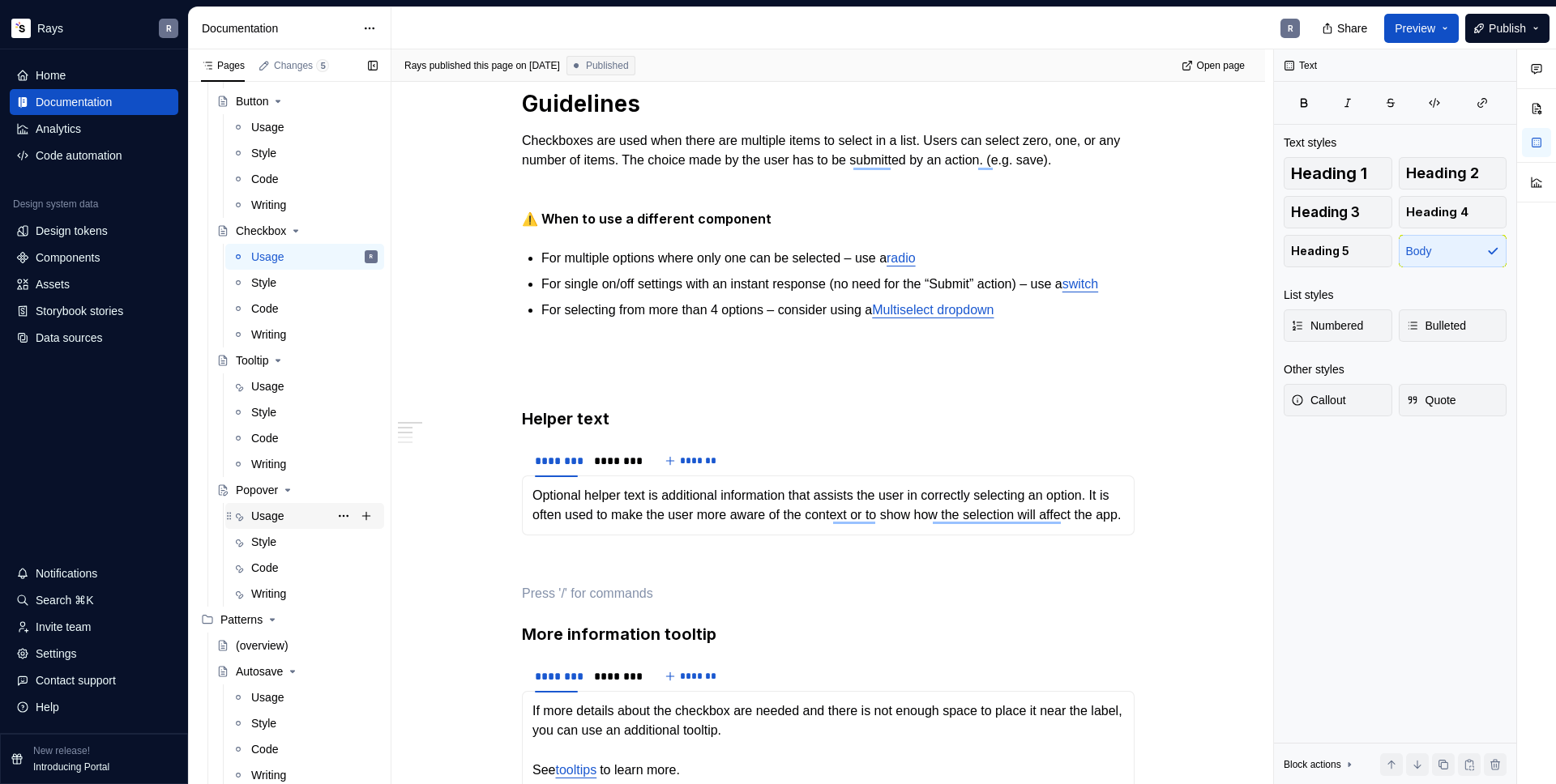
click at [259, 520] on div "Usage" at bounding box center [267, 515] width 33 height 16
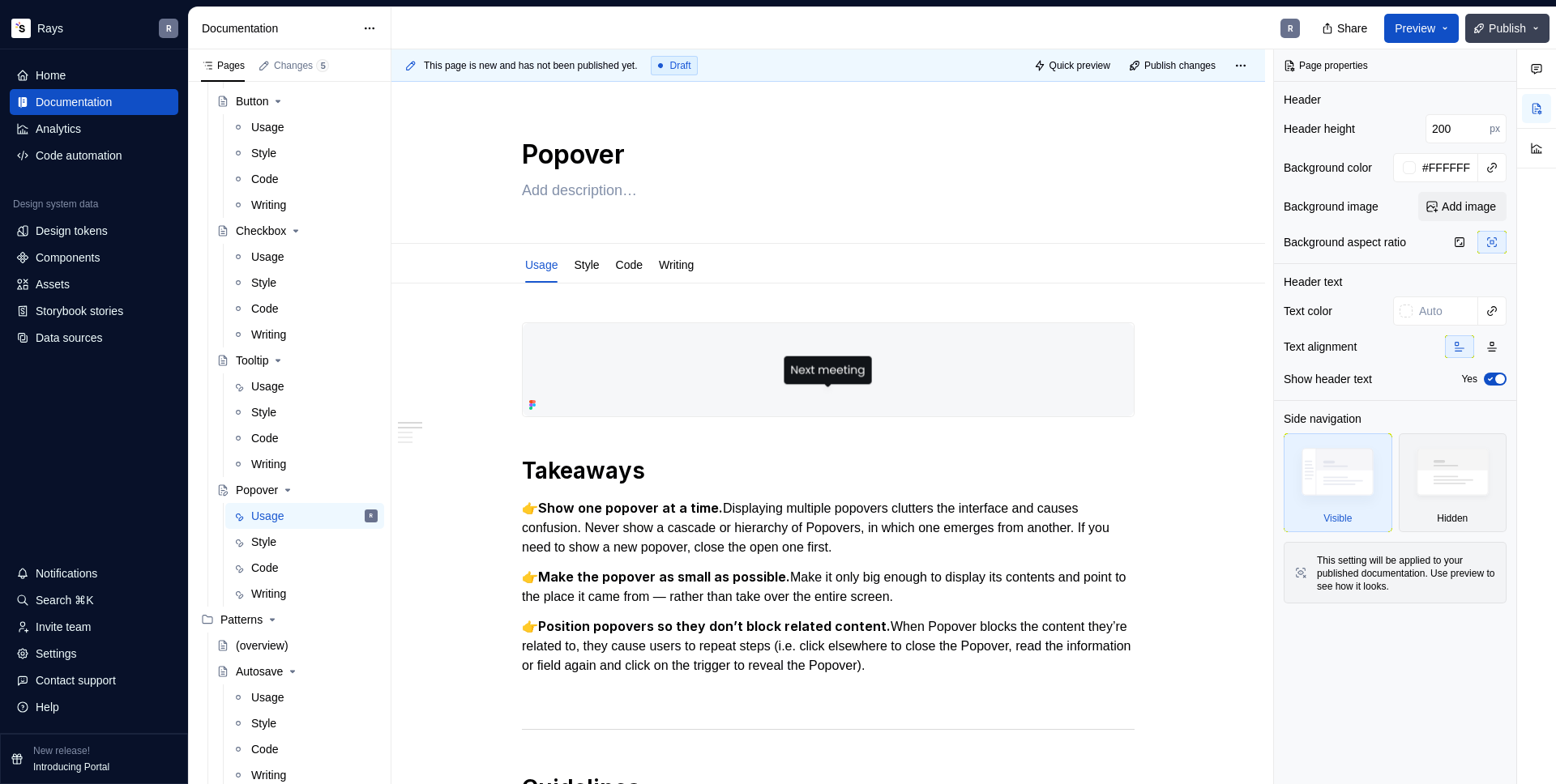
click at [1502, 28] on span "Publish" at bounding box center [1507, 28] width 37 height 16
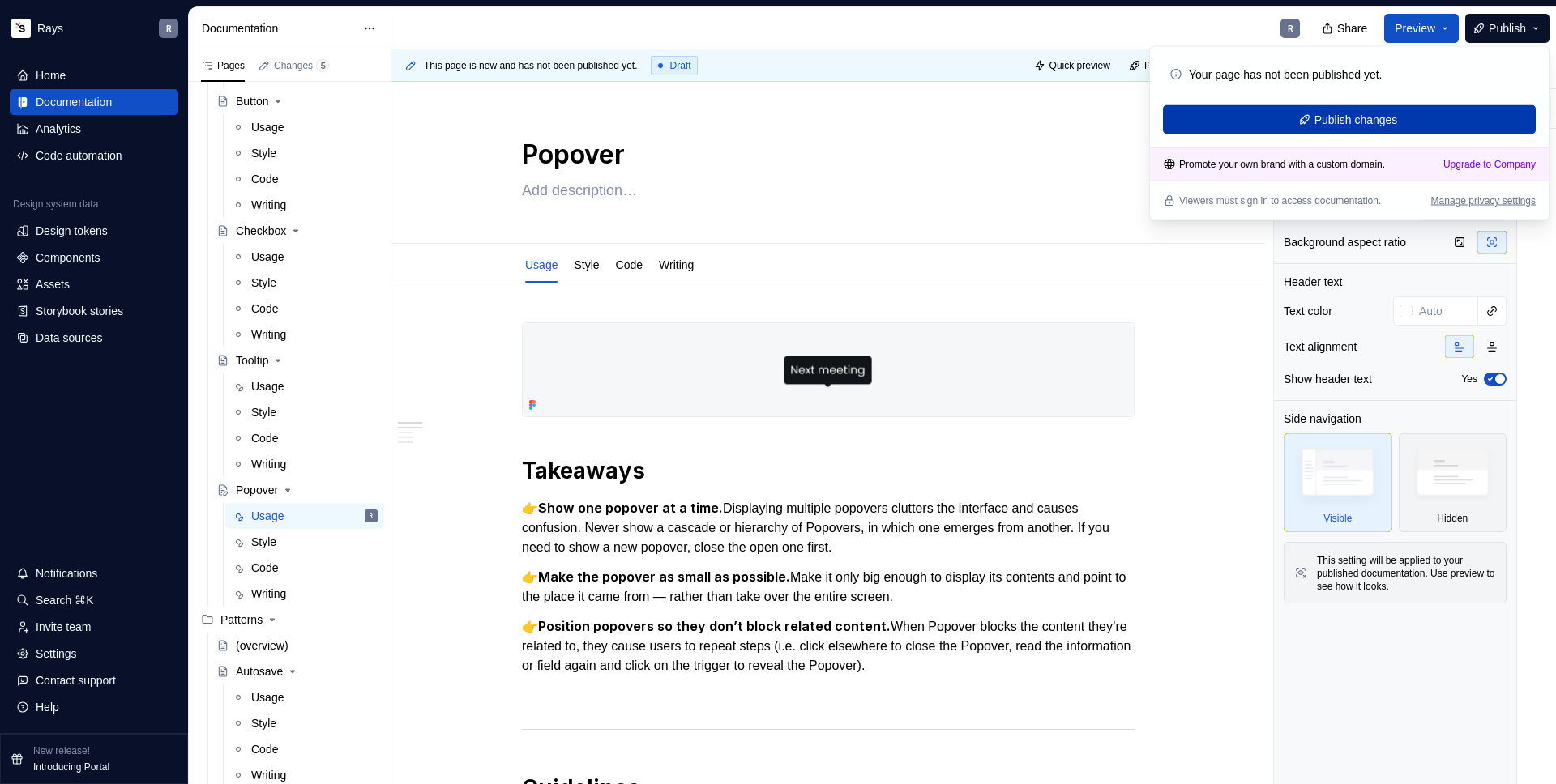
click at [1352, 114] on span "Publish changes" at bounding box center [1356, 119] width 83 height 16
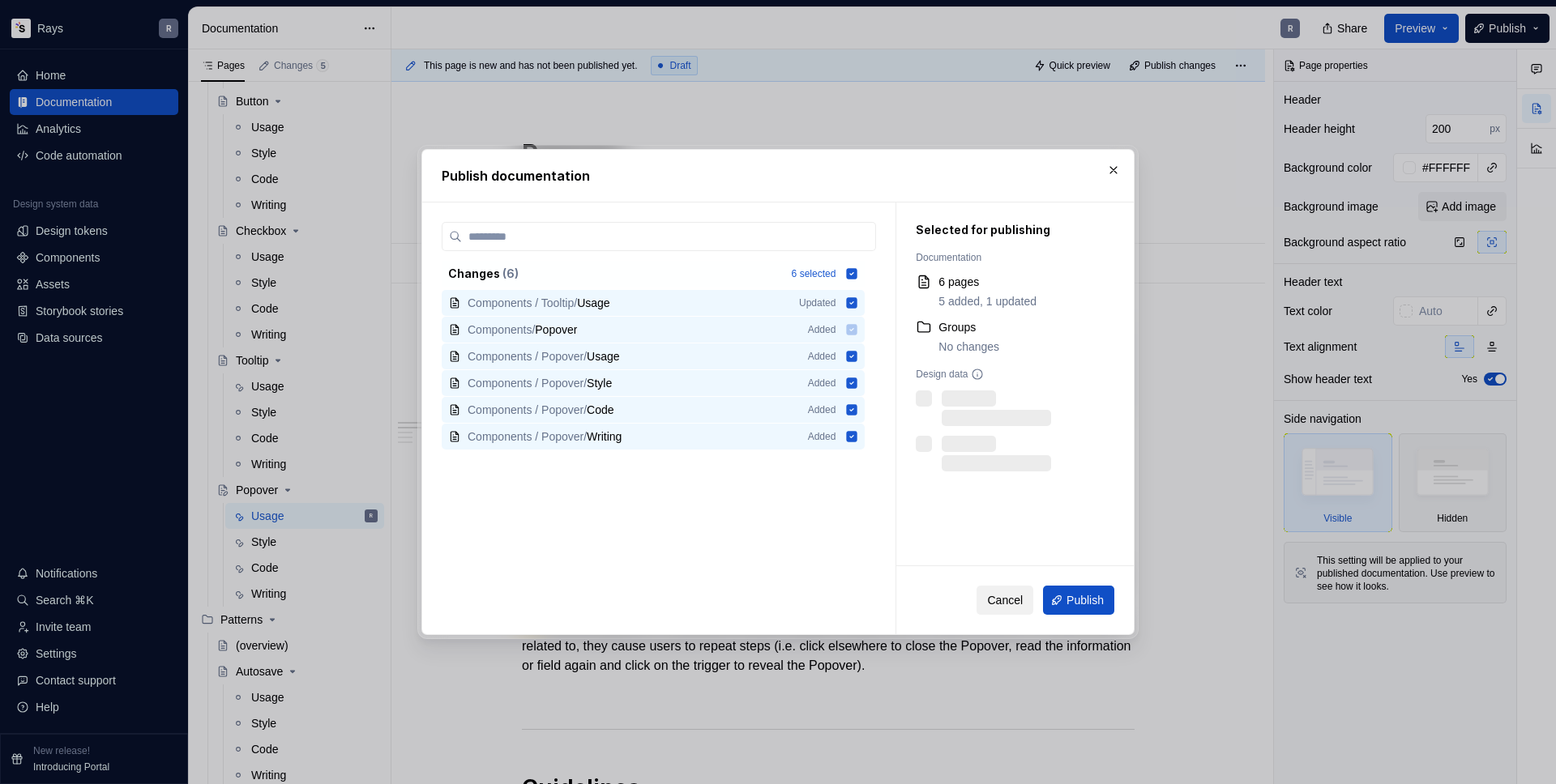
click at [1011, 603] on span "Cancel" at bounding box center [1005, 600] width 35 height 16
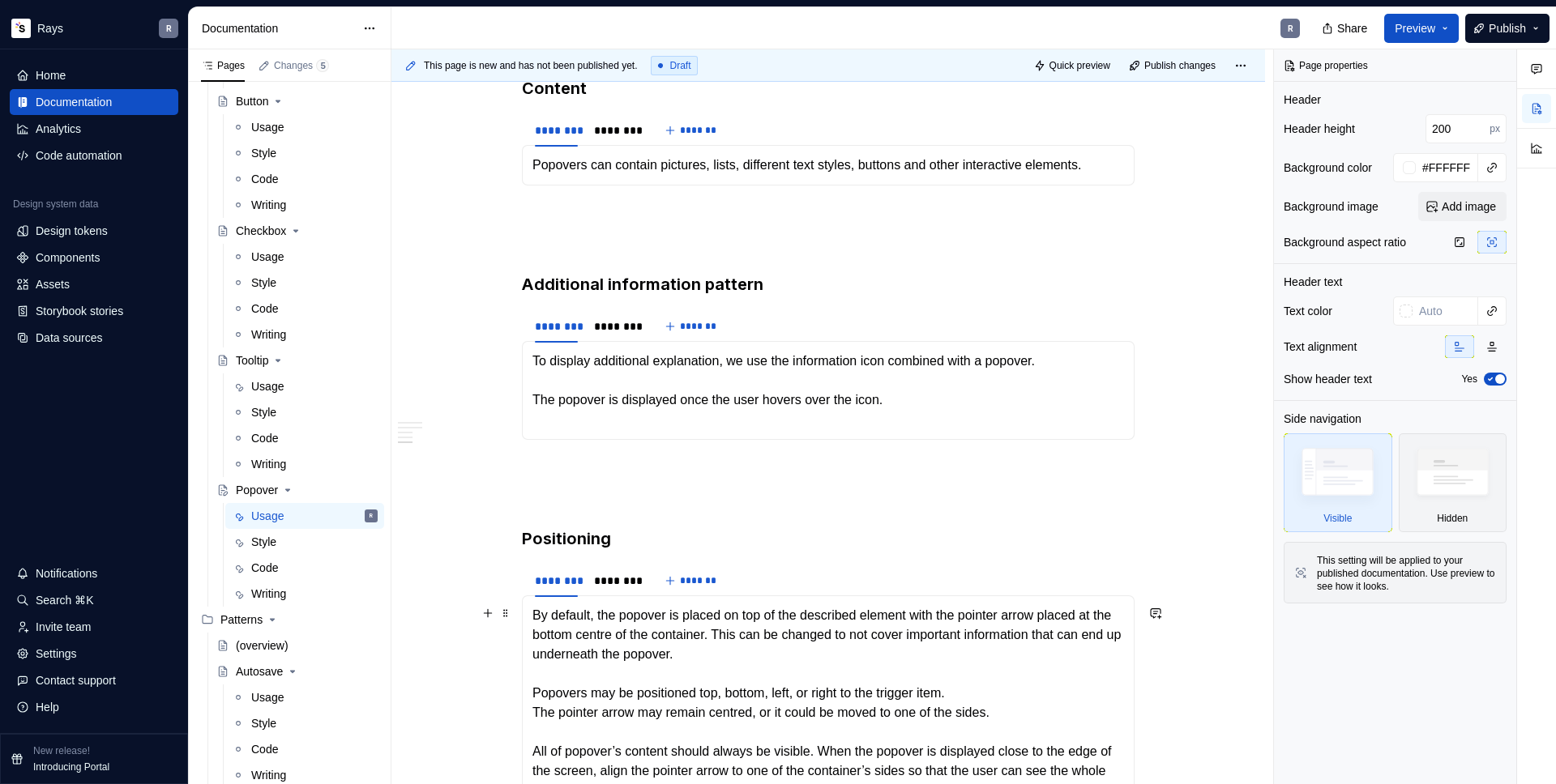
scroll to position [1420, 0]
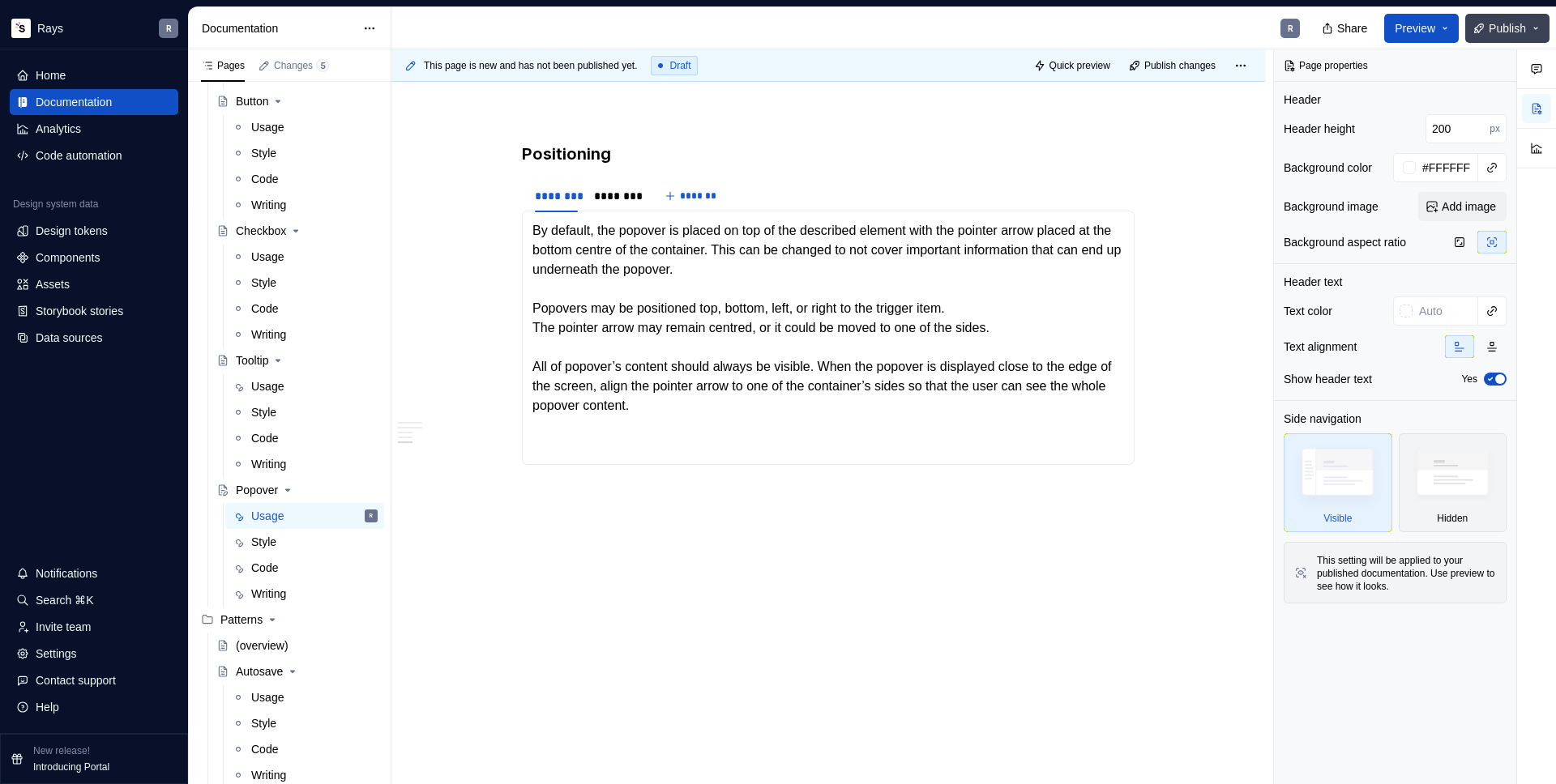
click at [1507, 29] on span "Publish" at bounding box center [1507, 28] width 37 height 16
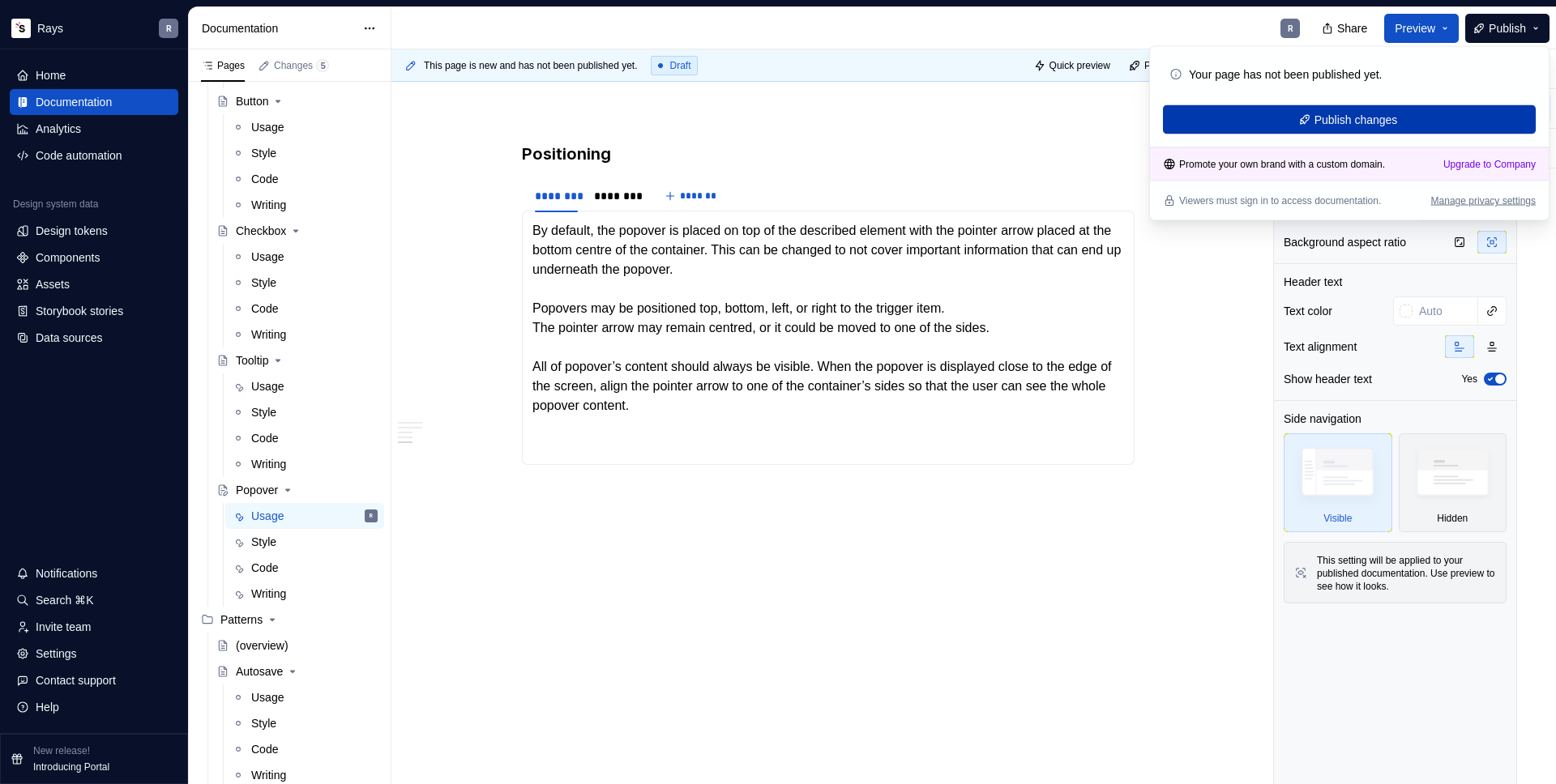
click at [1376, 120] on span "Publish changes" at bounding box center [1356, 119] width 83 height 16
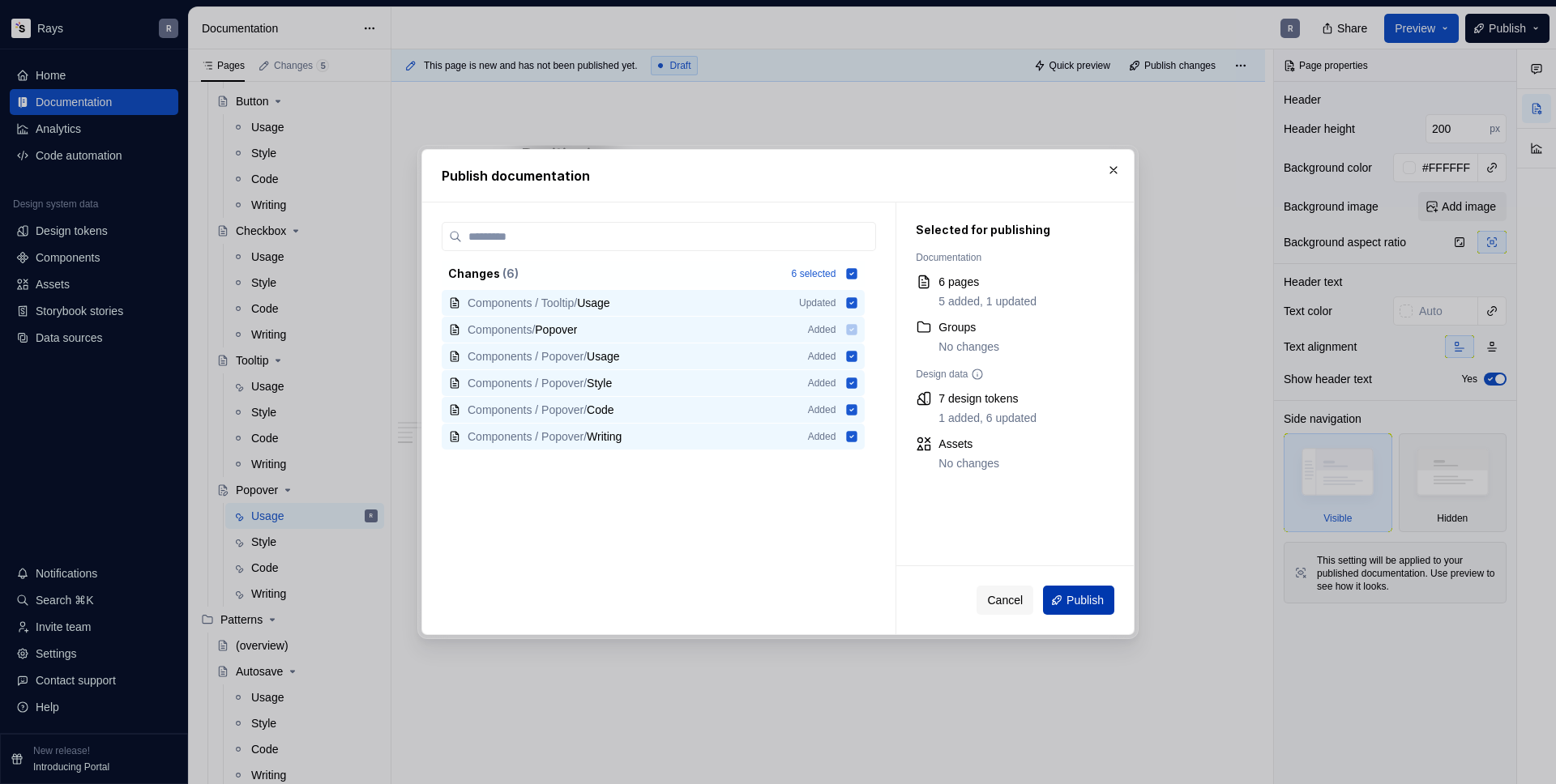
click at [1087, 613] on button "Publish" at bounding box center [1078, 600] width 71 height 29
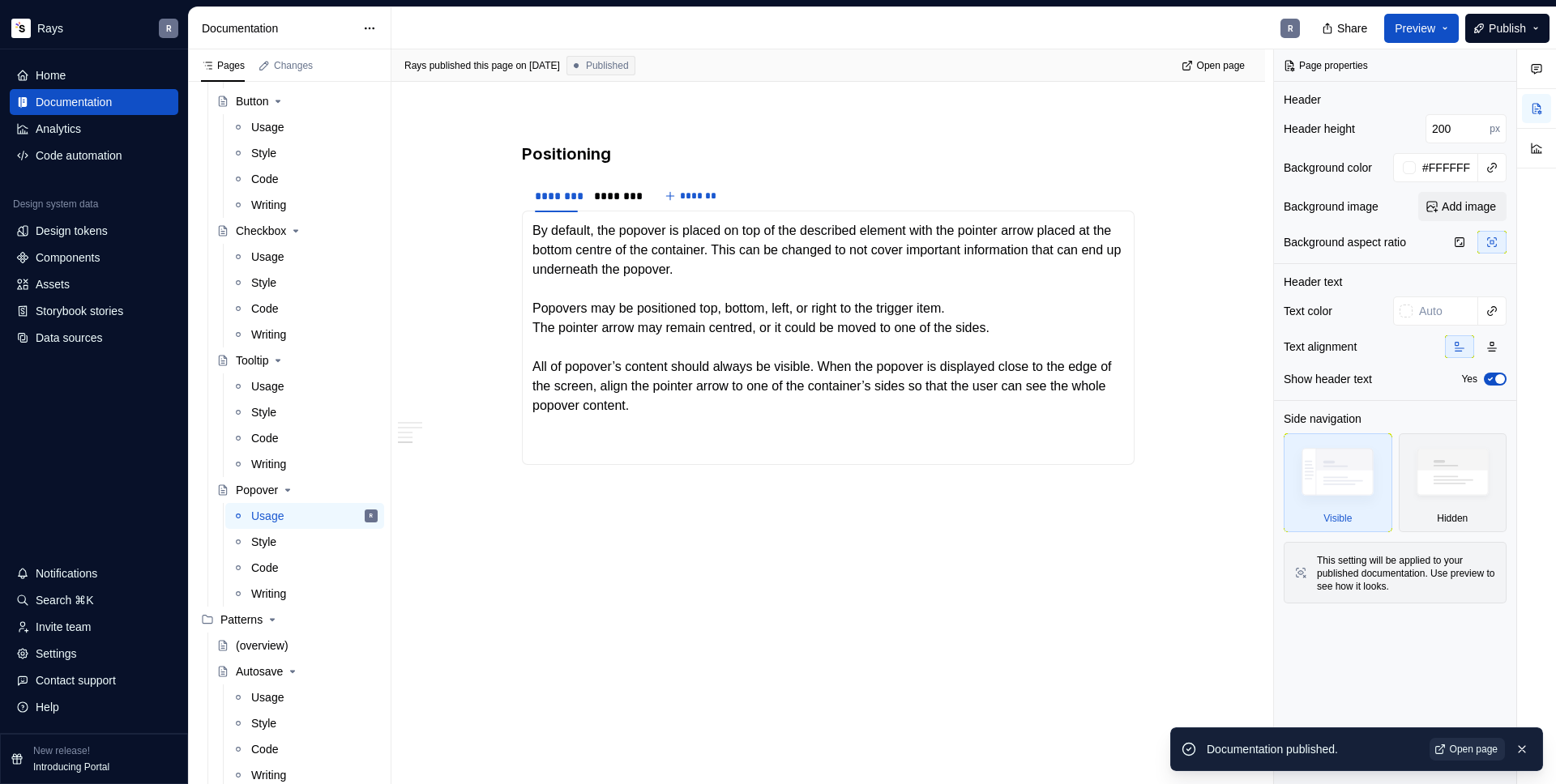
click at [1461, 750] on span "Open page" at bounding box center [1474, 749] width 48 height 13
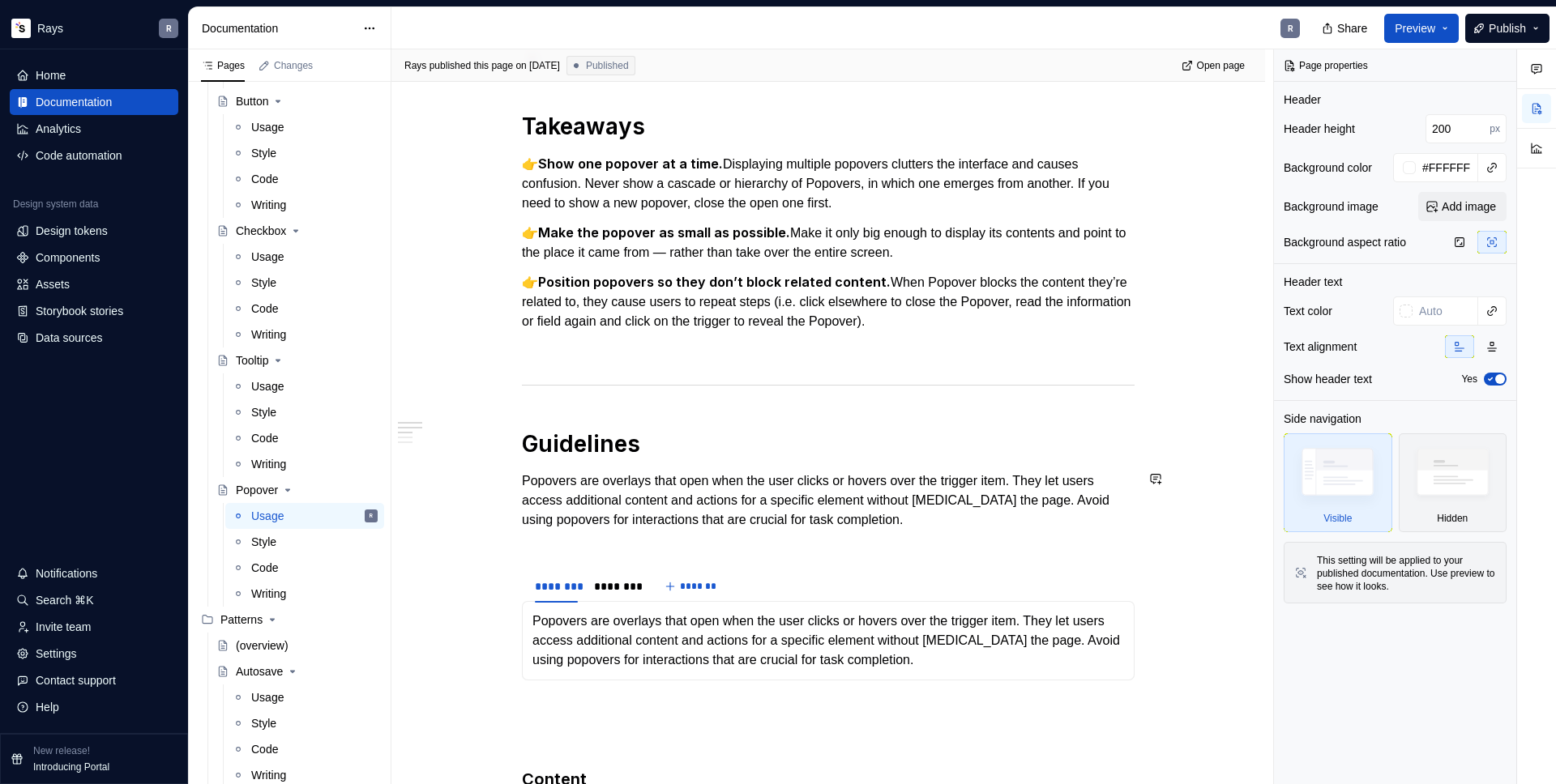
scroll to position [262, 0]
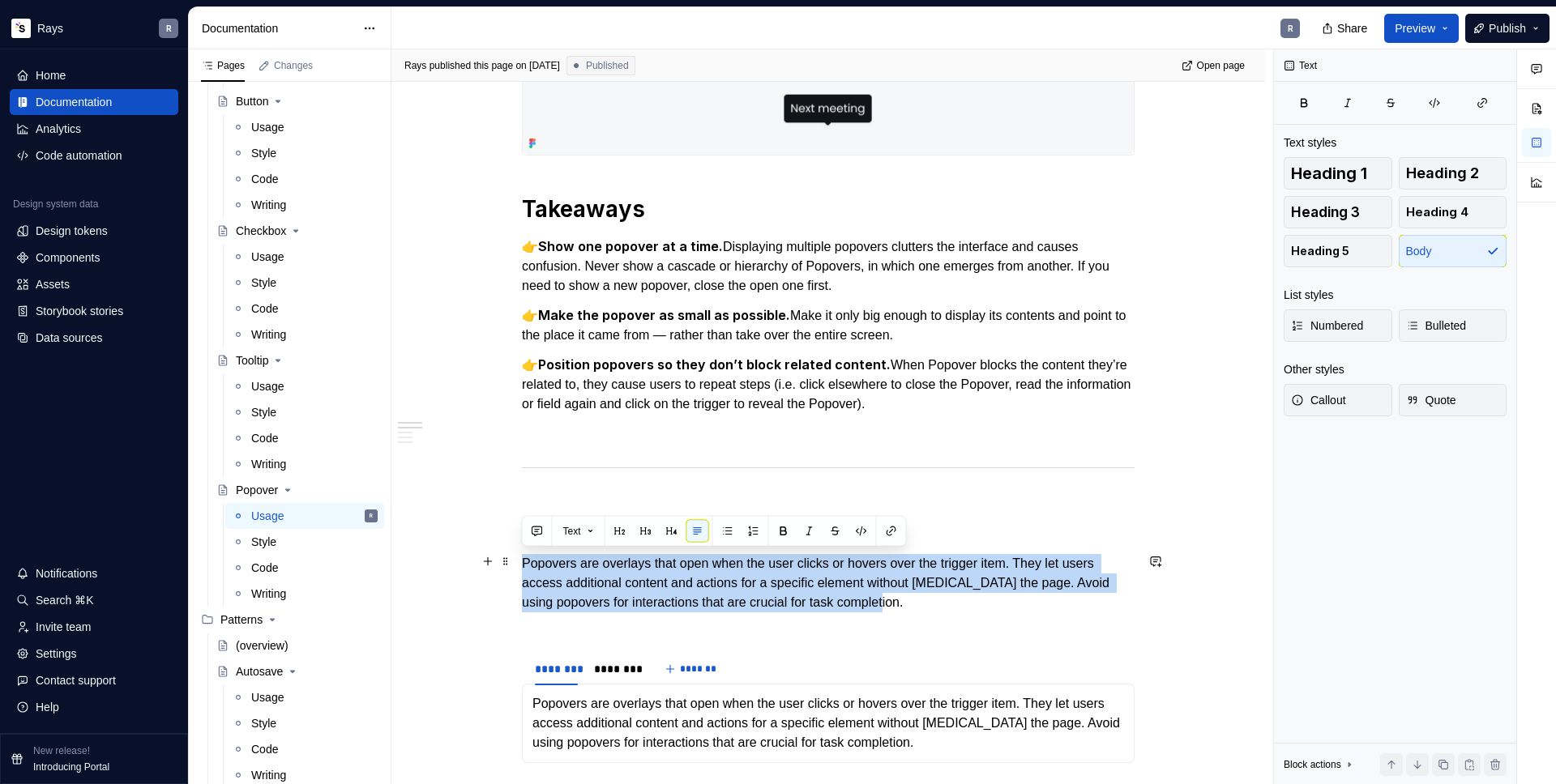
drag, startPoint x: 741, startPoint y: 570, endPoint x: 996, endPoint y: 596, distance: 256.3
click at [996, 596] on p "Popovers are overlays that open when the user clicks or hovers over the trigger…" at bounding box center [829, 593] width 613 height 78
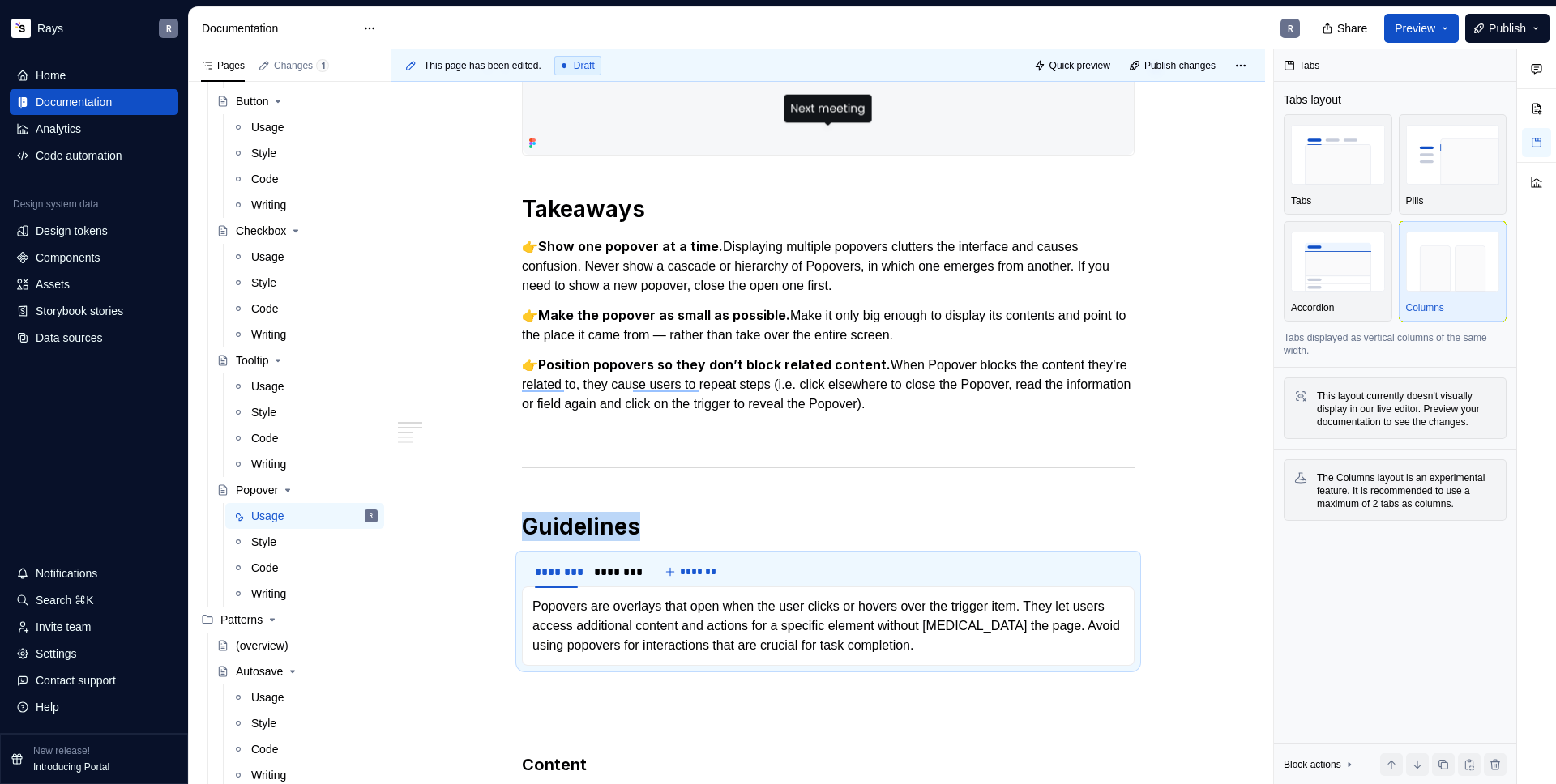
click at [750, 104] on img "To enrich screen reader interactions, please activate Accessibility in Grammarl…" at bounding box center [829, 107] width 611 height 93
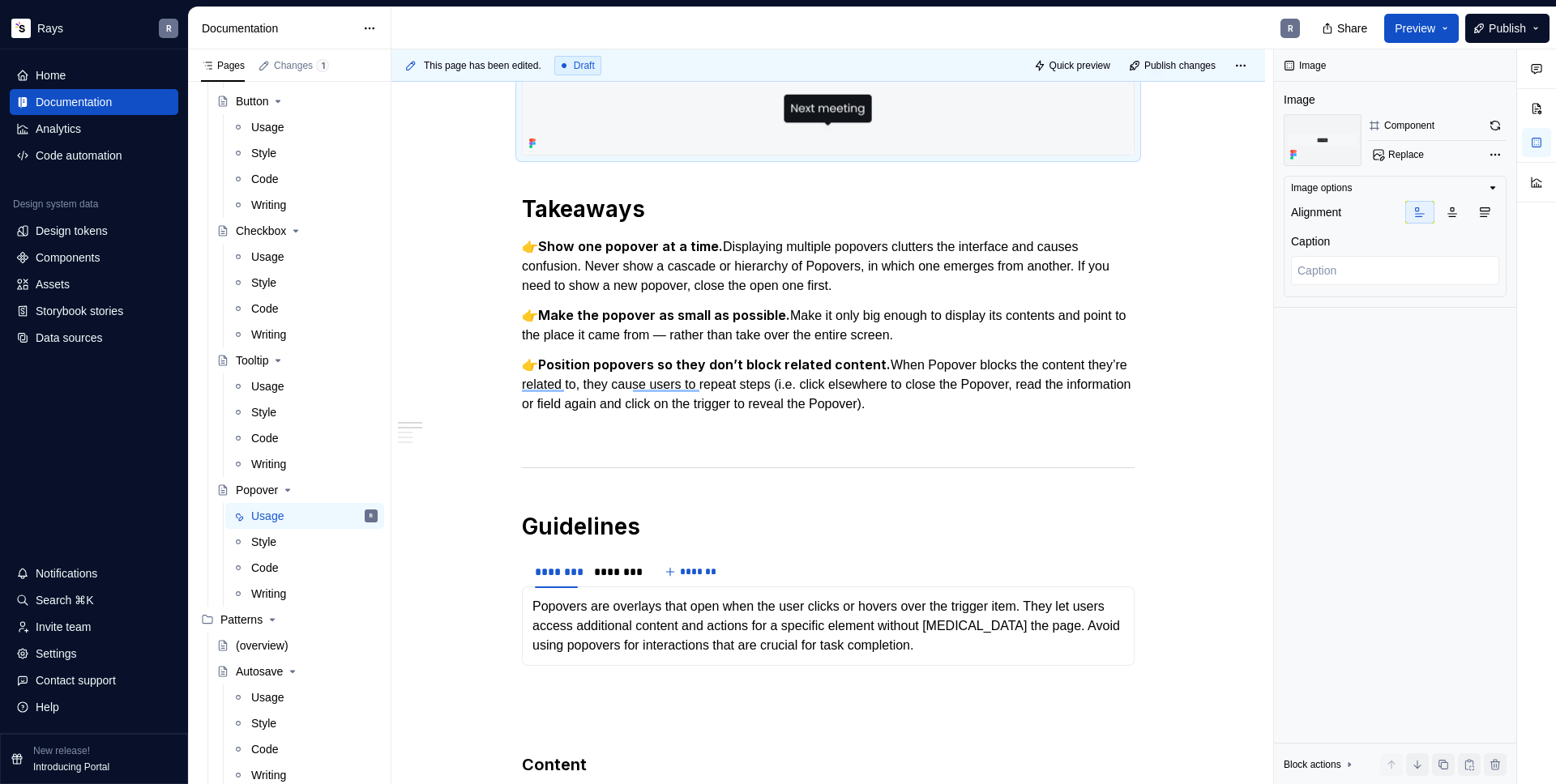
scroll to position [63, 0]
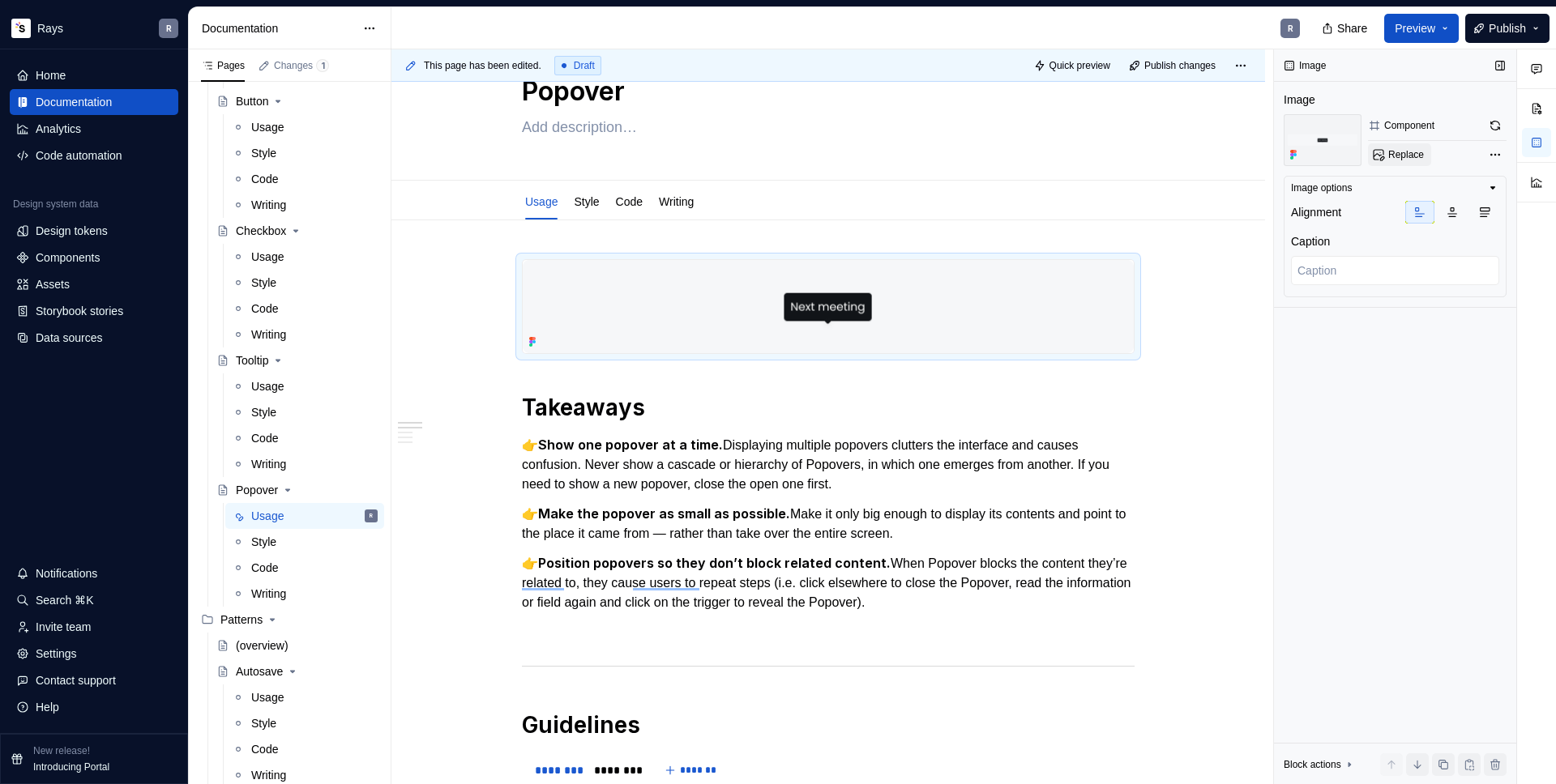
click at [1386, 154] on button "Replace" at bounding box center [1399, 154] width 63 height 23
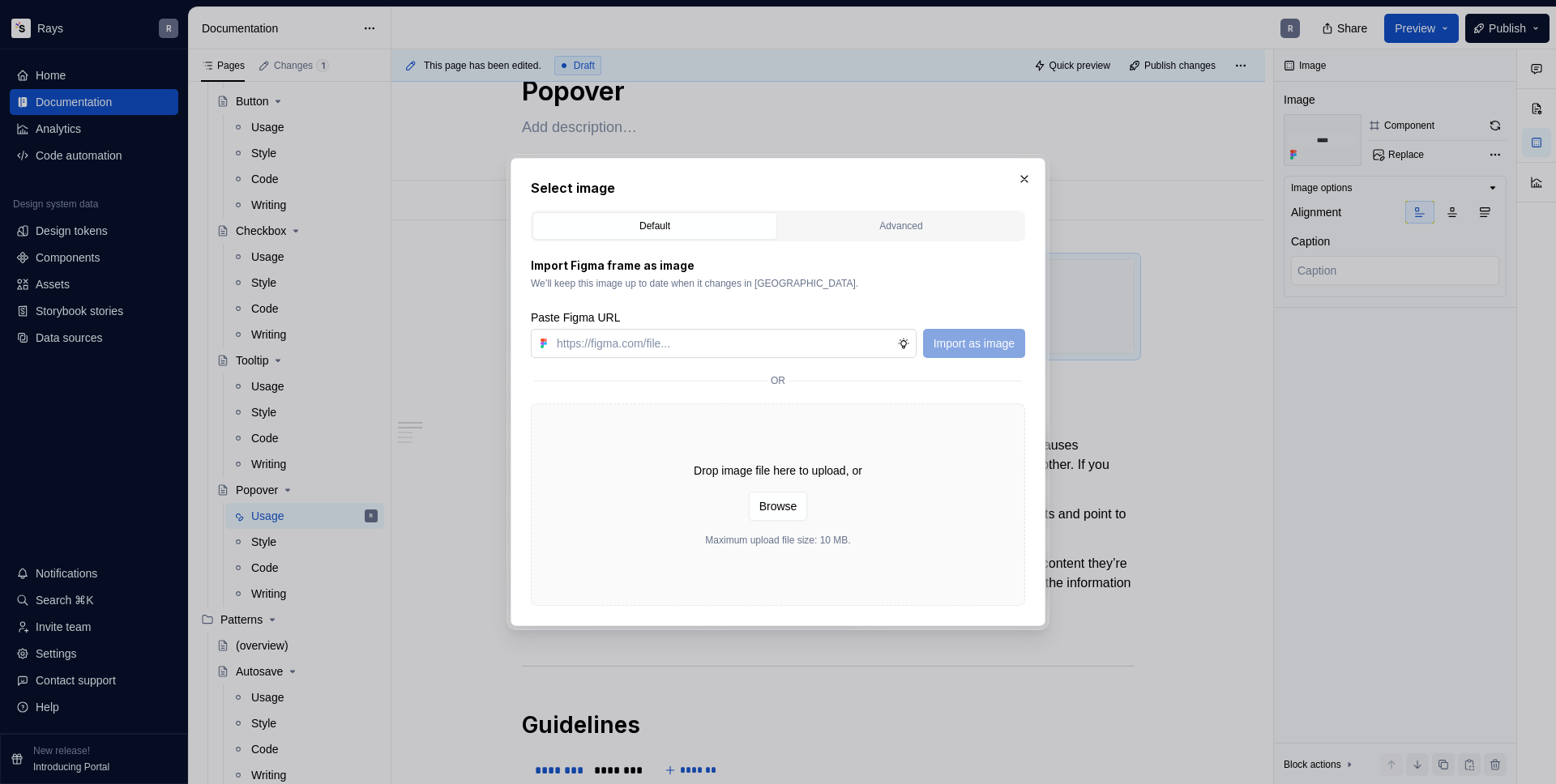
type textarea "*"
click at [654, 344] on input "text" at bounding box center [723, 343] width 347 height 29
paste input "[URL][DOMAIN_NAME]"
type input "[URL][DOMAIN_NAME]"
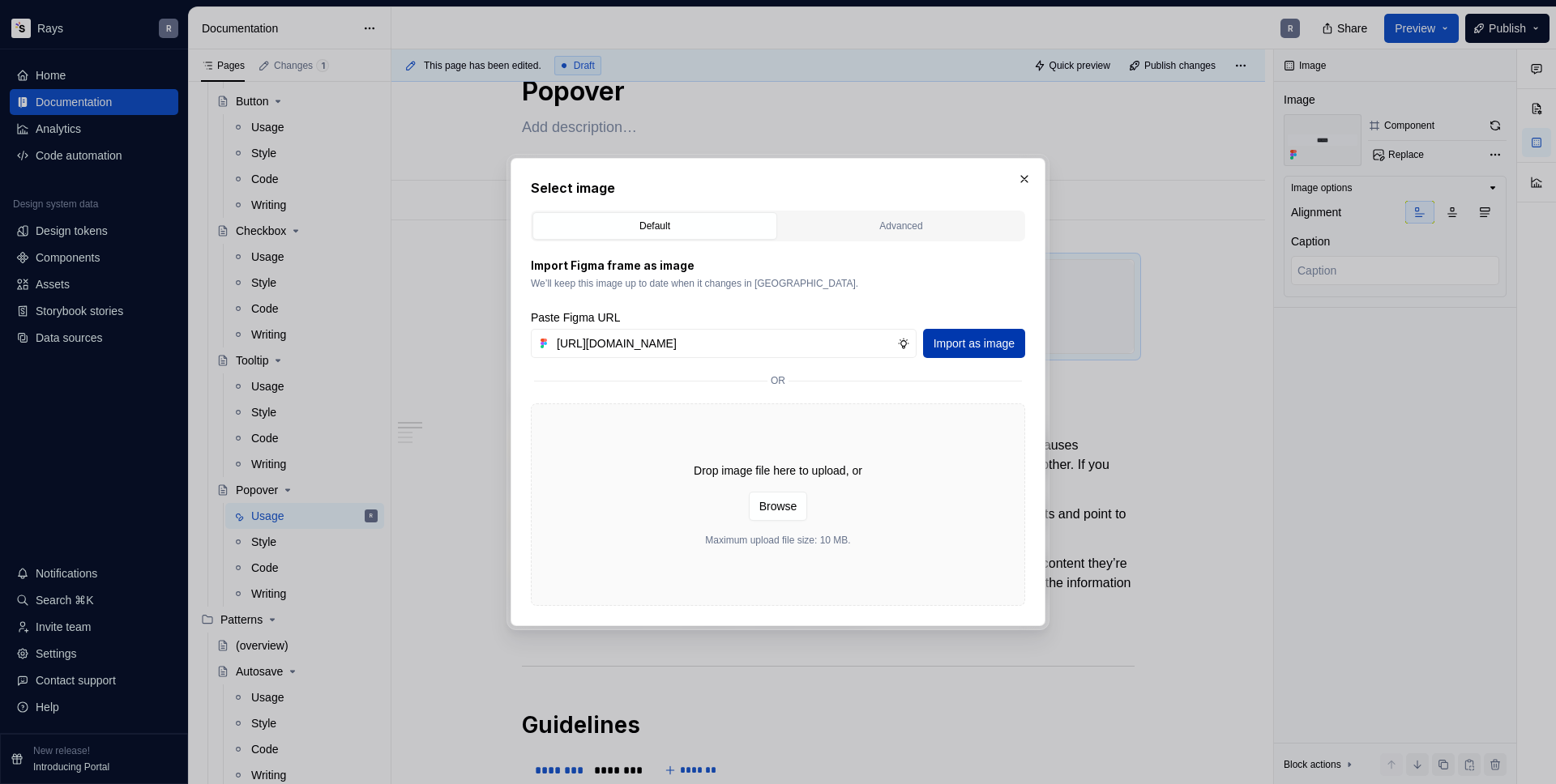
click at [960, 333] on button "Import as image" at bounding box center [974, 343] width 102 height 29
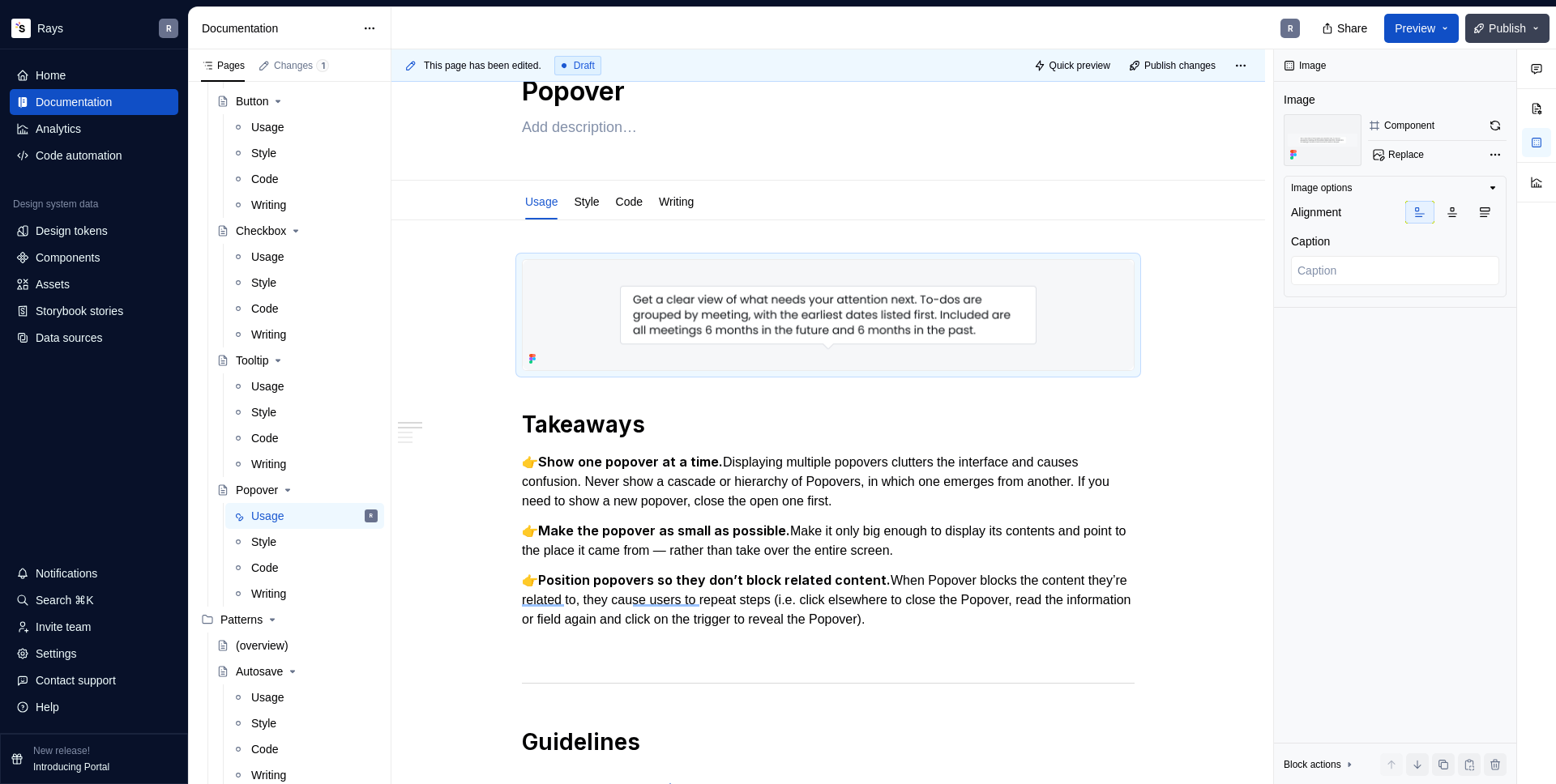
click at [1506, 27] on span "Publish" at bounding box center [1507, 28] width 37 height 16
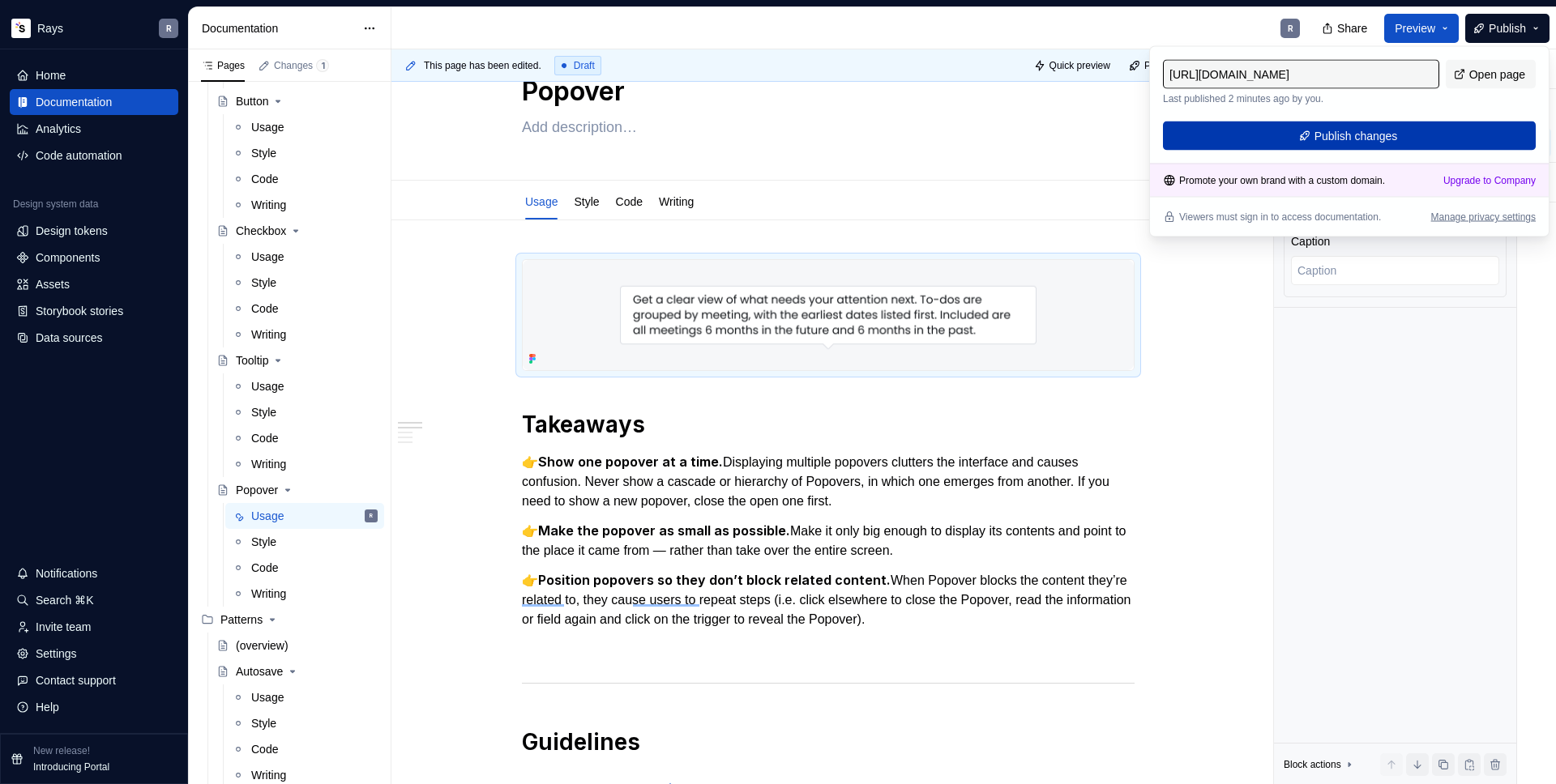
click at [1325, 128] on span "Publish changes" at bounding box center [1356, 136] width 83 height 16
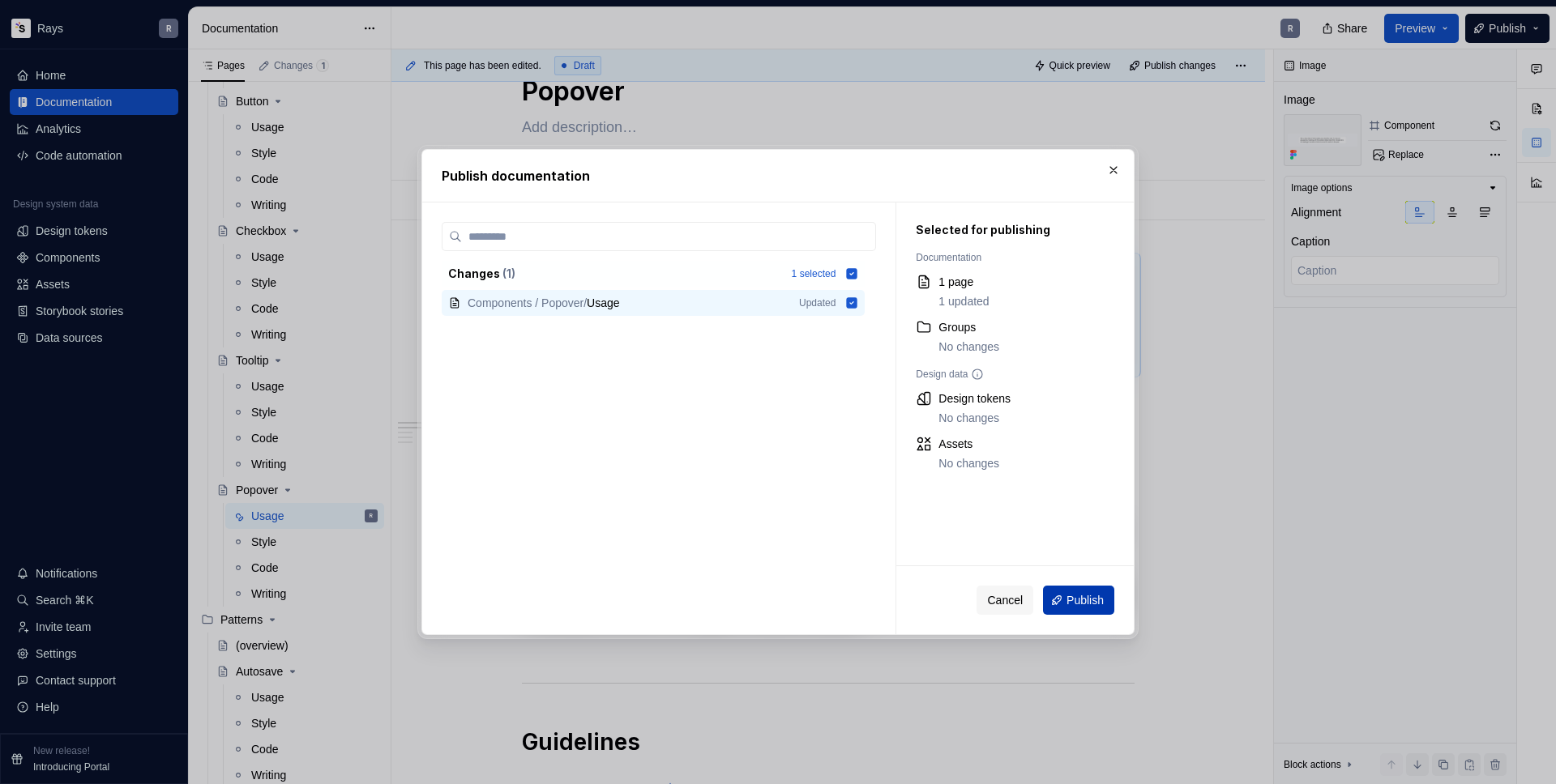
click at [1087, 598] on span "Publish" at bounding box center [1085, 600] width 37 height 16
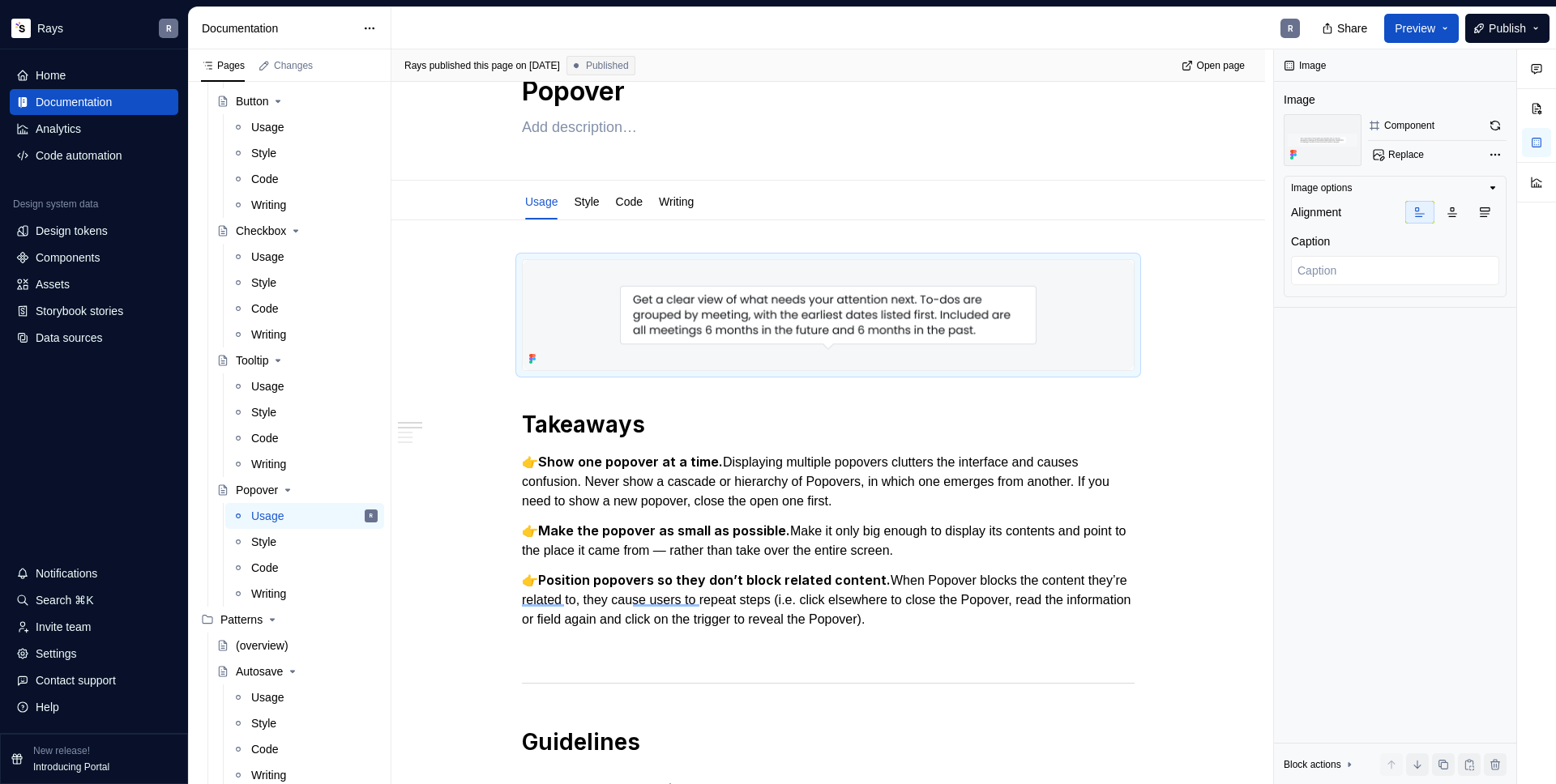
type textarea "*"
